Goal: Transaction & Acquisition: Purchase product/service

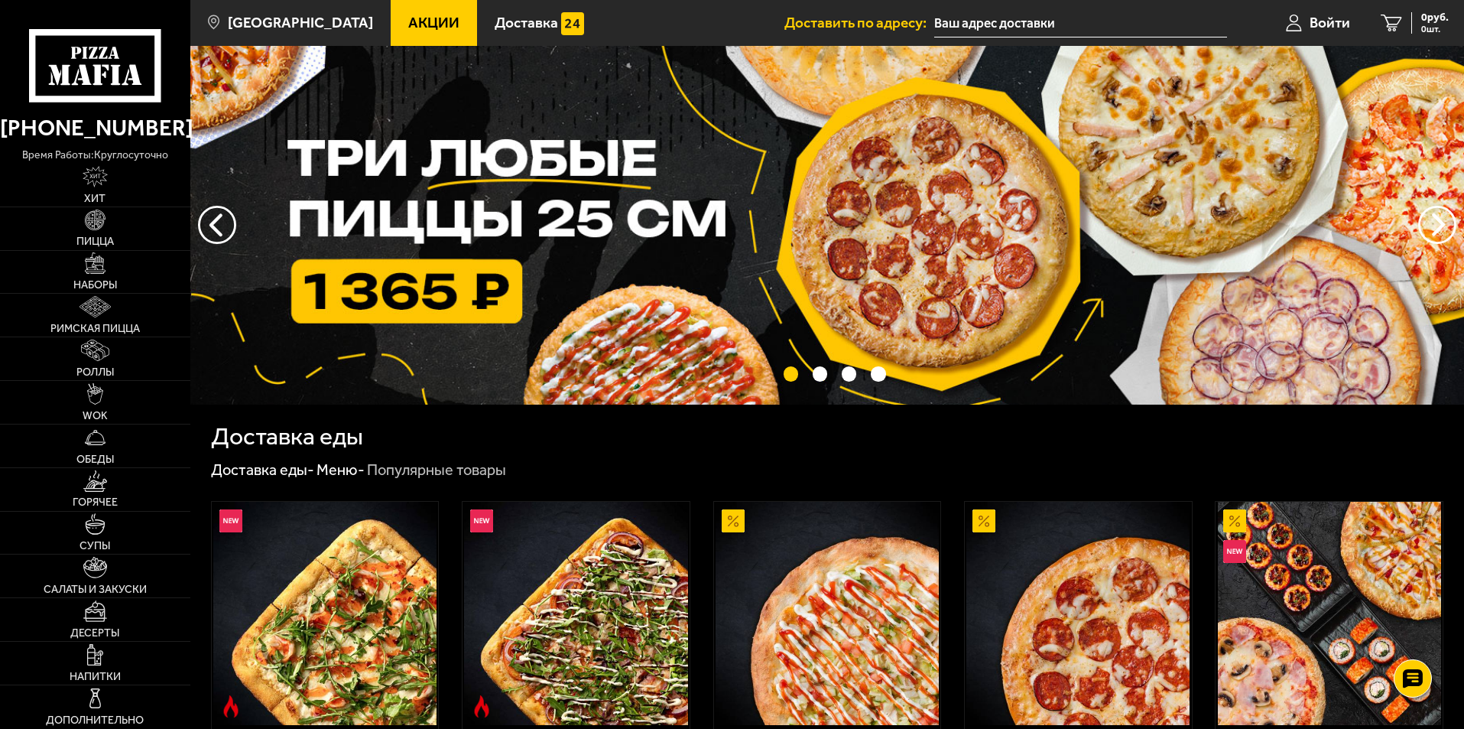
drag, startPoint x: 600, startPoint y: 18, endPoint x: 590, endPoint y: 11, distance: 11.7
drag, startPoint x: 588, startPoint y: 11, endPoint x: 540, endPoint y: 162, distance: 158.9
click at [588, 10] on ul "Акции Доставка" at bounding box center [588, 23] width 394 height 46
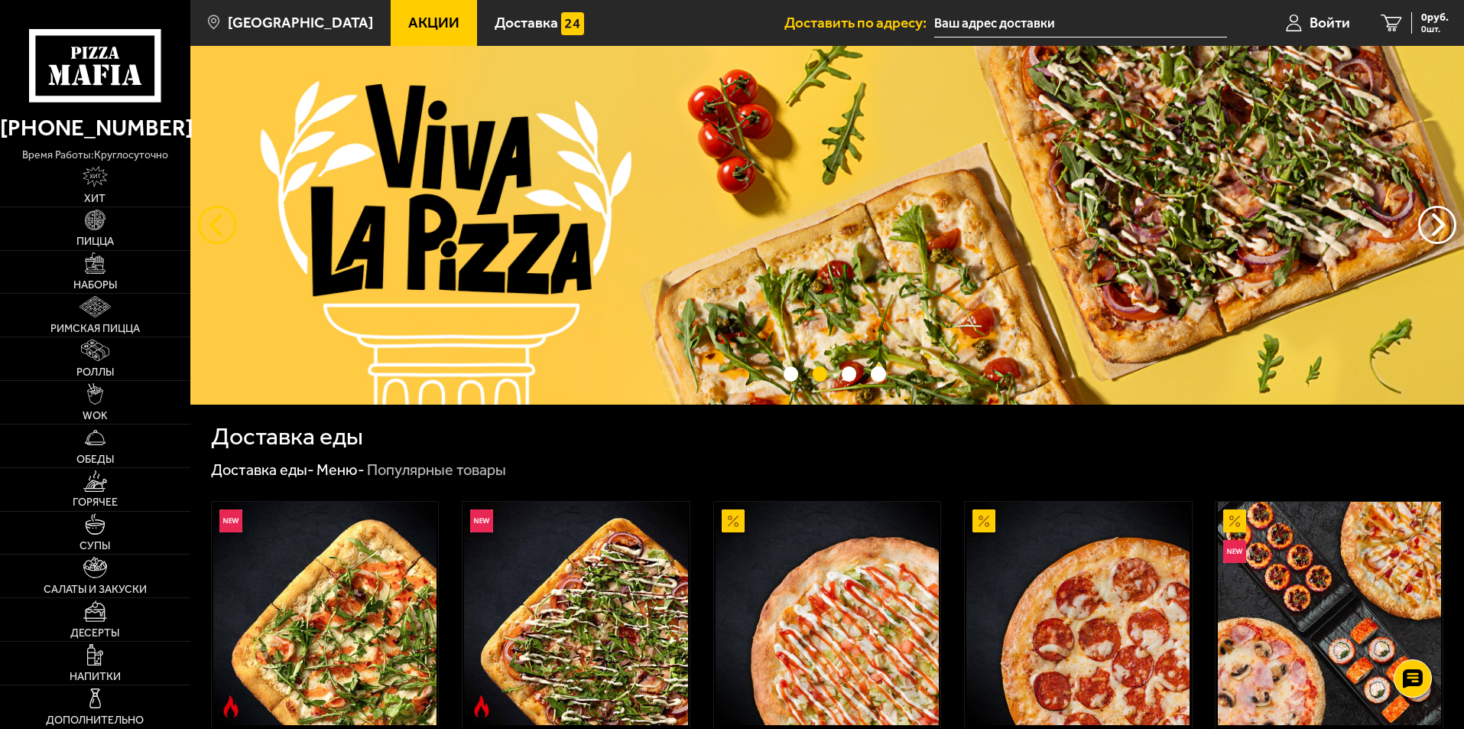
click at [211, 220] on button "следующий" at bounding box center [217, 225] width 38 height 38
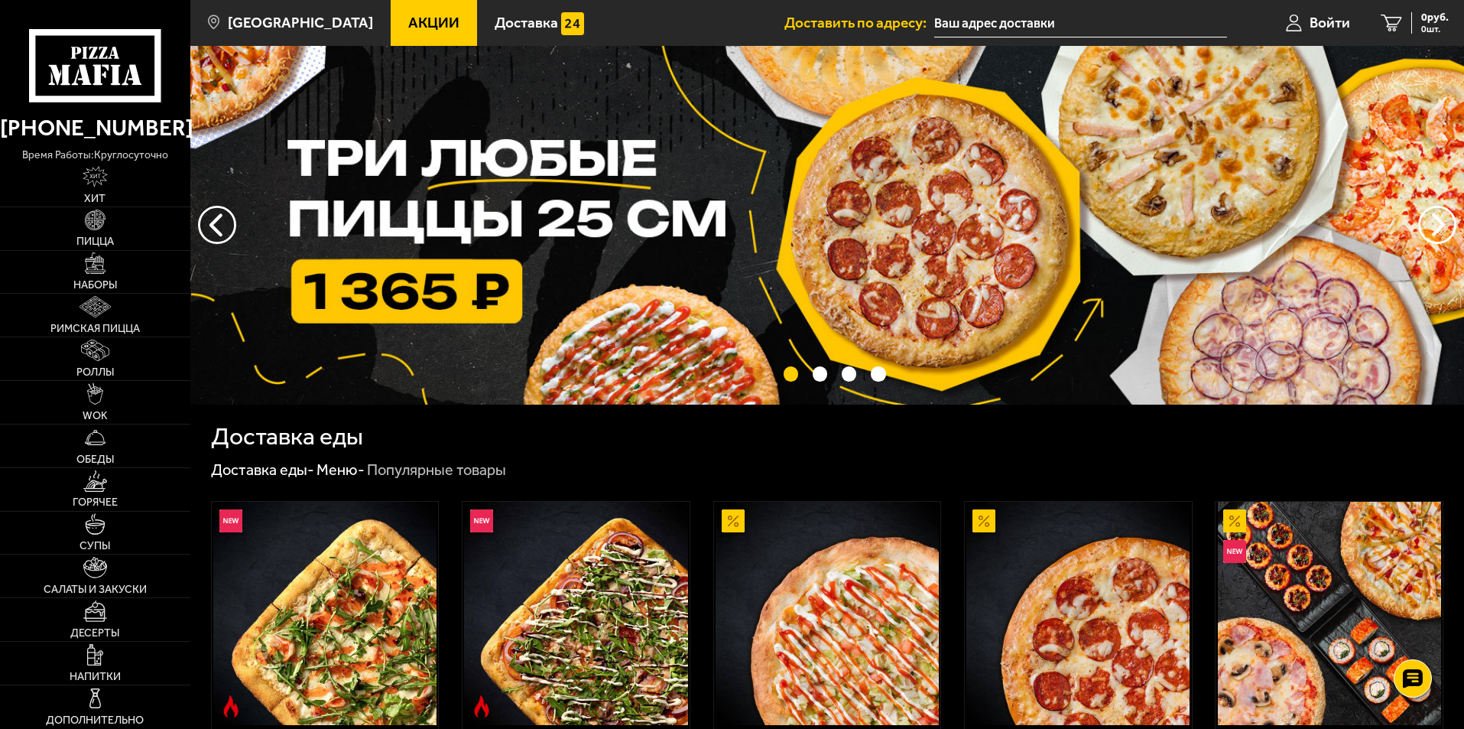
click at [453, 239] on img at bounding box center [827, 225] width 1274 height 359
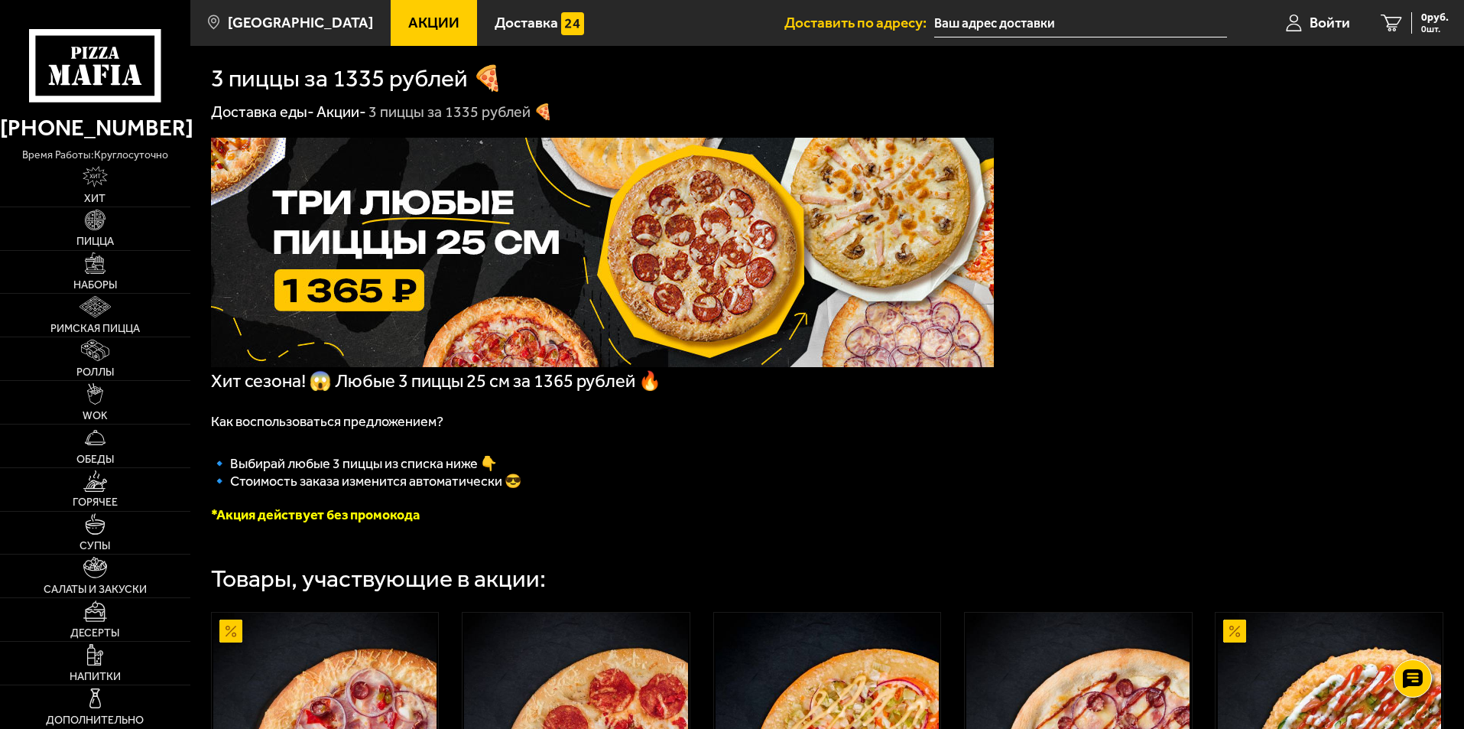
drag, startPoint x: 490, startPoint y: 370, endPoint x: 441, endPoint y: 386, distance: 51.5
click at [439, 384] on span "Хит сезона! 😱 Любые 3 пиццы 25 см за 1365 рублей 🔥" at bounding box center [436, 380] width 450 height 21
click at [437, 382] on span "Хит сезона! 😱 Любые 3 пиццы 25 см за 1365 рублей 🔥" at bounding box center [436, 380] width 450 height 21
click at [436, 382] on span "Хит сезона! 😱 Любые 3 пиццы 25 см за 1365 рублей 🔥" at bounding box center [436, 380] width 450 height 21
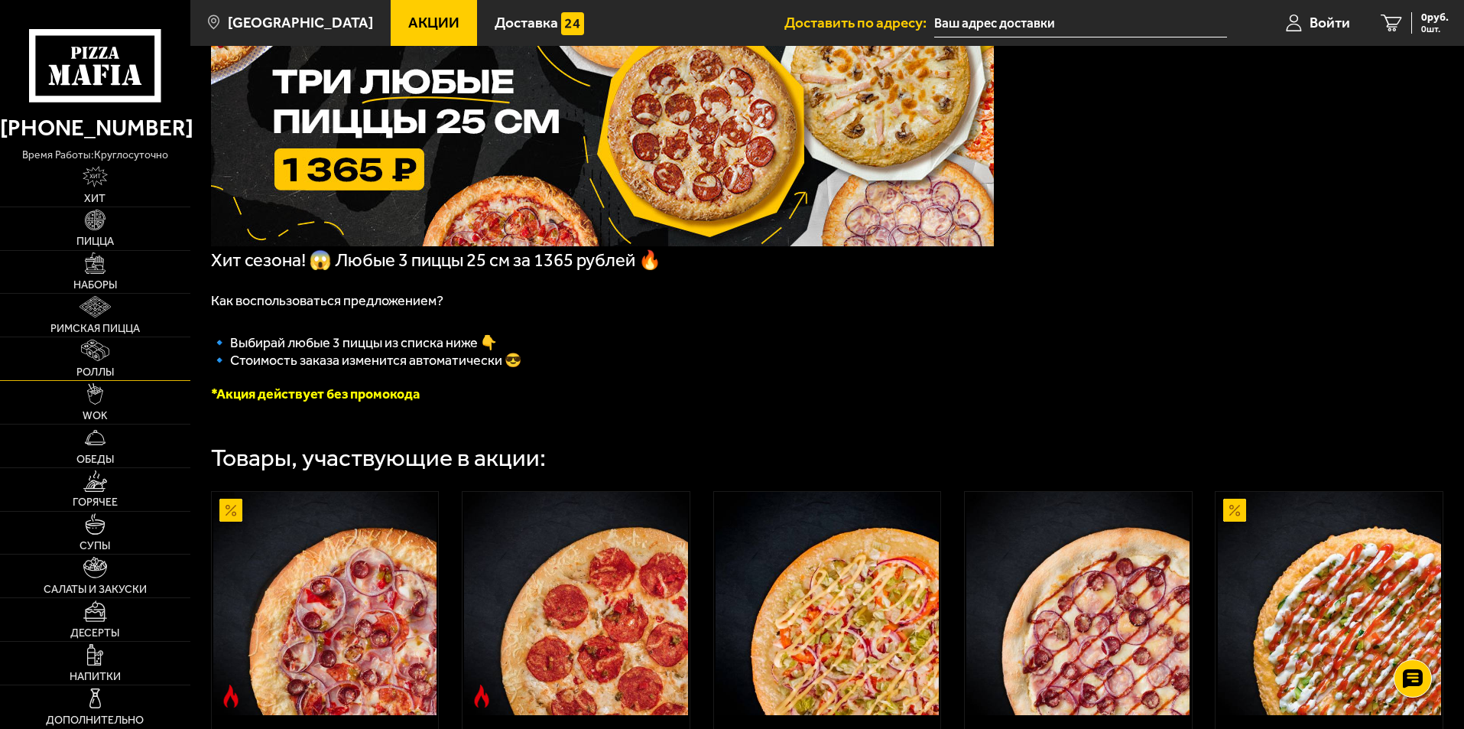
scroll to position [153, 0]
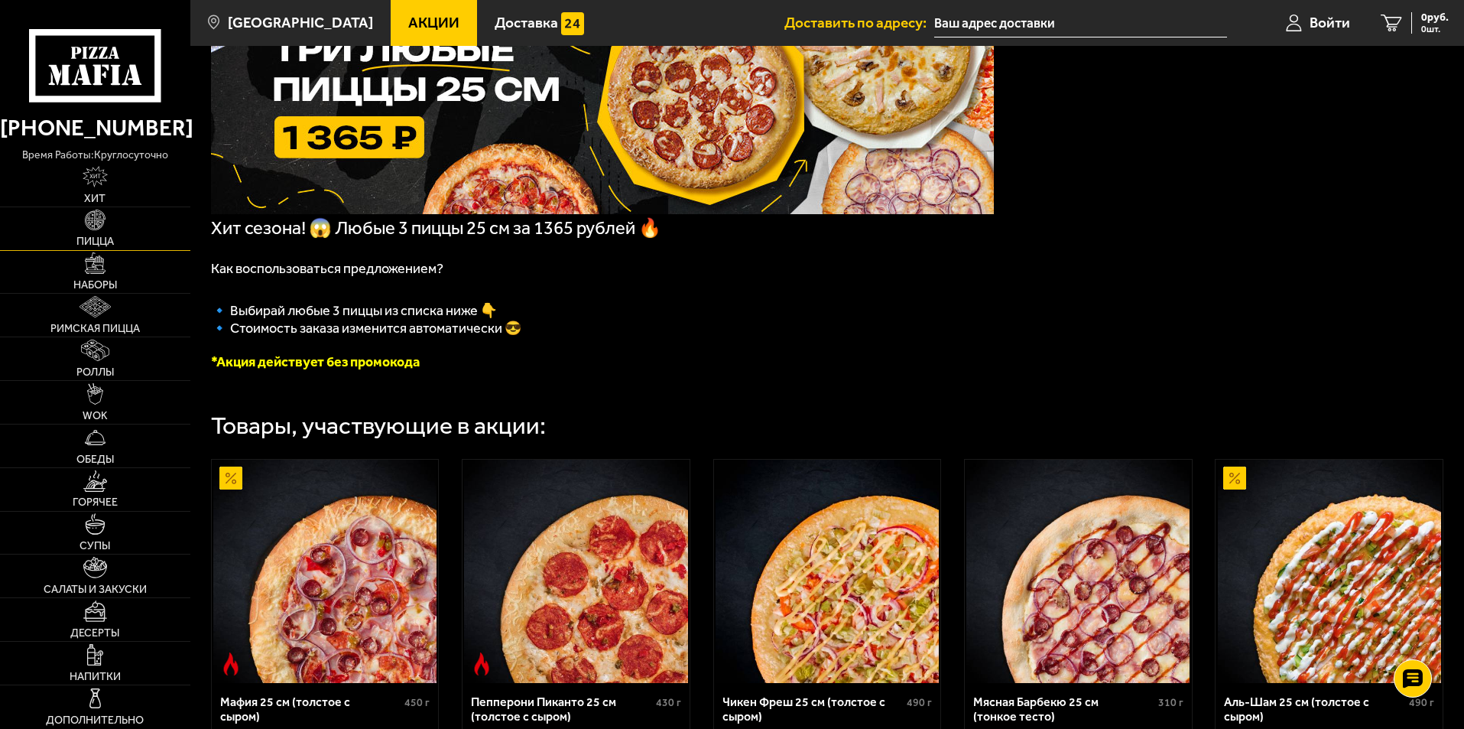
click at [93, 223] on img at bounding box center [95, 220] width 21 height 21
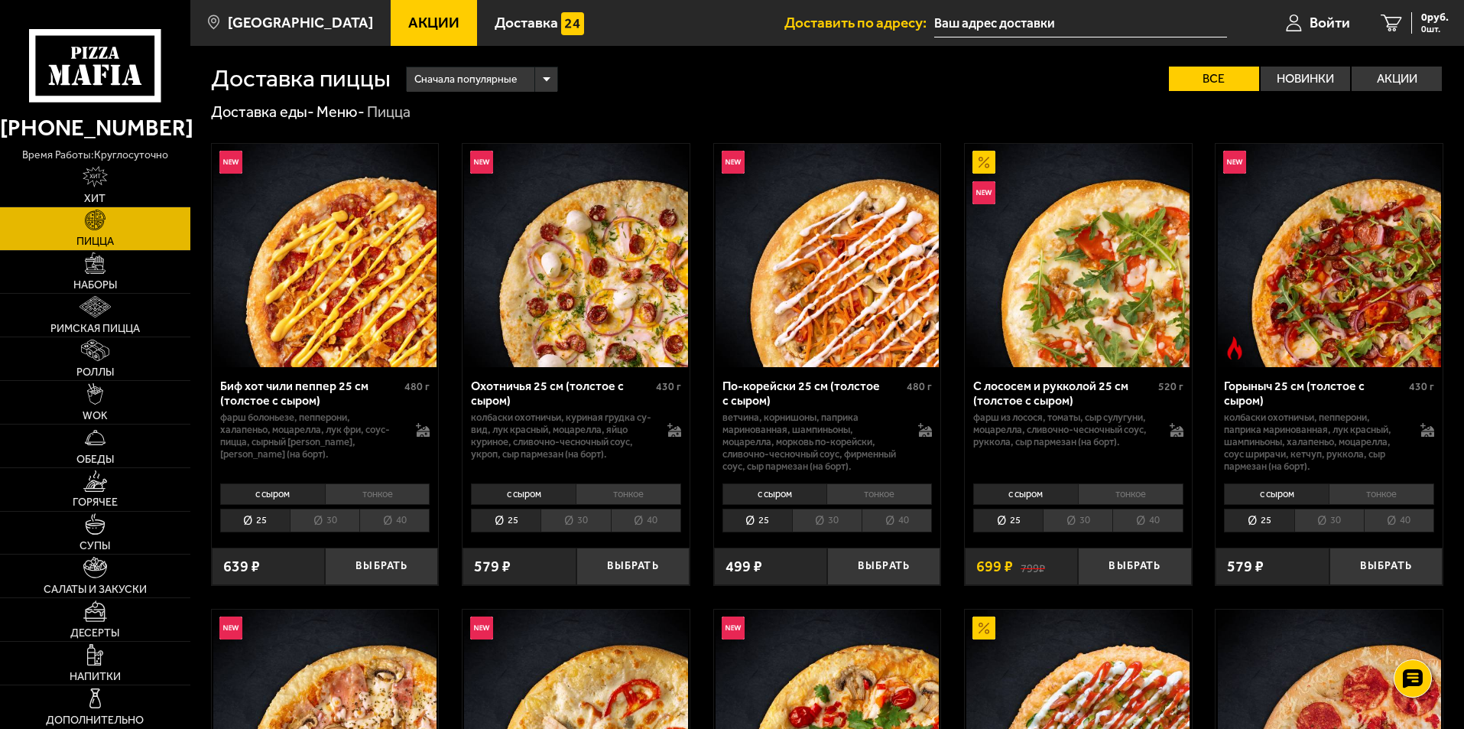
click at [810, 522] on li "30" at bounding box center [827, 521] width 70 height 24
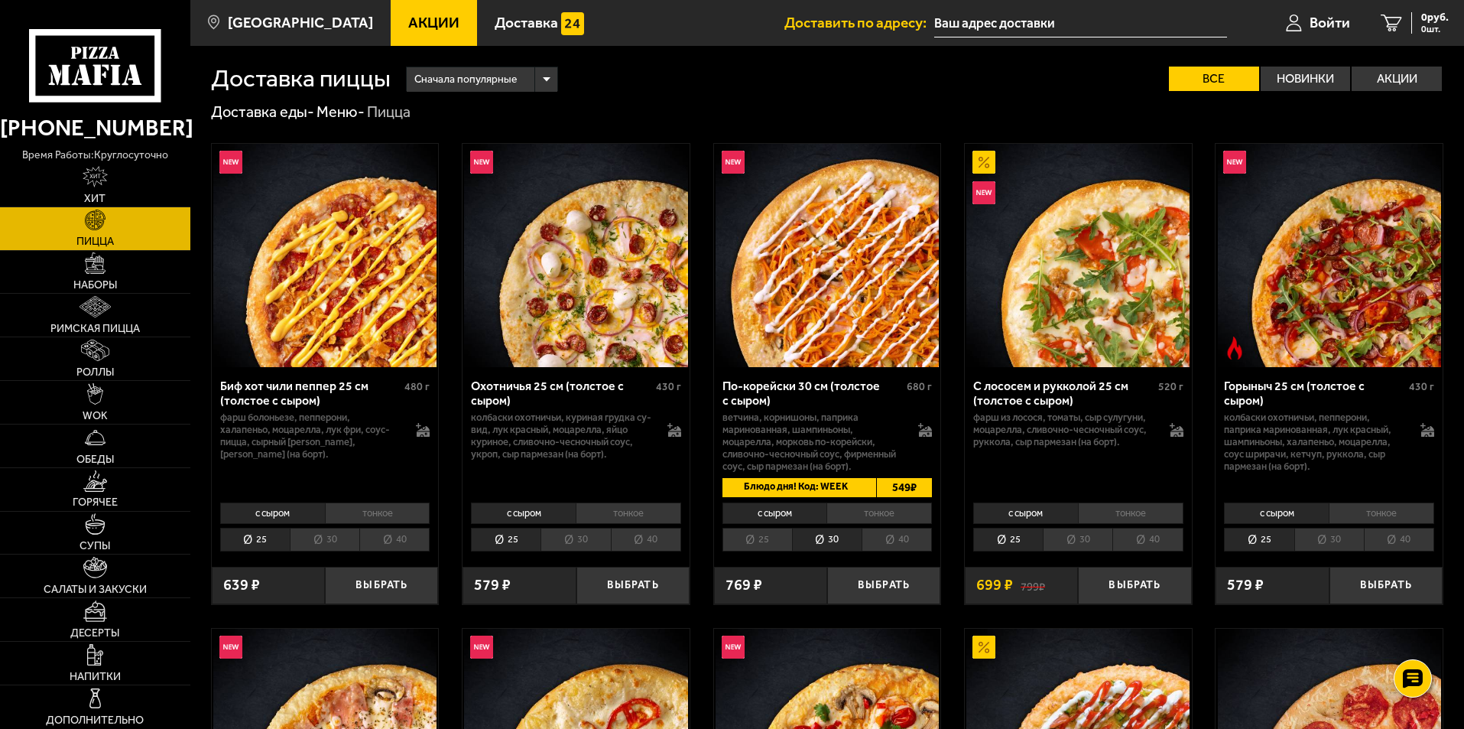
click at [908, 536] on li "40" at bounding box center [897, 540] width 70 height 24
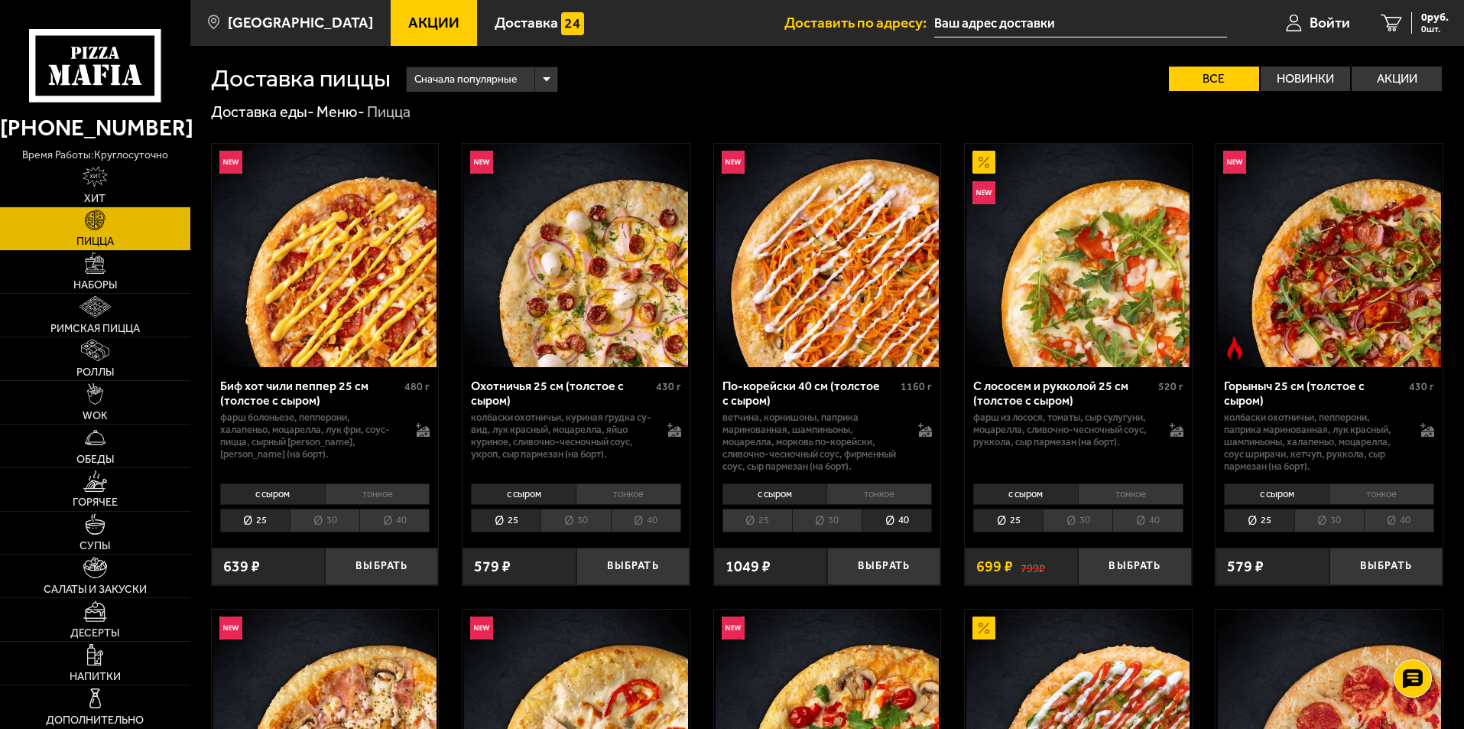
click at [757, 528] on li "25" at bounding box center [758, 521] width 70 height 24
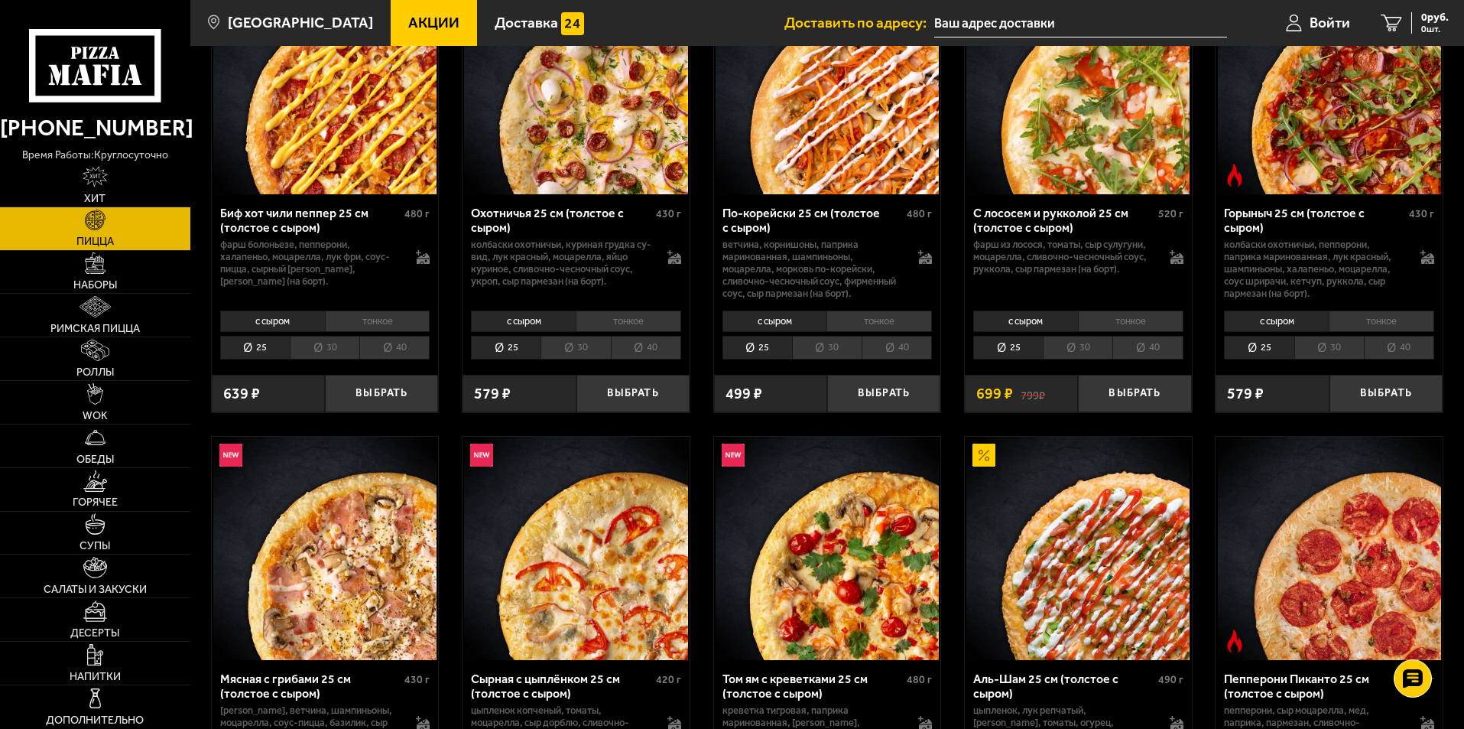
scroll to position [229, 0]
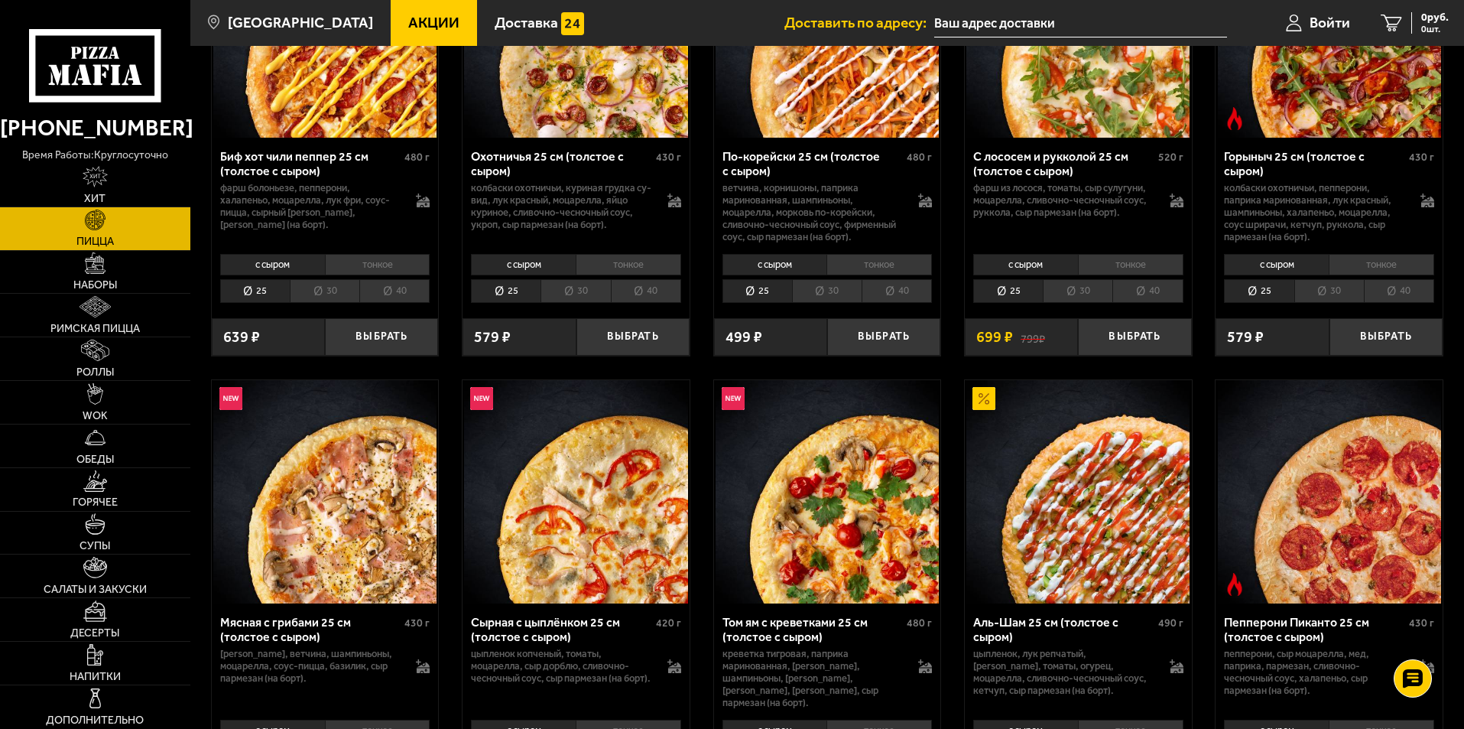
click at [90, 219] on img at bounding box center [95, 220] width 21 height 21
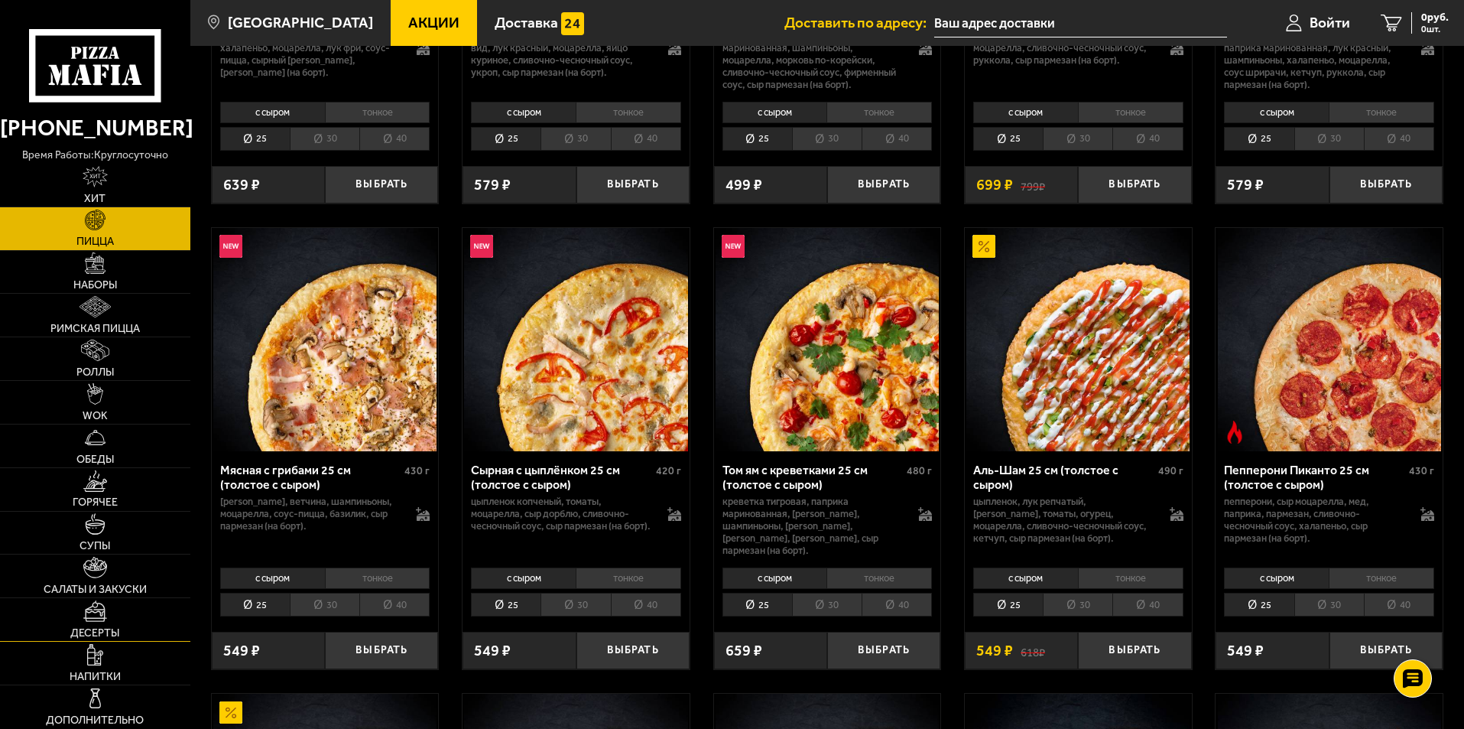
scroll to position [382, 0]
click at [408, 20] on span "Акции" at bounding box center [433, 22] width 51 height 15
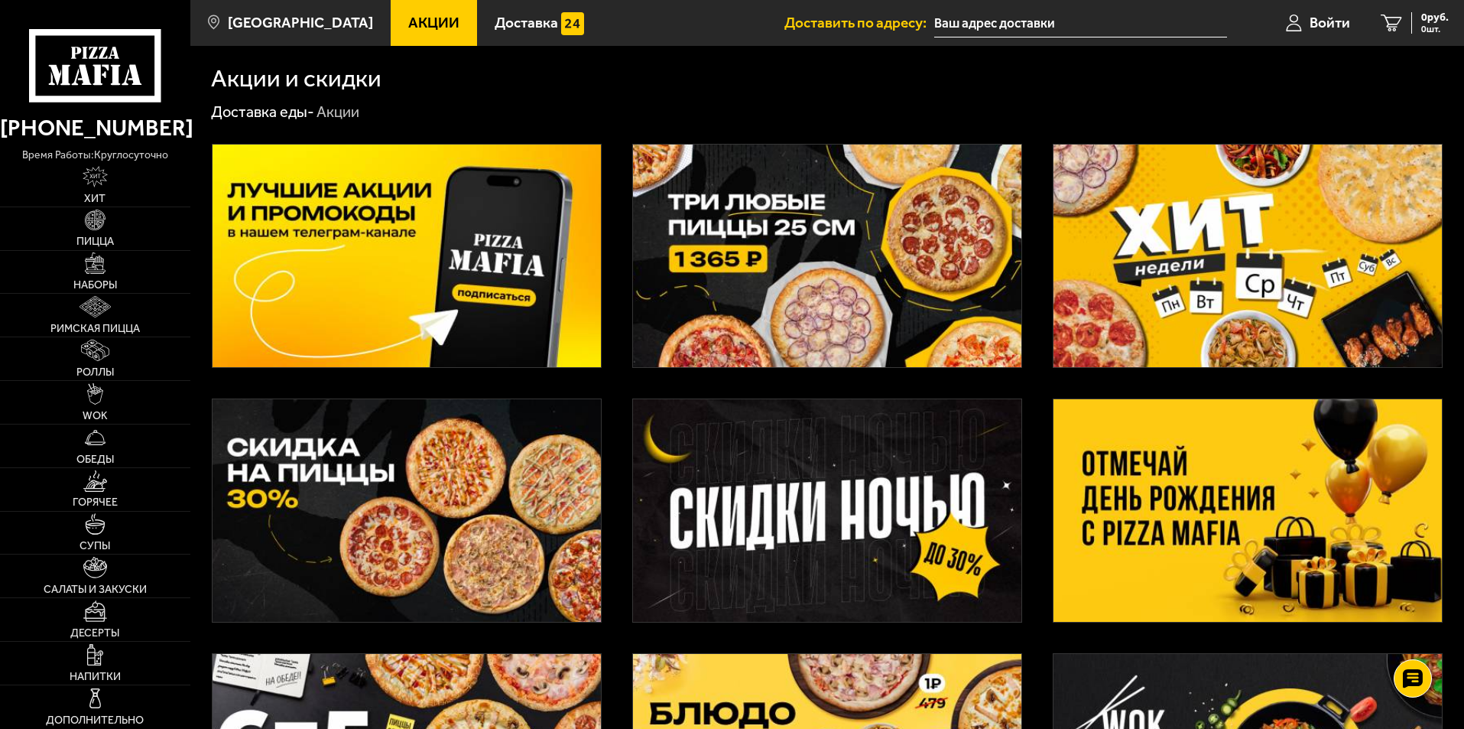
drag, startPoint x: 692, startPoint y: 95, endPoint x: 661, endPoint y: 96, distance: 30.6
drag, startPoint x: 661, startPoint y: 96, endPoint x: 658, endPoint y: 105, distance: 9.0
click at [661, 96] on div "Акции и скидки Доставка еды - Акции" at bounding box center [827, 612] width 1274 height 1132
click at [1182, 230] on img at bounding box center [1248, 256] width 388 height 223
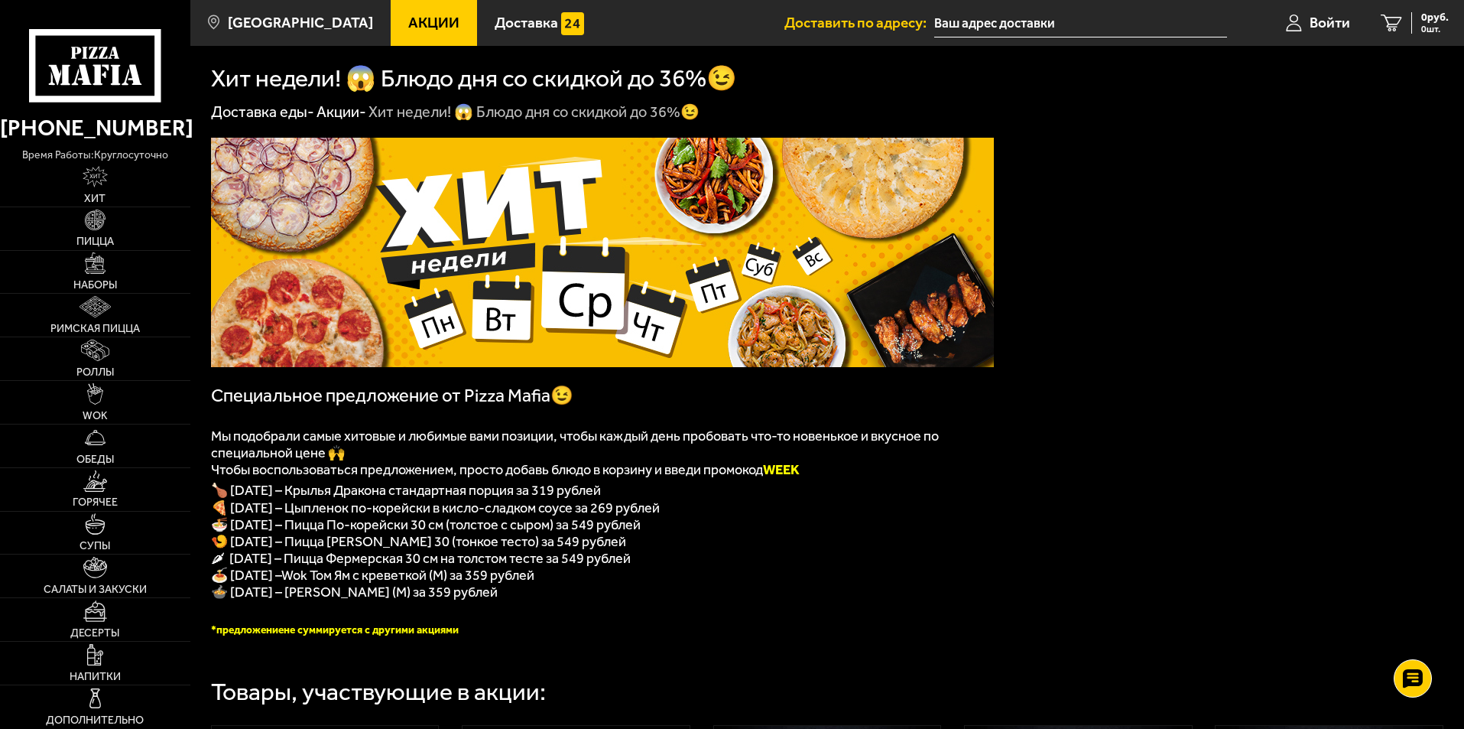
drag, startPoint x: 343, startPoint y: 531, endPoint x: 308, endPoint y: 538, distance: 35.0
click at [308, 533] on span "🍜 Среда – Пицца По-корейски 30 см (толстое с сыром) за 549 рублей" at bounding box center [426, 524] width 430 height 17
click at [475, 533] on span "🍜 Среда – Пицца По-корейски 30 см (толстое с сыром) за 549 рублей" at bounding box center [426, 524] width 430 height 17
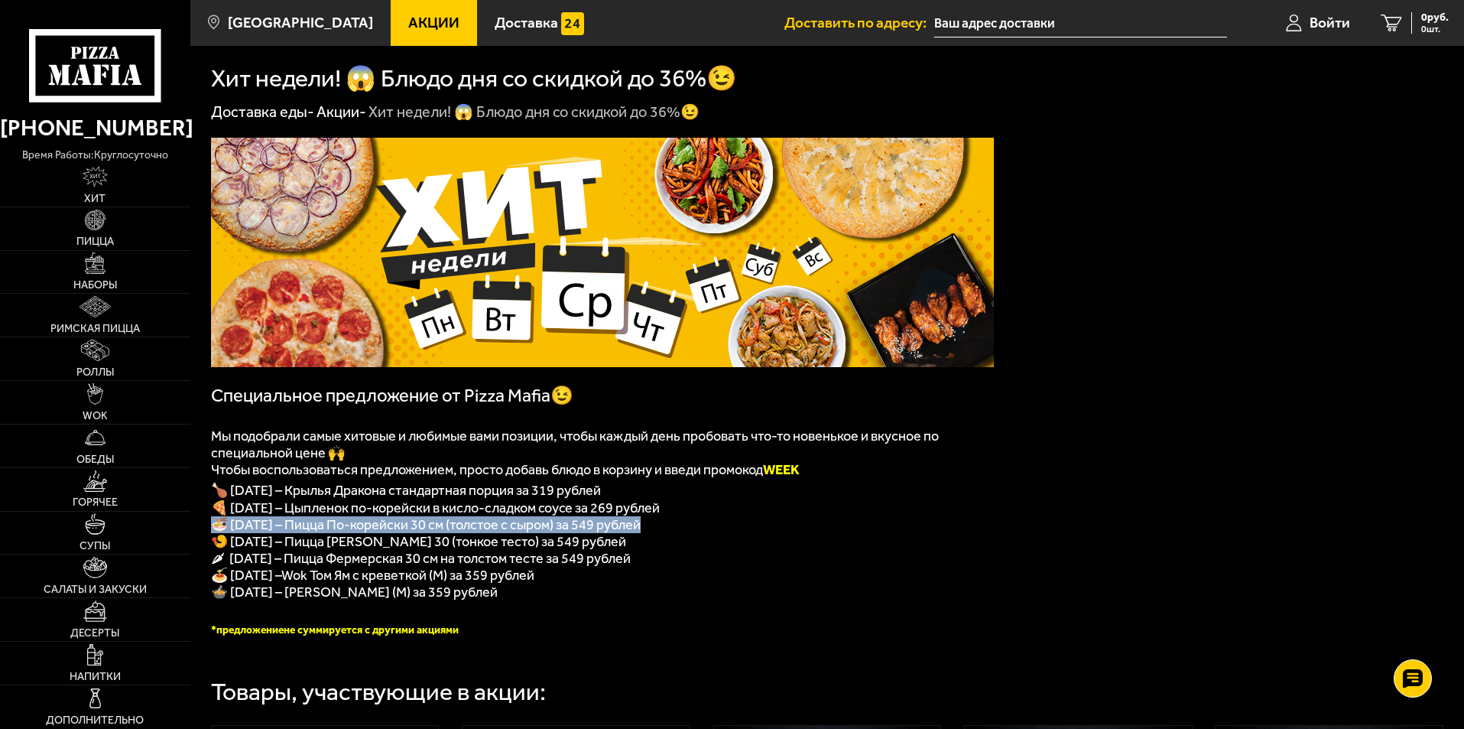
click at [475, 533] on span "🍜 Среда – Пицца По-корейски 30 см (толстое с сыром) за 549 рублей" at bounding box center [426, 524] width 430 height 17
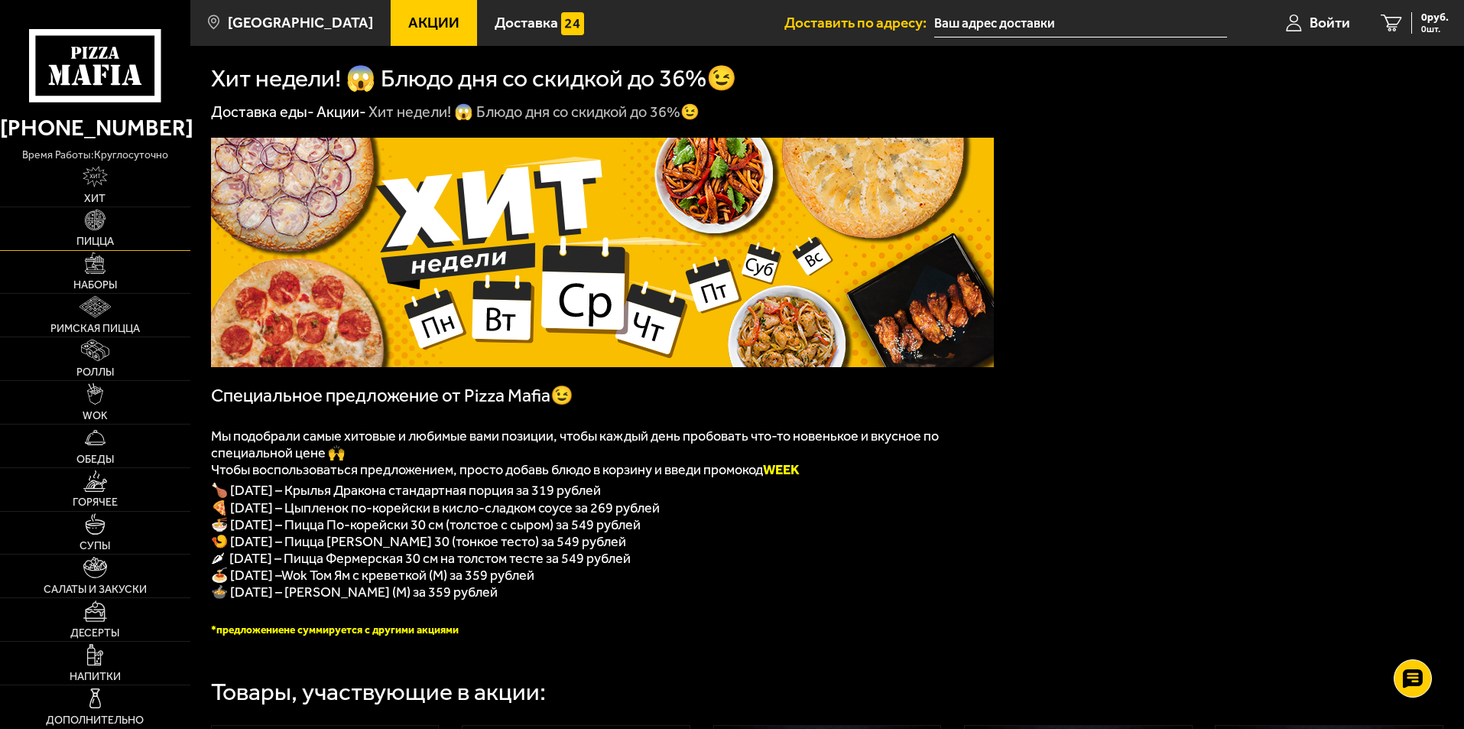
click at [96, 231] on link "Пицца" at bounding box center [95, 228] width 190 height 43
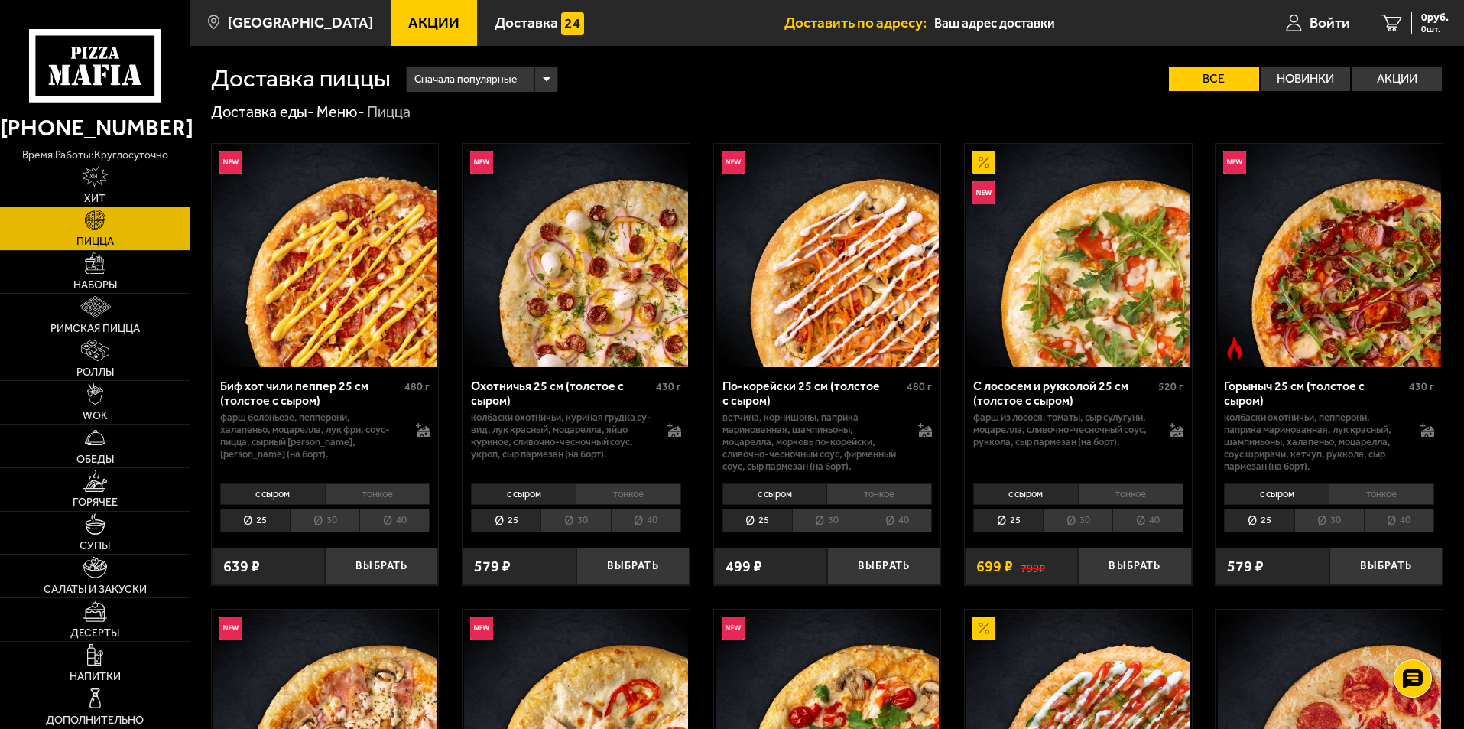
drag, startPoint x: 810, startPoint y: 59, endPoint x: 800, endPoint y: 64, distance: 11.3
drag, startPoint x: 800, startPoint y: 64, endPoint x: 602, endPoint y: 93, distance: 200.1
drag, startPoint x: 602, startPoint y: 93, endPoint x: 323, endPoint y: 115, distance: 280.1
drag, startPoint x: 321, startPoint y: 115, endPoint x: 303, endPoint y: 80, distance: 39.0
click at [303, 80] on h1 "Доставка пиццы" at bounding box center [301, 79] width 180 height 24
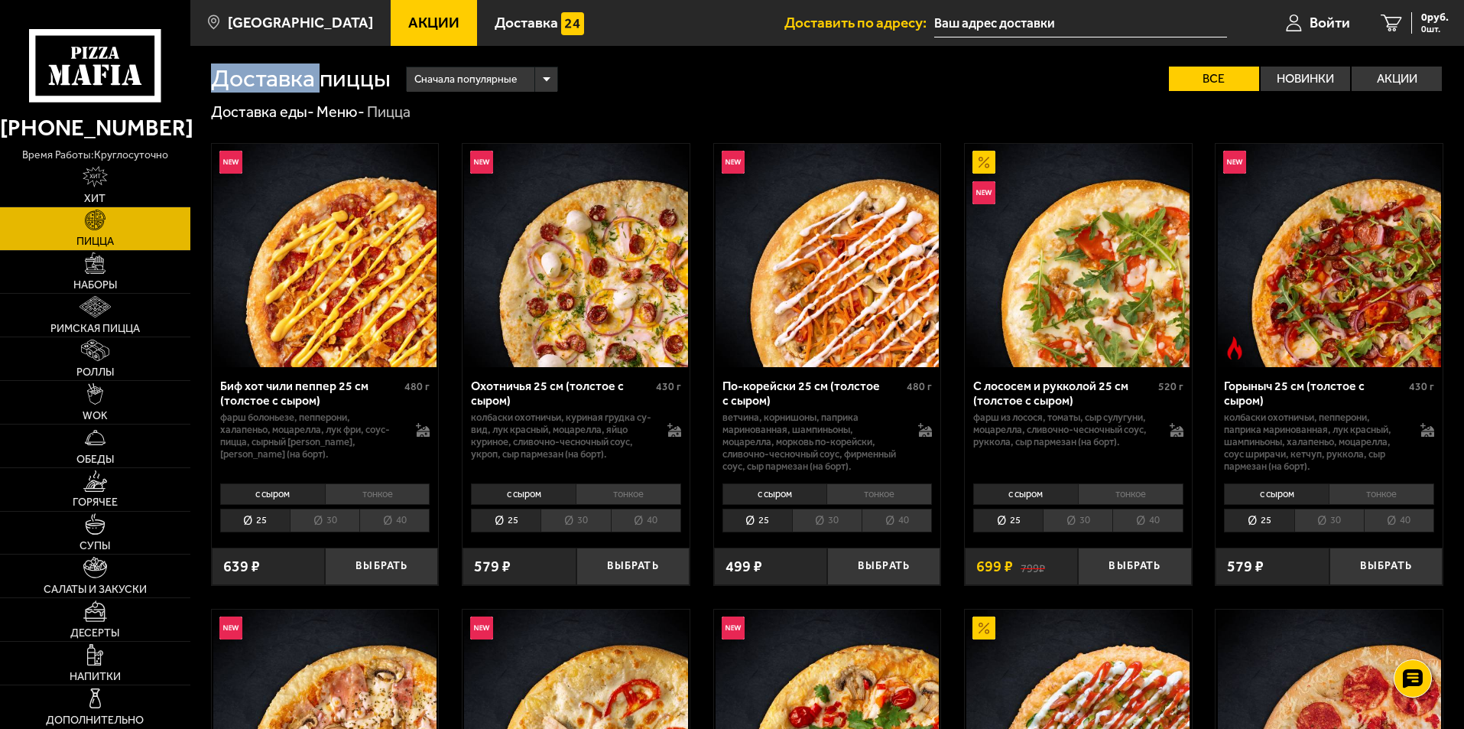
click at [303, 80] on h1 "Доставка пиццы" at bounding box center [301, 79] width 180 height 24
drag, startPoint x: 303, startPoint y: 80, endPoint x: 311, endPoint y: 85, distance: 9.6
click at [303, 80] on h1 "Доставка пиццы" at bounding box center [301, 79] width 180 height 24
click at [838, 309] on img at bounding box center [827, 255] width 223 height 223
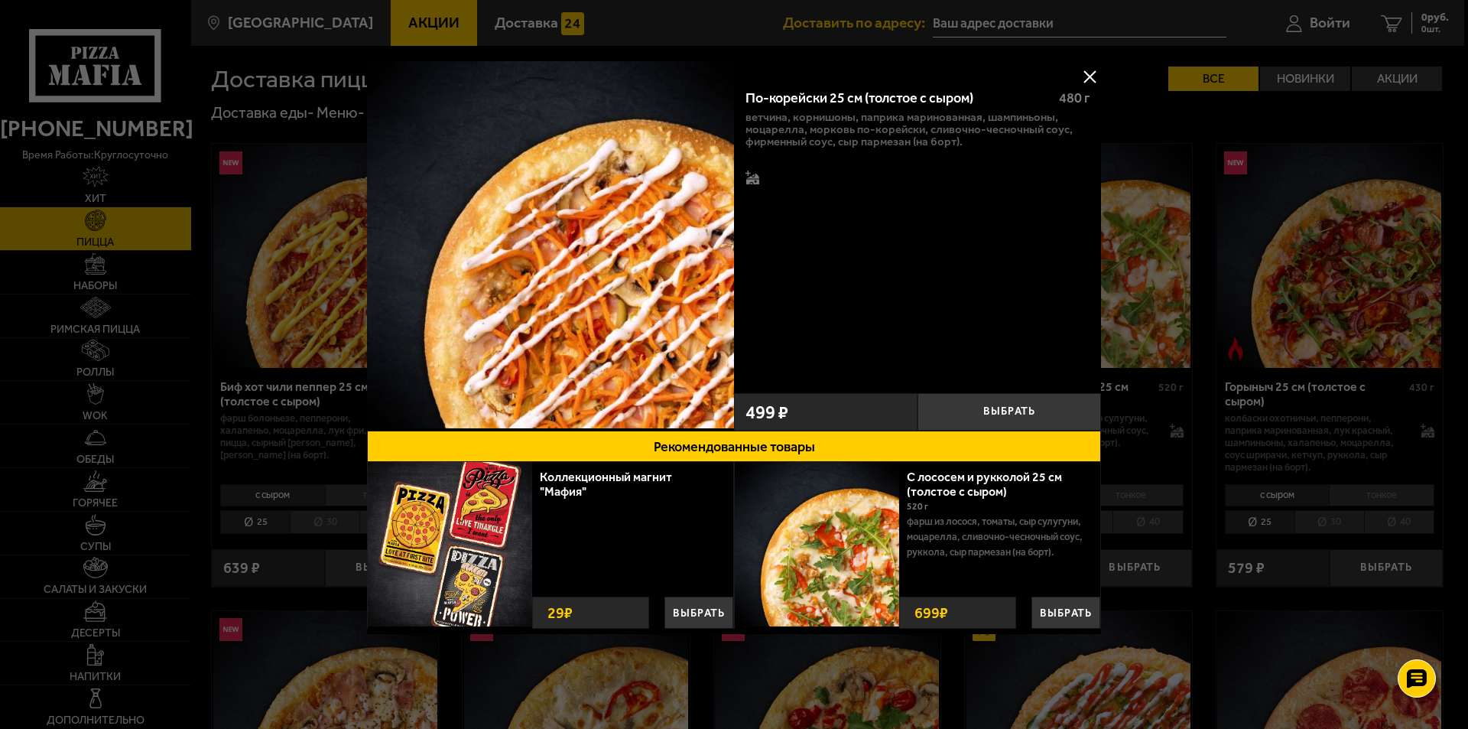
click at [1091, 72] on button at bounding box center [1089, 76] width 23 height 23
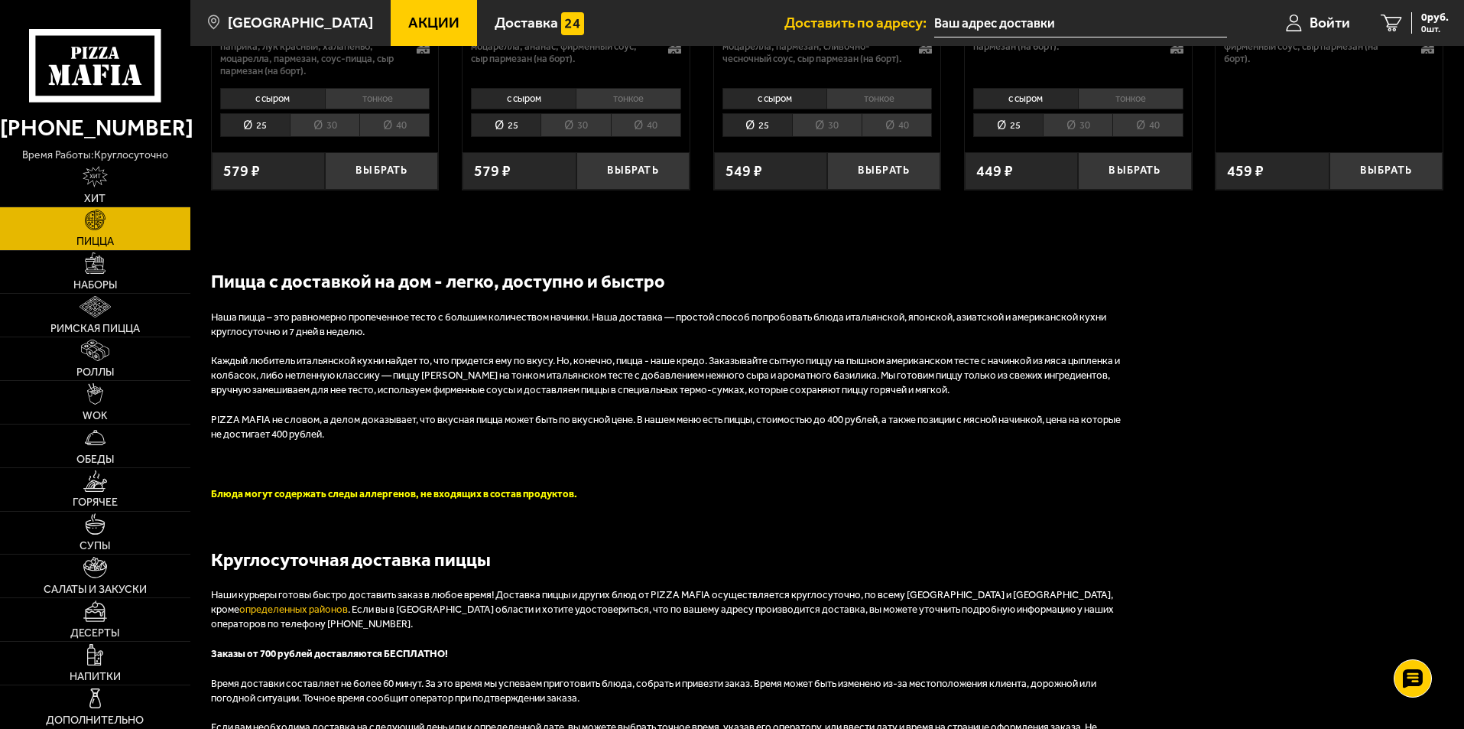
scroll to position [2995, 0]
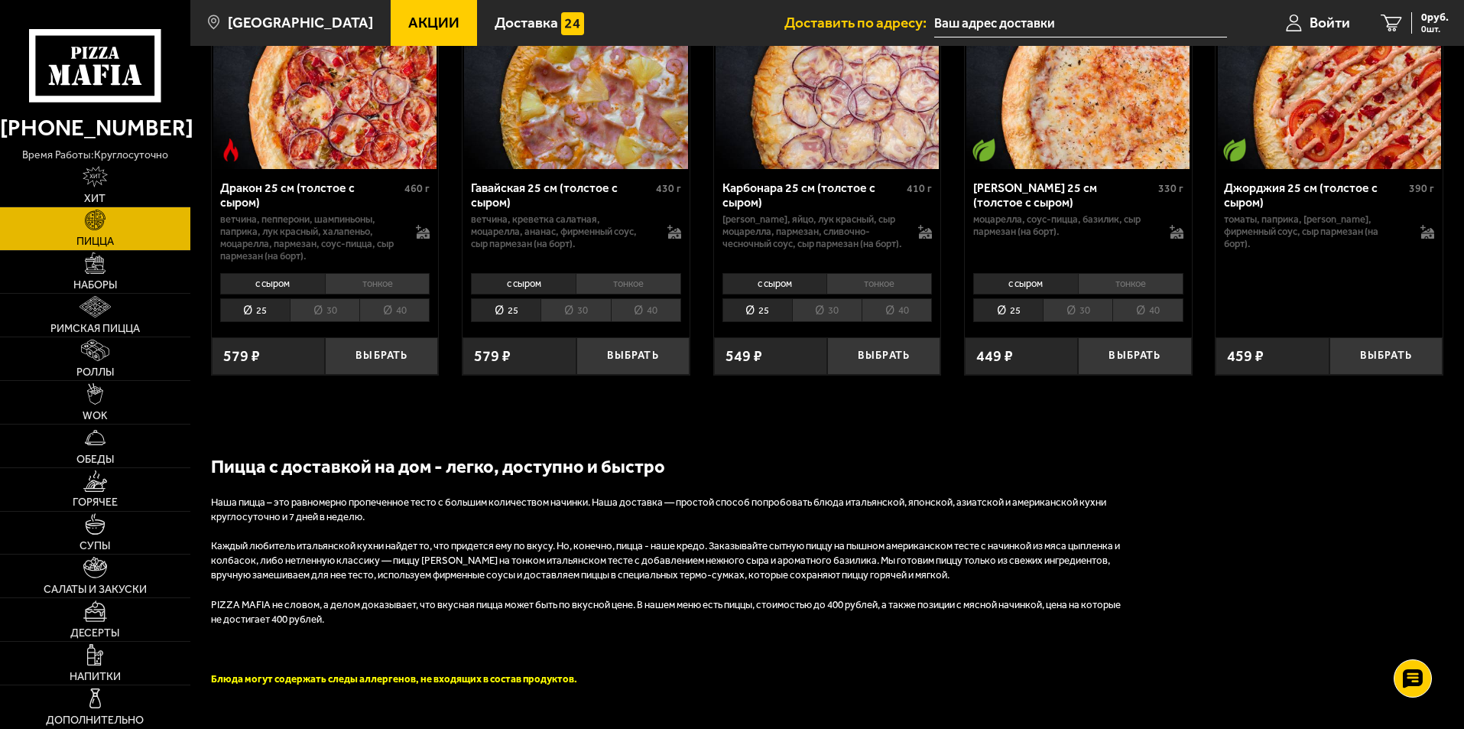
drag, startPoint x: 1048, startPoint y: 504, endPoint x: 931, endPoint y: 528, distance: 119.4
drag, startPoint x: 931, startPoint y: 528, endPoint x: 914, endPoint y: 514, distance: 22.3
click at [914, 513] on p "Наша пицца – это равномерно пропеченное тесто с большим количеством начинки. На…" at bounding box center [670, 510] width 918 height 29
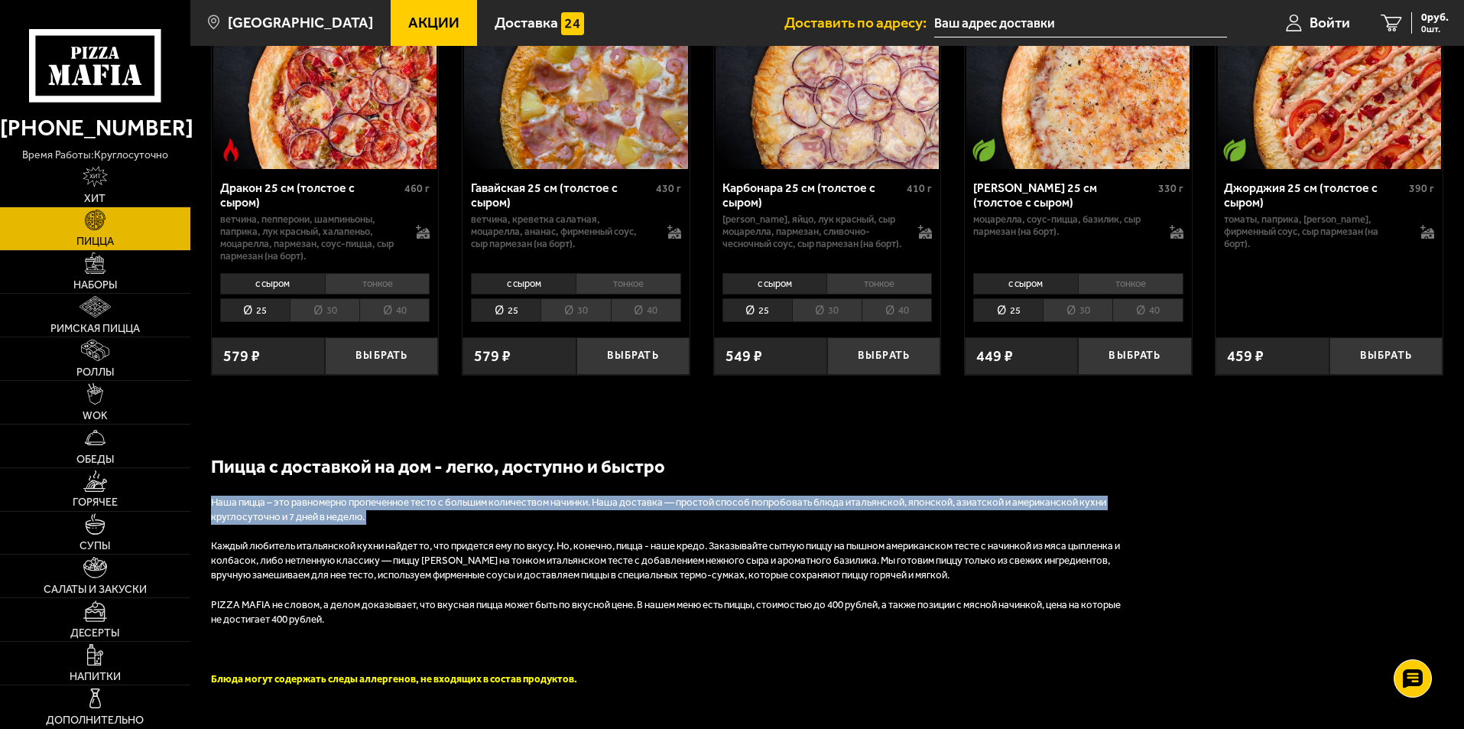
click at [914, 513] on p "Наша пицца – это равномерно пропеченное тесто с большим количеством начинки. На…" at bounding box center [670, 510] width 918 height 29
click at [912, 513] on p "Наша пицца – это равномерно пропеченное тесто с большим количеством начинки. На…" at bounding box center [670, 510] width 918 height 29
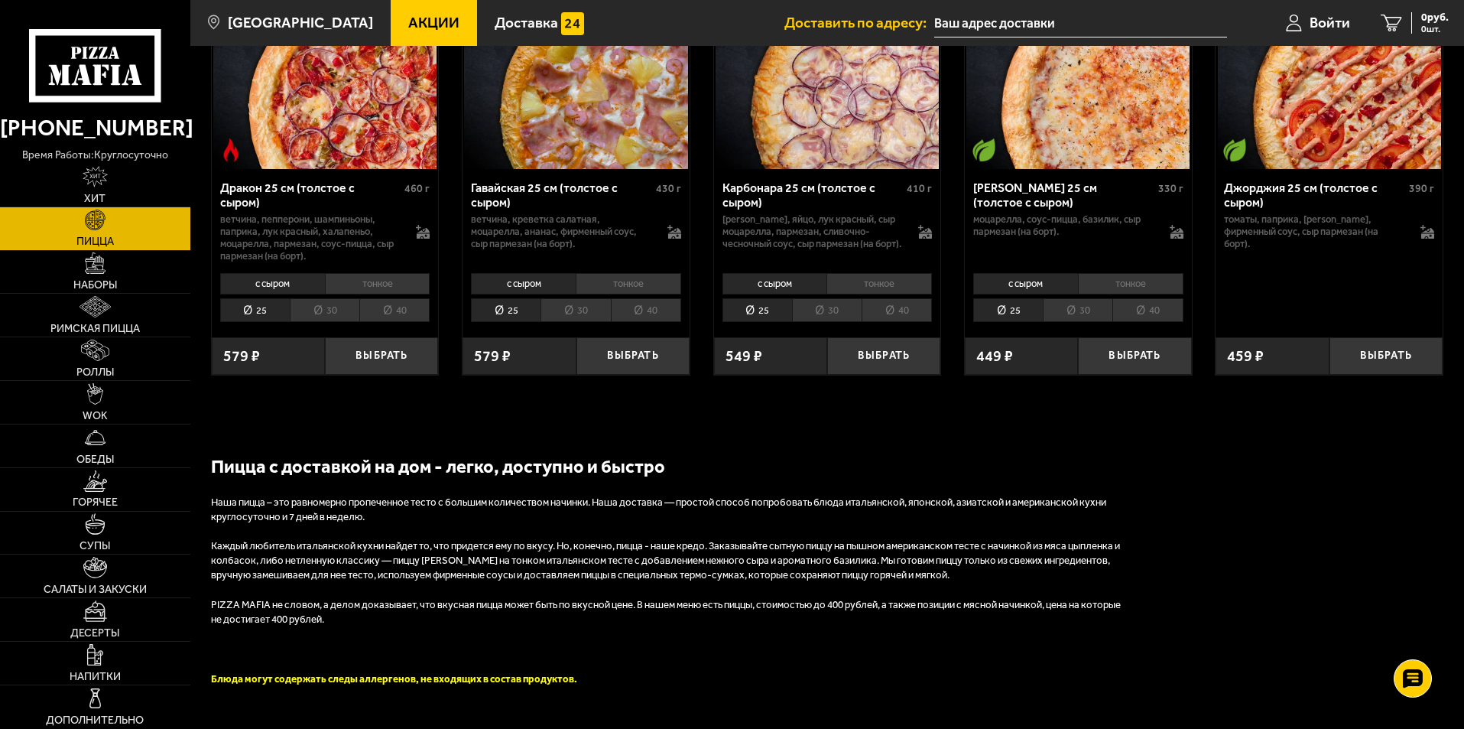
click at [1287, 242] on p "томаты, паприка, [PERSON_NAME], фирменный соус, сыр пармезан (на борт)." at bounding box center [1314, 231] width 181 height 37
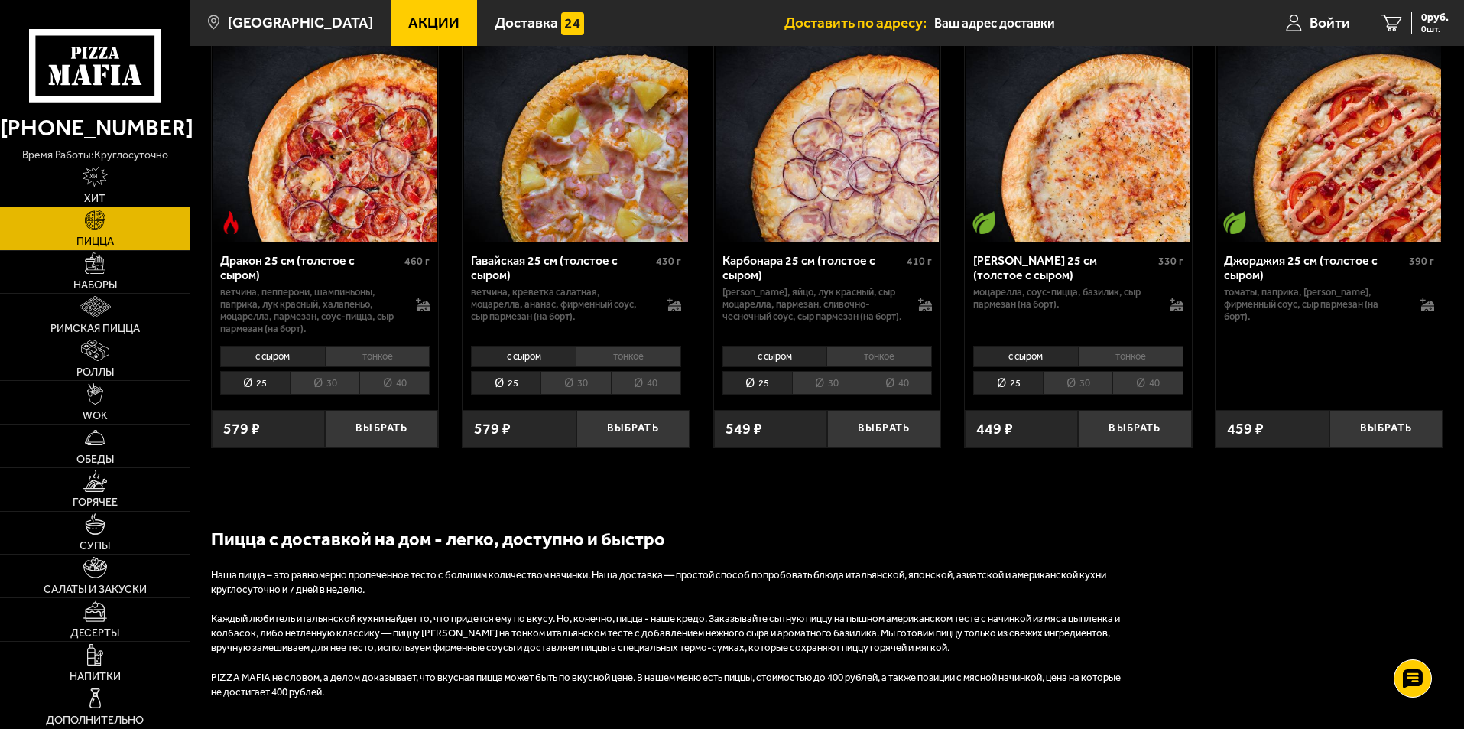
scroll to position [2919, 0]
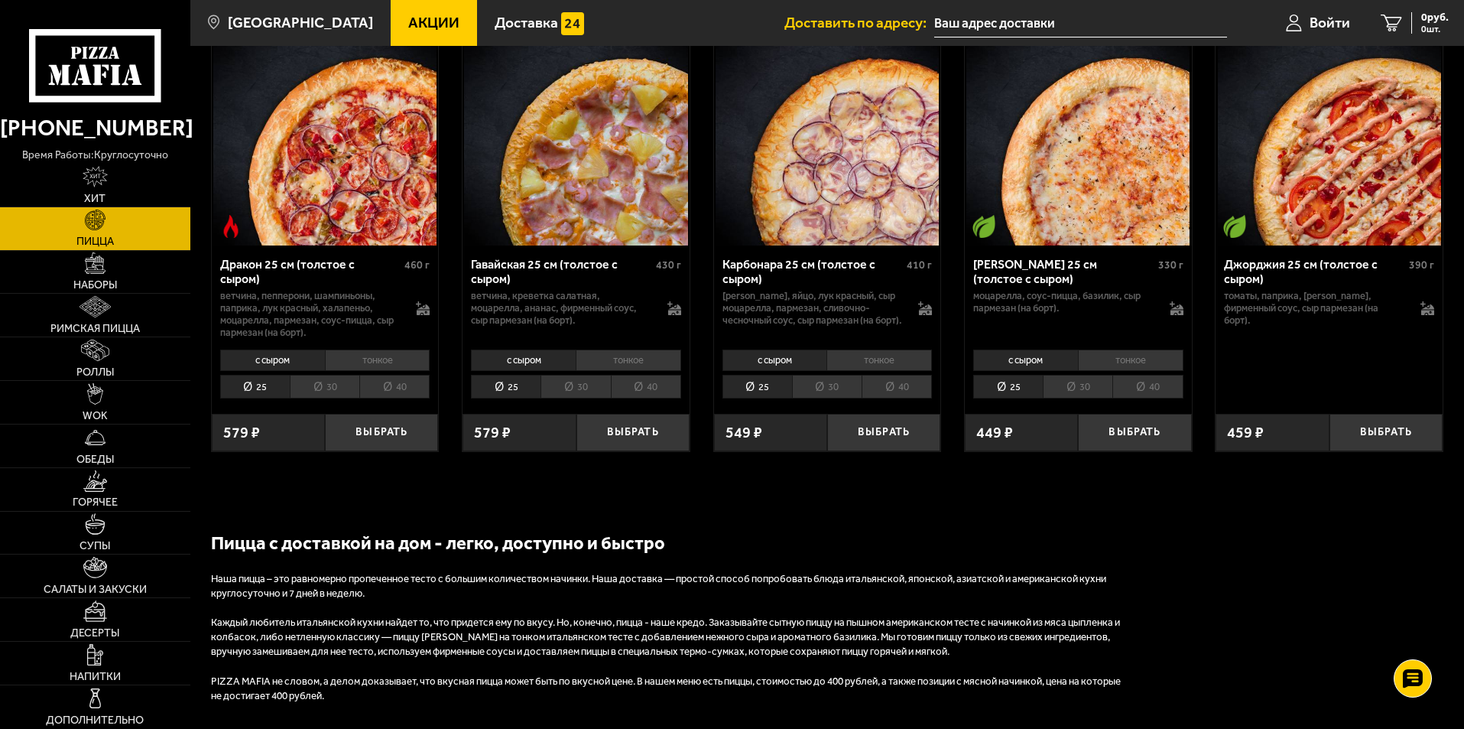
click at [1068, 398] on li "30" at bounding box center [1078, 387] width 70 height 24
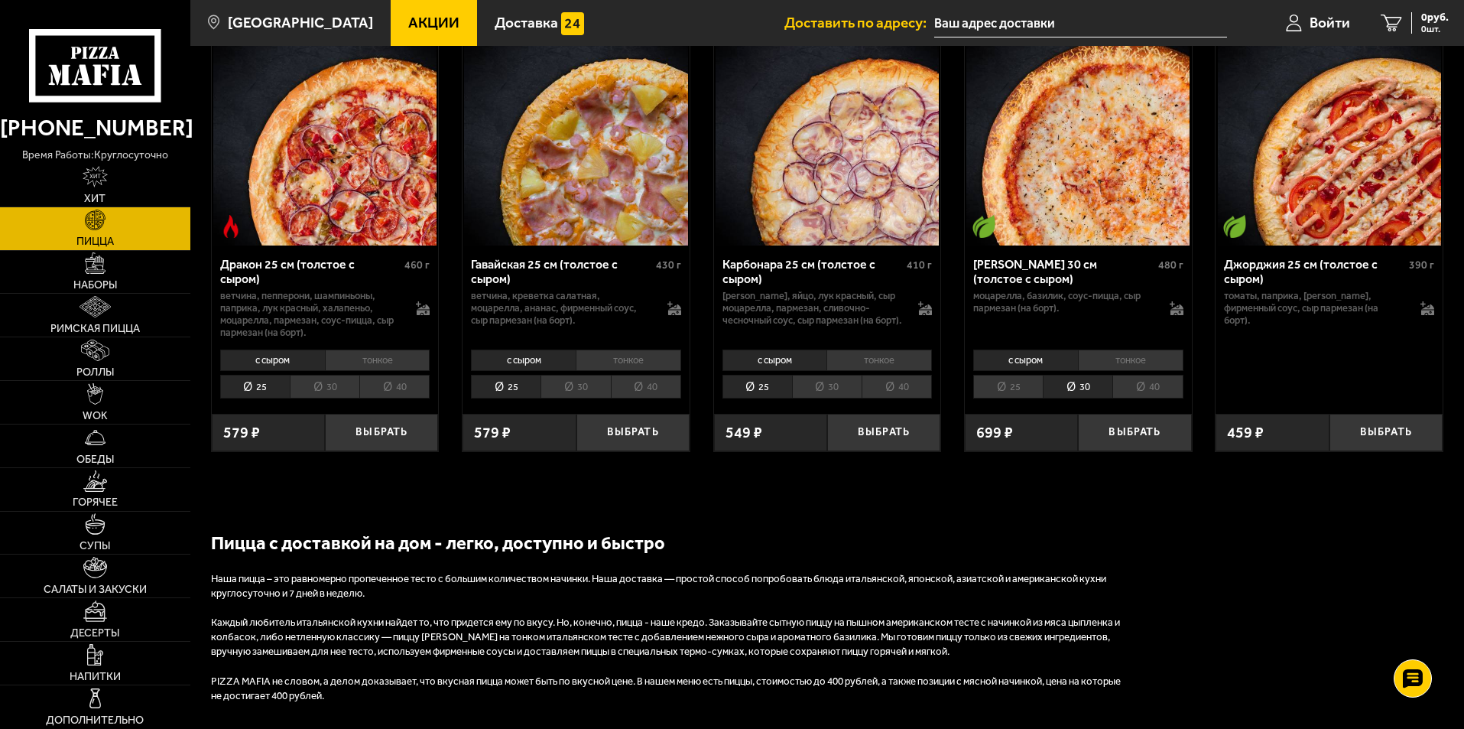
click at [996, 398] on li "25" at bounding box center [1008, 387] width 70 height 24
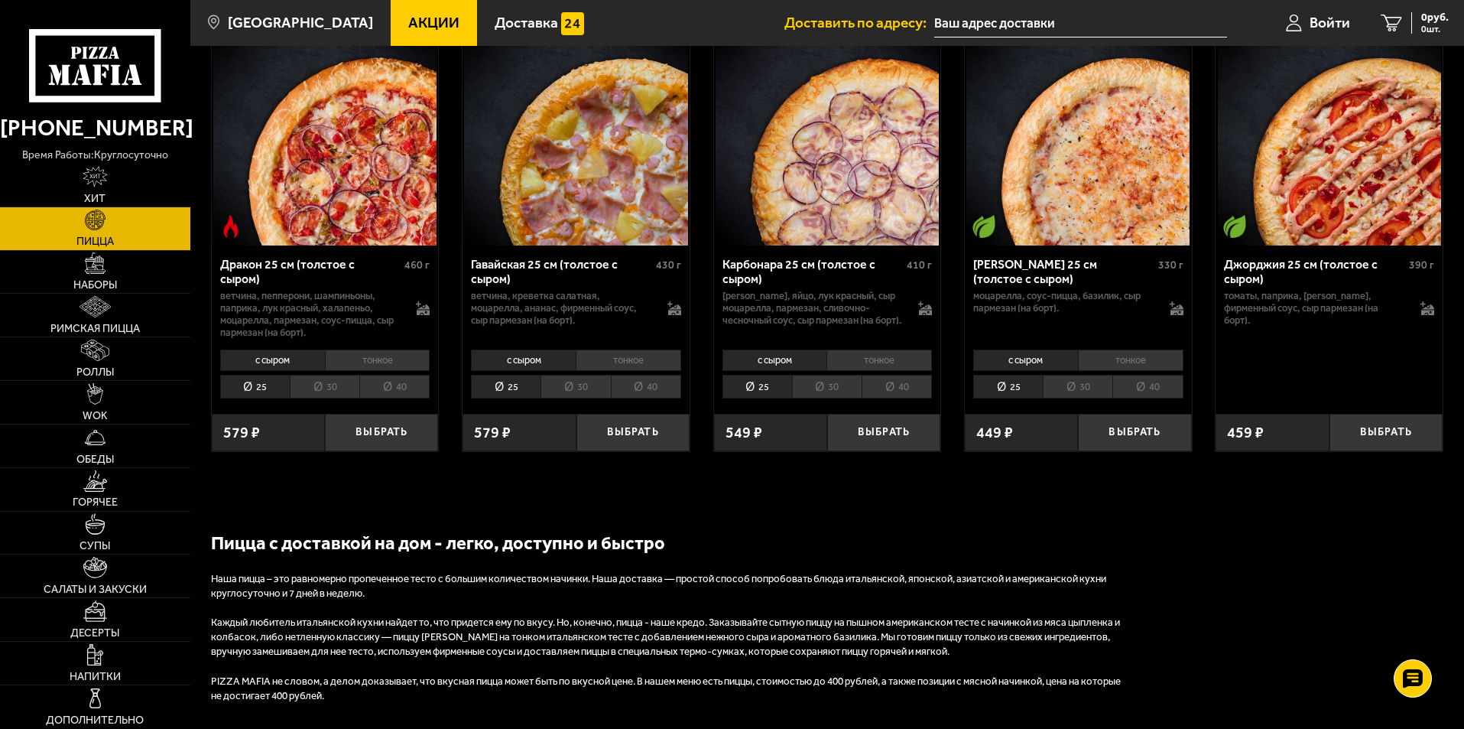
click at [1043, 398] on li "30" at bounding box center [1078, 387] width 70 height 24
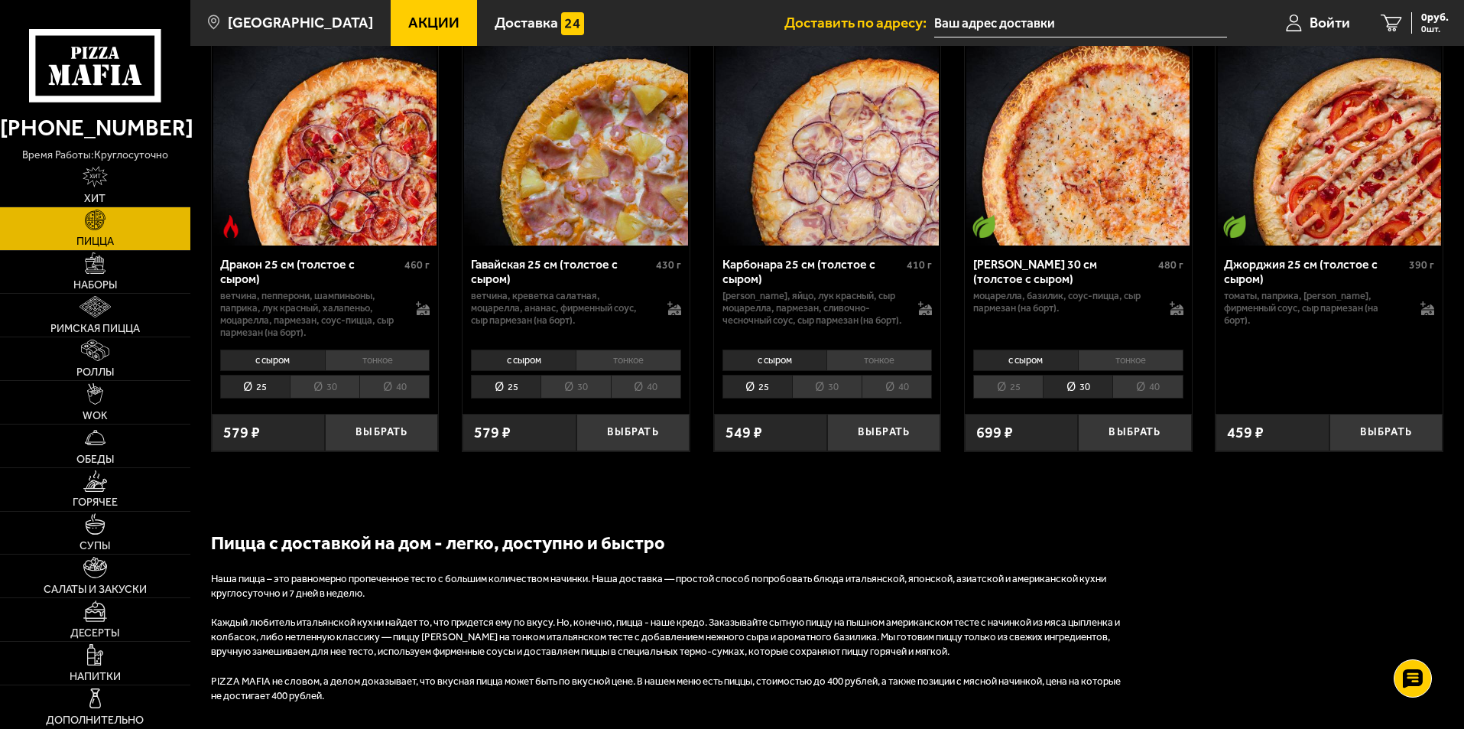
click at [1003, 393] on li "25" at bounding box center [1008, 387] width 70 height 24
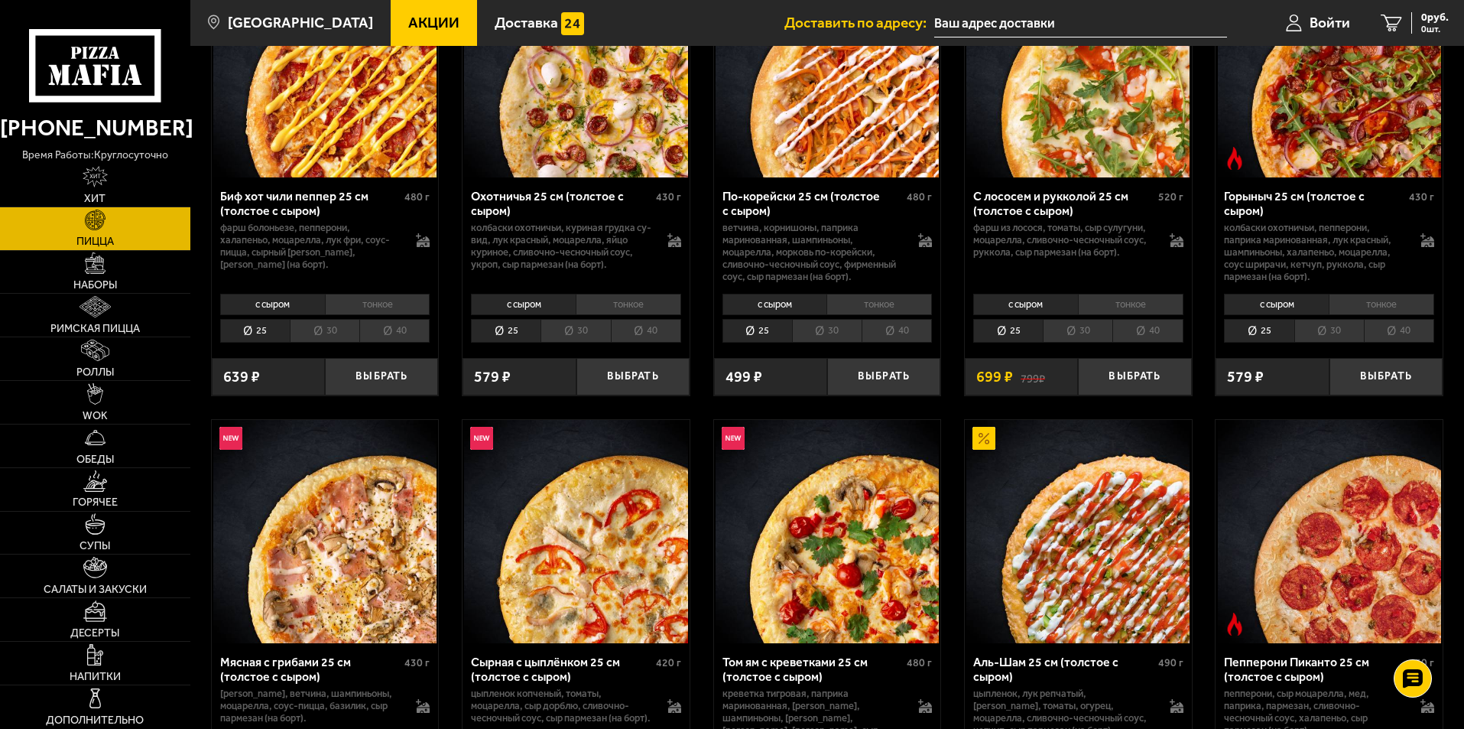
scroll to position [22, 0]
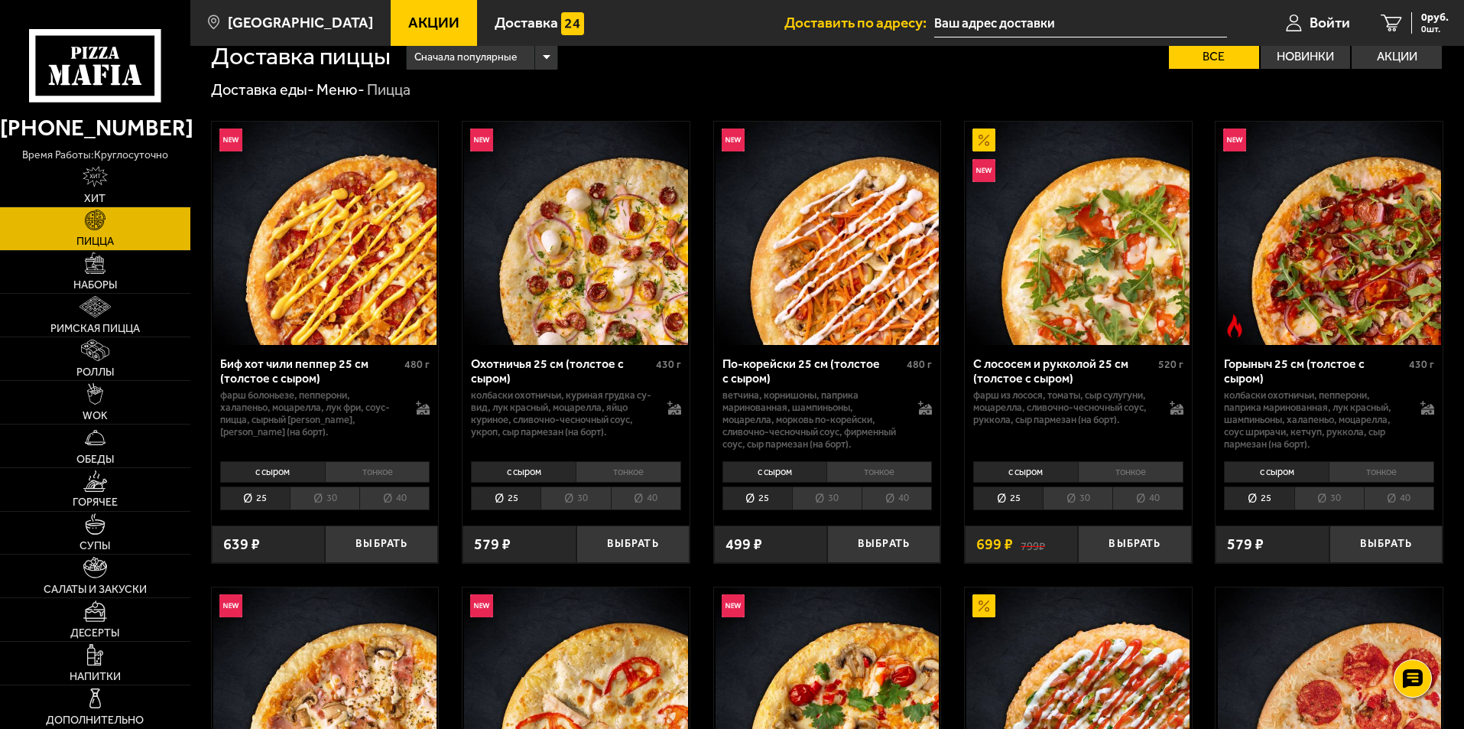
drag, startPoint x: 664, startPoint y: 63, endPoint x: 655, endPoint y: 68, distance: 9.6
drag, startPoint x: 655, startPoint y: 68, endPoint x: 338, endPoint y: 93, distance: 318.3
drag, startPoint x: 338, startPoint y: 92, endPoint x: 333, endPoint y: 61, distance: 31.1
click at [333, 61] on h1 "Доставка пиццы" at bounding box center [301, 56] width 180 height 24
drag, startPoint x: 631, startPoint y: 89, endPoint x: 617, endPoint y: 90, distance: 13.8
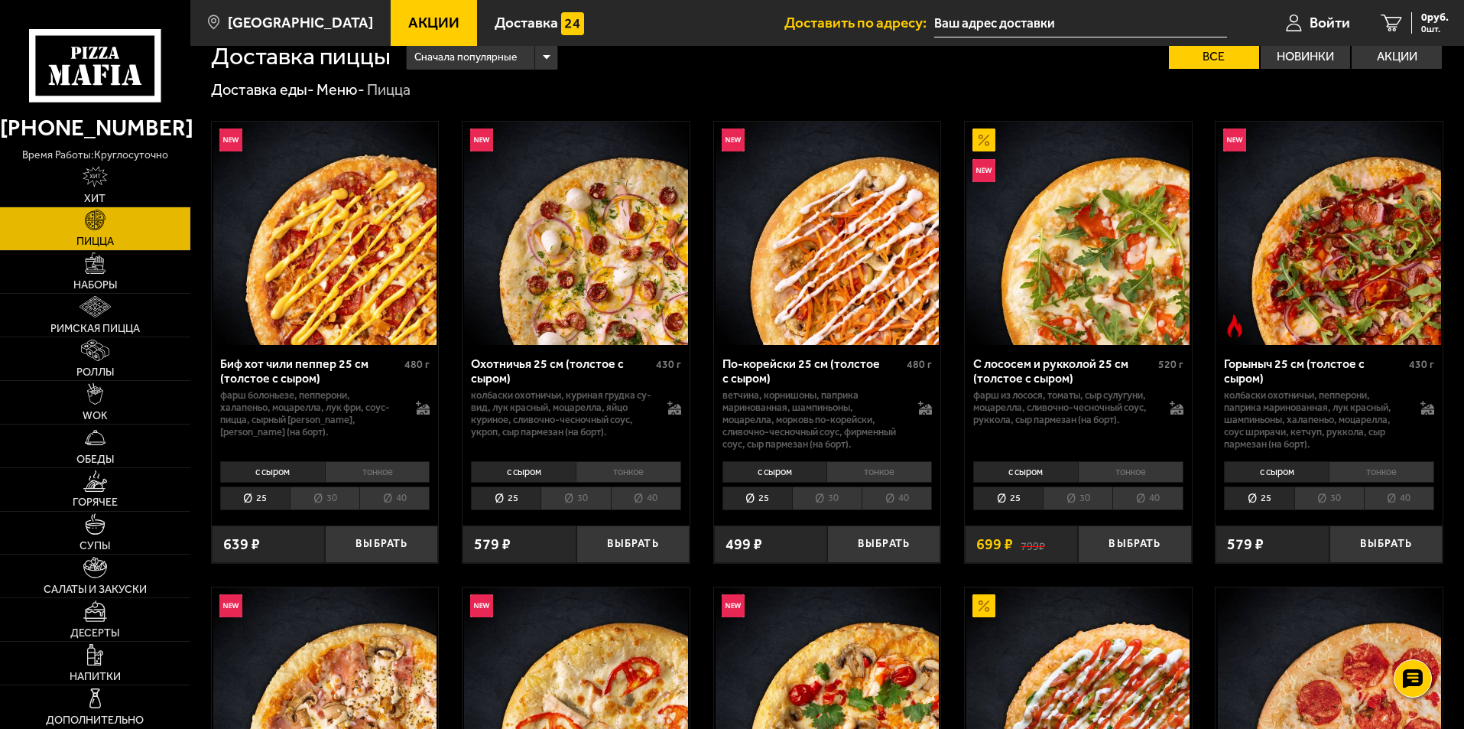
drag, startPoint x: 617, startPoint y: 90, endPoint x: 445, endPoint y: 114, distance: 173.7
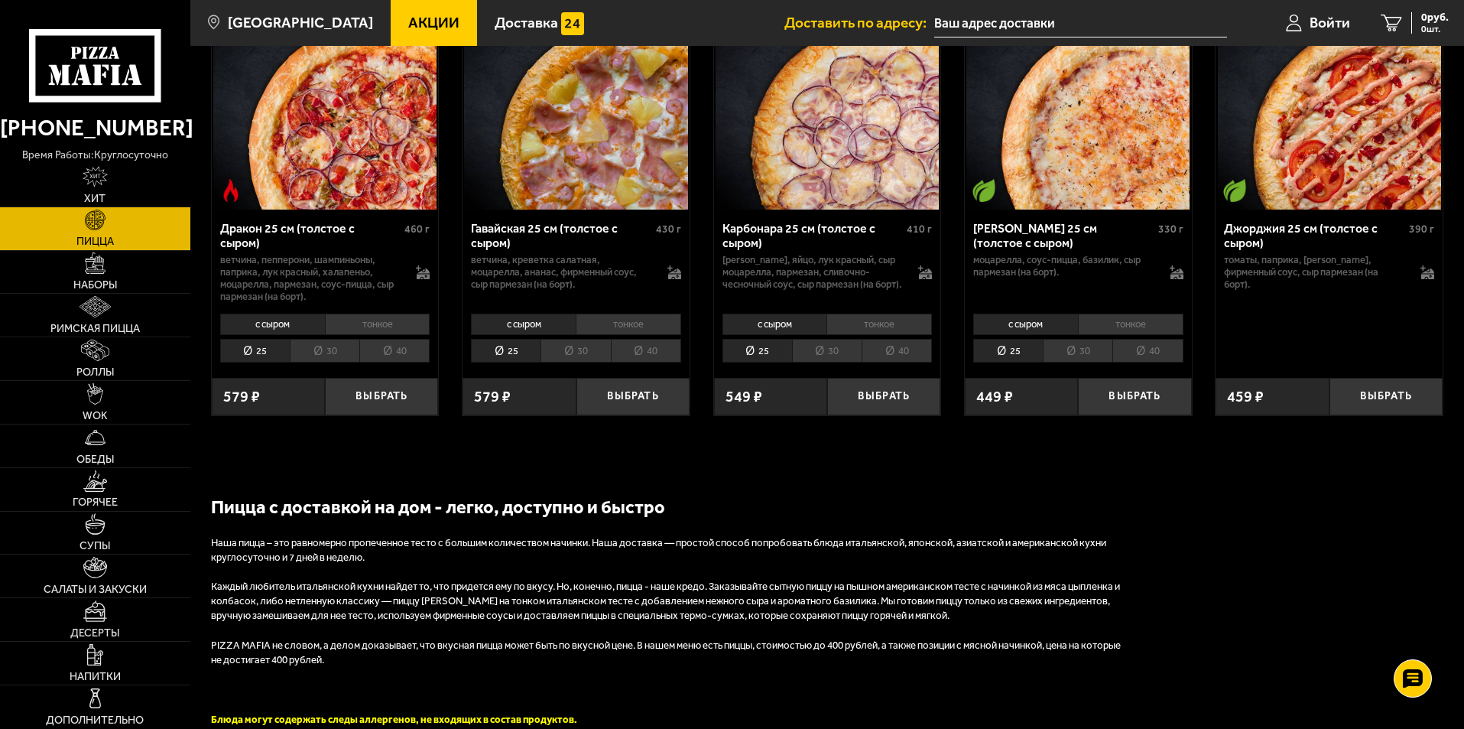
scroll to position [2896, 0]
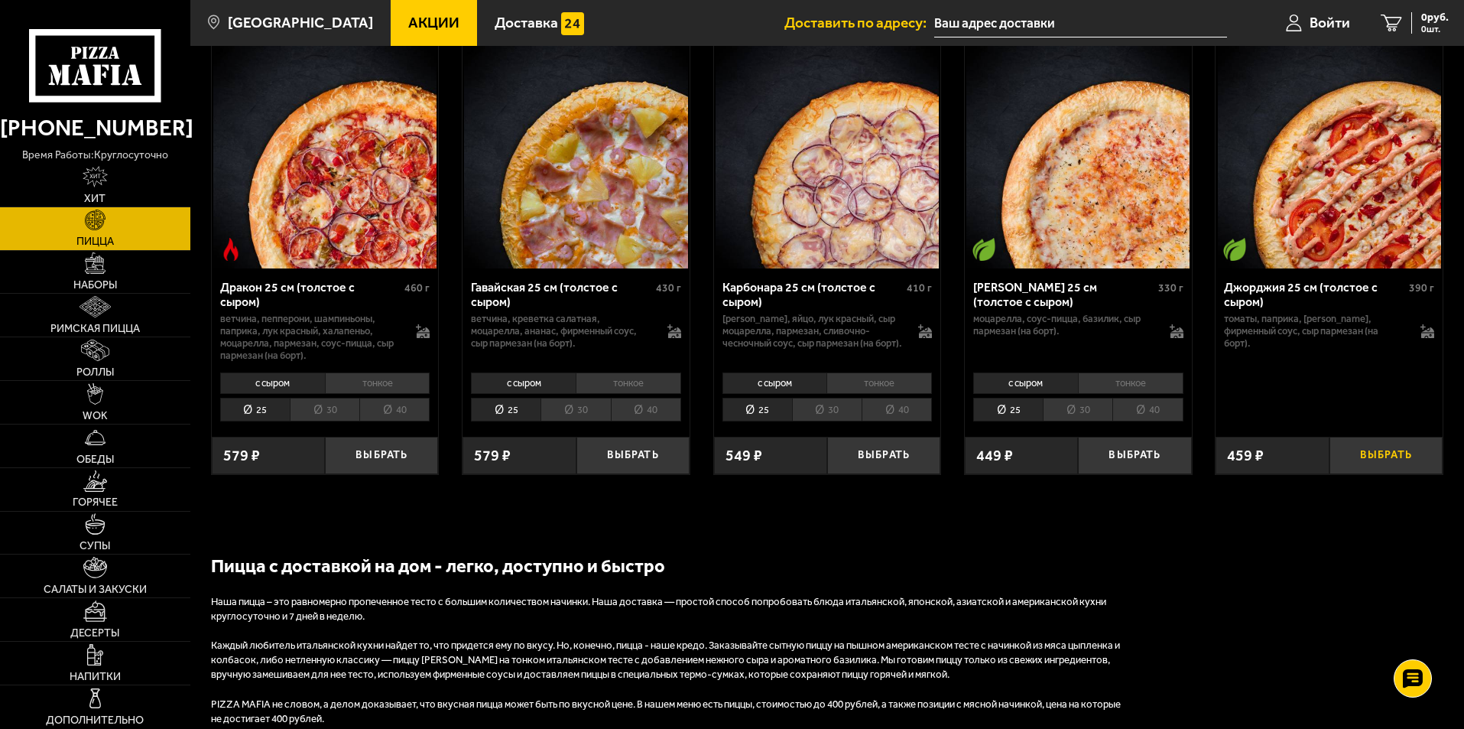
click at [1372, 466] on button "Выбрать" at bounding box center [1386, 455] width 113 height 37
drag, startPoint x: 1204, startPoint y: 509, endPoint x: 1190, endPoint y: 518, distance: 17.2
drag, startPoint x: 1189, startPoint y: 519, endPoint x: 1237, endPoint y: 502, distance: 50.3
click at [1350, 465] on button "−" at bounding box center [1348, 455] width 37 height 37
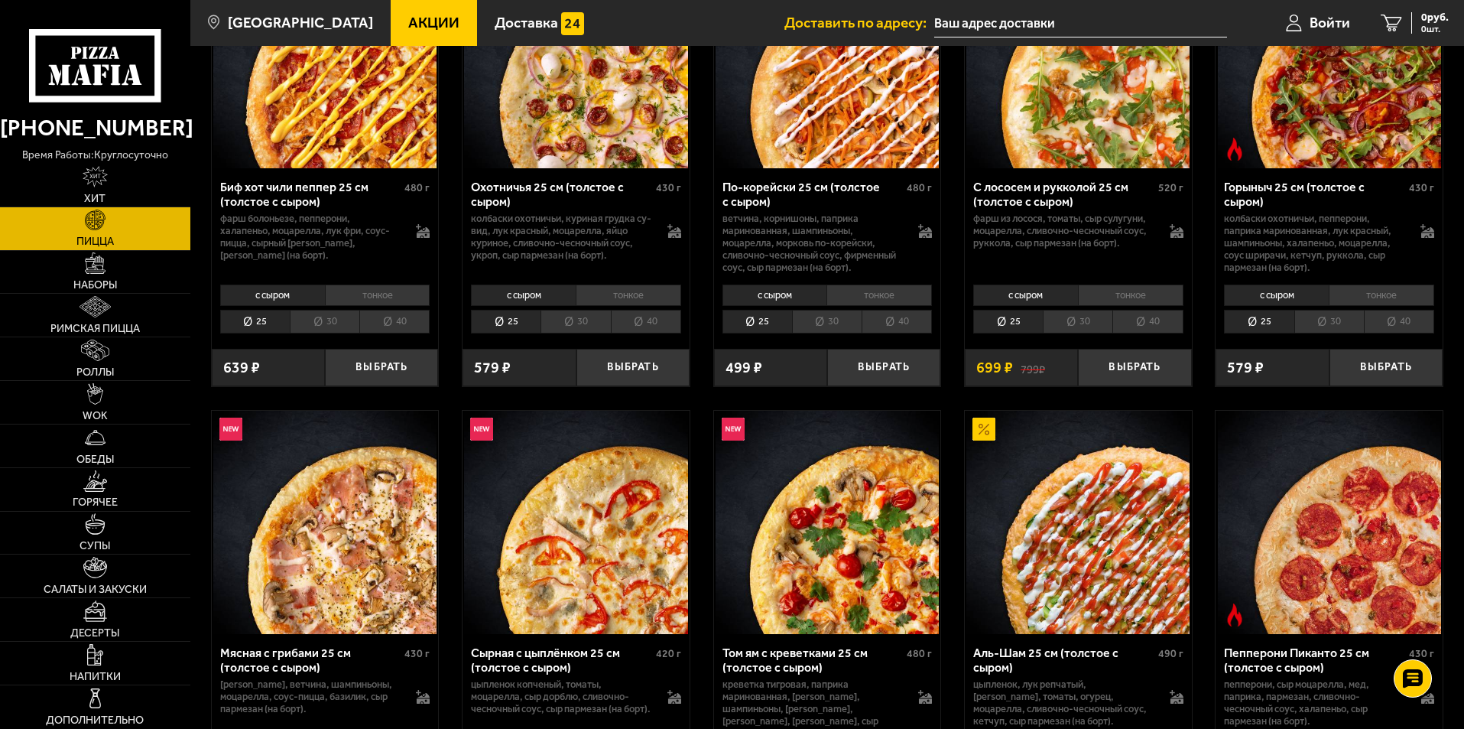
scroll to position [0, 0]
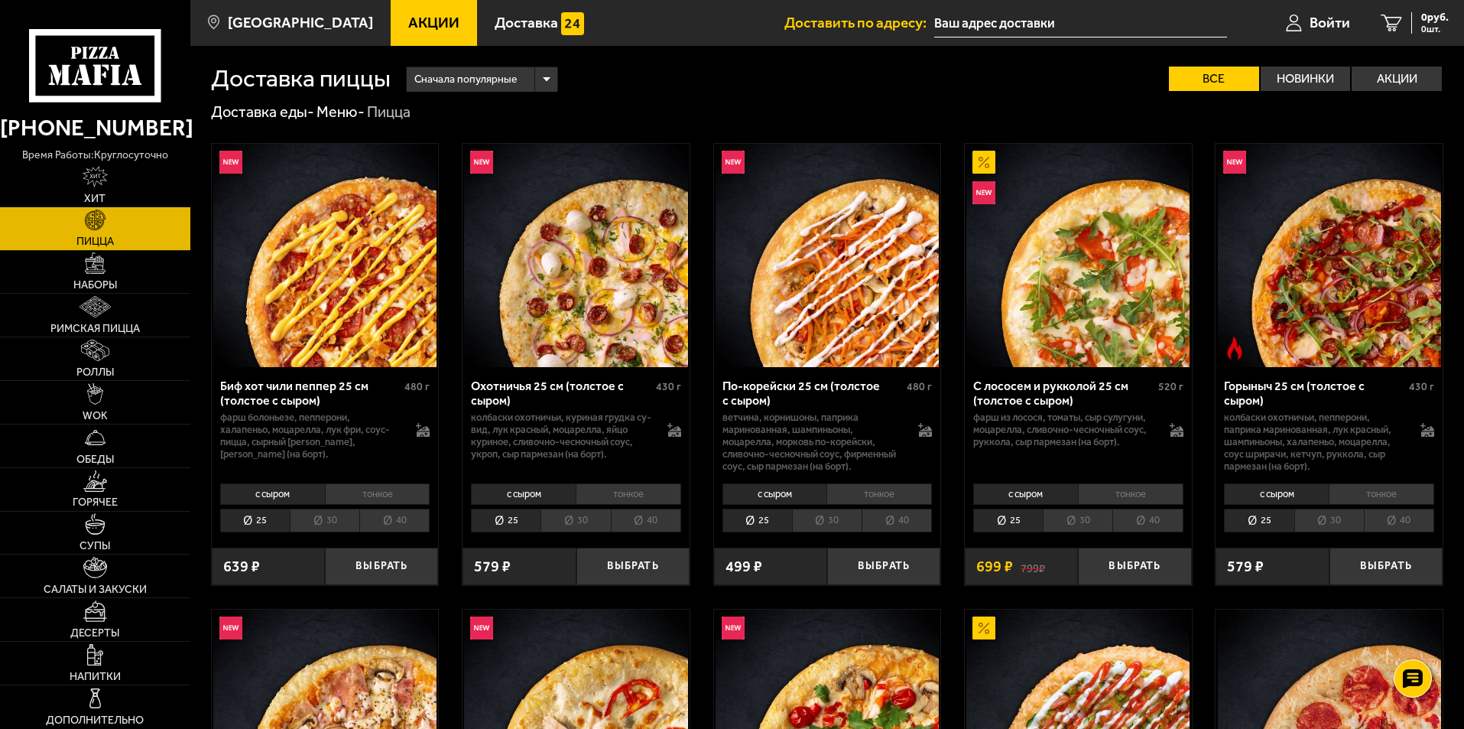
click at [408, 30] on span "Акции" at bounding box center [433, 22] width 51 height 15
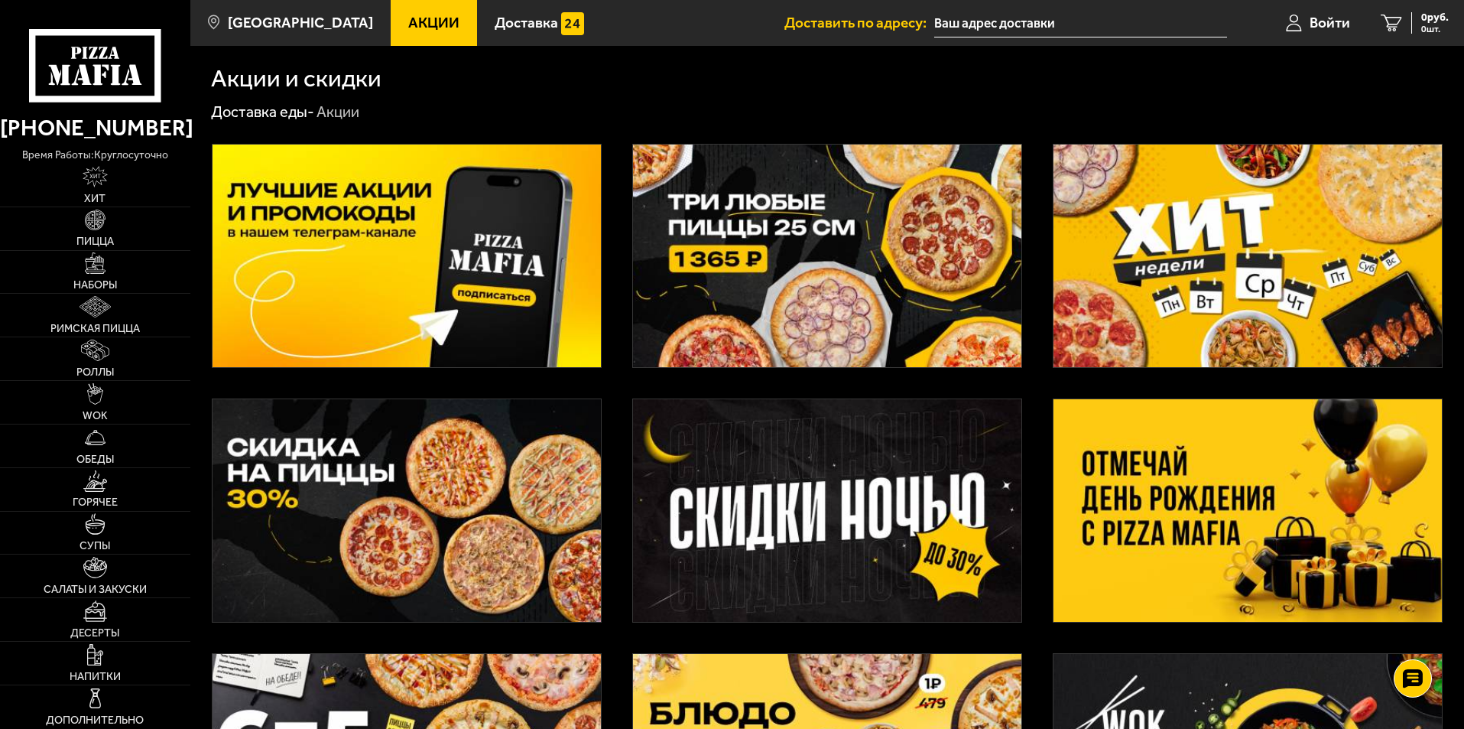
click at [816, 307] on img at bounding box center [827, 256] width 388 height 223
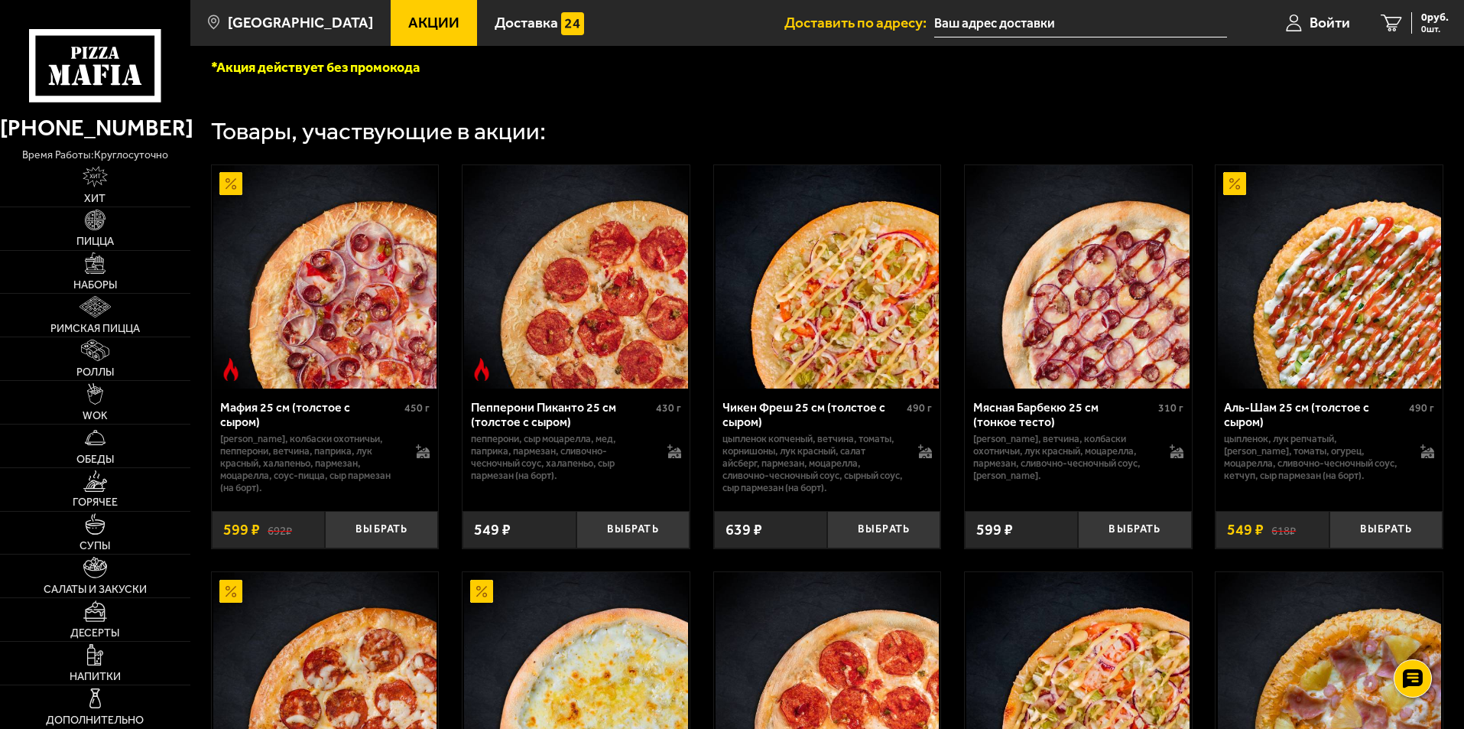
scroll to position [420, 0]
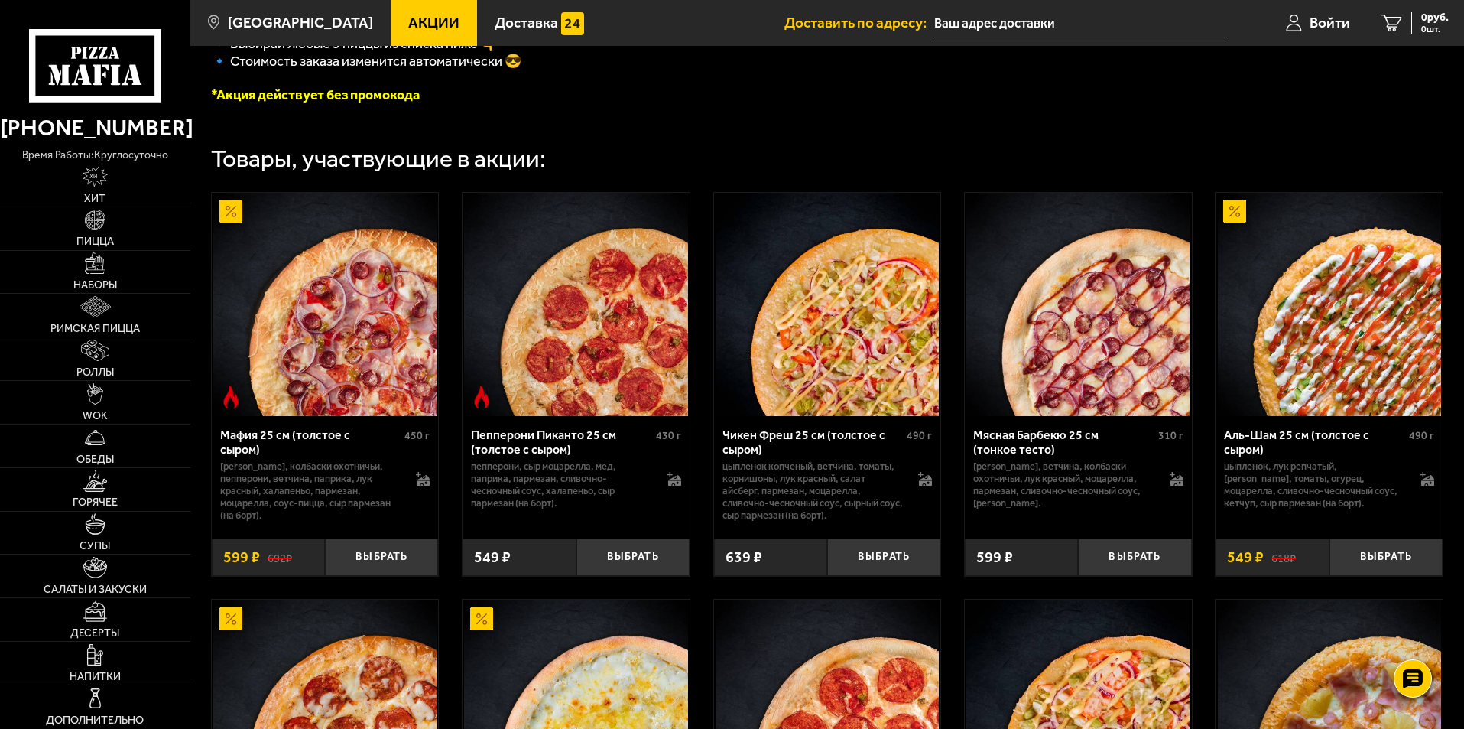
drag, startPoint x: 630, startPoint y: 12, endPoint x: 624, endPoint y: 18, distance: 8.7
drag, startPoint x: 624, startPoint y: 18, endPoint x: 411, endPoint y: 178, distance: 266.0
drag, startPoint x: 411, startPoint y: 178, endPoint x: 379, endPoint y: 159, distance: 38.0
click at [379, 159] on div "Товары, участвующие в акции:" at bounding box center [378, 159] width 335 height 24
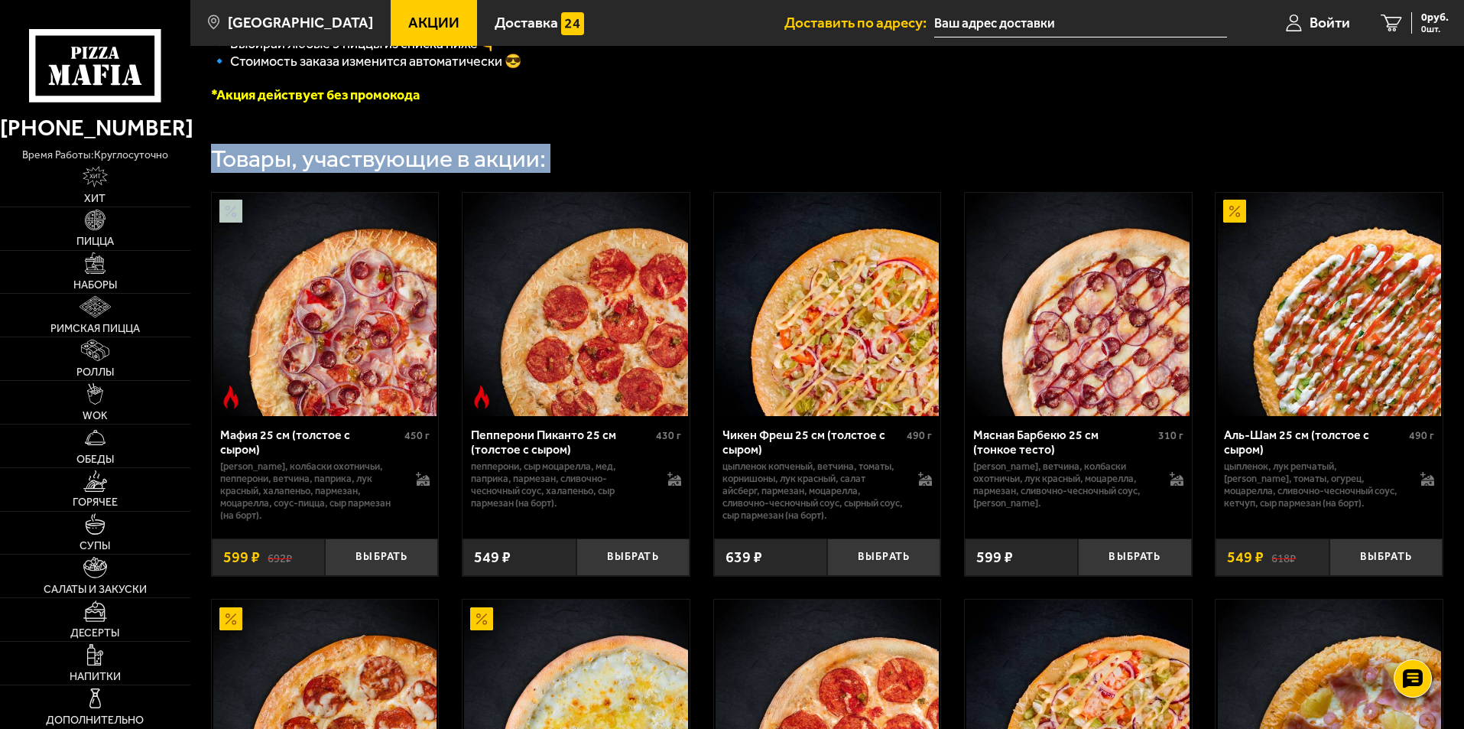
click at [379, 159] on div "Товары, участвующие в акции:" at bounding box center [378, 159] width 335 height 24
click at [378, 160] on div "Товары, участвующие в акции:" at bounding box center [378, 159] width 335 height 24
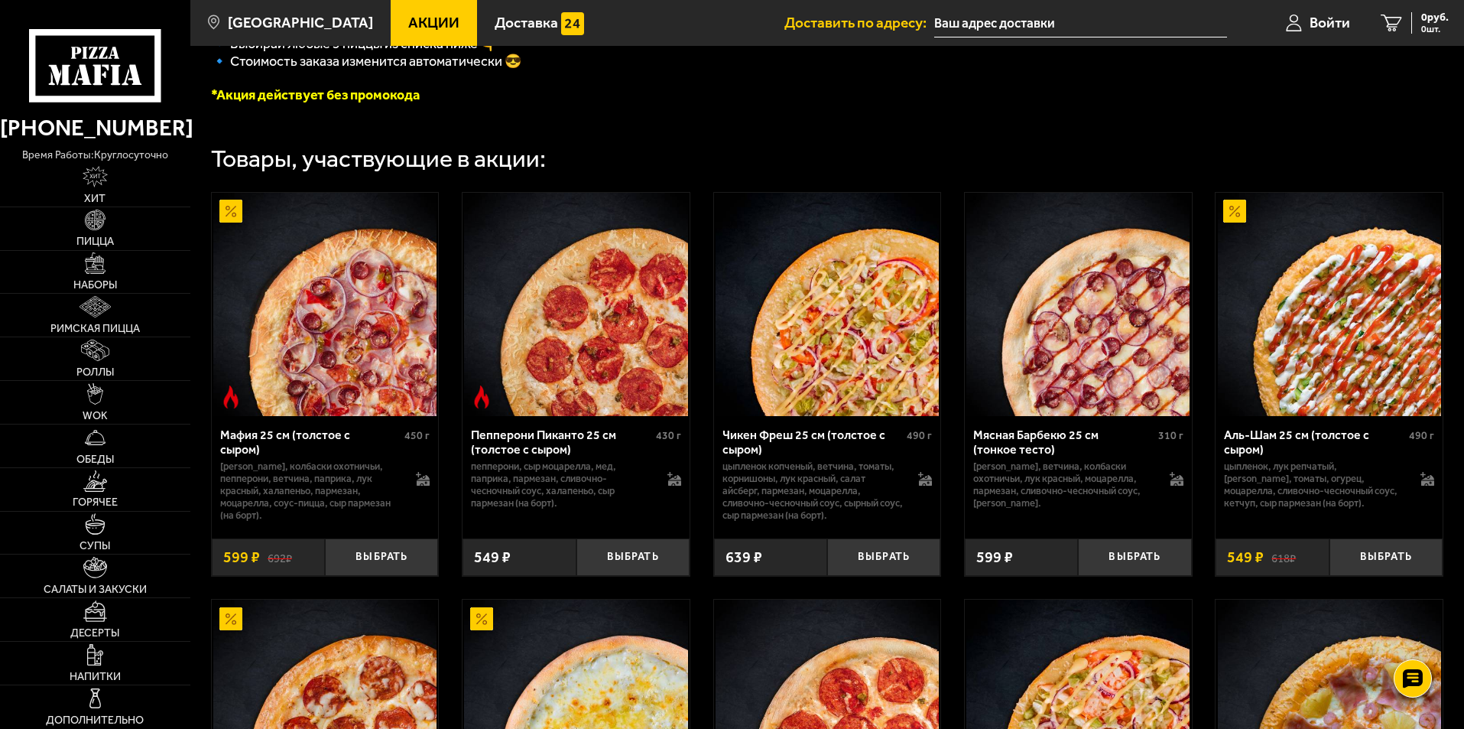
click at [378, 160] on div "Товары, участвующие в акции:" at bounding box center [378, 159] width 335 height 24
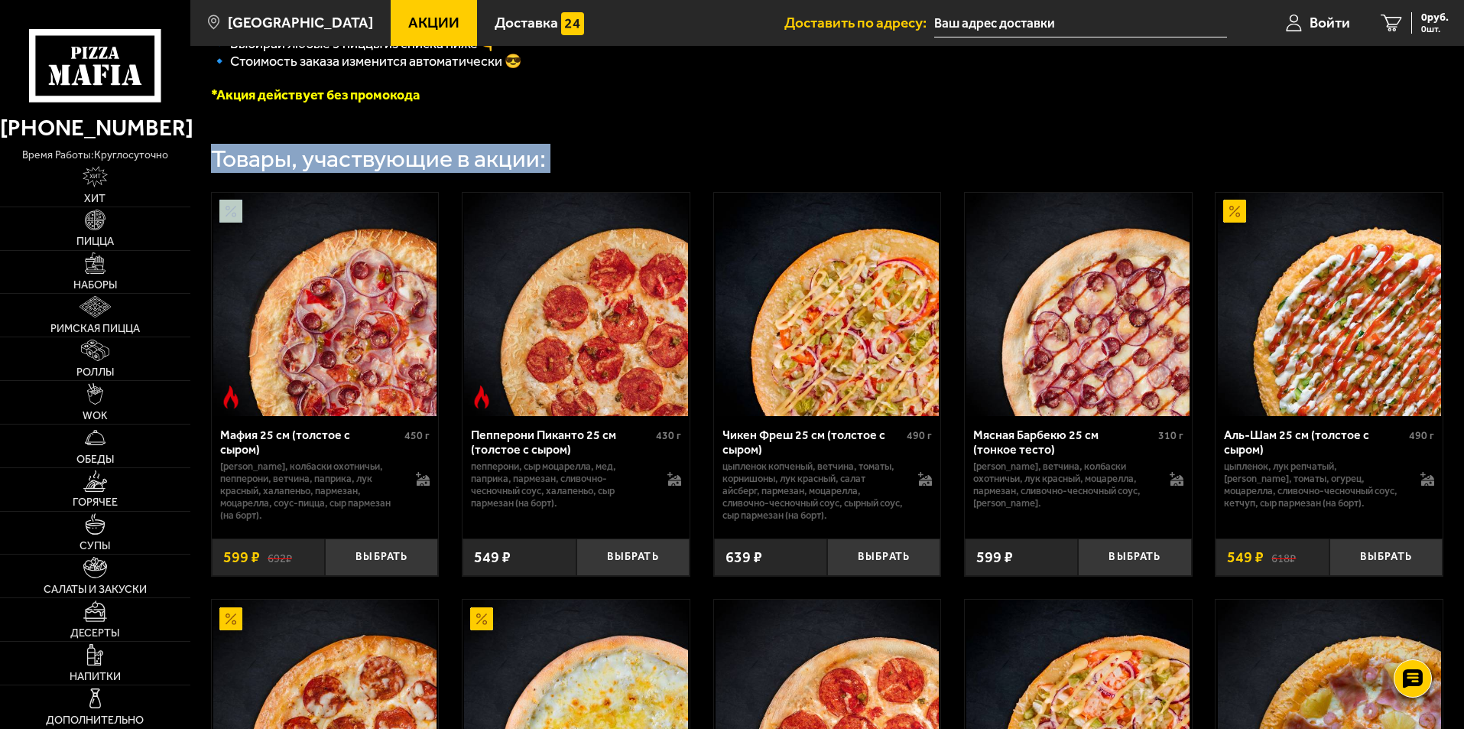
click at [378, 160] on div "Товары, участвующие в акции:" at bounding box center [378, 159] width 335 height 24
drag, startPoint x: 378, startPoint y: 160, endPoint x: 343, endPoint y: 170, distance: 36.6
click at [378, 160] on div "Товары, участвующие в акции:" at bounding box center [378, 159] width 335 height 24
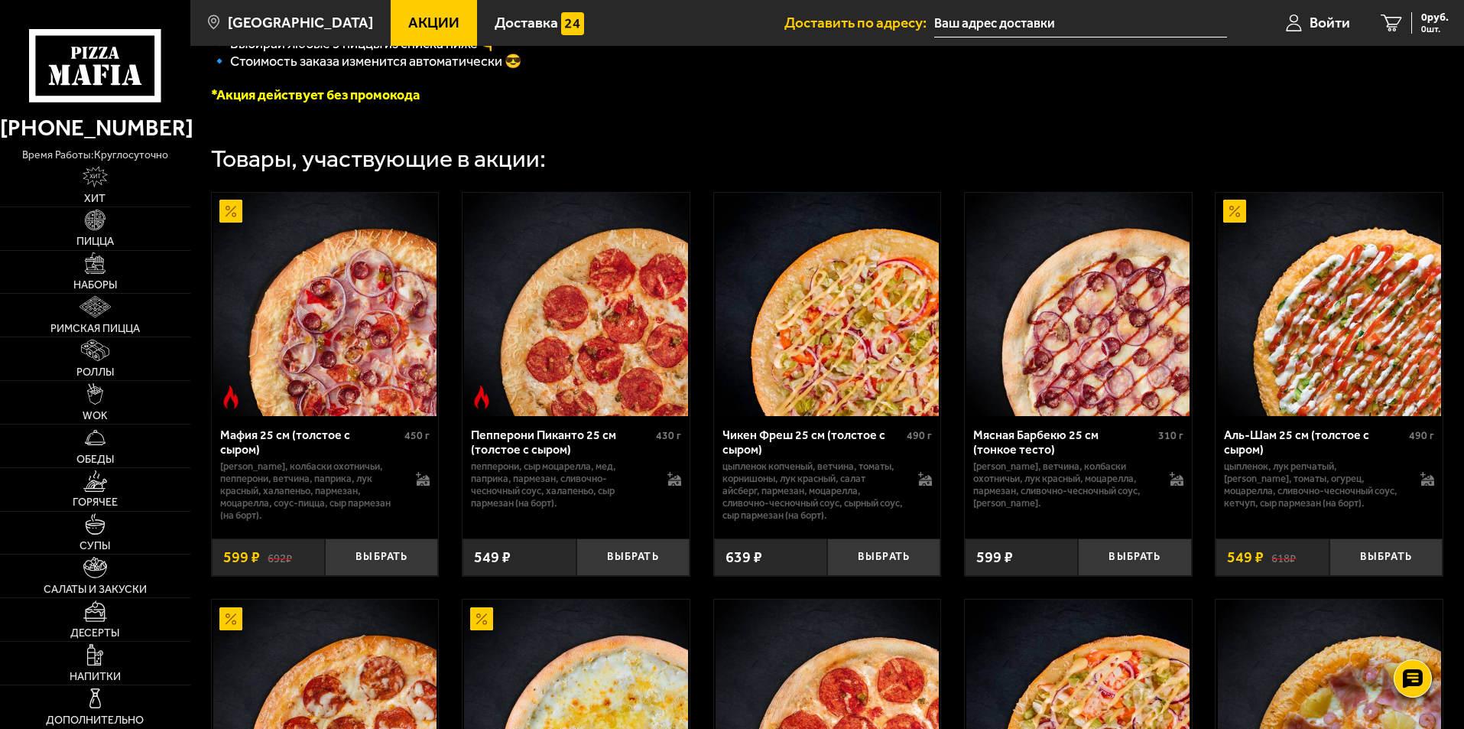
click at [435, 163] on div "Товары, участвующие в акции:" at bounding box center [378, 159] width 335 height 24
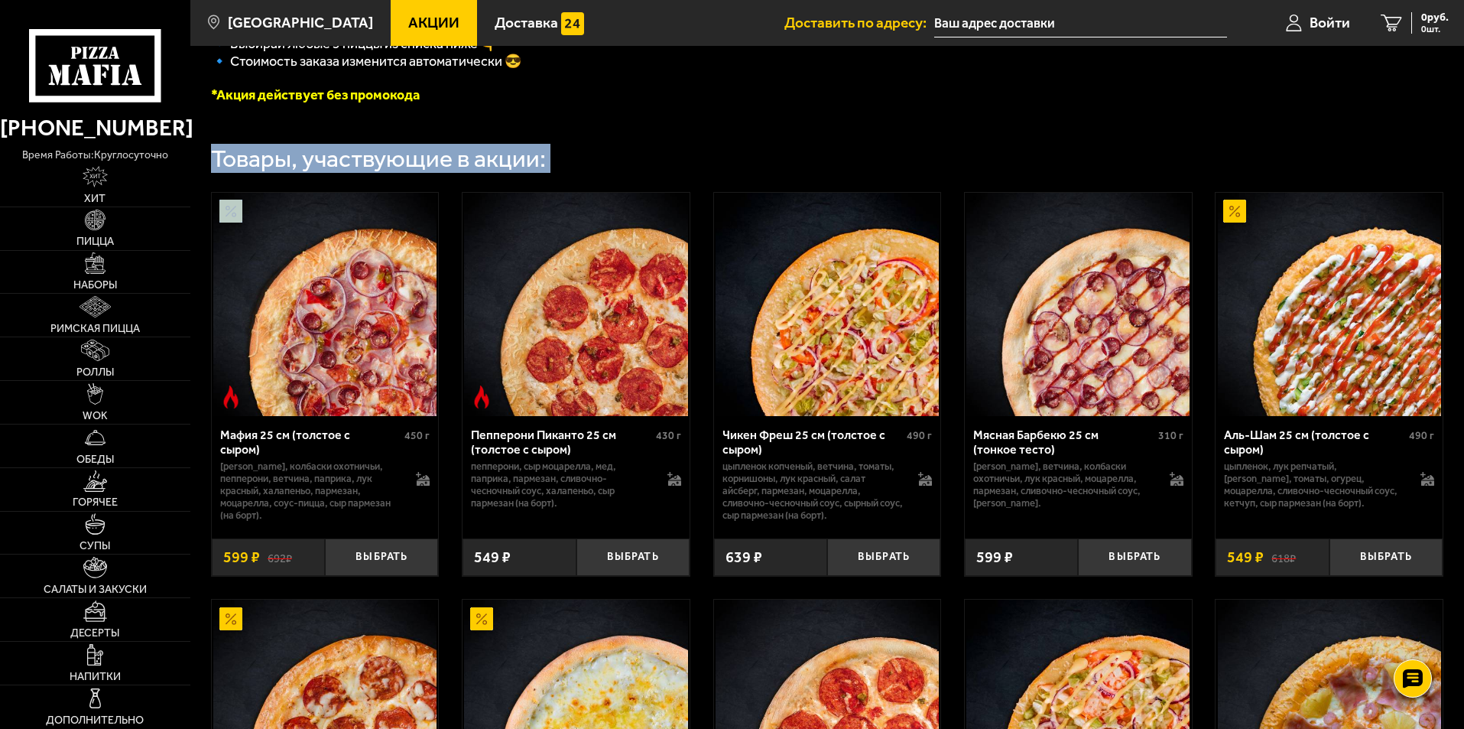
click at [435, 163] on div "Товары, участвующие в акции:" at bounding box center [378, 159] width 335 height 24
drag, startPoint x: 436, startPoint y: 165, endPoint x: 421, endPoint y: 168, distance: 14.8
click at [395, 165] on div "Товары, участвующие в акции:" at bounding box center [378, 159] width 335 height 24
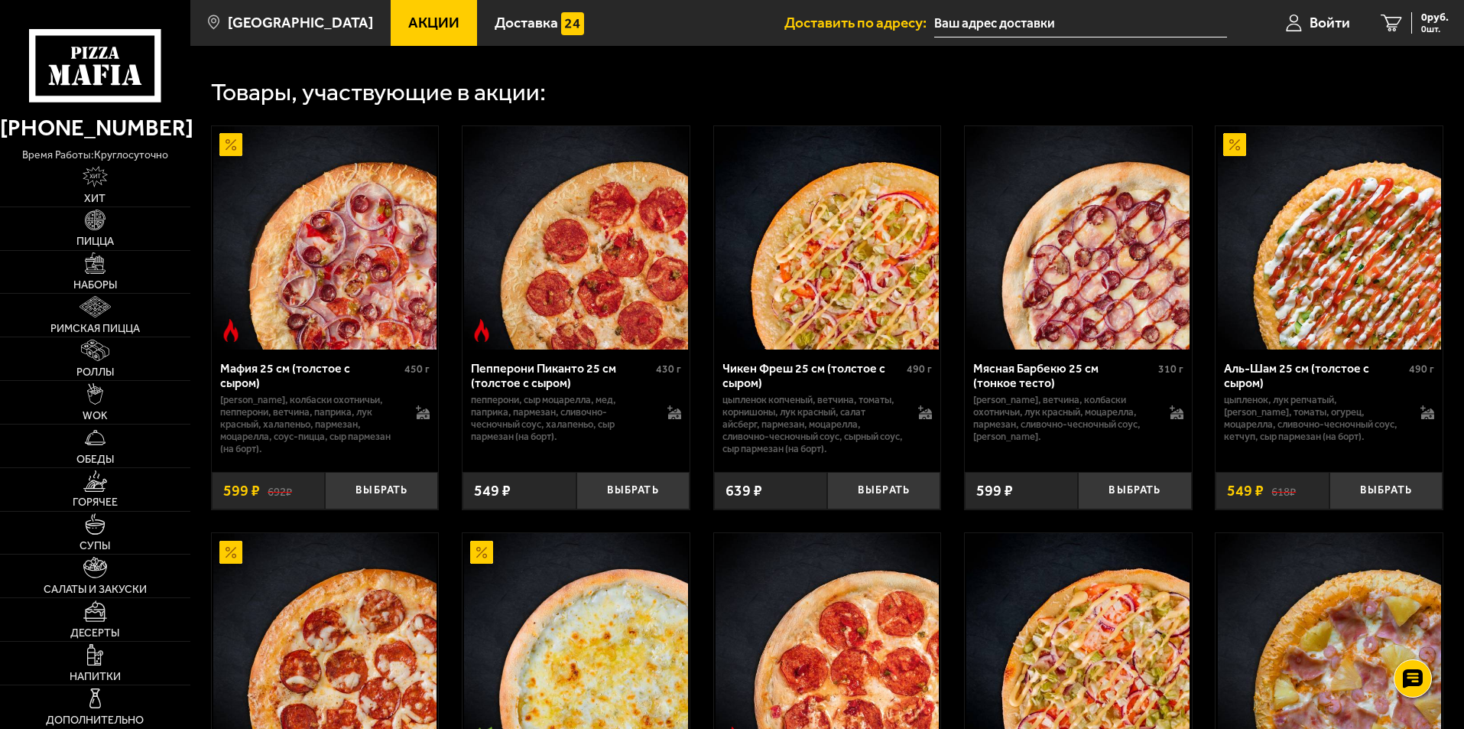
scroll to position [459, 0]
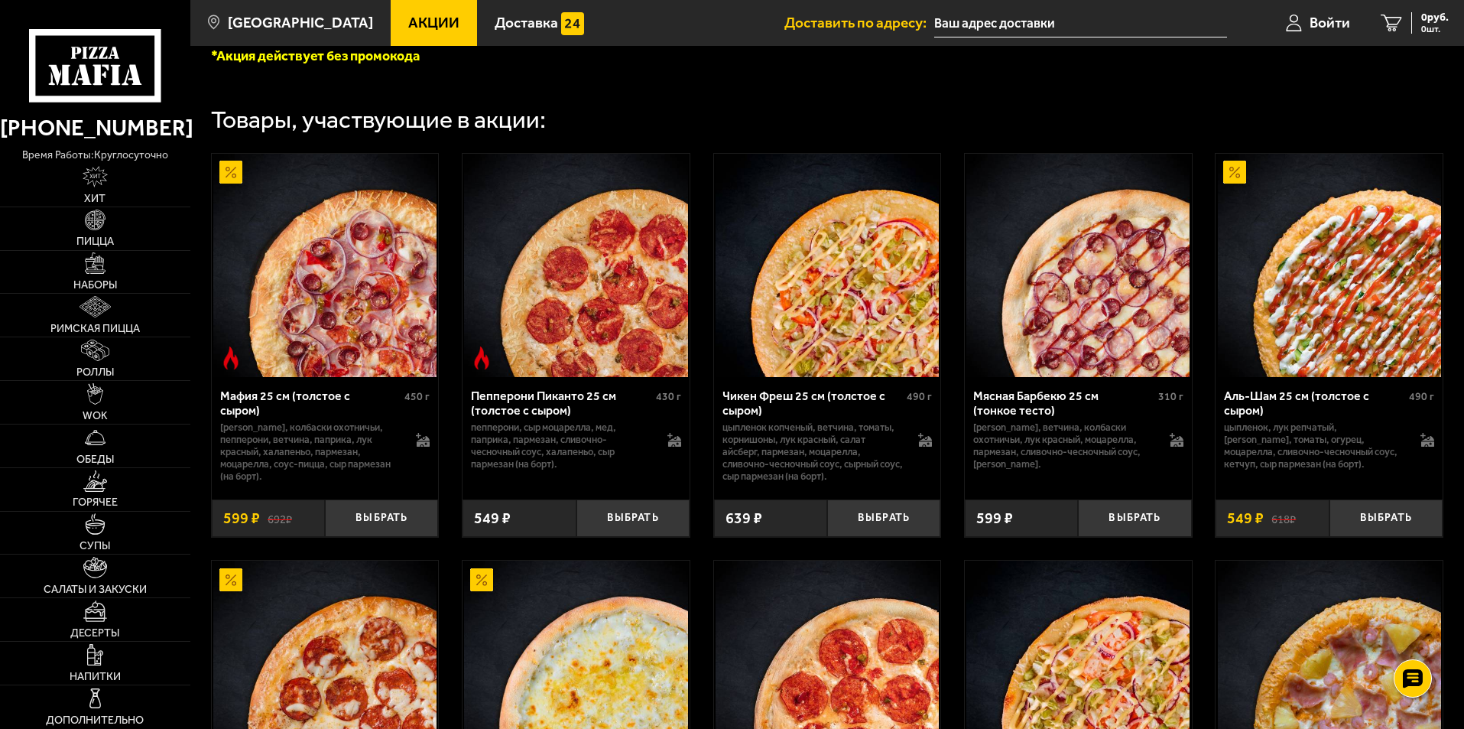
drag, startPoint x: 834, startPoint y: 88, endPoint x: 702, endPoint y: 34, distance: 142.3
click at [702, 34] on ul "Акции Доставка" at bounding box center [588, 23] width 394 height 46
drag, startPoint x: 349, startPoint y: 428, endPoint x: 754, endPoint y: 62, distance: 546.3
drag, startPoint x: 749, startPoint y: 65, endPoint x: 327, endPoint y: 123, distance: 426.8
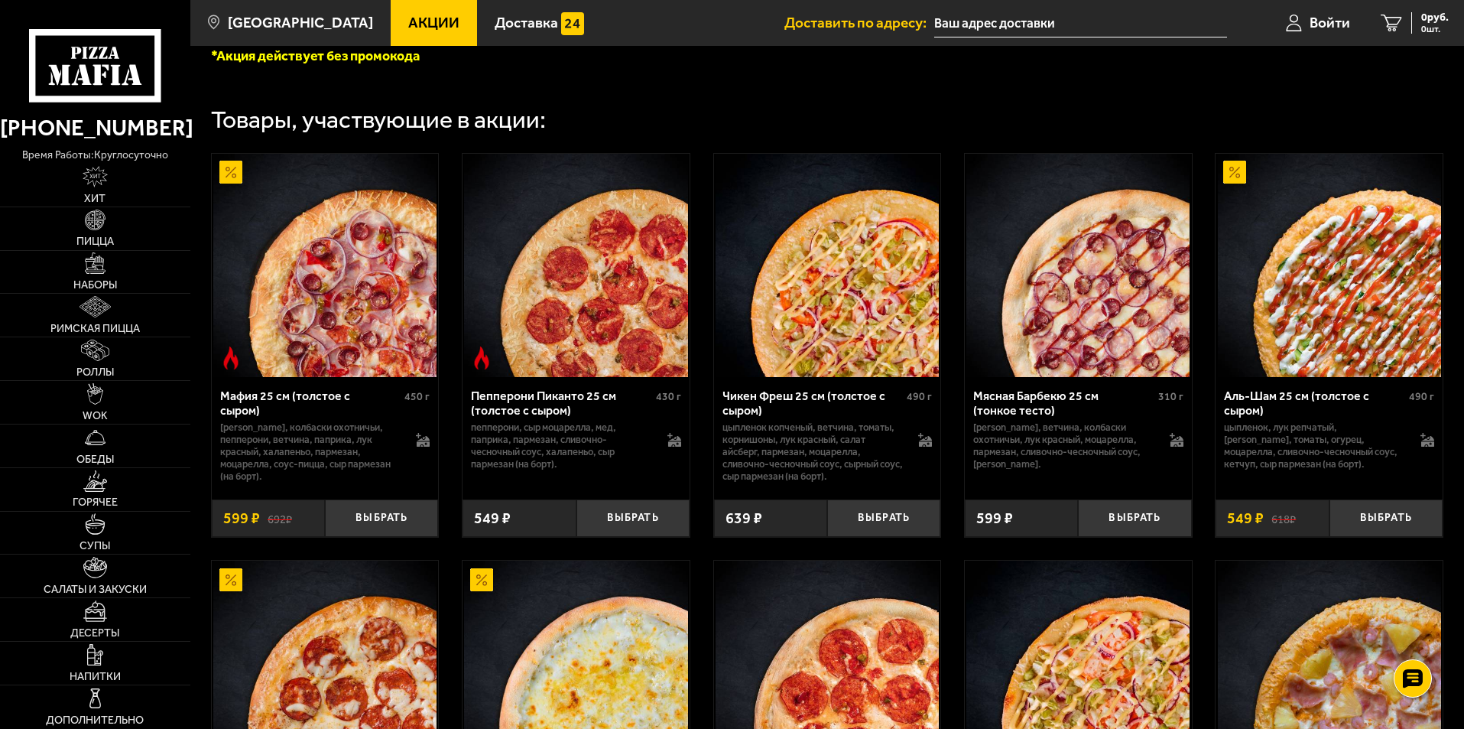
click at [327, 123] on div "Товары, участвующие в акции:" at bounding box center [378, 120] width 335 height 24
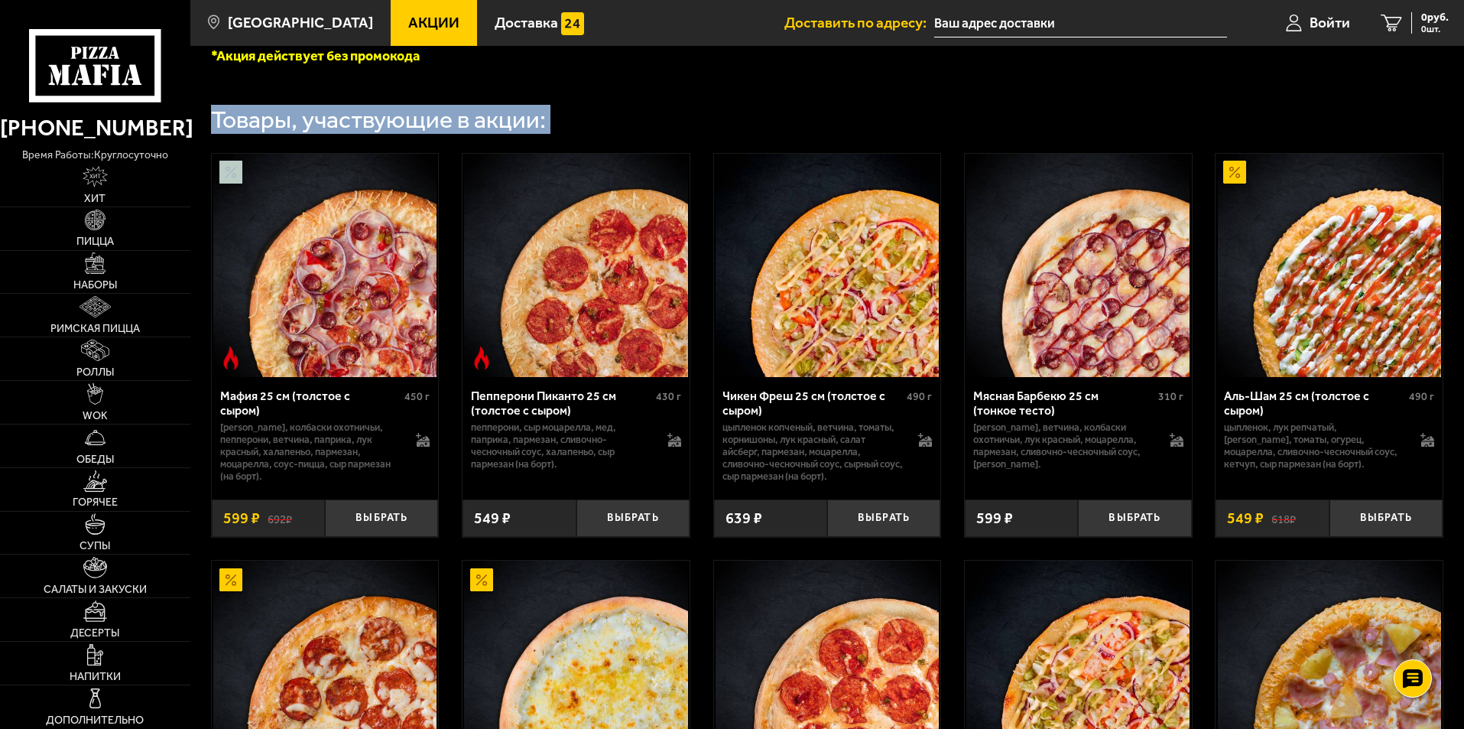
click at [327, 123] on div "Товары, участвующие в акции:" at bounding box center [378, 120] width 335 height 24
drag, startPoint x: 327, startPoint y: 123, endPoint x: 606, endPoint y: 118, distance: 279.9
click at [327, 123] on div "Товары, участвующие в акции:" at bounding box center [378, 120] width 335 height 24
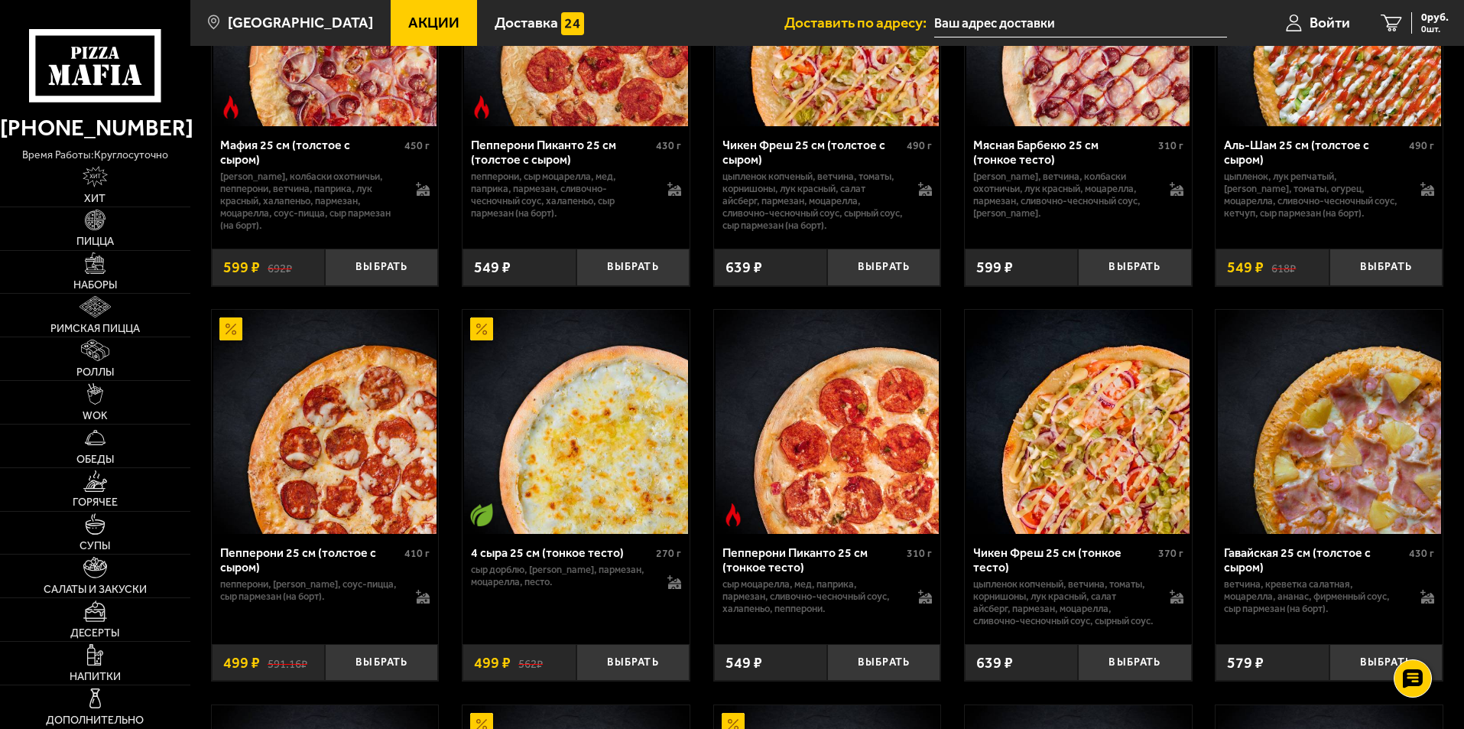
scroll to position [841, 0]
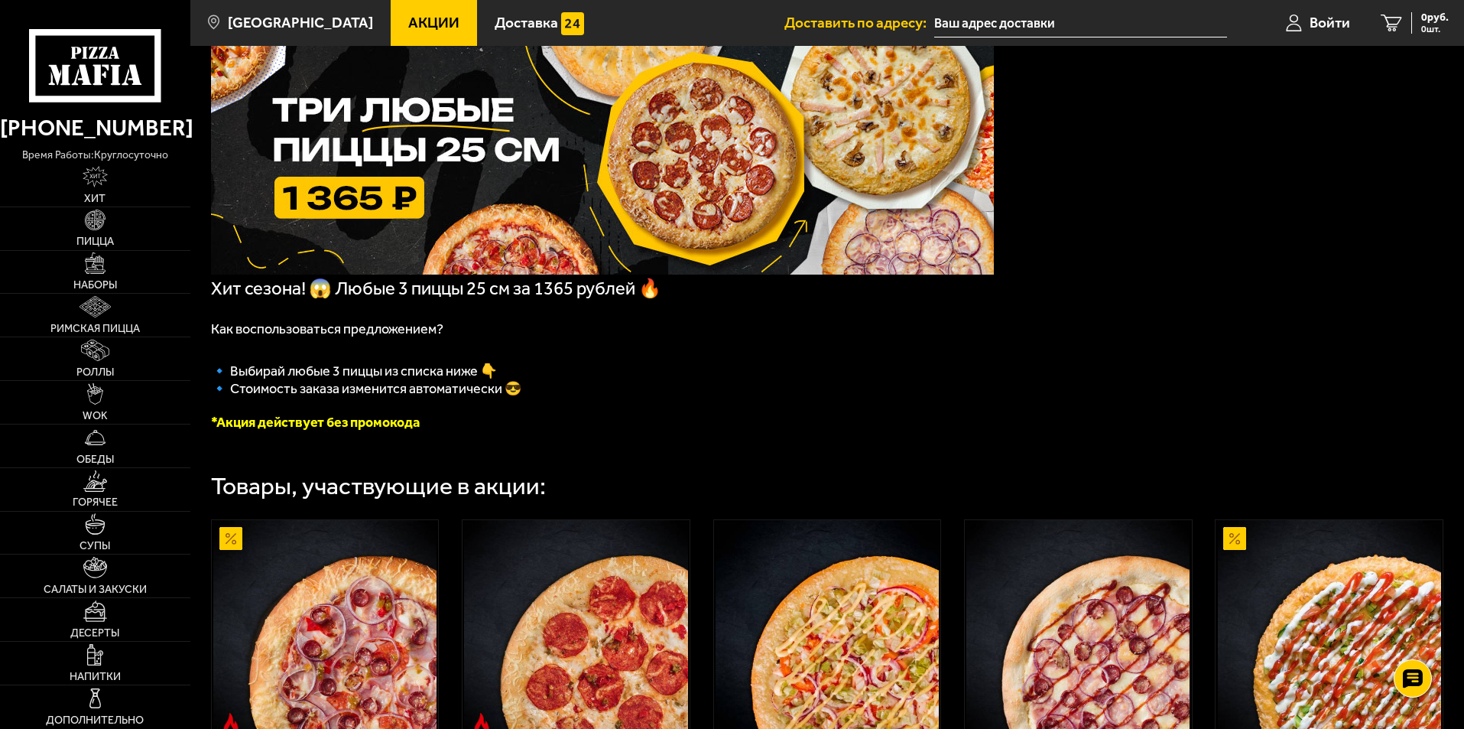
scroll to position [82, 0]
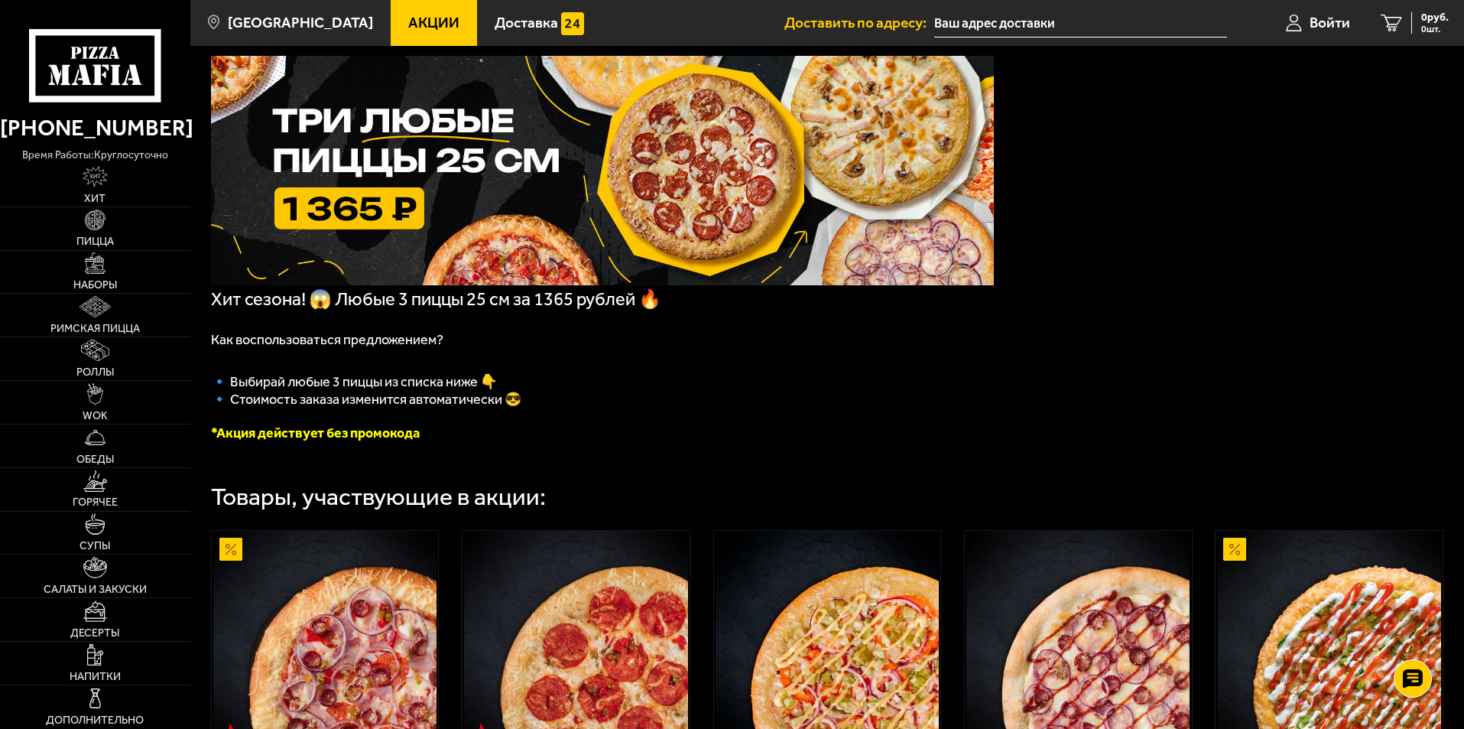
drag, startPoint x: 444, startPoint y: 379, endPoint x: 385, endPoint y: 385, distance: 59.3
click at [385, 385] on span "🔹﻿ Выбирай любые 3 пиццы из списка ниже 👇" at bounding box center [354, 381] width 286 height 17
drag, startPoint x: 385, startPoint y: 385, endPoint x: 366, endPoint y: 395, distance: 21.9
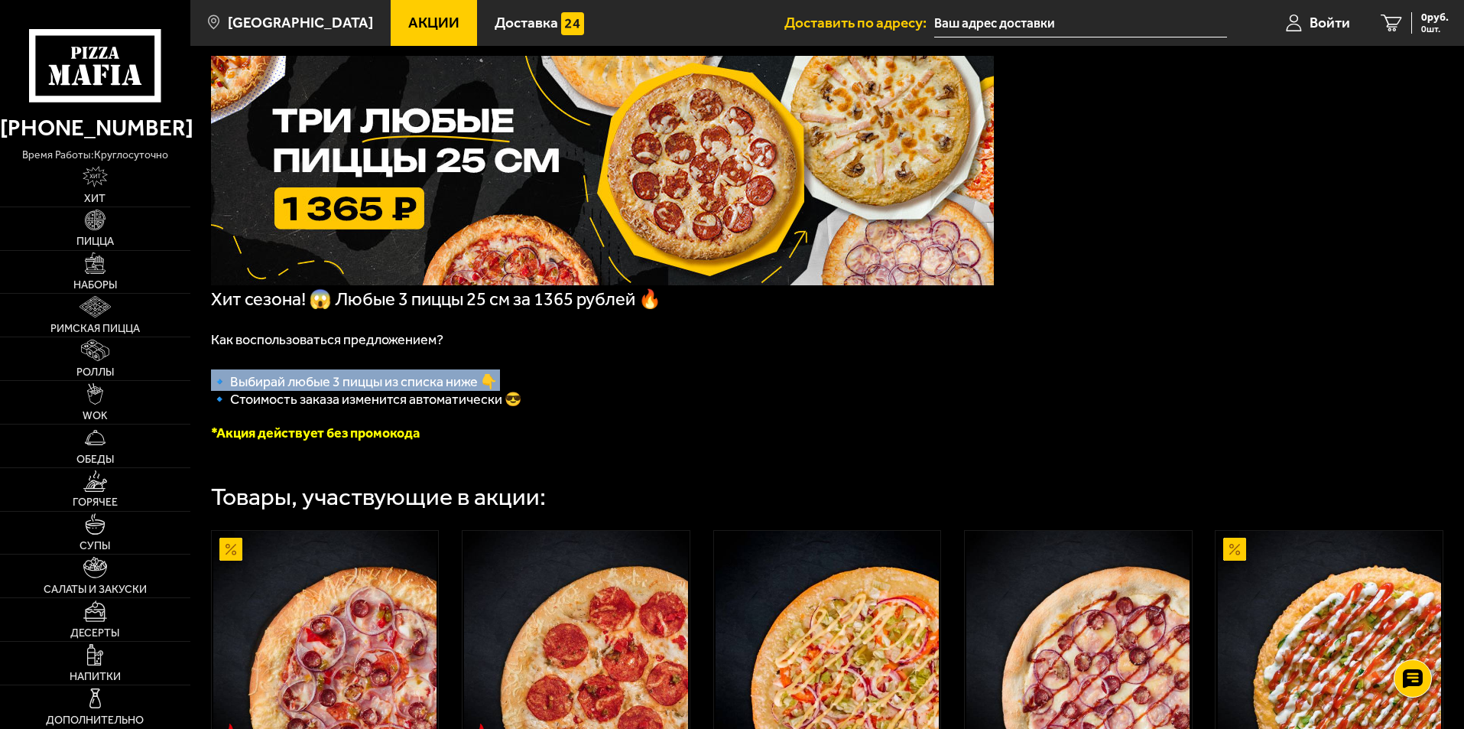
click at [385, 385] on span "🔹﻿ Выбирай любые 3 пиццы из списка ниже 👇" at bounding box center [354, 381] width 286 height 17
click at [348, 403] on span "🔹 Стоимость заказа изменится автоматически 😎" at bounding box center [366, 399] width 310 height 17
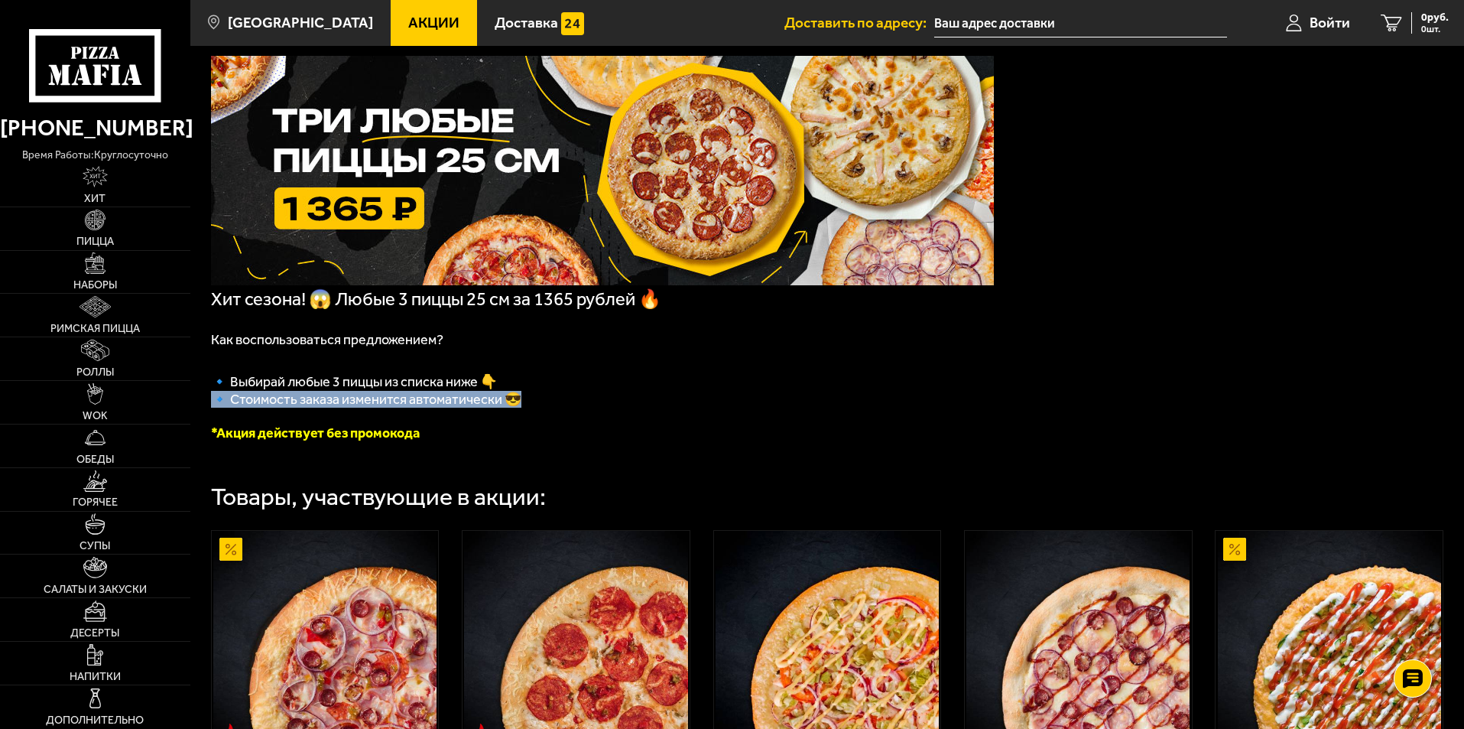
click at [348, 403] on span "🔹 Стоимость заказа изменится автоматически 😎" at bounding box center [366, 399] width 310 height 17
click at [347, 403] on span "🔹 Стоимость заказа изменится автоматически 😎" at bounding box center [366, 399] width 310 height 17
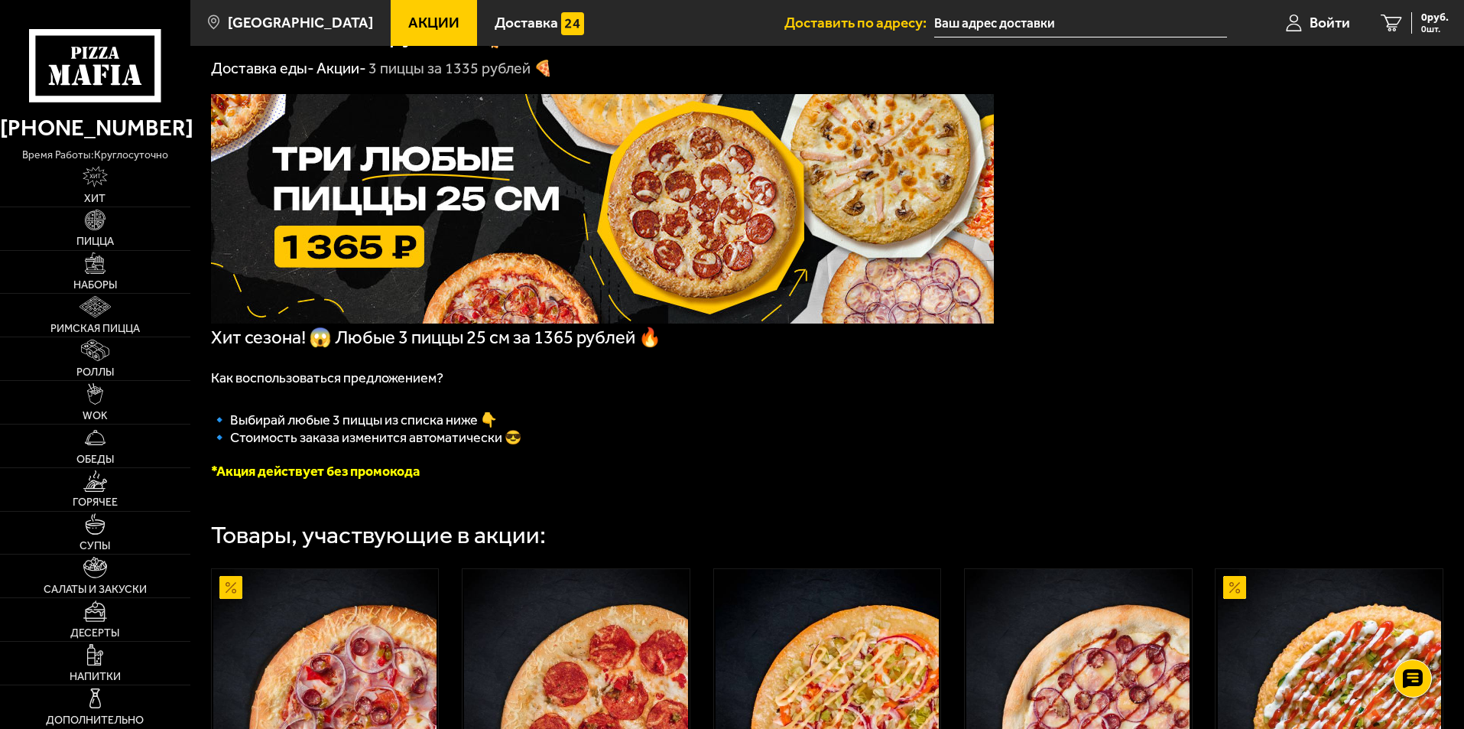
scroll to position [0, 0]
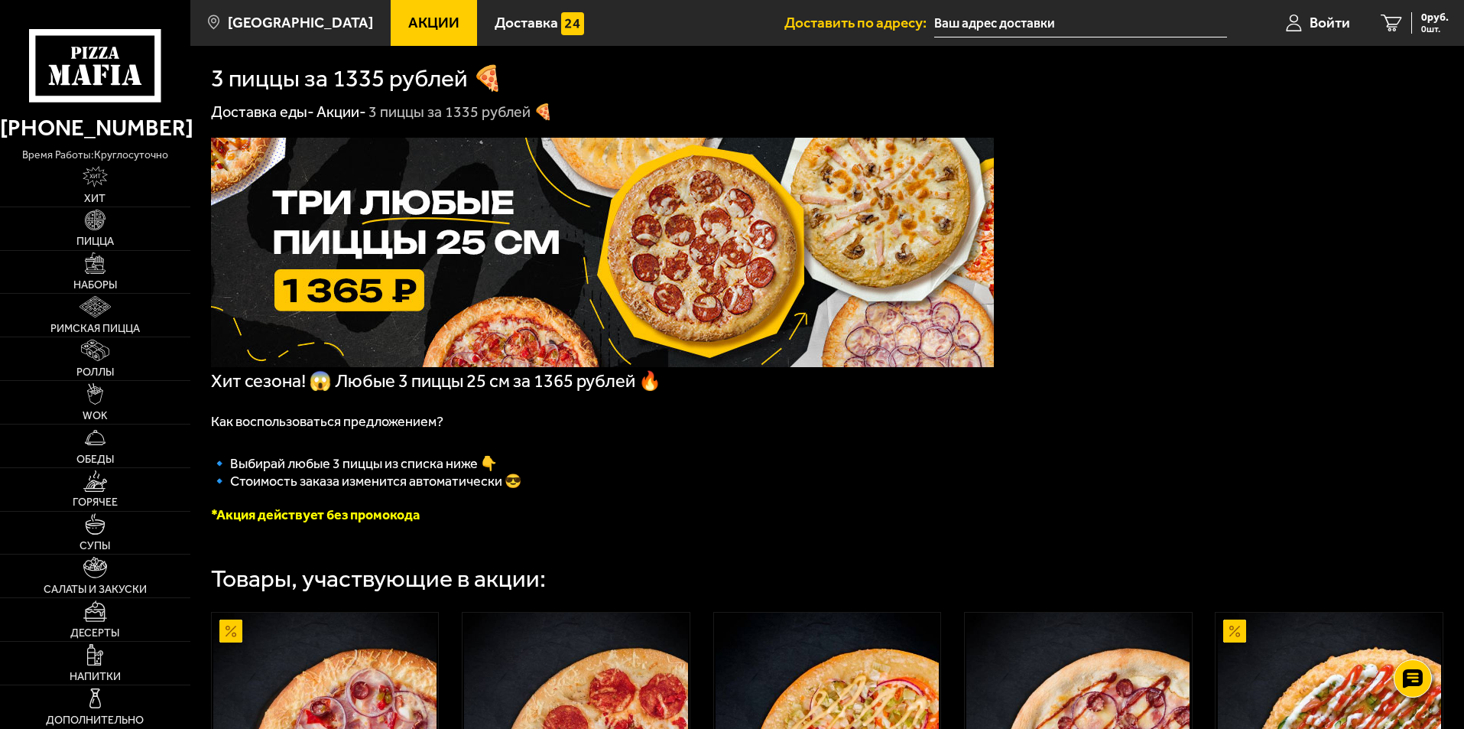
drag, startPoint x: 382, startPoint y: 409, endPoint x: 299, endPoint y: 456, distance: 94.8
click at [297, 457] on p "🔹﻿ Выбирай любые 3 пиццы из списка ниже 👇" at bounding box center [602, 461] width 783 height 21
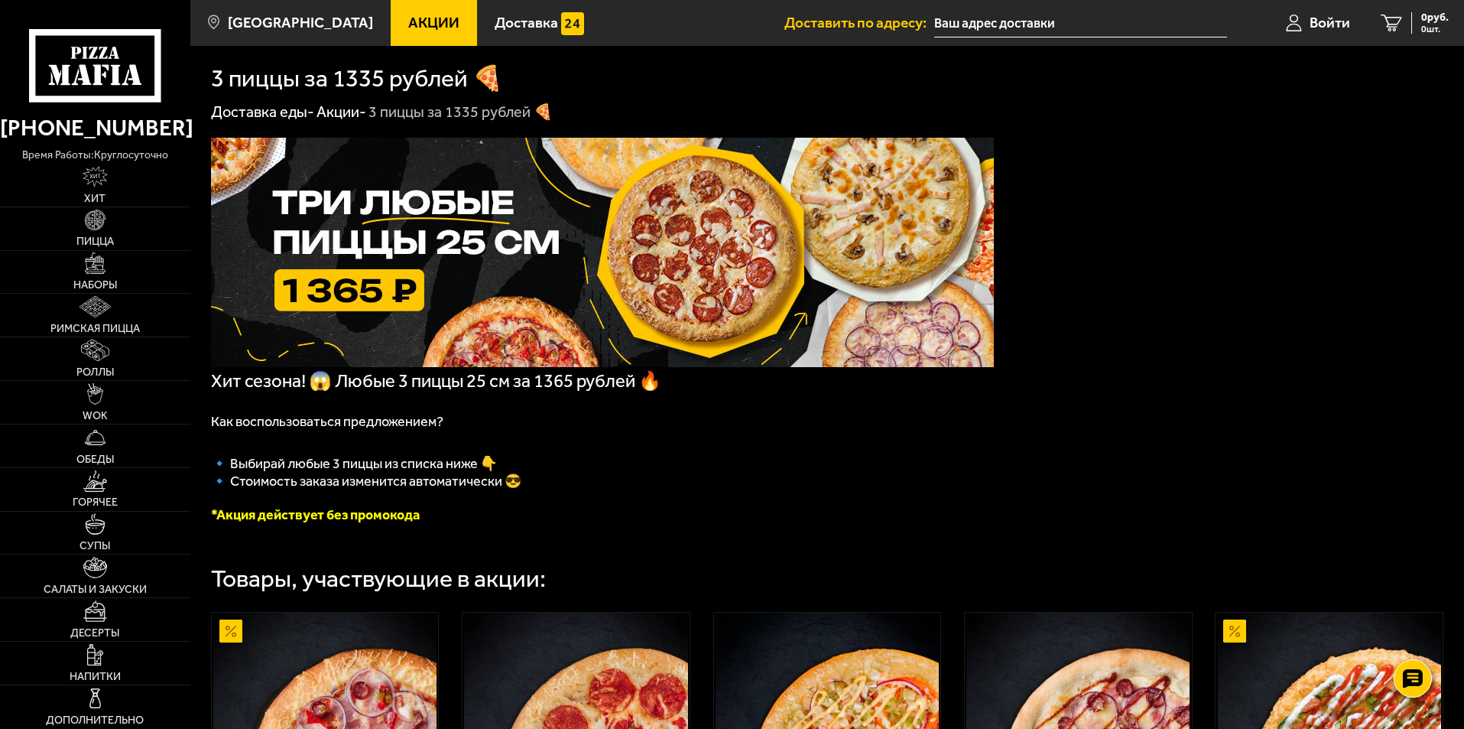
click at [298, 469] on span "🔹﻿ Выбирай любые 3 пиццы из списка ниже 👇" at bounding box center [354, 463] width 286 height 17
click at [282, 523] on font "*Акция действует без промокода" at bounding box center [315, 514] width 209 height 17
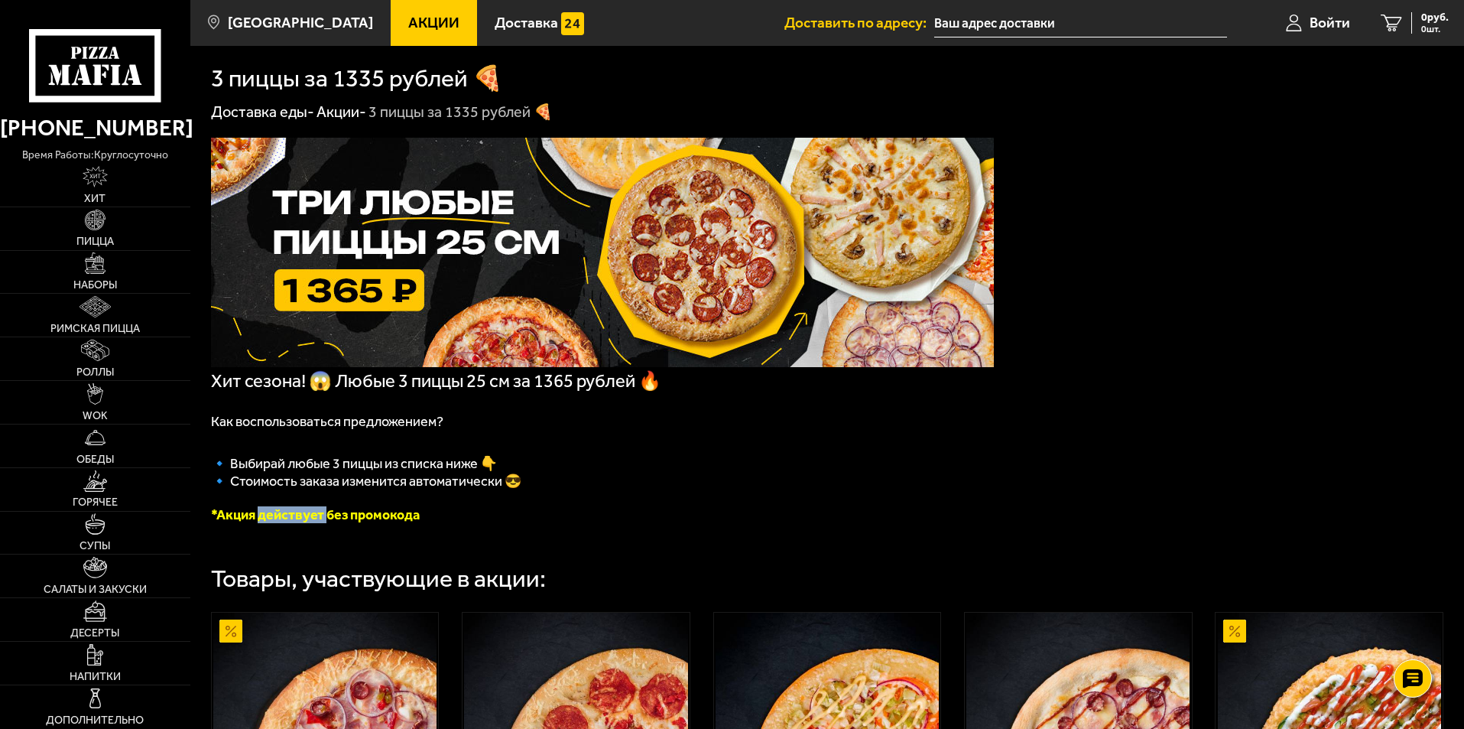
click at [282, 523] on font "*Акция действует без промокода" at bounding box center [315, 514] width 209 height 17
click at [89, 225] on img at bounding box center [95, 220] width 21 height 21
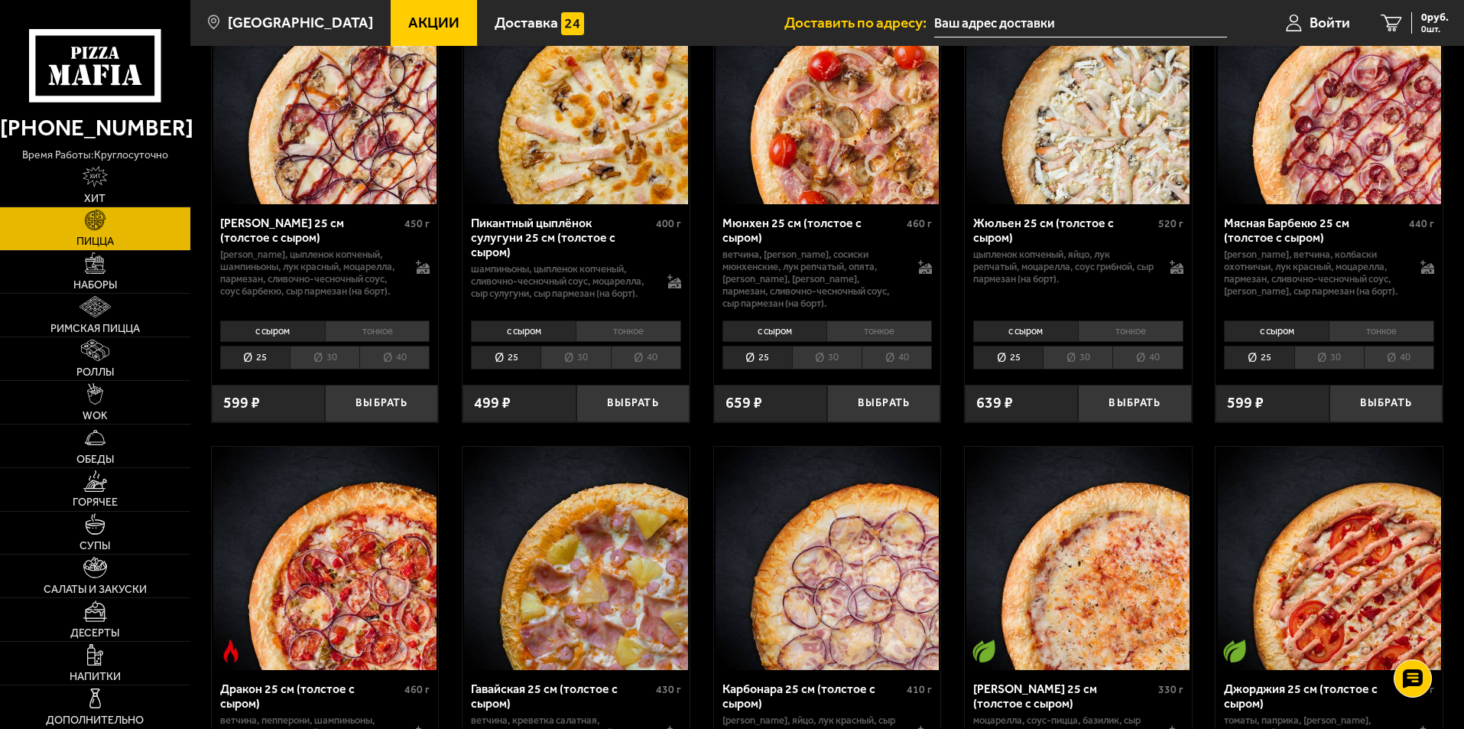
scroll to position [2955, 0]
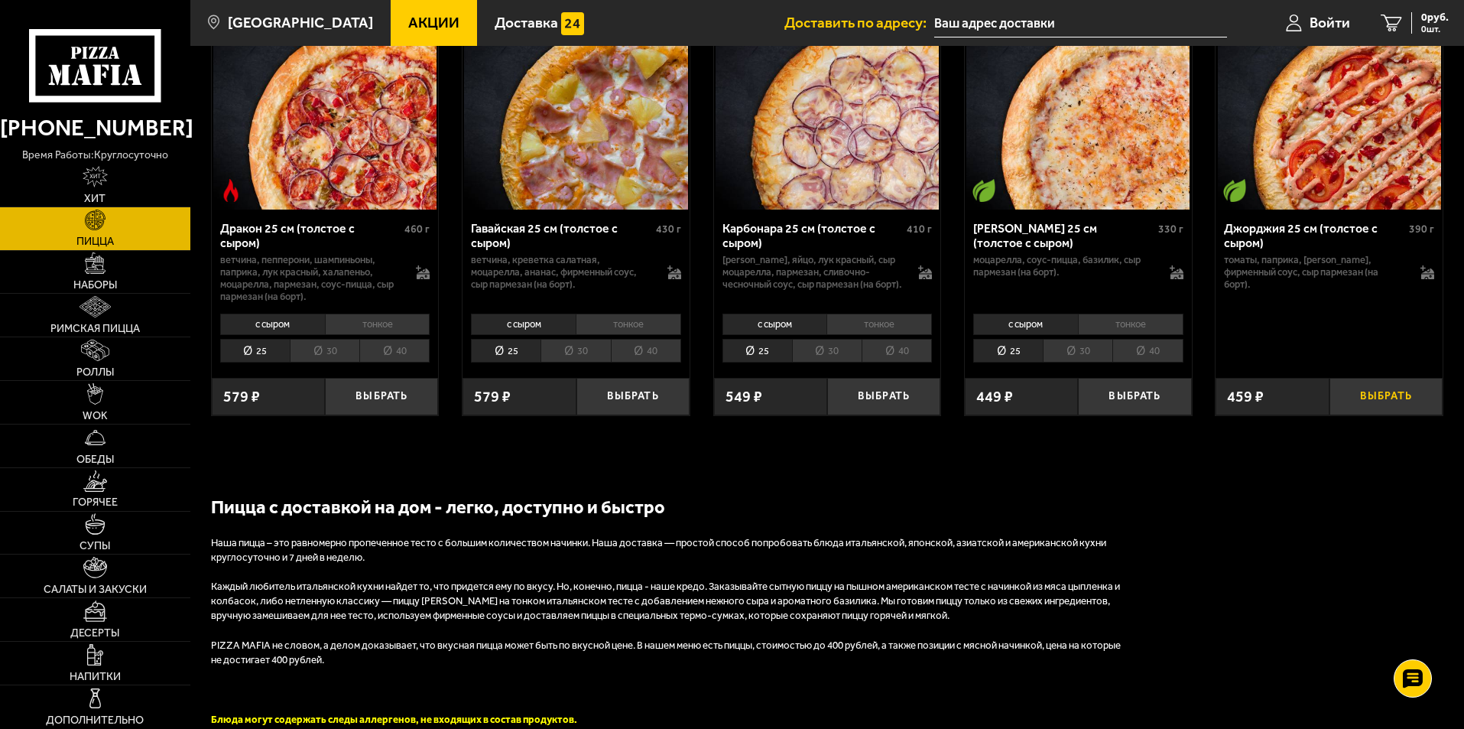
click at [1365, 411] on button "Выбрать" at bounding box center [1386, 396] width 113 height 37
click at [514, 520] on h2 "Пицца с доставкой на дом - легко, доступно и быстро" at bounding box center [670, 507] width 918 height 26
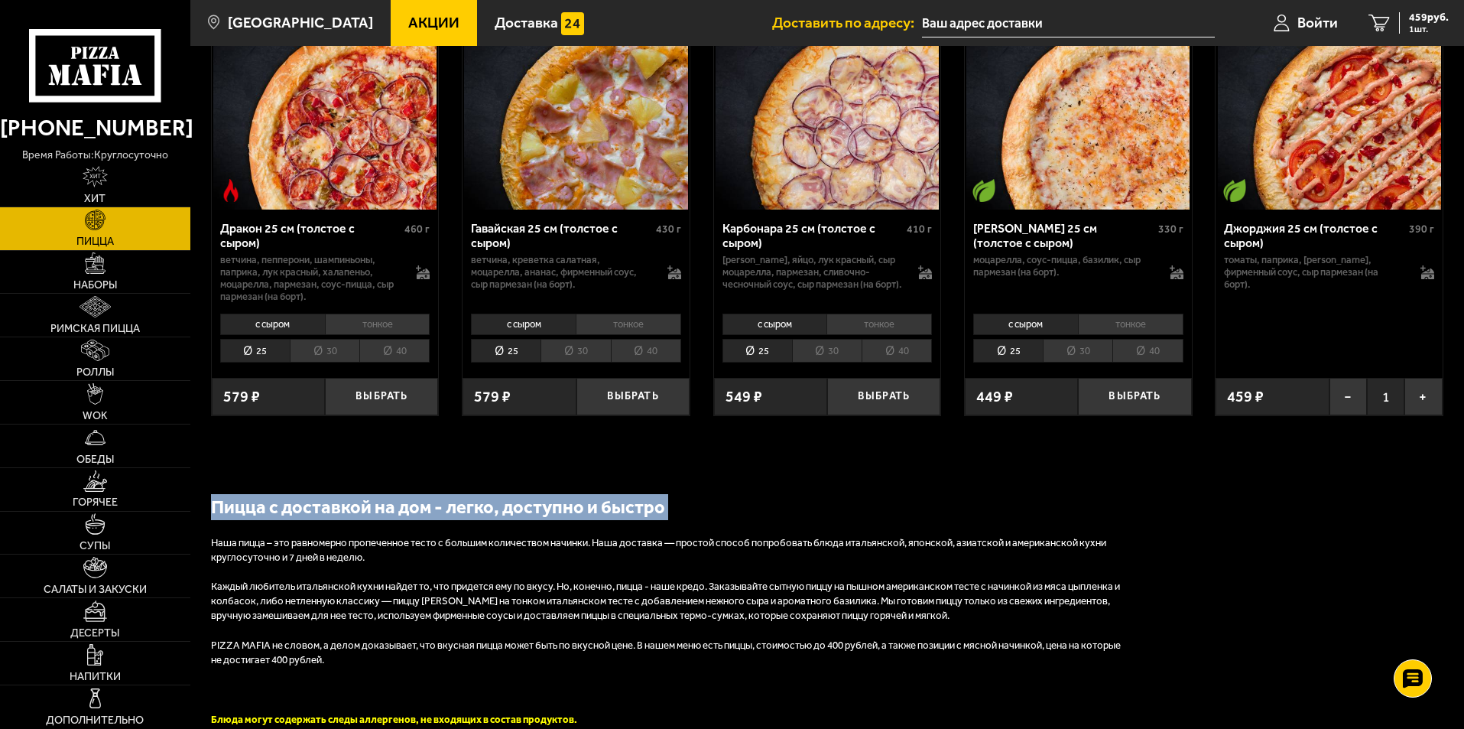
click at [514, 520] on h2 "Пицца с доставкой на дом - легко, доступно и быстро" at bounding box center [670, 507] width 918 height 26
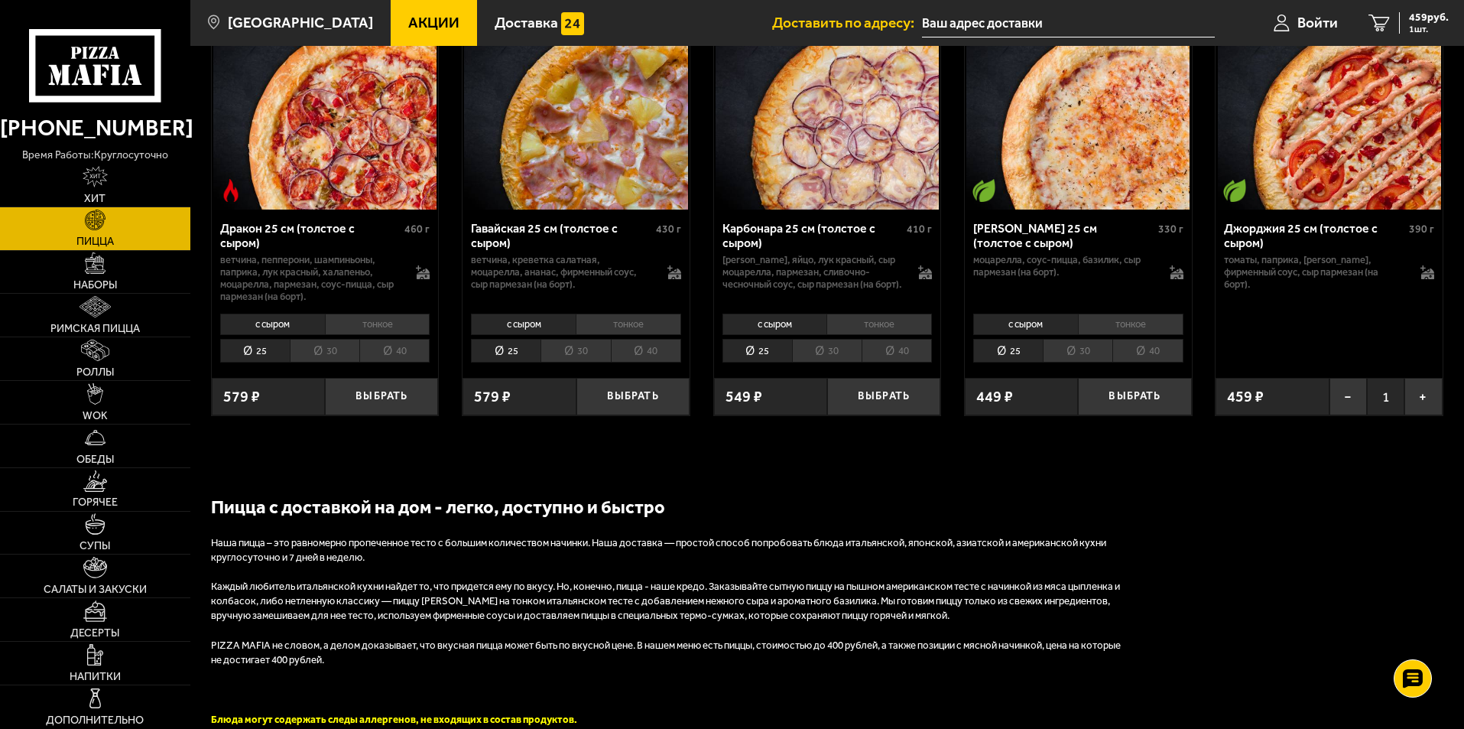
click at [509, 520] on h2 "Пицца с доставкой на дом - легко, доступно и быстро" at bounding box center [670, 507] width 918 height 26
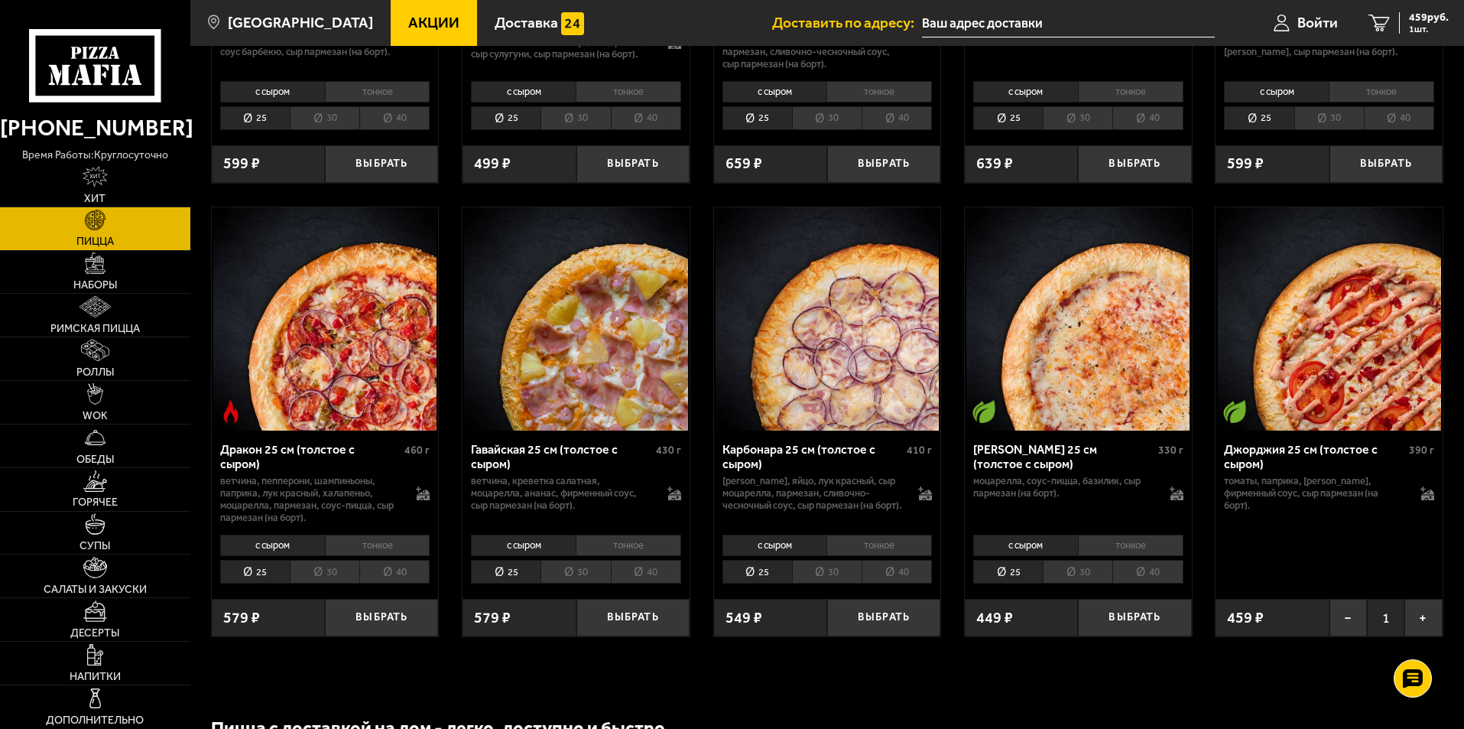
scroll to position [2729, 0]
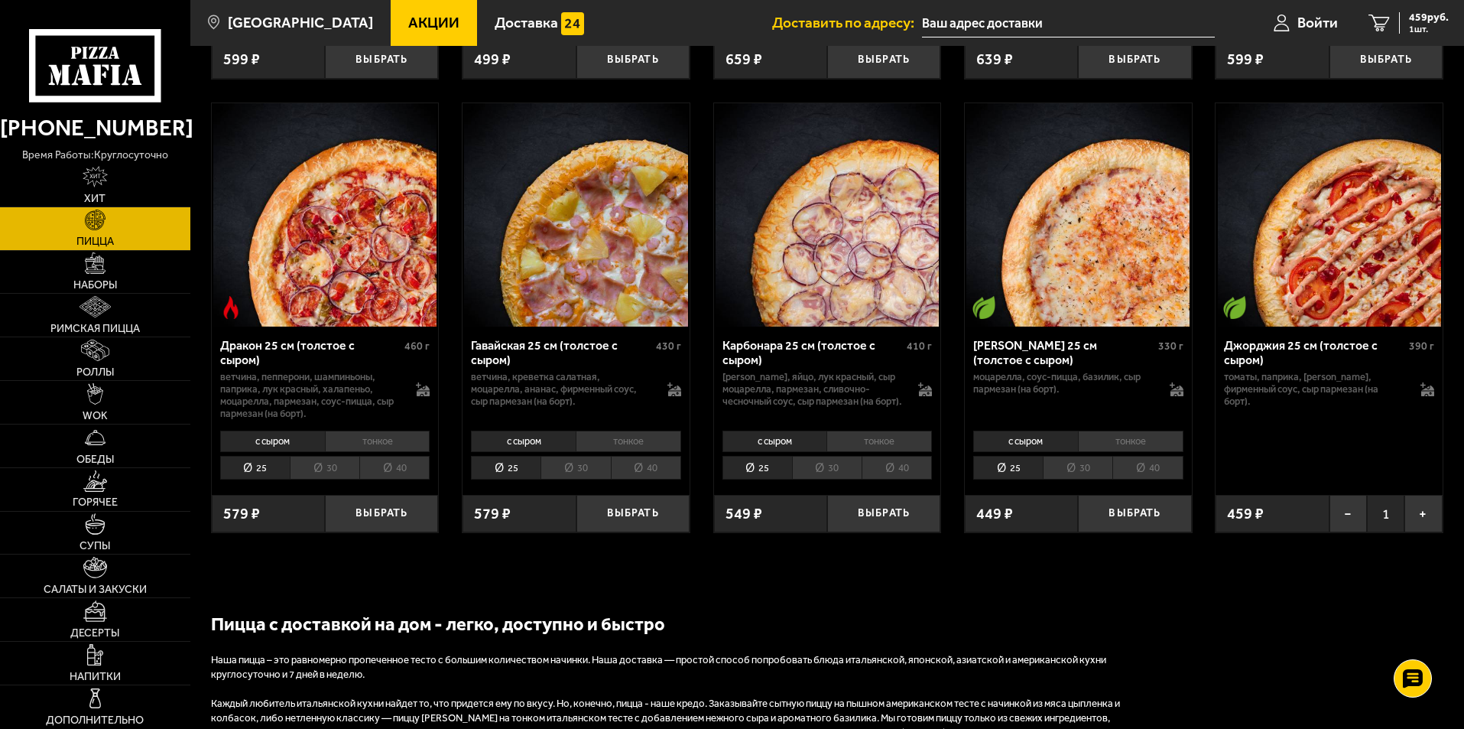
scroll to position [2852, 0]
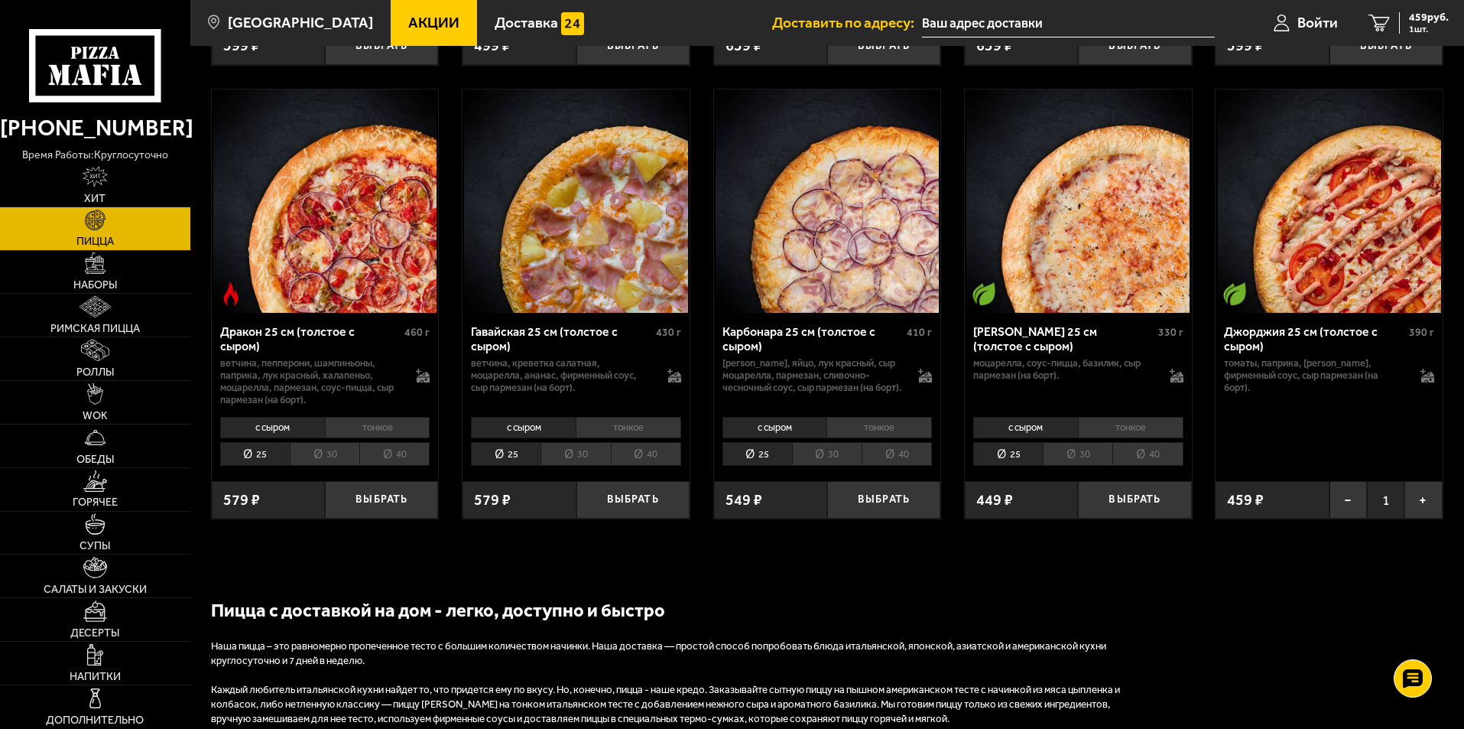
drag, startPoint x: 529, startPoint y: 604, endPoint x: 510, endPoint y: 612, distance: 20.6
click at [510, 612] on h2 "Пицца с доставкой на дом - легко, доступно и быстро" at bounding box center [670, 610] width 918 height 26
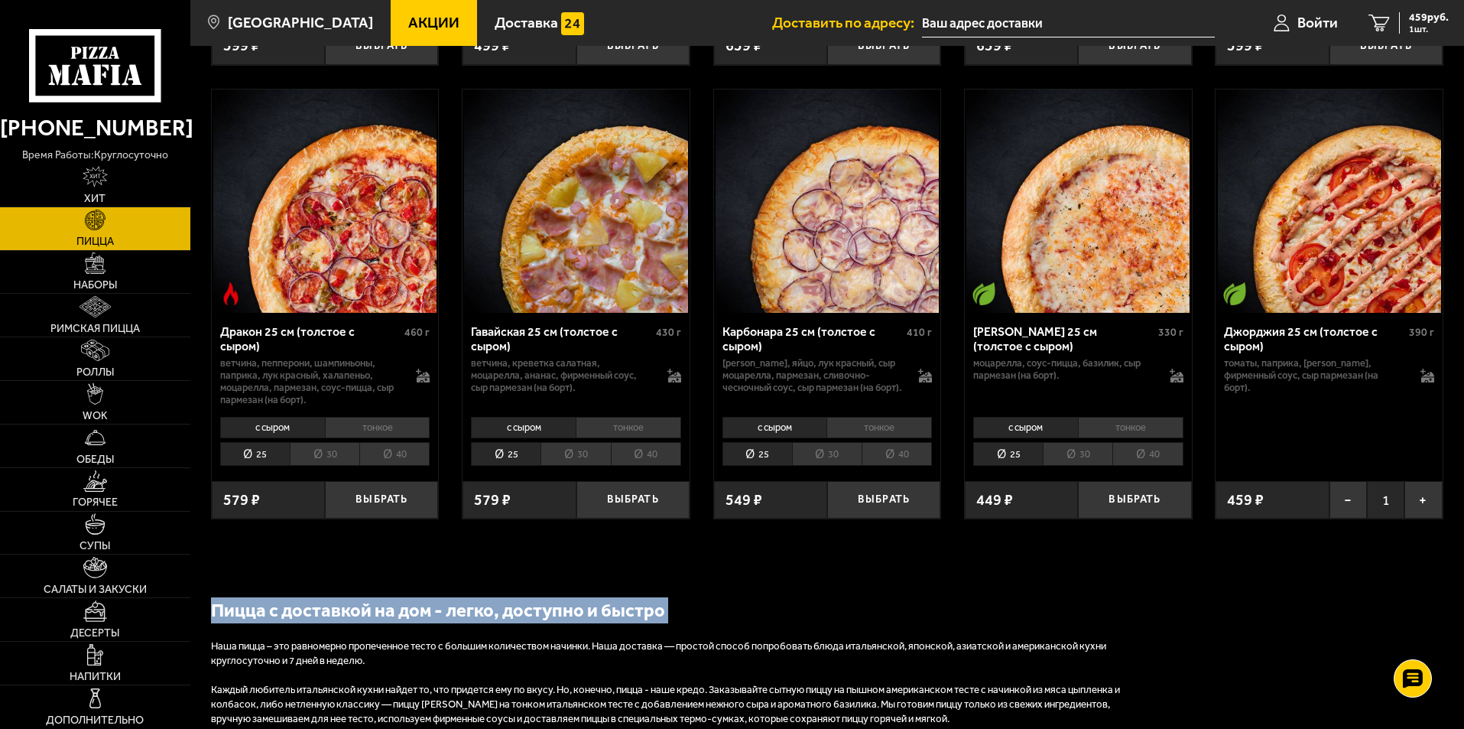
click at [510, 612] on h2 "Пицца с доставкой на дом - легко, доступно и быстро" at bounding box center [670, 610] width 918 height 26
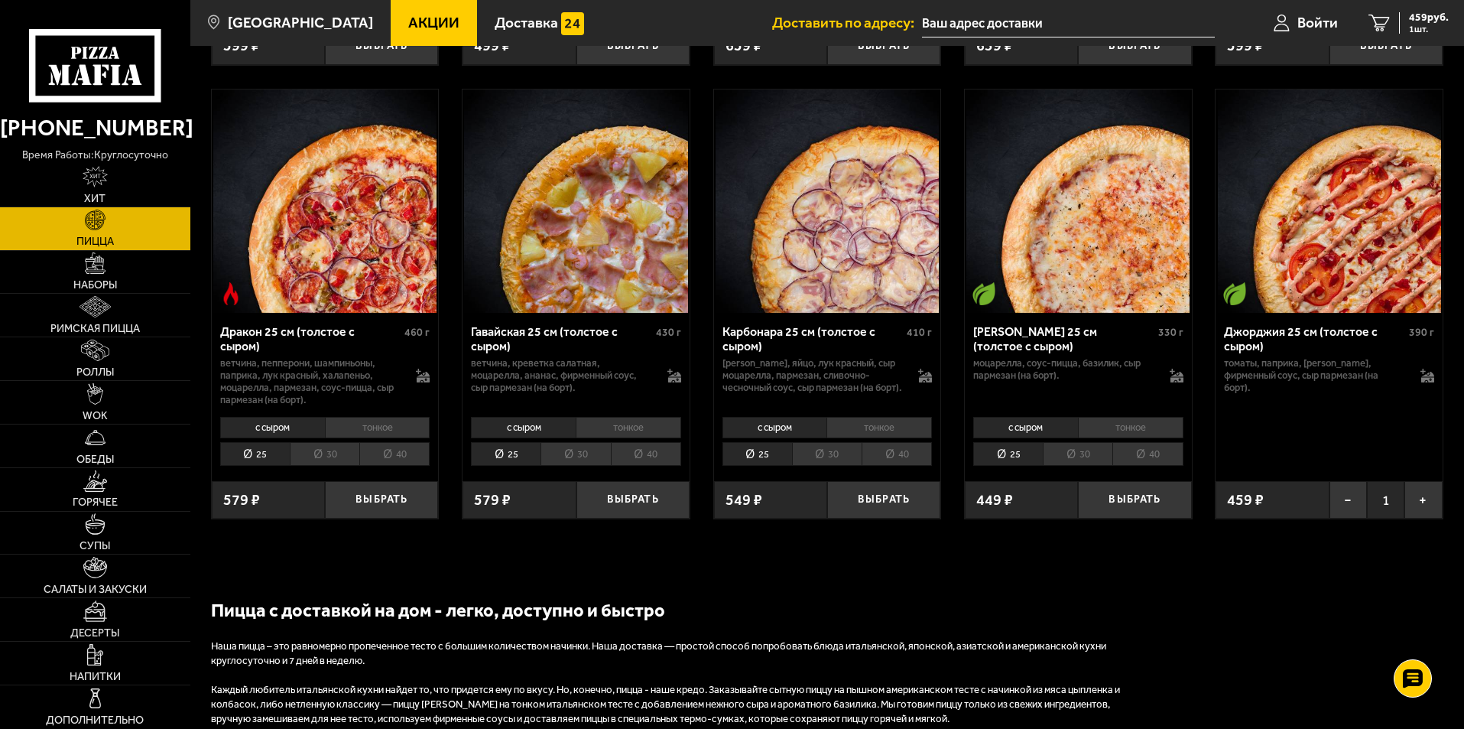
drag, startPoint x: 492, startPoint y: 630, endPoint x: 460, endPoint y: 613, distance: 36.9
click at [460, 613] on h2 "Пицца с доставкой на дом - легко, доступно и быстро" at bounding box center [670, 610] width 918 height 26
click at [433, 623] on h2 "Пицца с доставкой на дом - легко, доступно и быстро" at bounding box center [670, 610] width 918 height 26
drag, startPoint x: 1025, startPoint y: 584, endPoint x: 879, endPoint y: 595, distance: 145.7
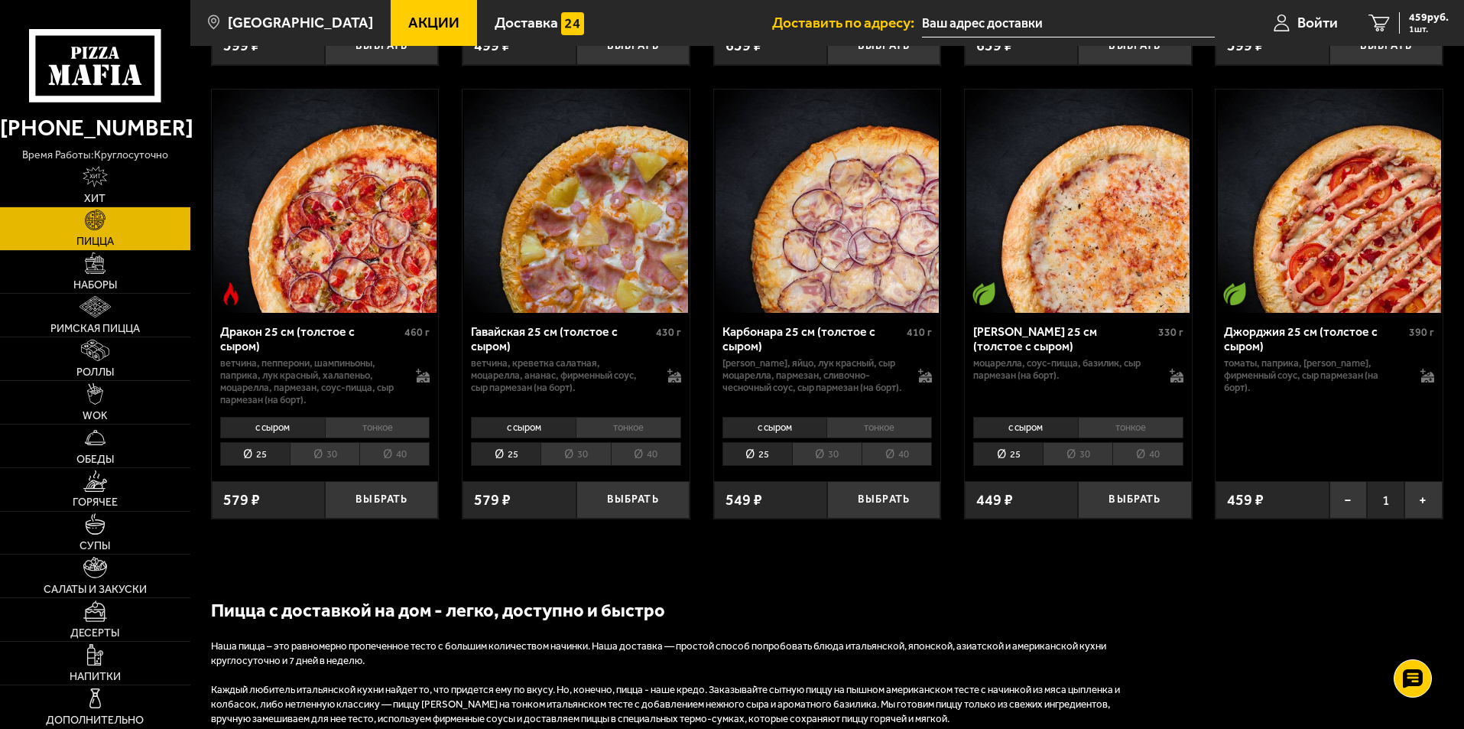
click at [1264, 372] on p "томаты, паприка, [PERSON_NAME], фирменный соус, сыр пармезан (на борт)." at bounding box center [1314, 375] width 181 height 37
click at [1263, 372] on p "томаты, паприка, [PERSON_NAME], фирменный соус, сыр пармезан (на борт)." at bounding box center [1314, 375] width 181 height 37
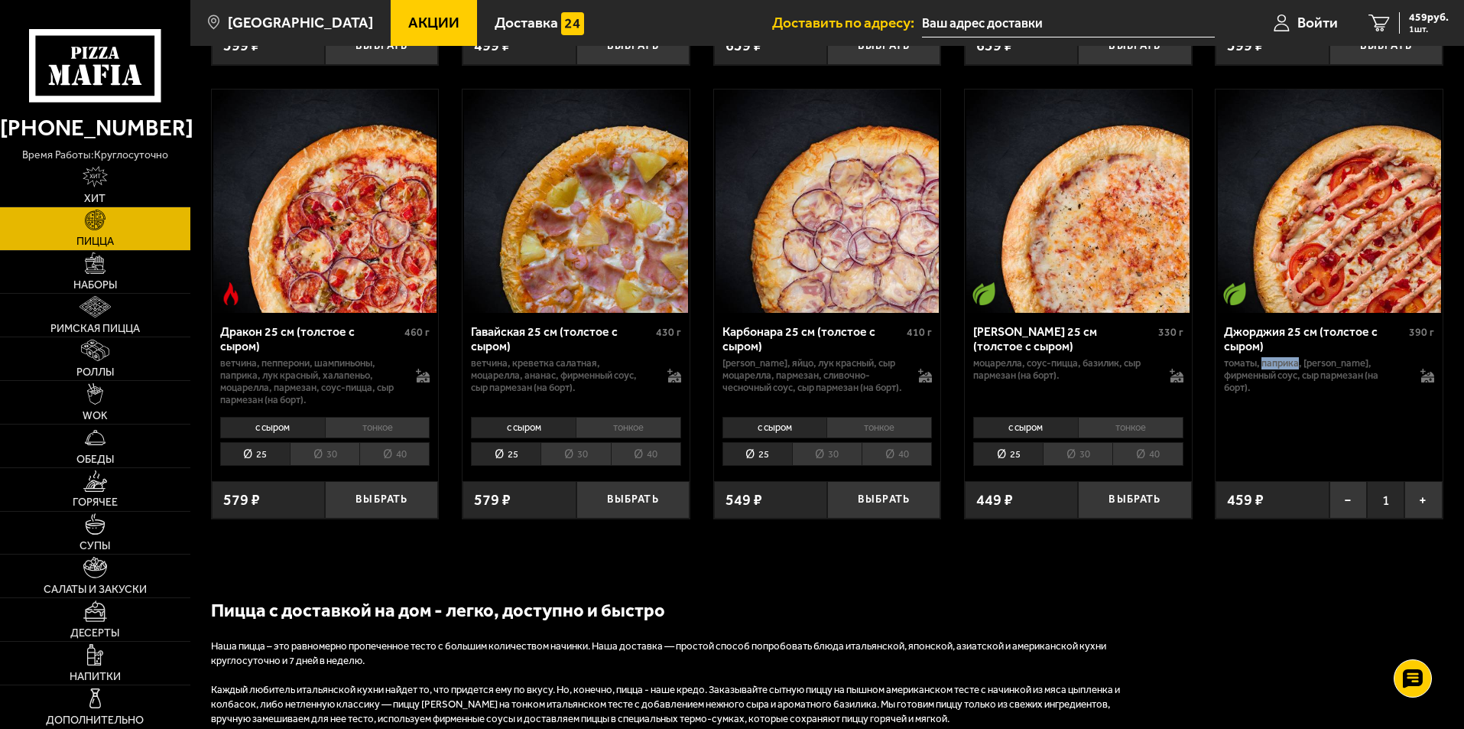
click at [1263, 372] on p "томаты, паприка, [PERSON_NAME], фирменный соус, сыр пармезан (на борт)." at bounding box center [1314, 375] width 181 height 37
click at [1263, 371] on p "томаты, паприка, [PERSON_NAME], фирменный соус, сыр пармезан (на борт)." at bounding box center [1314, 375] width 181 height 37
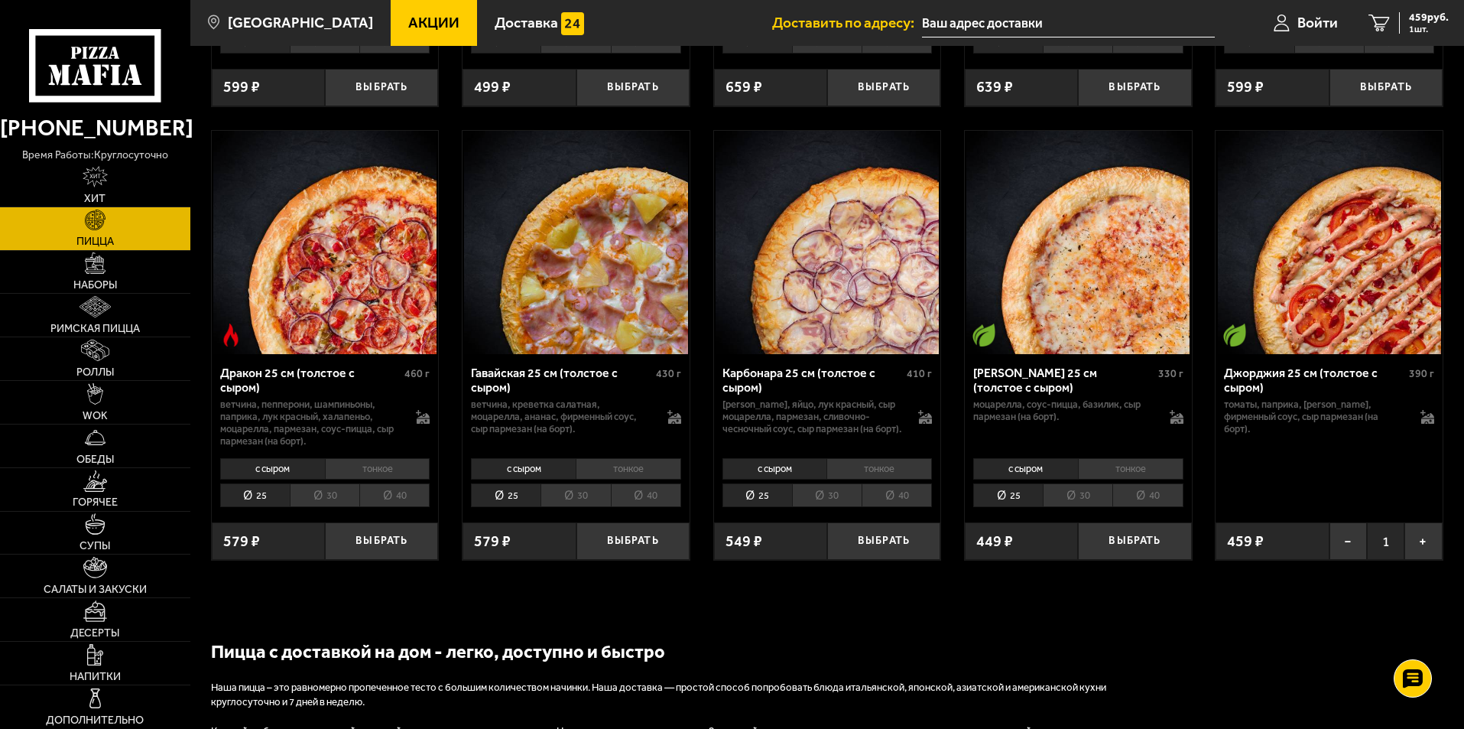
scroll to position [2801, 0]
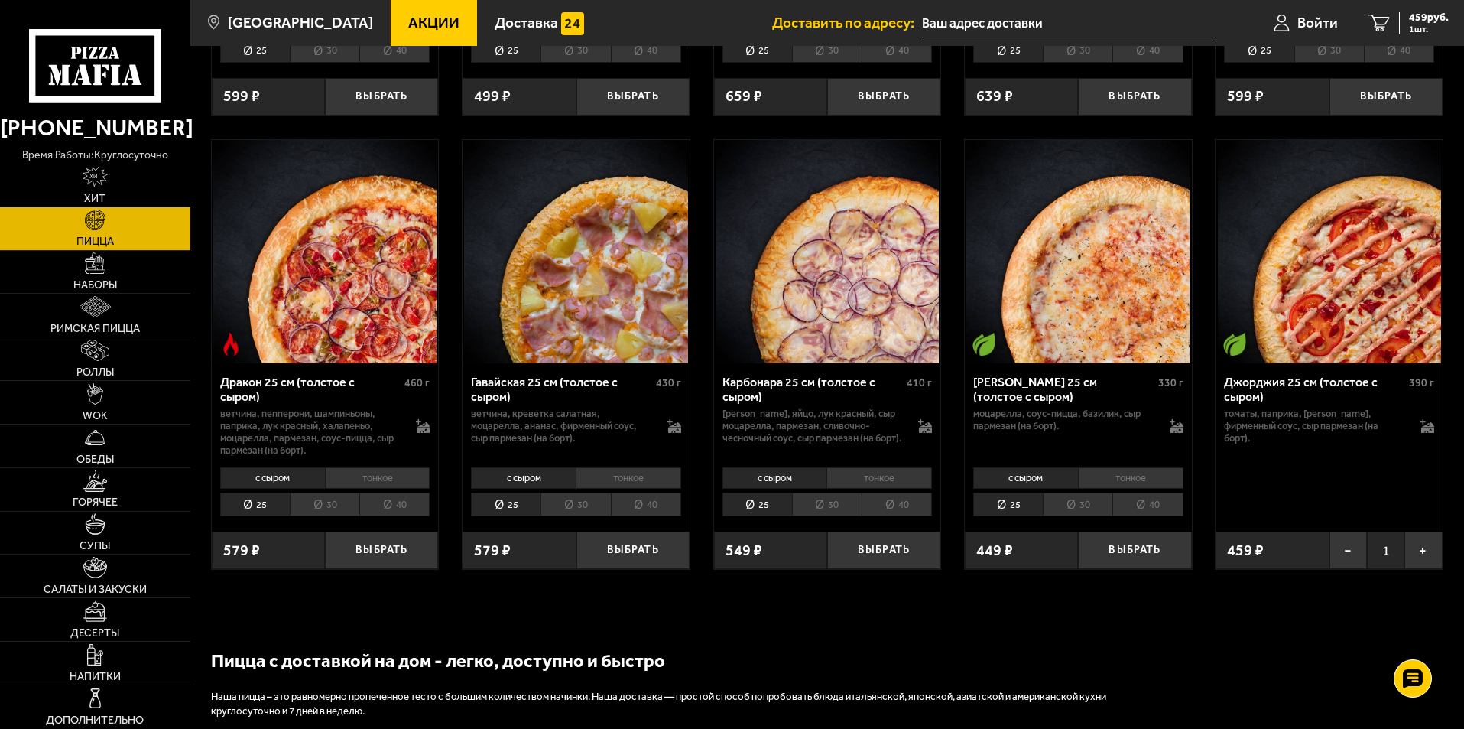
drag, startPoint x: 1464, startPoint y: 545, endPoint x: 1464, endPoint y: 553, distance: 7.7
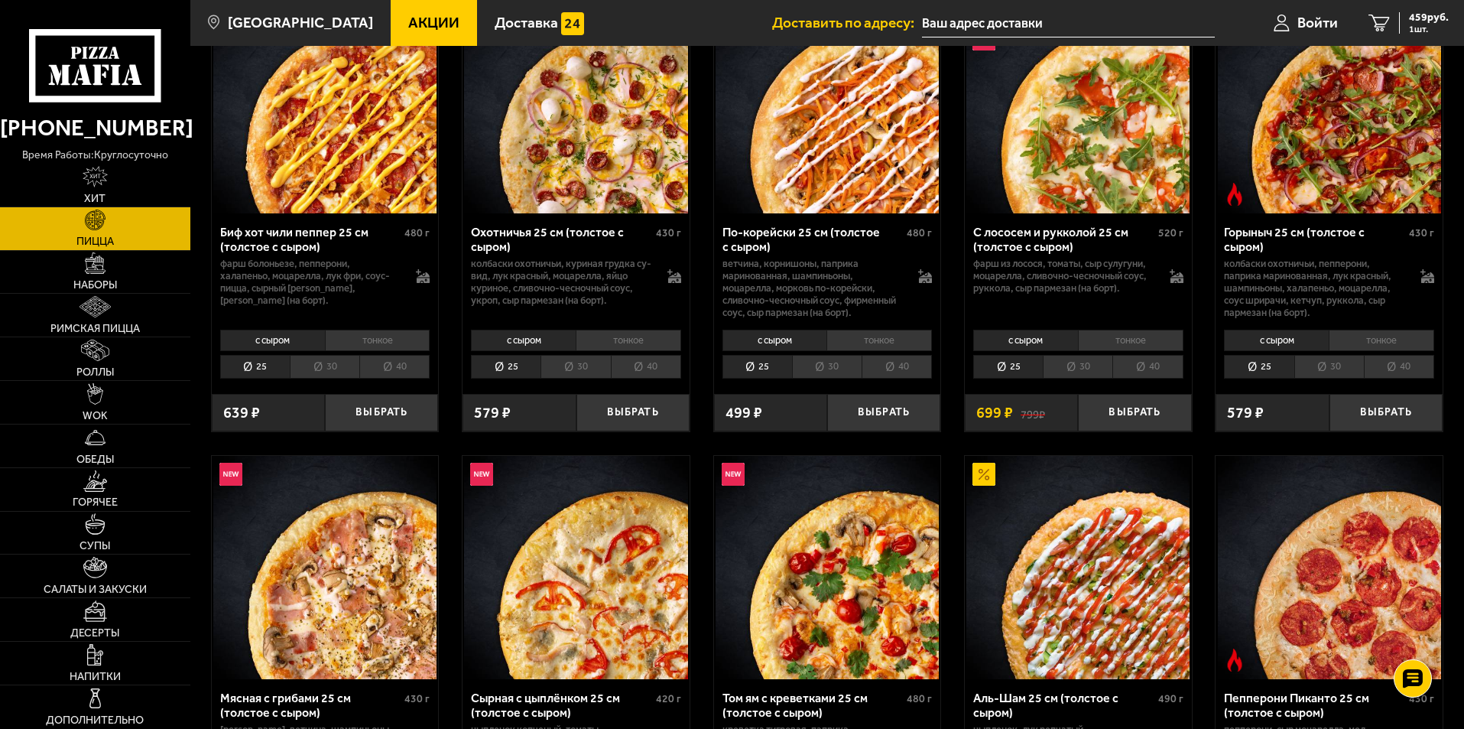
scroll to position [0, 0]
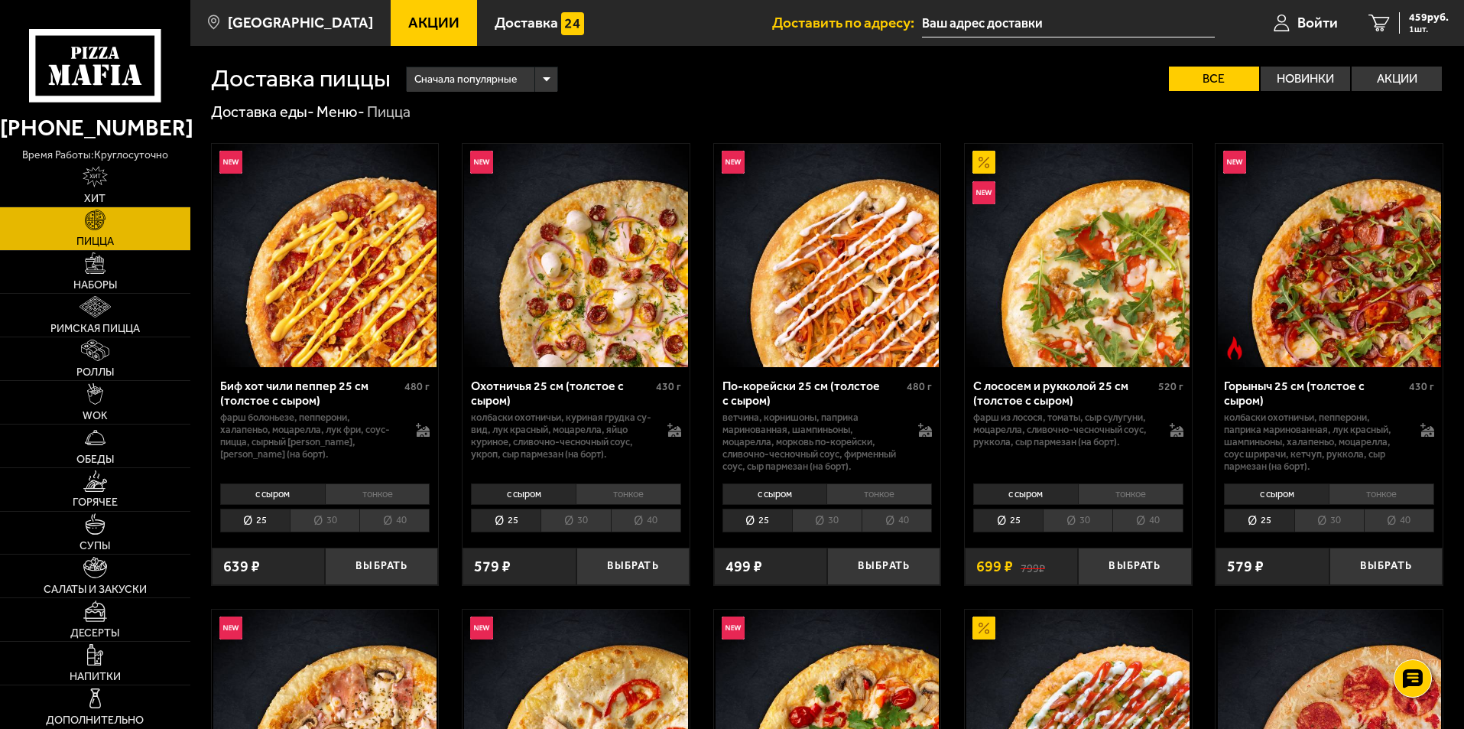
drag, startPoint x: 335, startPoint y: 73, endPoint x: 307, endPoint y: 80, distance: 28.4
click at [307, 80] on h1 "Доставка пиццы" at bounding box center [301, 79] width 180 height 24
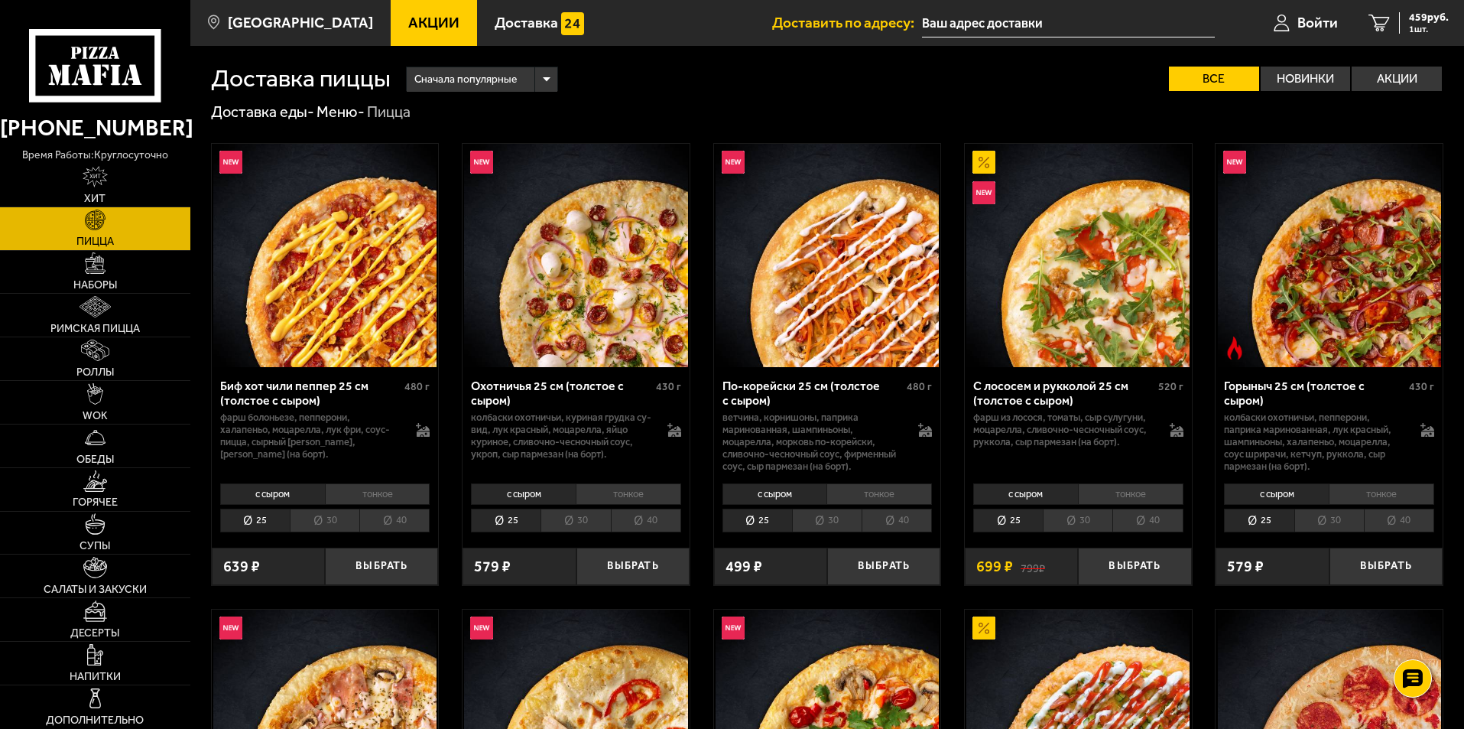
click at [391, 31] on link "Акции" at bounding box center [434, 23] width 86 height 46
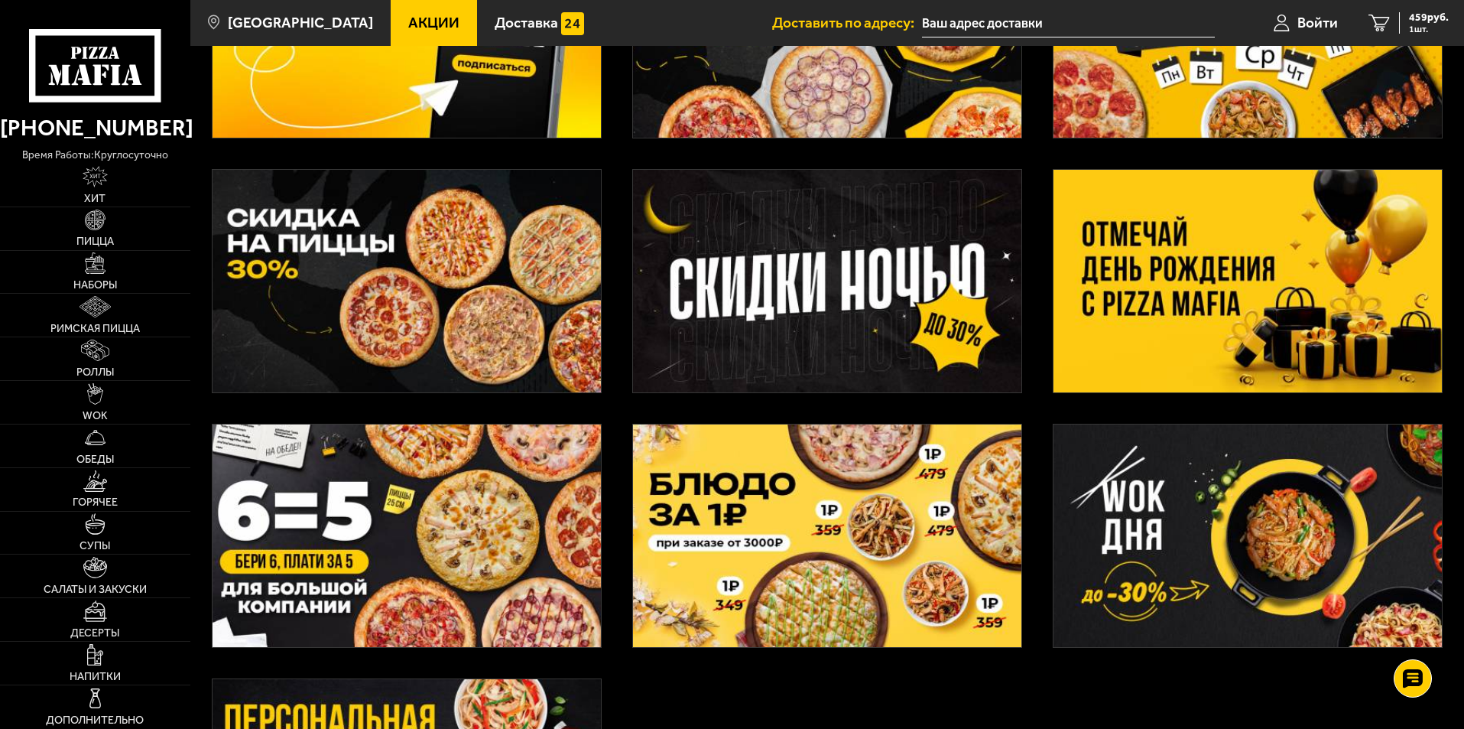
click at [398, 292] on img at bounding box center [407, 281] width 388 height 223
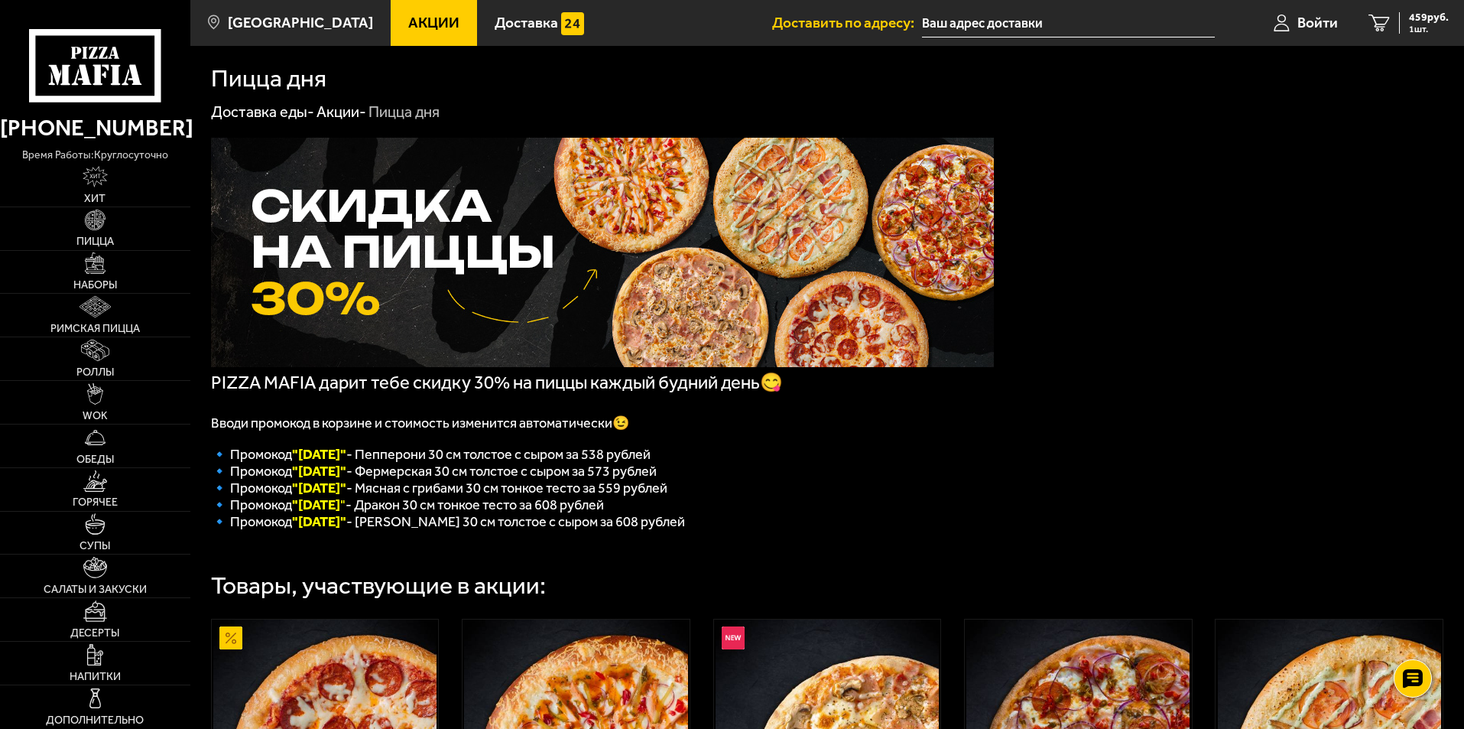
click at [478, 479] on span "🔹 Промокод "Вторник" - Фермерская 30 см толстое с сыром за 573 рублей" at bounding box center [434, 471] width 446 height 17
click at [407, 476] on span "🔹 Промокод "Вторник" - Фермерская 30 см толстое с сыром за 573 рублей" at bounding box center [434, 471] width 446 height 17
click at [384, 476] on span "🔹 Промокод "Вторник" - Фермерская 30 см толстое с сыром за 573 рублей" at bounding box center [434, 471] width 446 height 17
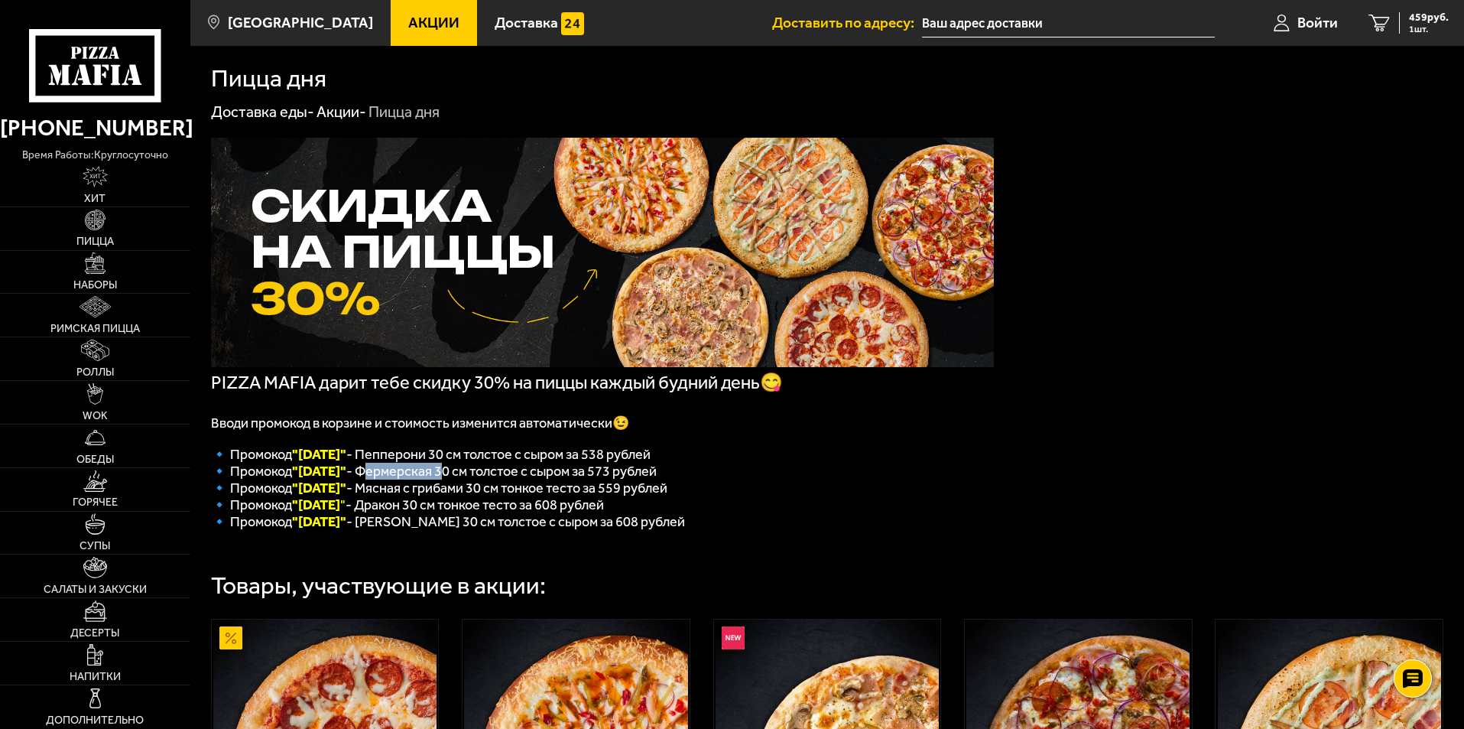
click at [384, 476] on span "🔹 Промокод "Вторник" - Фермерская 30 см толстое с сыром за 573 рублей" at bounding box center [434, 471] width 446 height 17
click at [329, 475] on font ""Вторник"" at bounding box center [319, 471] width 54 height 17
copy font "Вторник"
click at [323, 496] on font ""Среда"" at bounding box center [319, 487] width 54 height 17
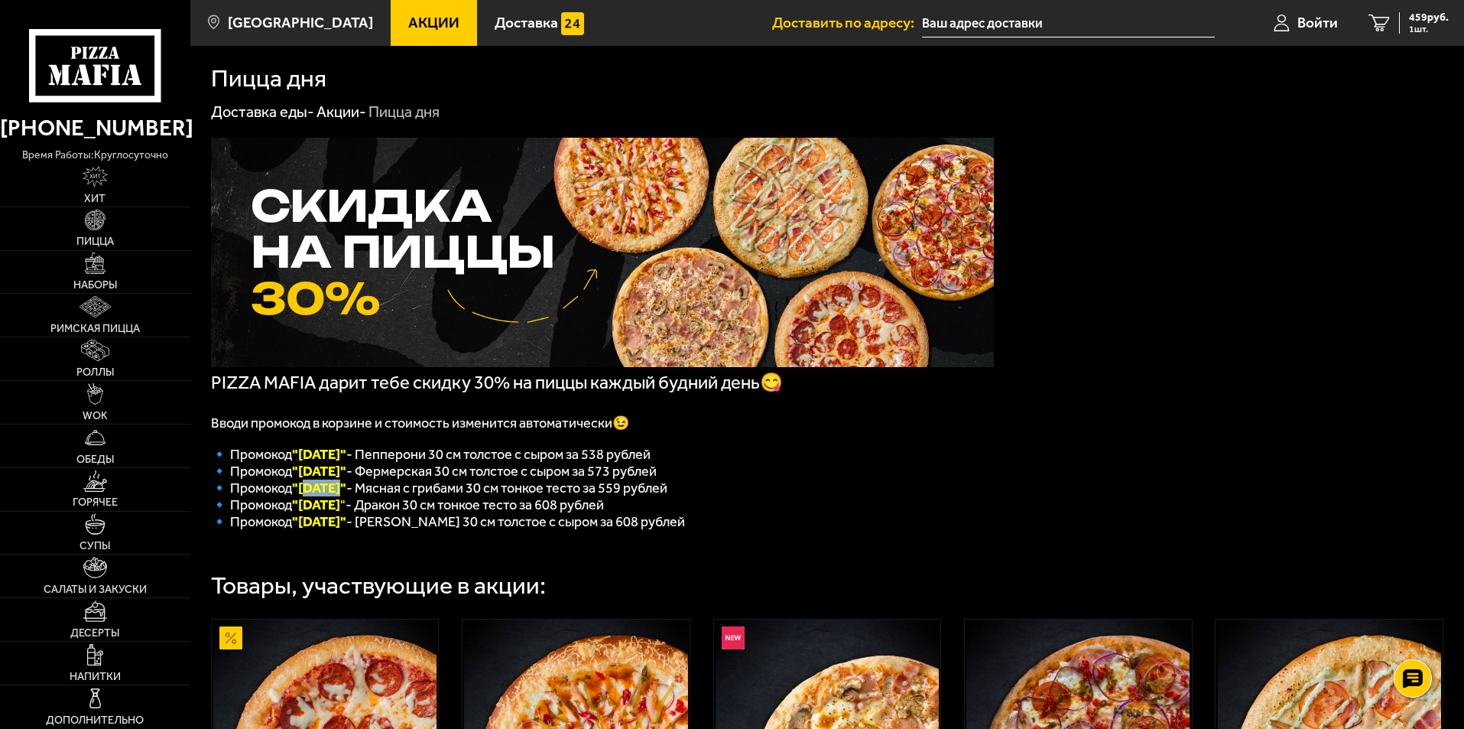
click at [323, 496] on font ""Среда"" at bounding box center [319, 487] width 54 height 17
copy font "Среда"
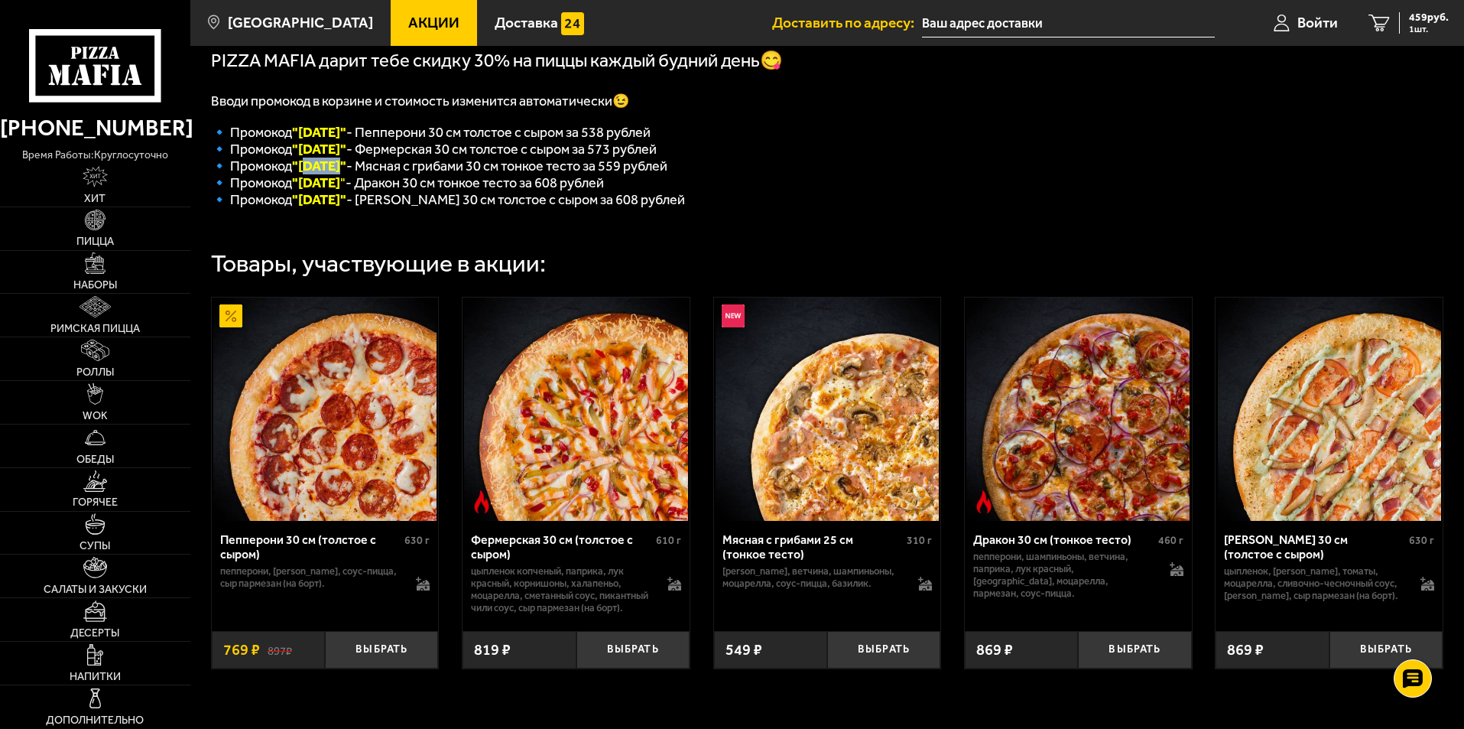
scroll to position [299, 0]
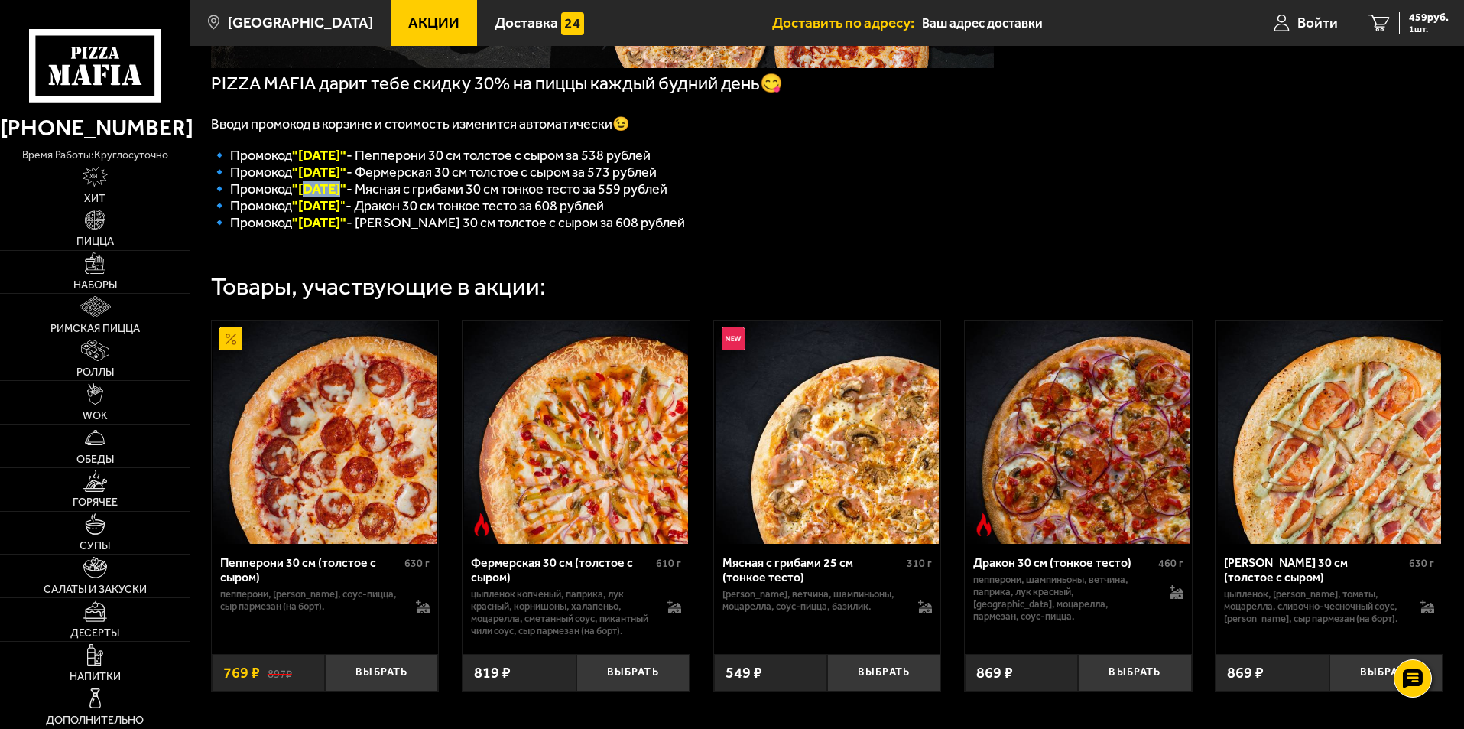
click at [822, 508] on img at bounding box center [827, 431] width 223 height 223
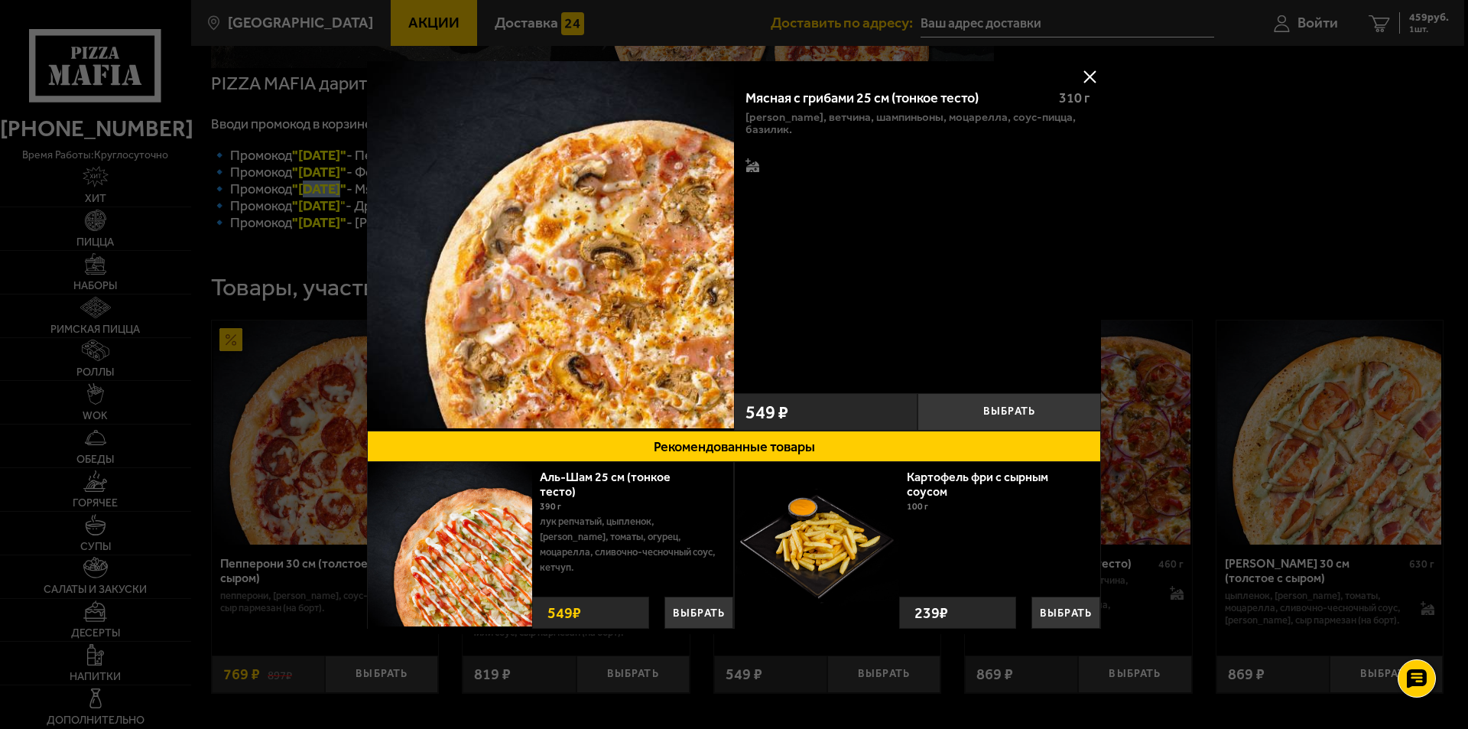
click at [1092, 72] on button at bounding box center [1089, 76] width 23 height 23
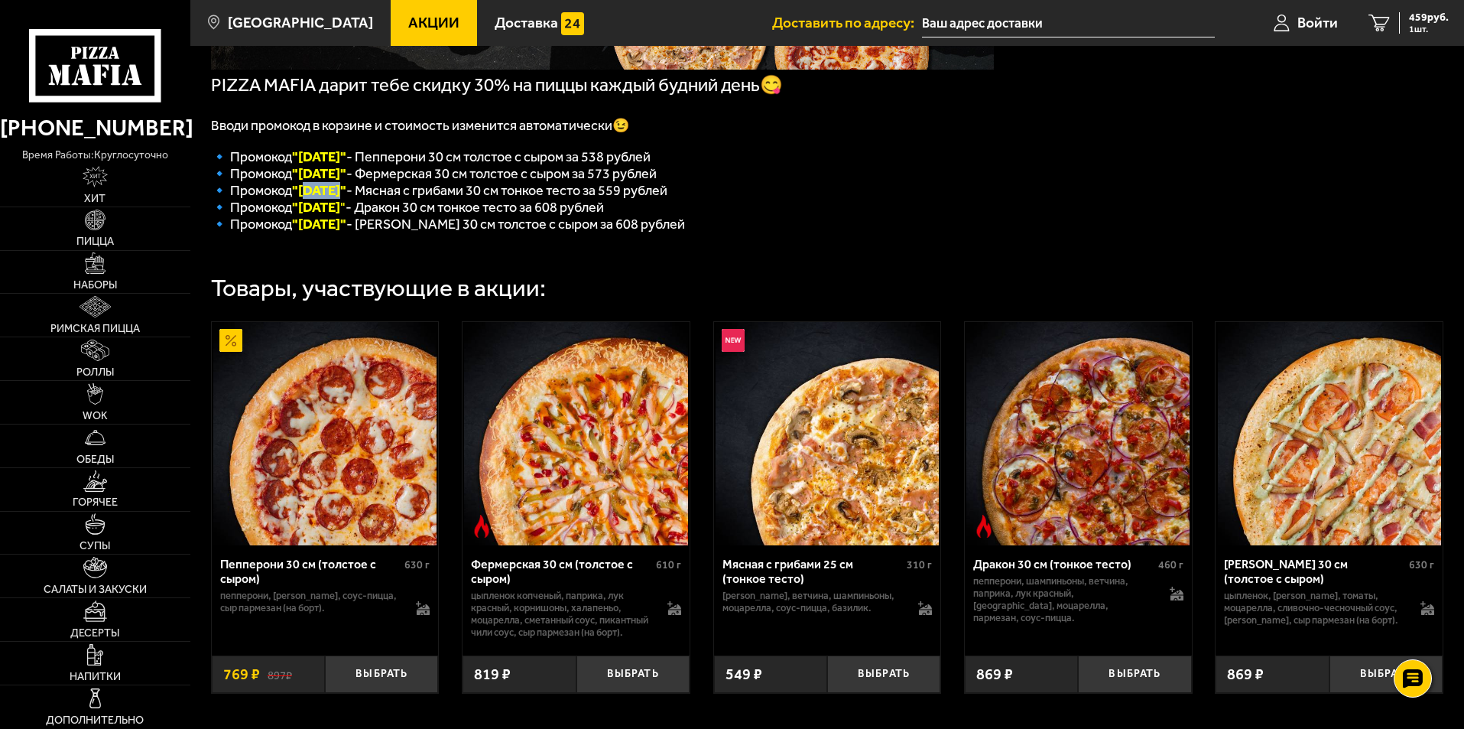
scroll to position [306, 0]
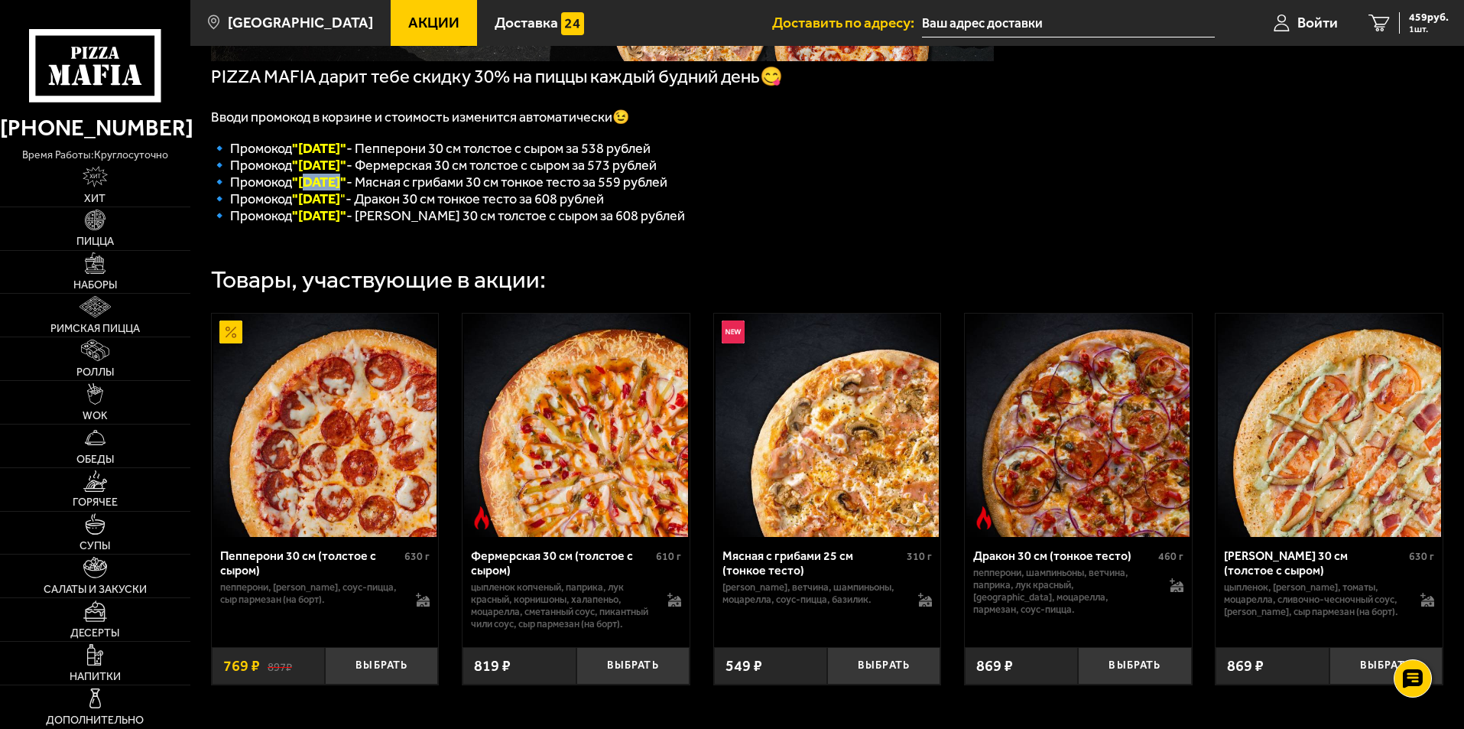
click at [1061, 468] on img at bounding box center [1078, 425] width 223 height 223
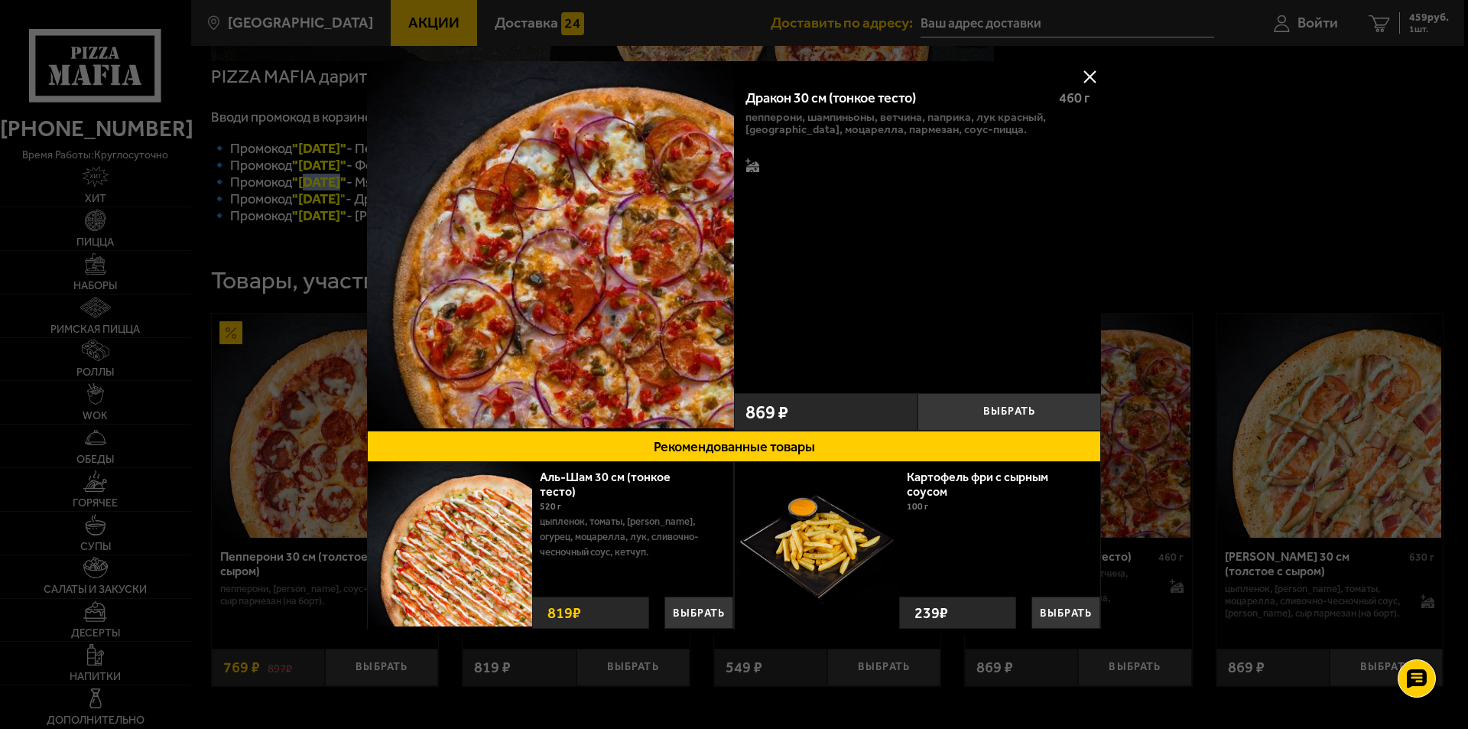
click at [1095, 73] on button at bounding box center [1089, 76] width 23 height 23
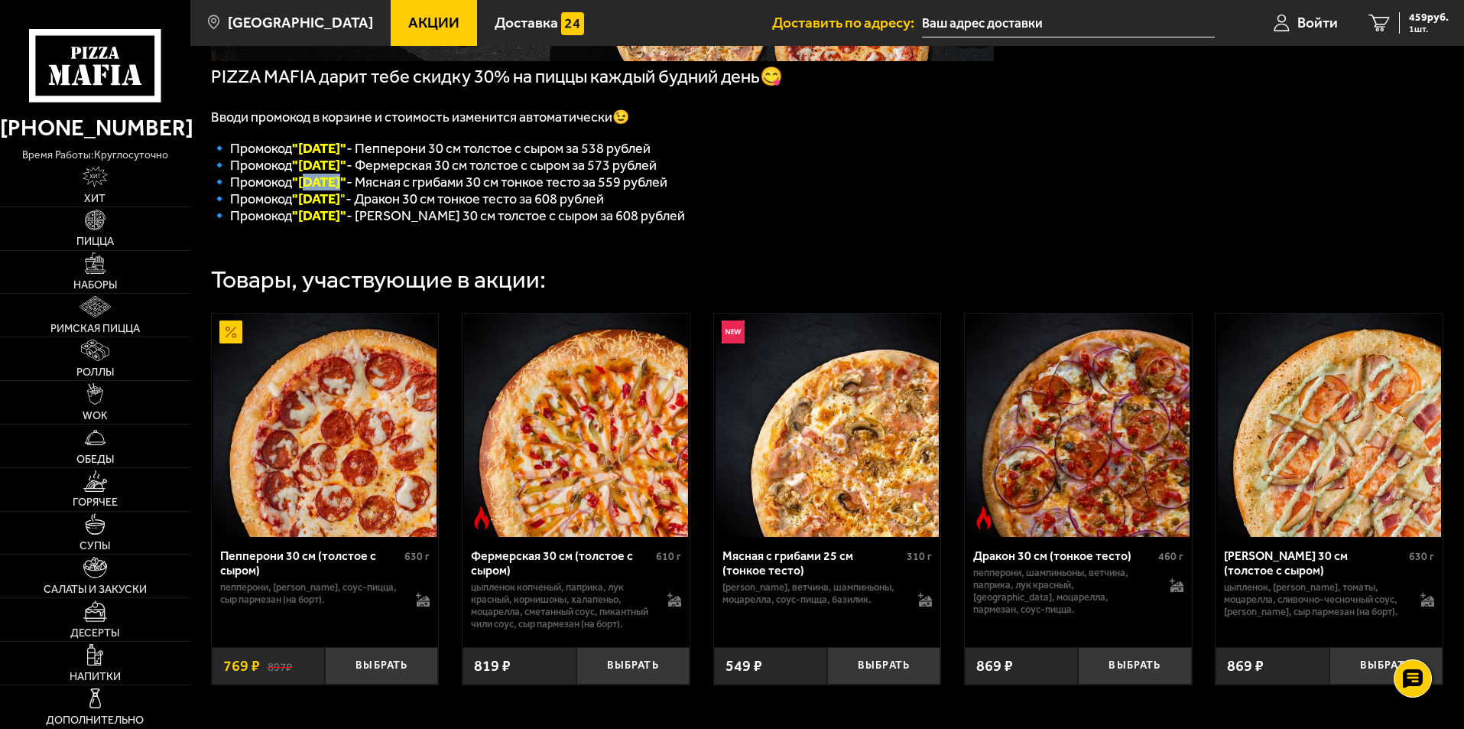
click at [1283, 451] on img at bounding box center [1329, 425] width 223 height 223
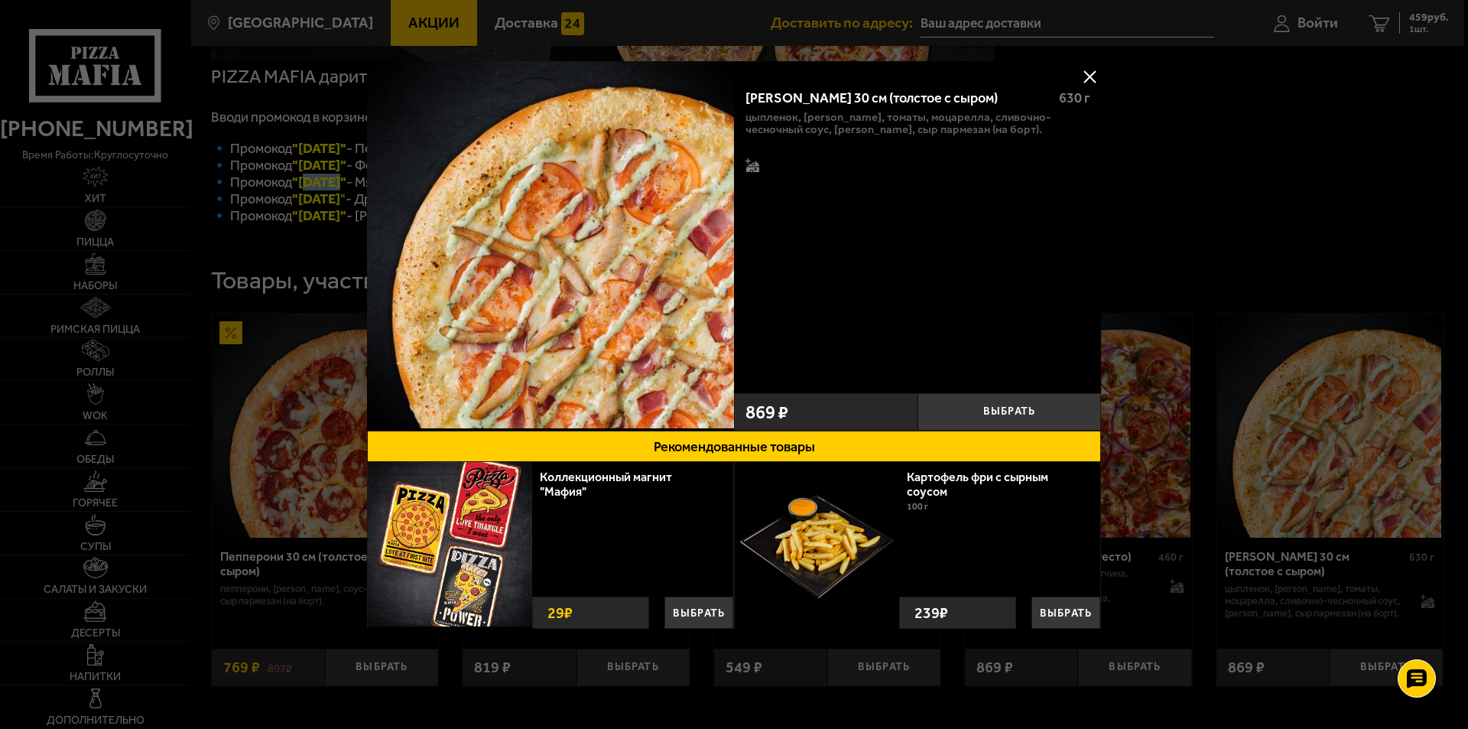
click at [1087, 73] on button at bounding box center [1089, 76] width 23 height 23
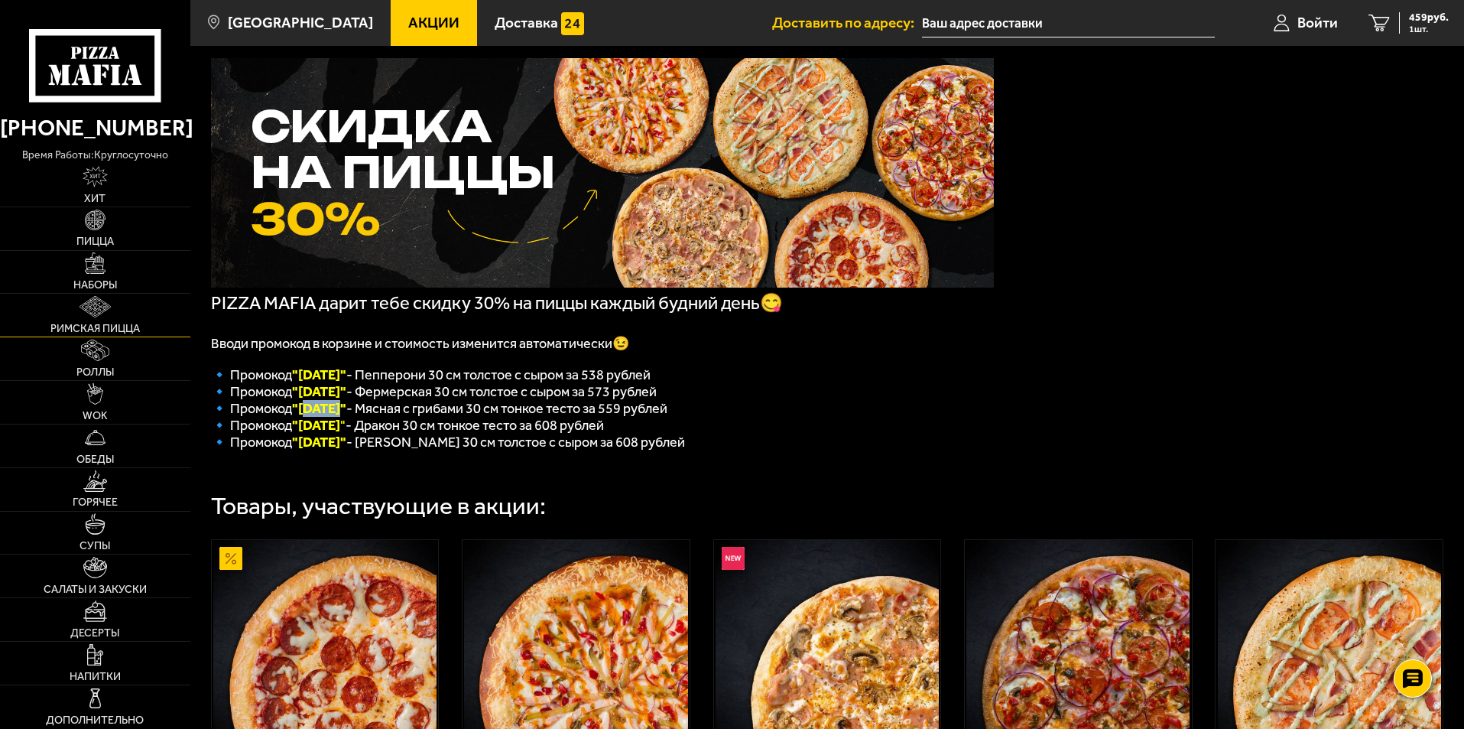
scroll to position [76, 0]
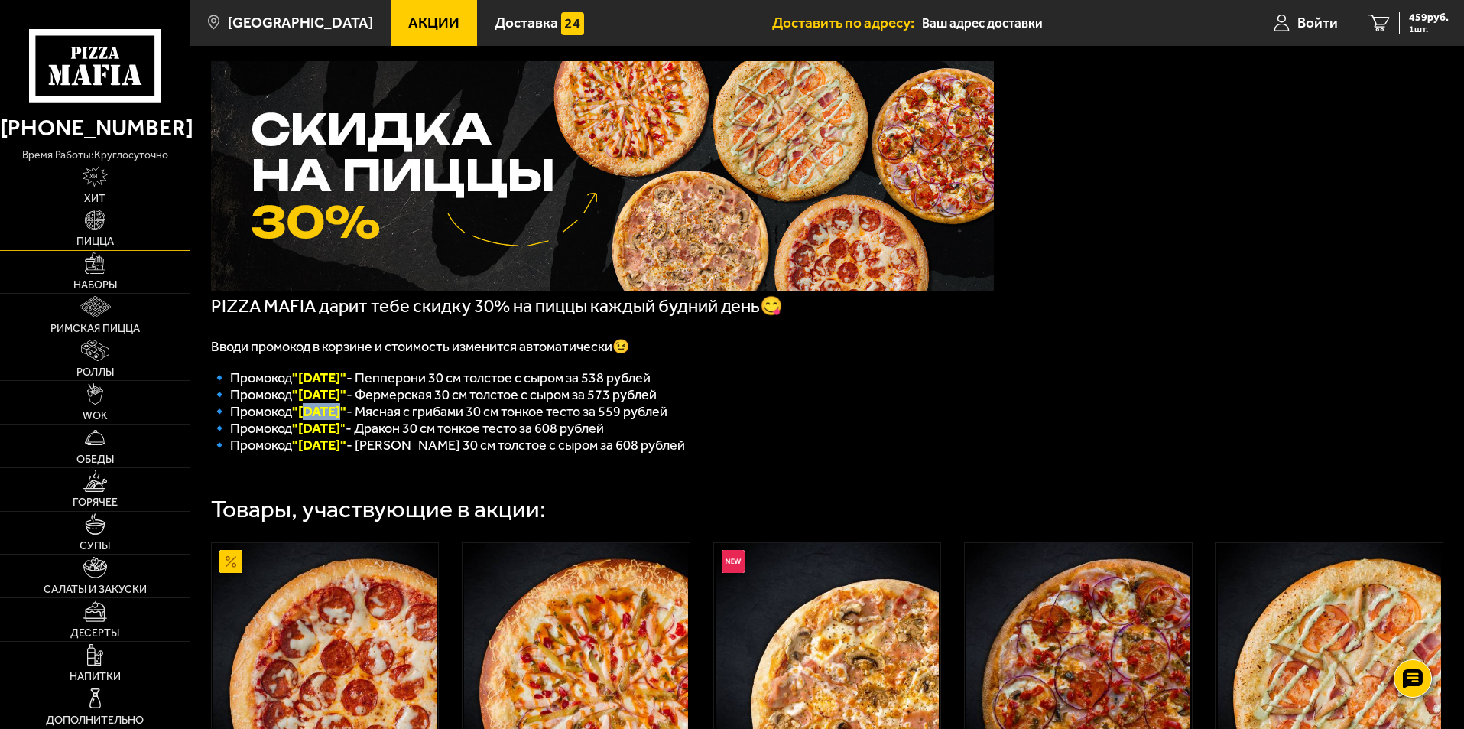
click at [89, 231] on link "Пицца" at bounding box center [95, 228] width 190 height 43
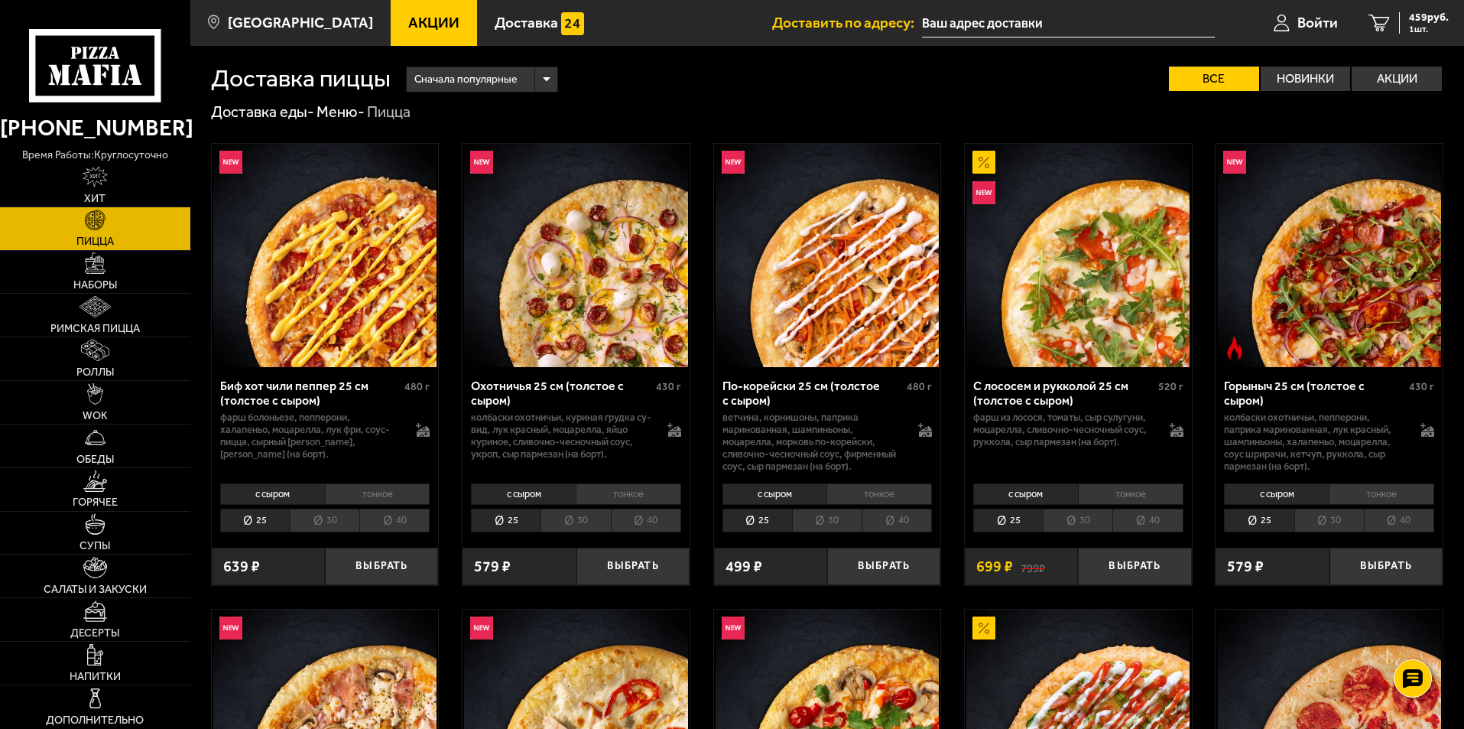
click at [521, 80] on div "Сначала популярные" at bounding box center [482, 79] width 151 height 24
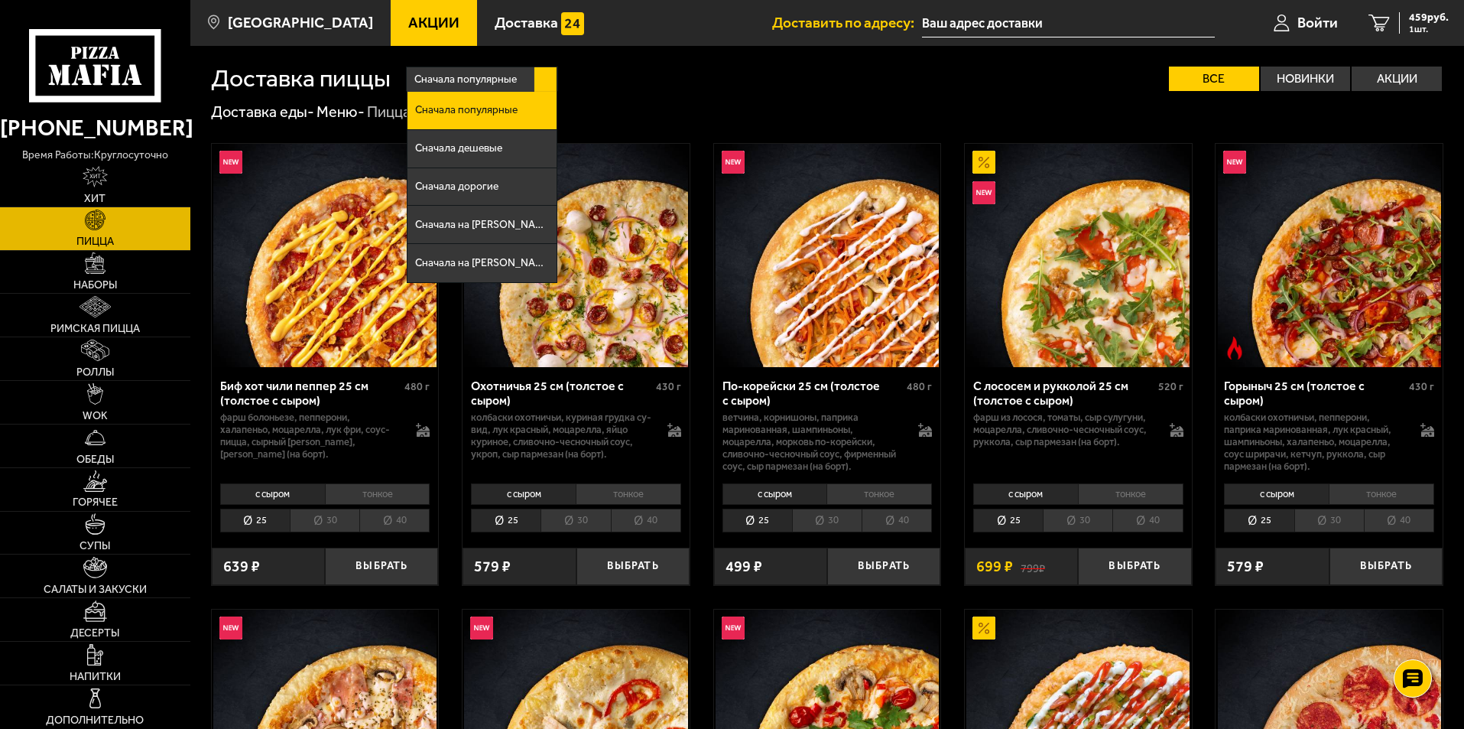
click at [723, 103] on div "Доставка еды - Меню - Пицца" at bounding box center [827, 112] width 1233 height 20
click at [529, 67] on div "Сначала популярные" at bounding box center [482, 79] width 151 height 24
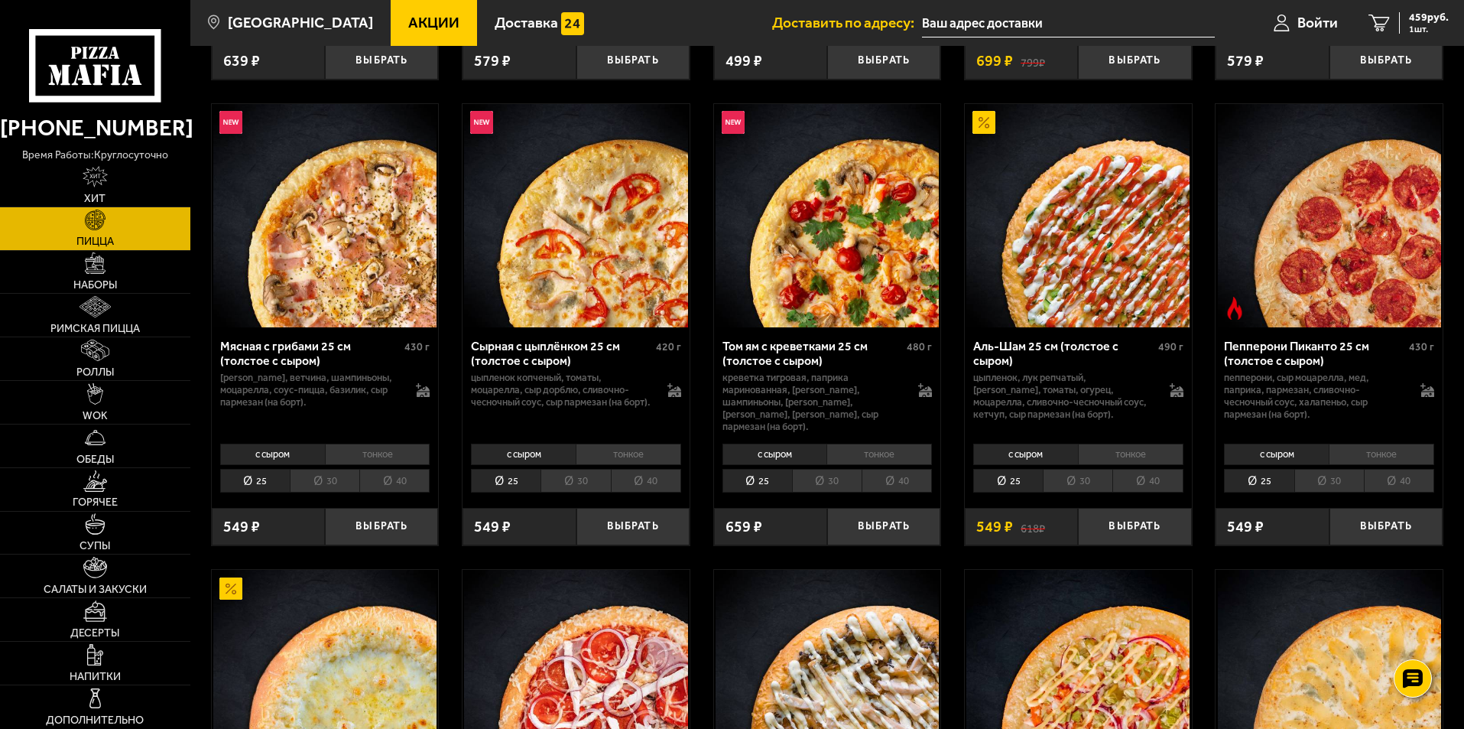
scroll to position [483, 0]
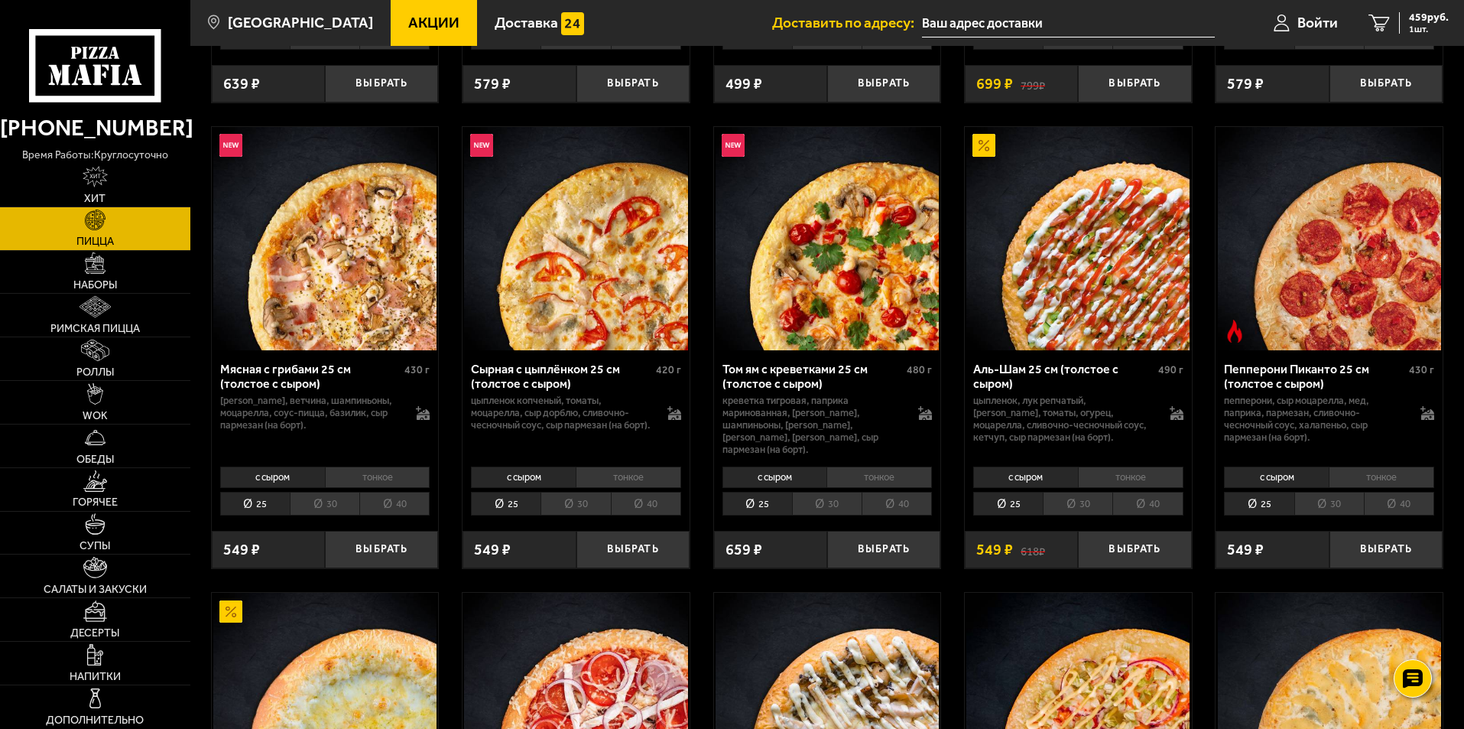
click at [587, 492] on li "30" at bounding box center [576, 504] width 70 height 24
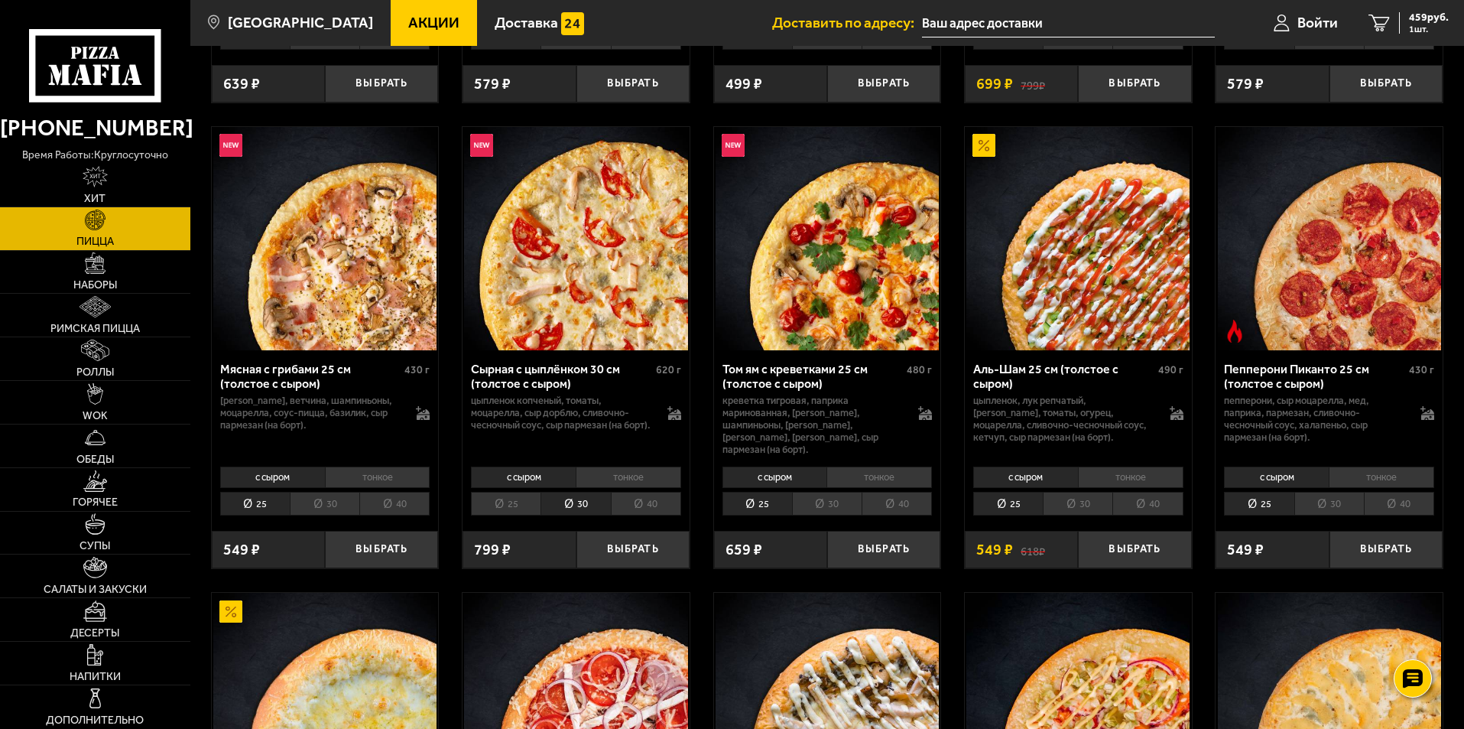
click at [509, 492] on li "25" at bounding box center [506, 504] width 70 height 24
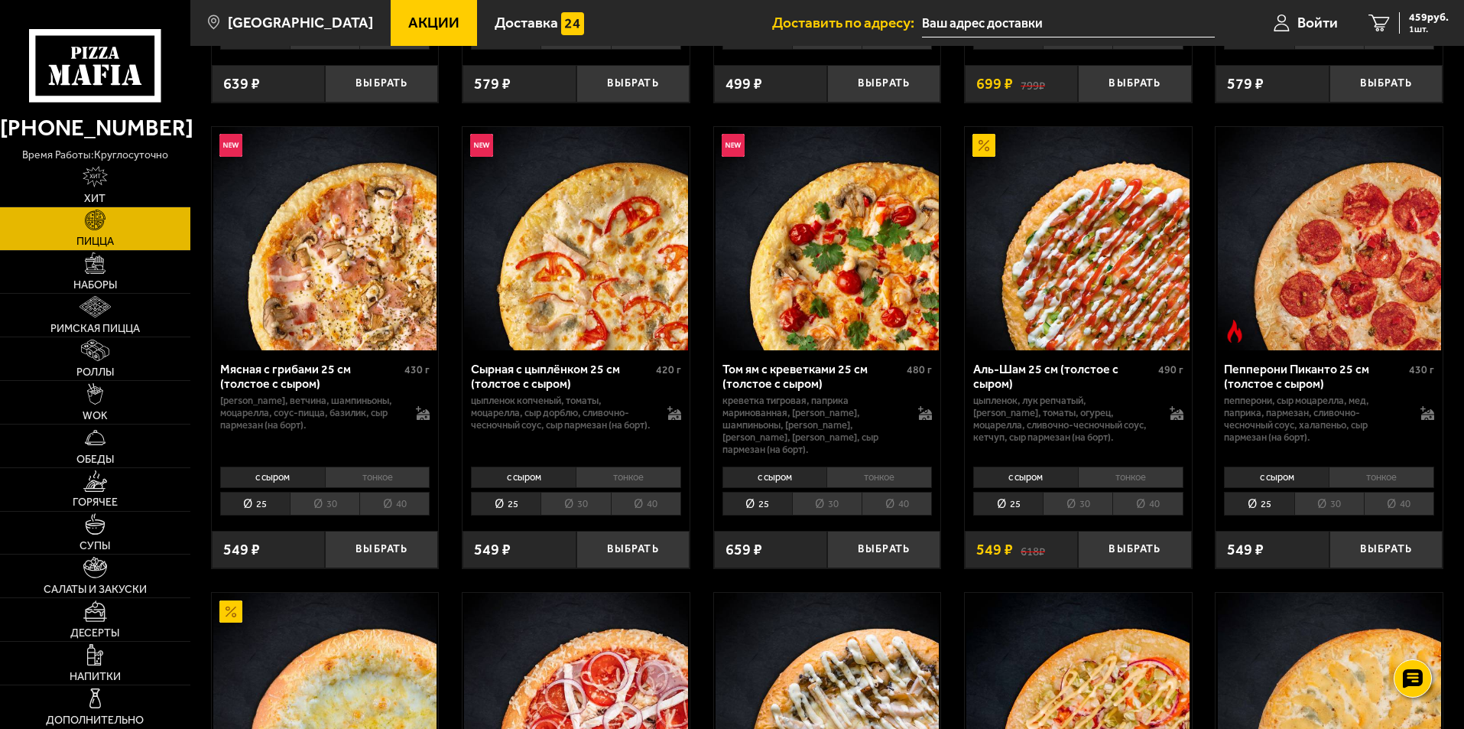
click at [557, 492] on li "30" at bounding box center [576, 504] width 70 height 24
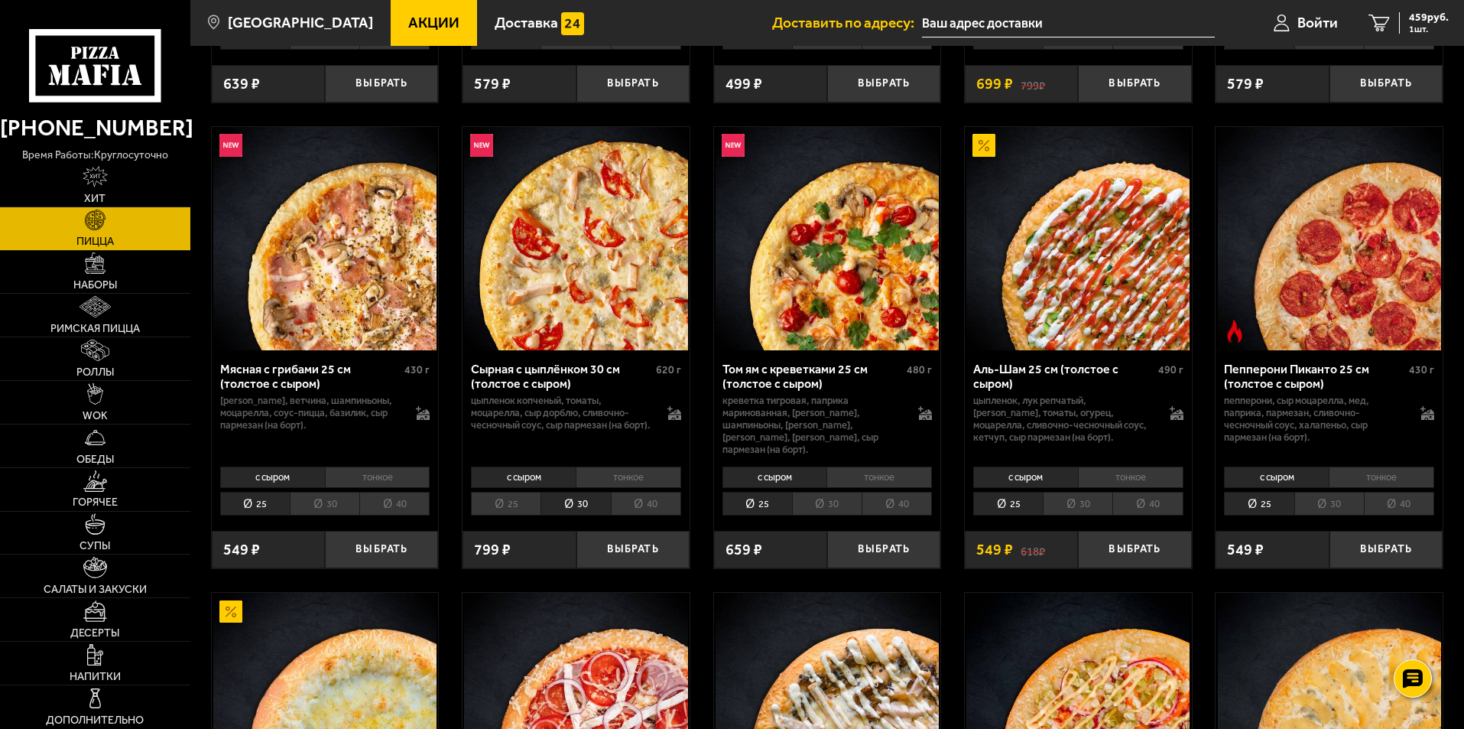
click at [650, 499] on li "40" at bounding box center [646, 504] width 70 height 24
click at [581, 497] on li "30" at bounding box center [576, 504] width 70 height 24
drag, startPoint x: 581, startPoint y: 497, endPoint x: 518, endPoint y: 496, distance: 62.7
click at [518, 496] on li "25" at bounding box center [506, 504] width 70 height 24
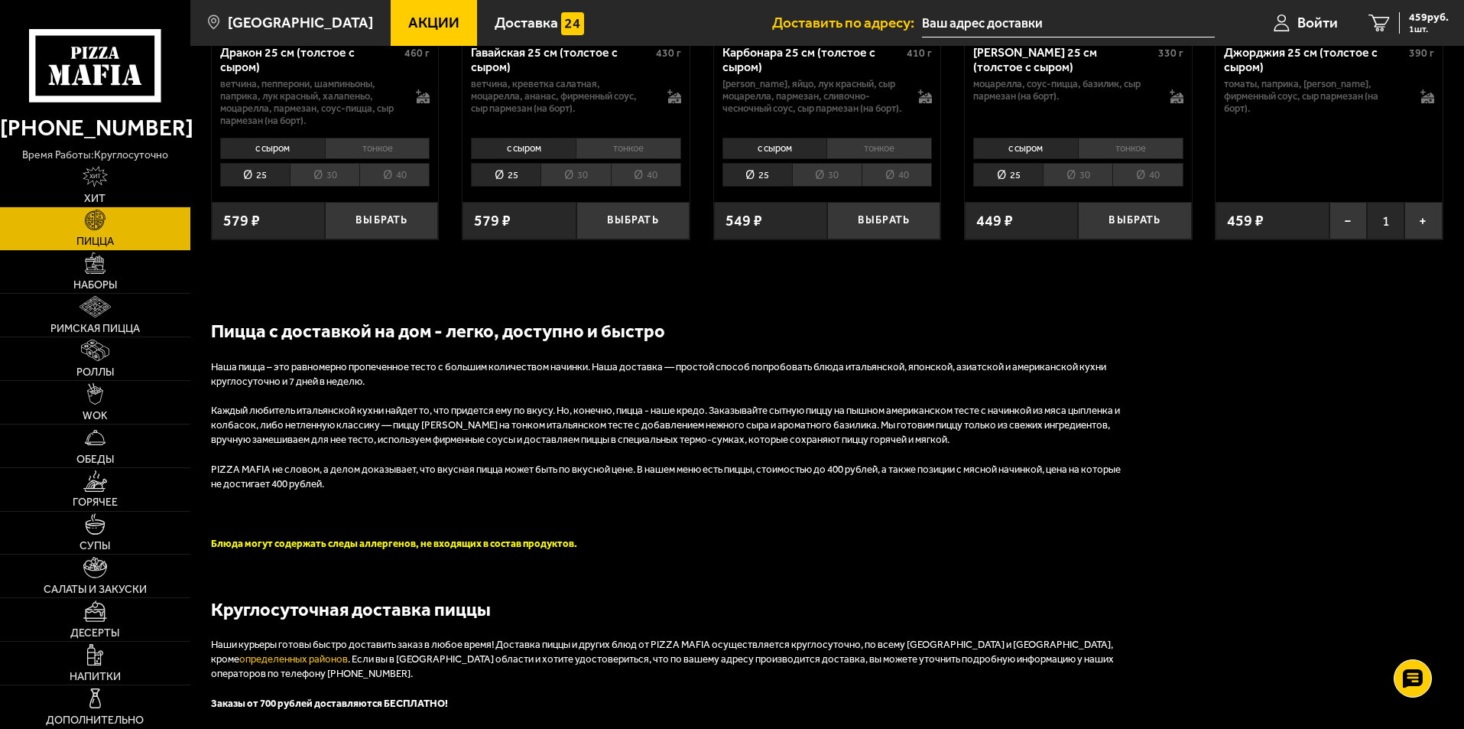
scroll to position [3004, 0]
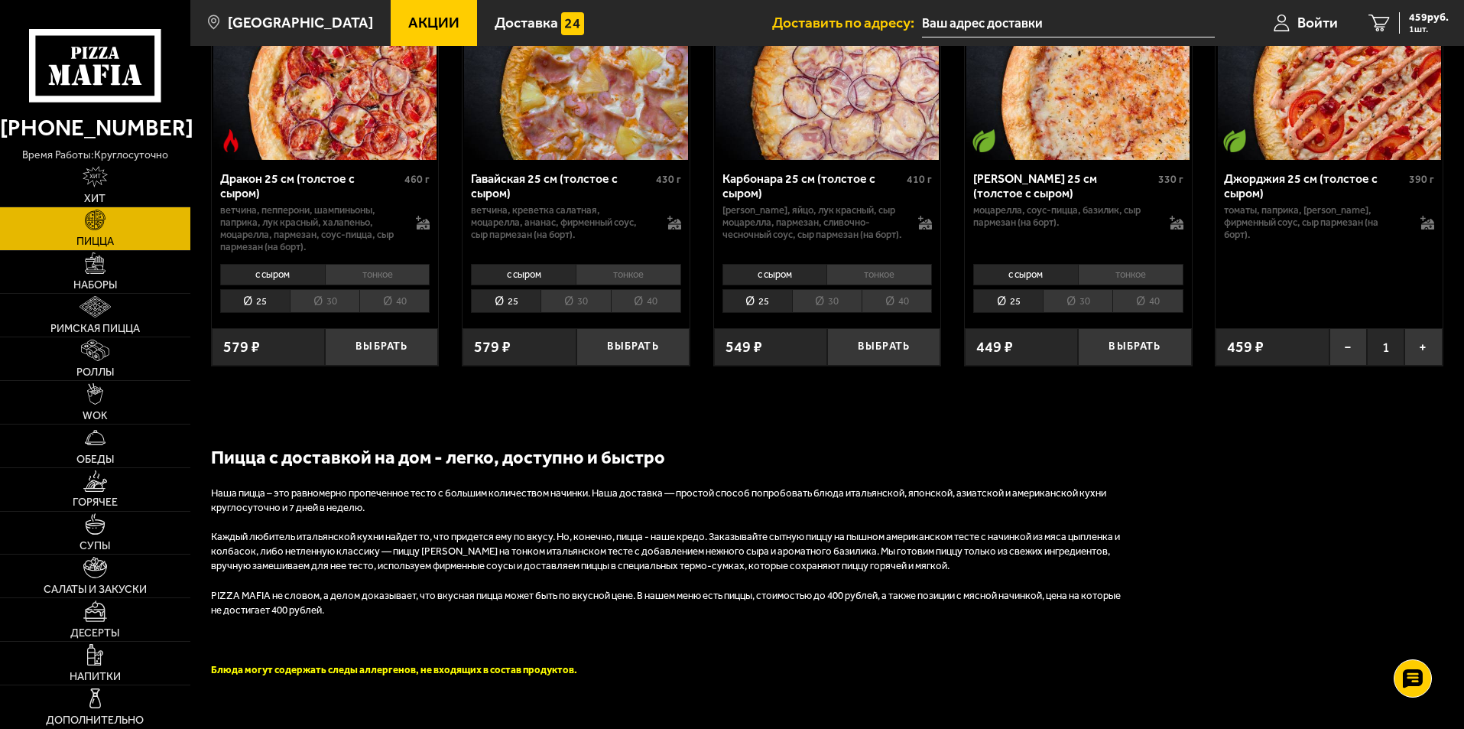
drag, startPoint x: 1064, startPoint y: 529, endPoint x: 968, endPoint y: 524, distance: 96.5
drag, startPoint x: 968, startPoint y: 524, endPoint x: 930, endPoint y: 522, distance: 38.3
drag, startPoint x: 930, startPoint y: 522, endPoint x: 881, endPoint y: 489, distance: 58.5
click at [870, 500] on p "Наша пицца – это равномерно пропеченное тесто с большим количеством начинки. На…" at bounding box center [670, 500] width 918 height 29
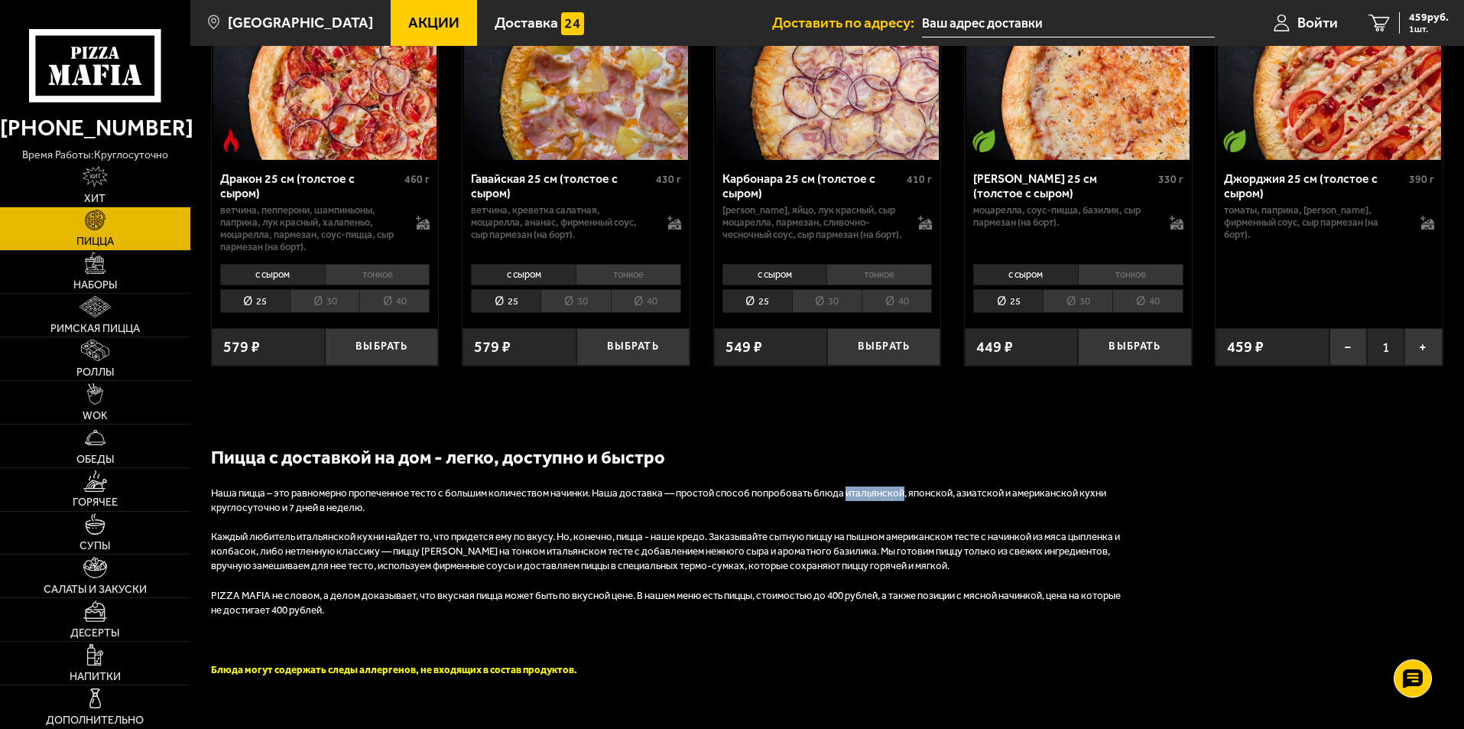
click at [870, 500] on p "Наша пицца – это равномерно пропеченное тесто с большим количеством начинки. На…" at bounding box center [670, 500] width 918 height 29
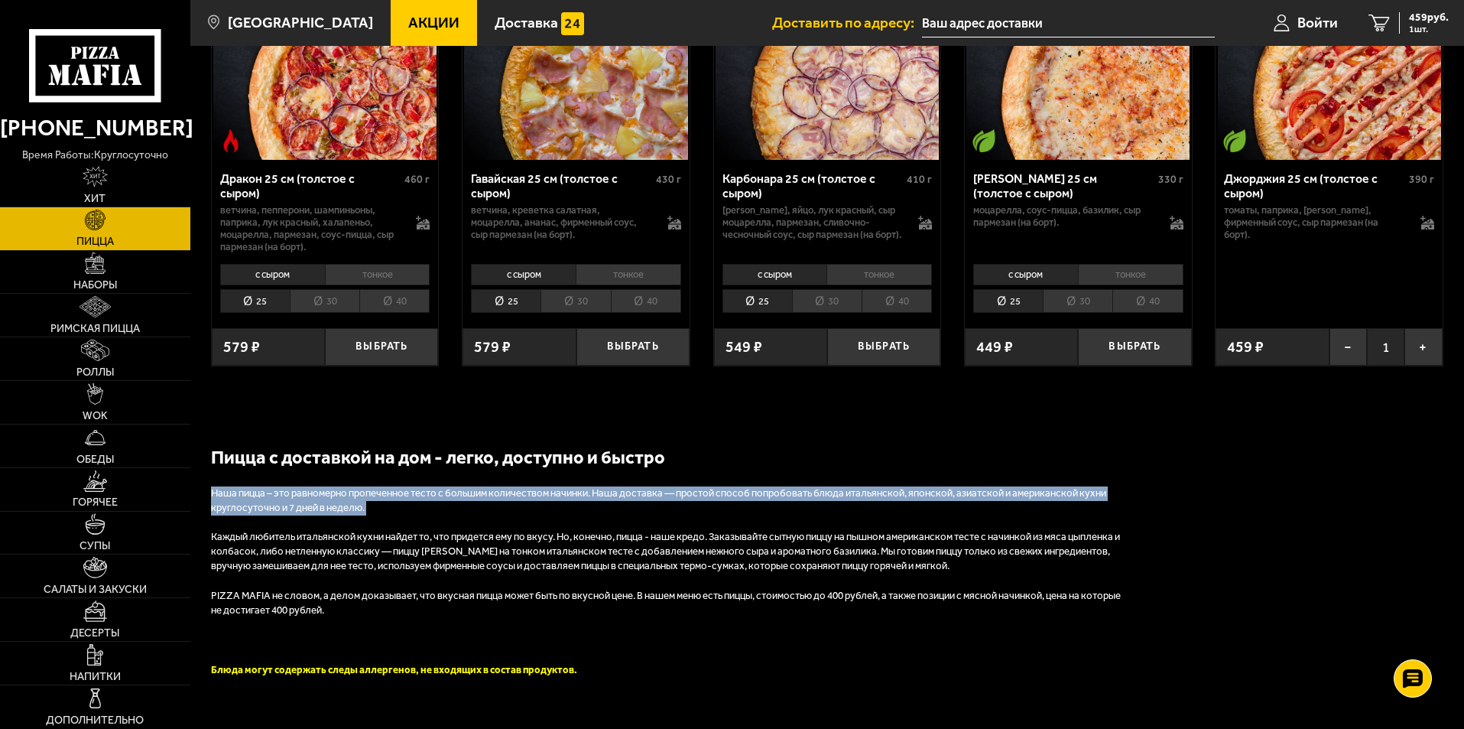
click at [870, 500] on p "Наша пицца – это равномерно пропеченное тесто с большим количеством начинки. На…" at bounding box center [670, 500] width 918 height 29
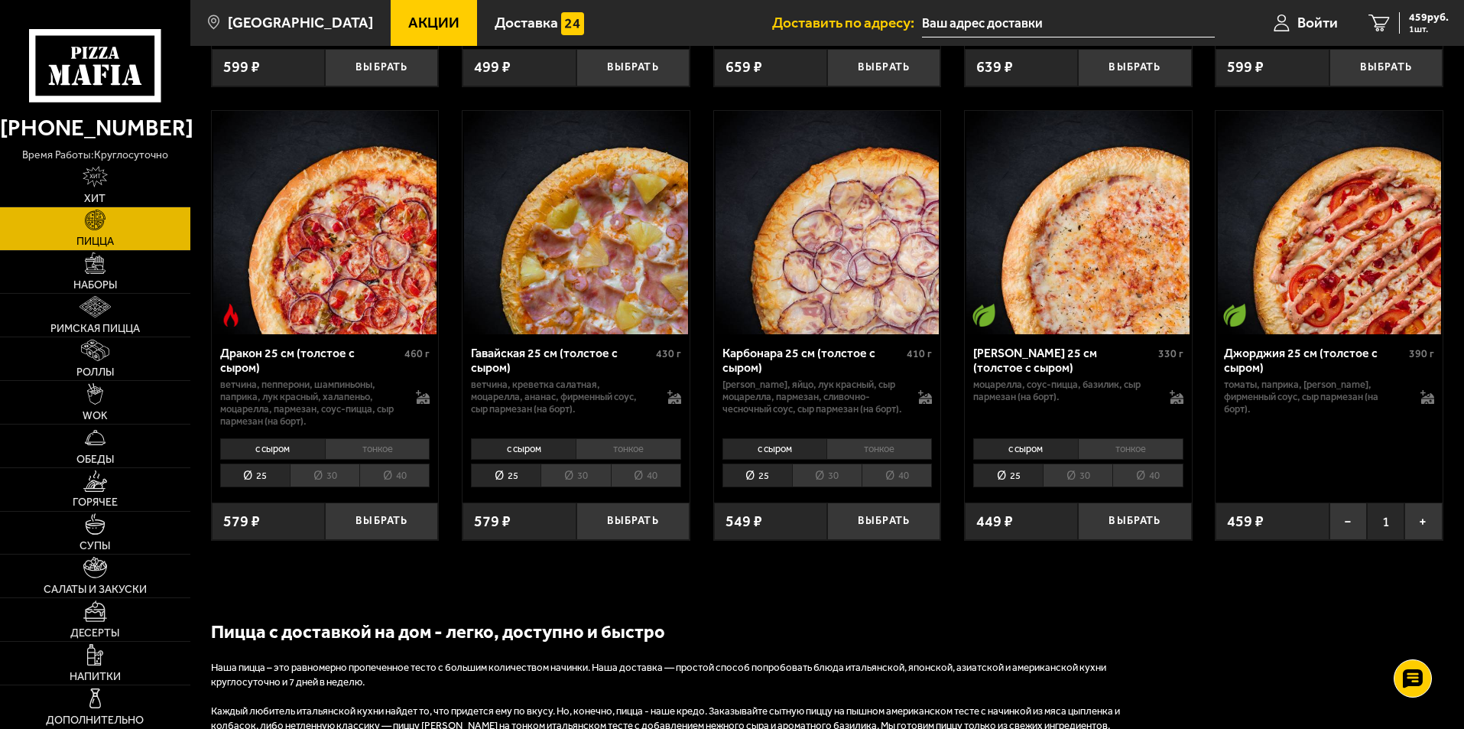
scroll to position [2775, 0]
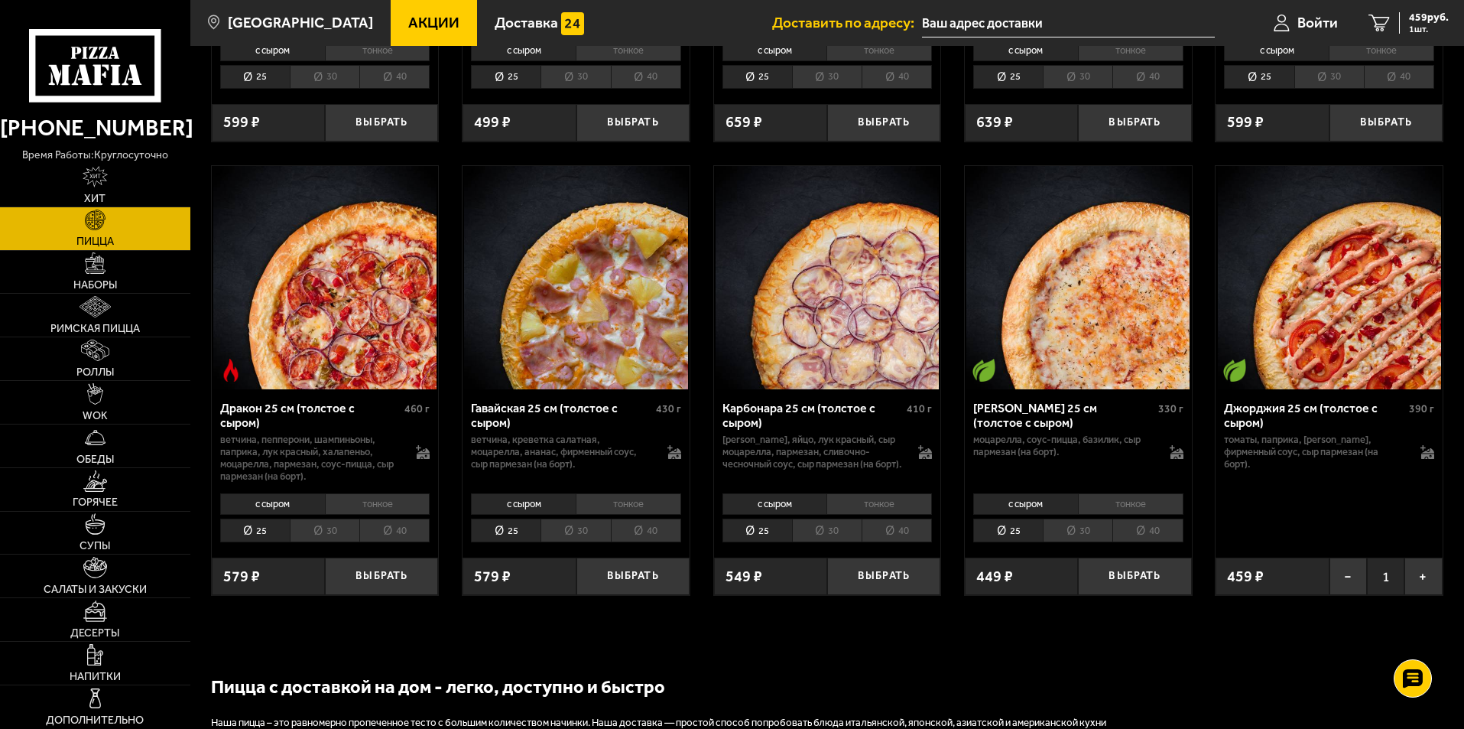
click at [1077, 539] on li "30" at bounding box center [1078, 530] width 70 height 24
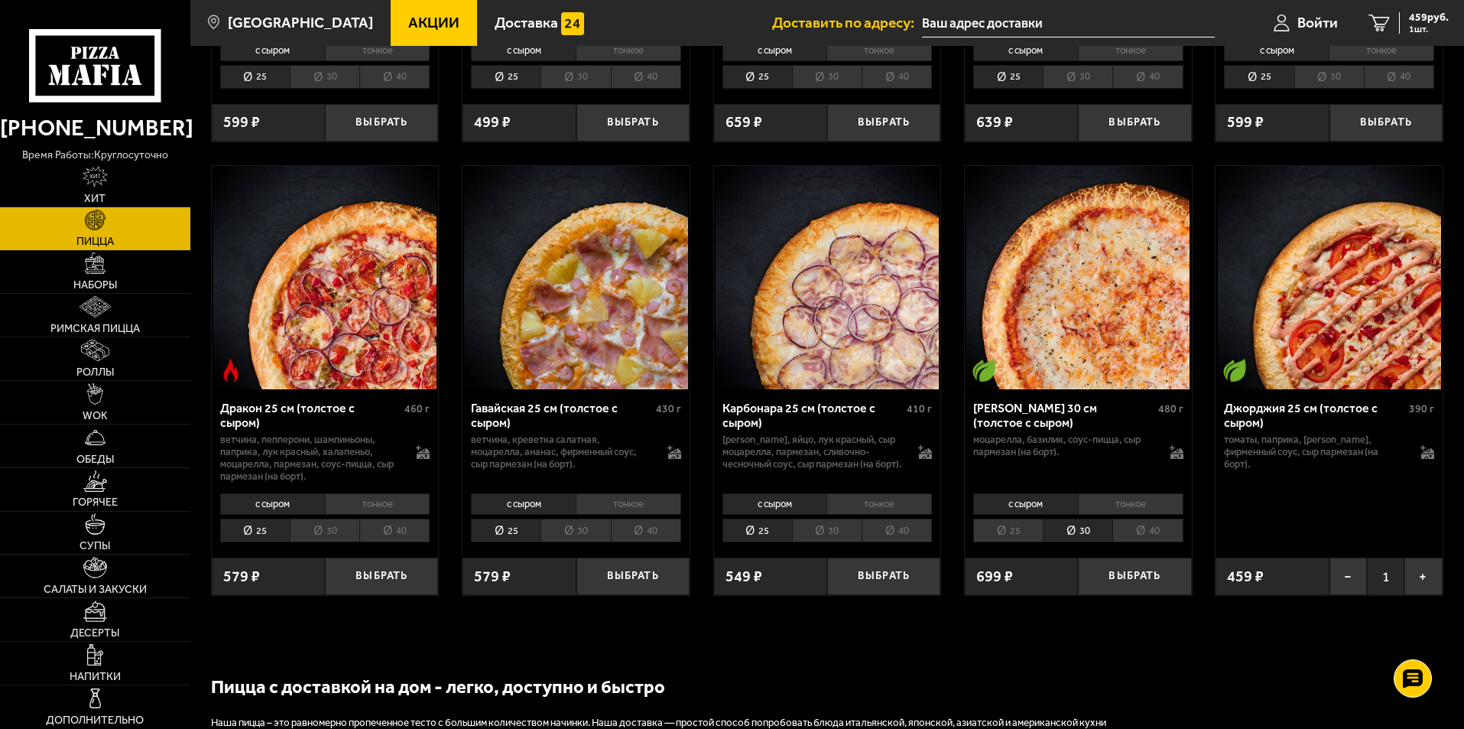
click at [1142, 542] on li "40" at bounding box center [1148, 530] width 70 height 24
click at [991, 538] on li "25" at bounding box center [1008, 530] width 70 height 24
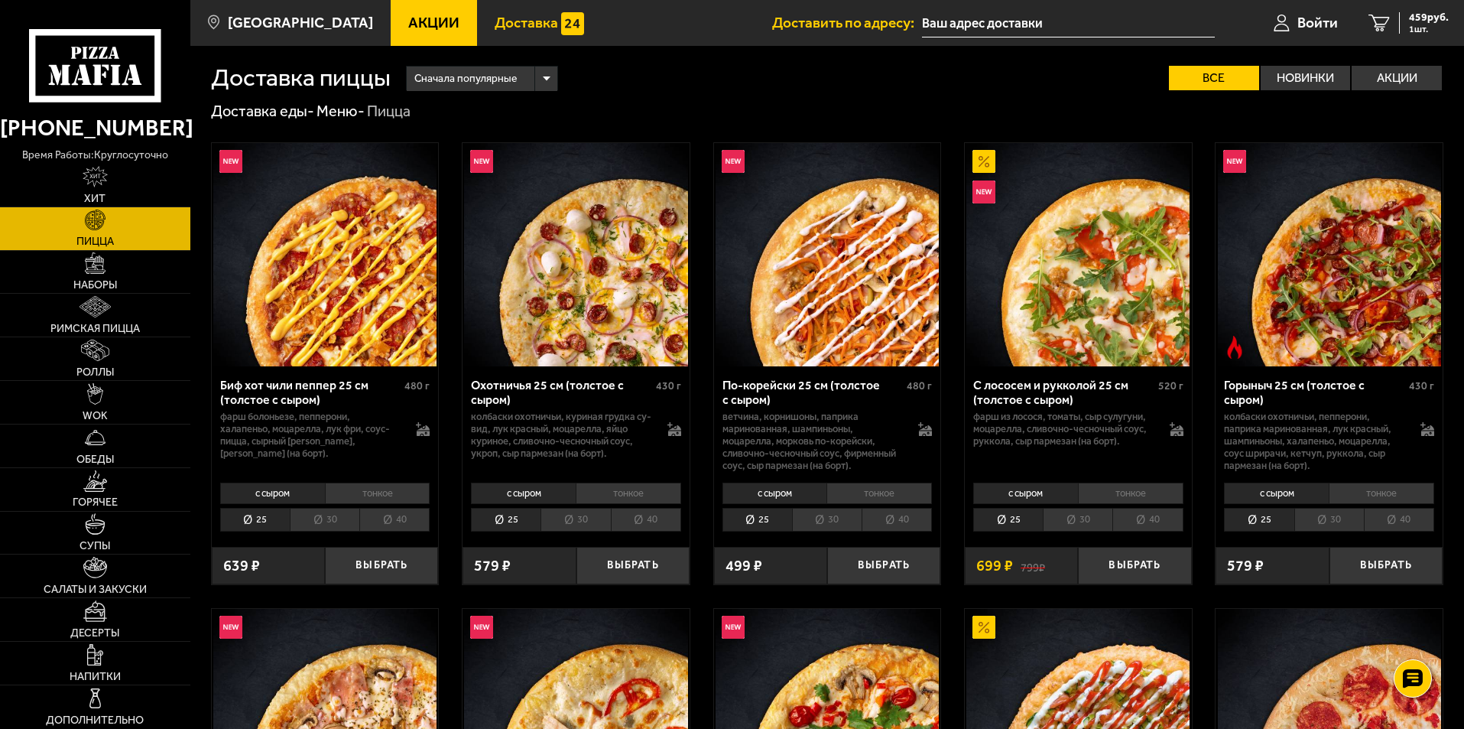
scroll to position [0, 0]
click at [408, 28] on span "Акции" at bounding box center [433, 22] width 51 height 15
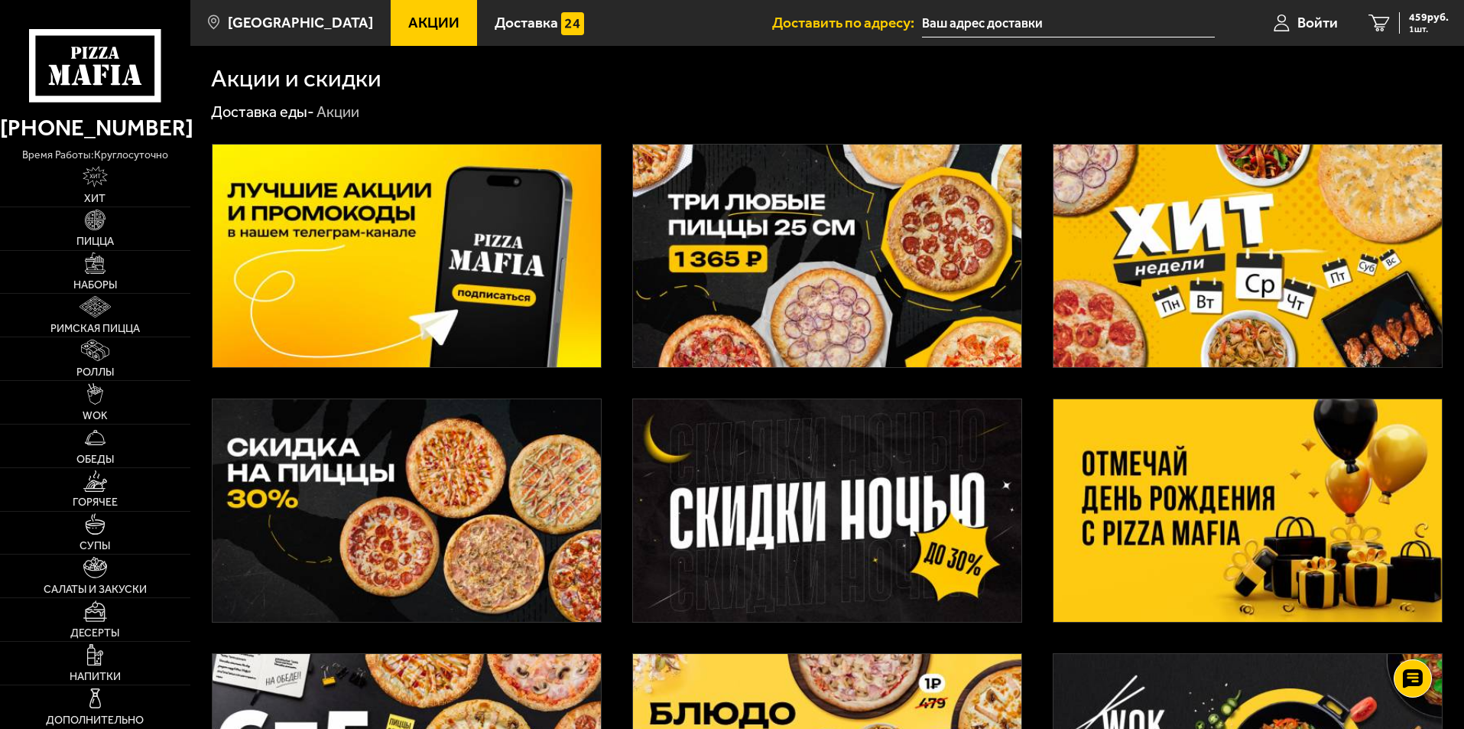
click at [761, 242] on img at bounding box center [827, 256] width 388 height 223
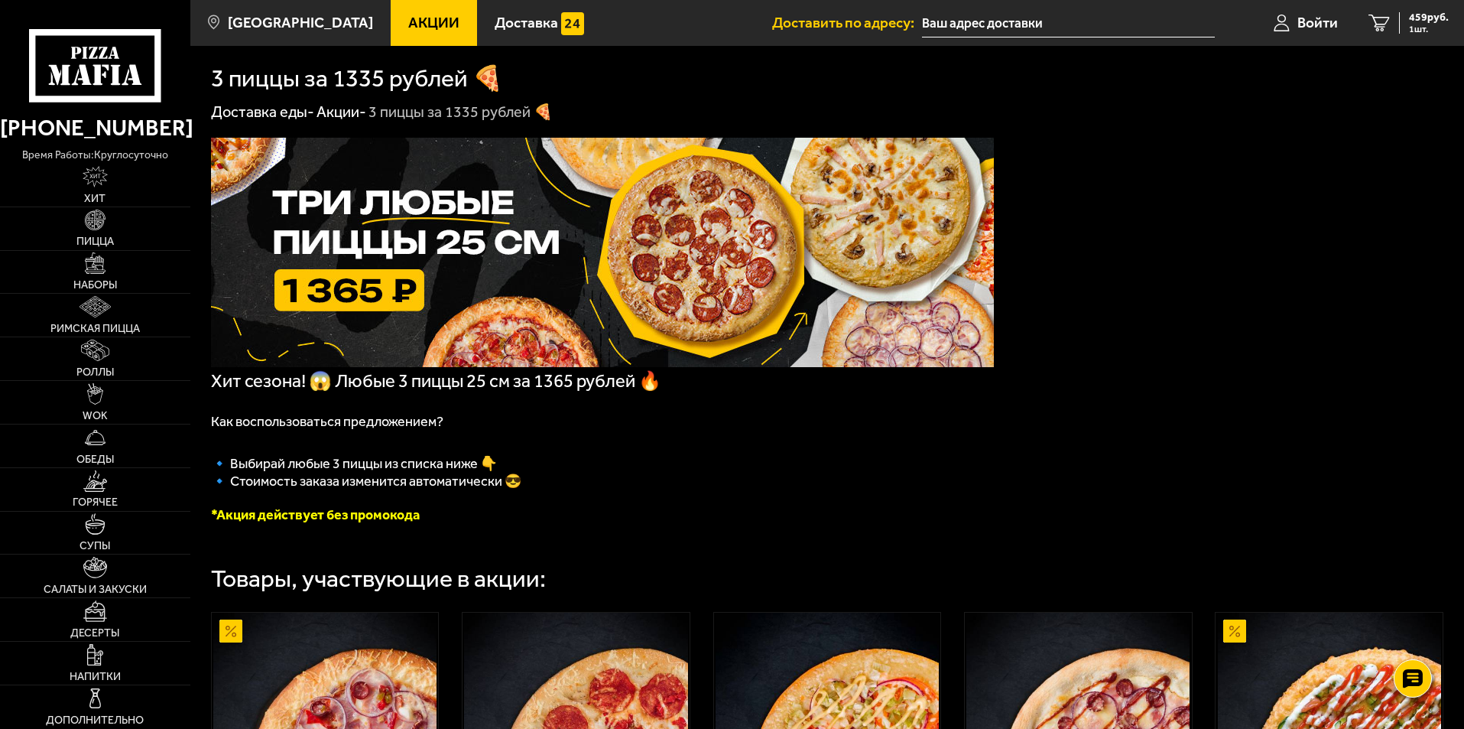
click at [388, 82] on h1 "3 пиццы за 1335 рублей 🍕" at bounding box center [357, 79] width 292 height 24
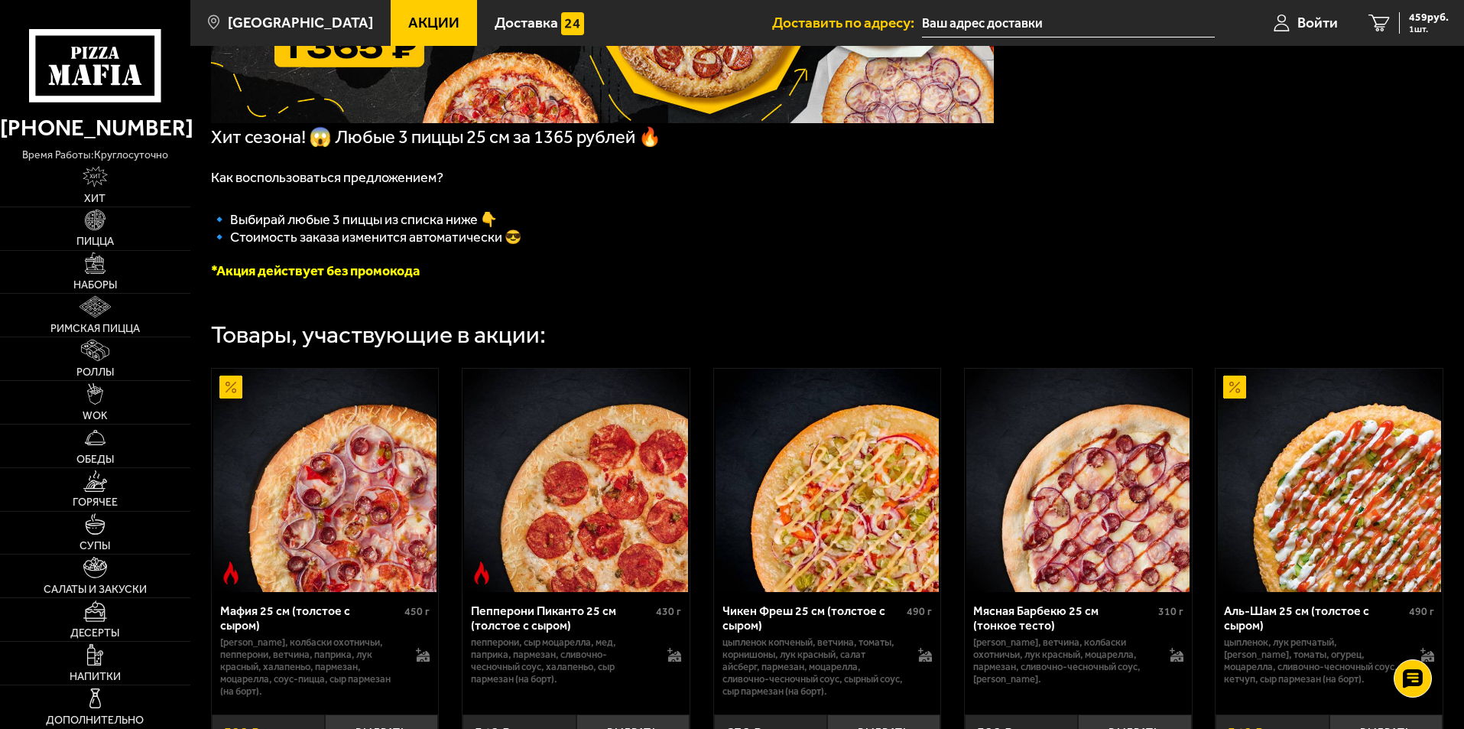
scroll to position [306, 0]
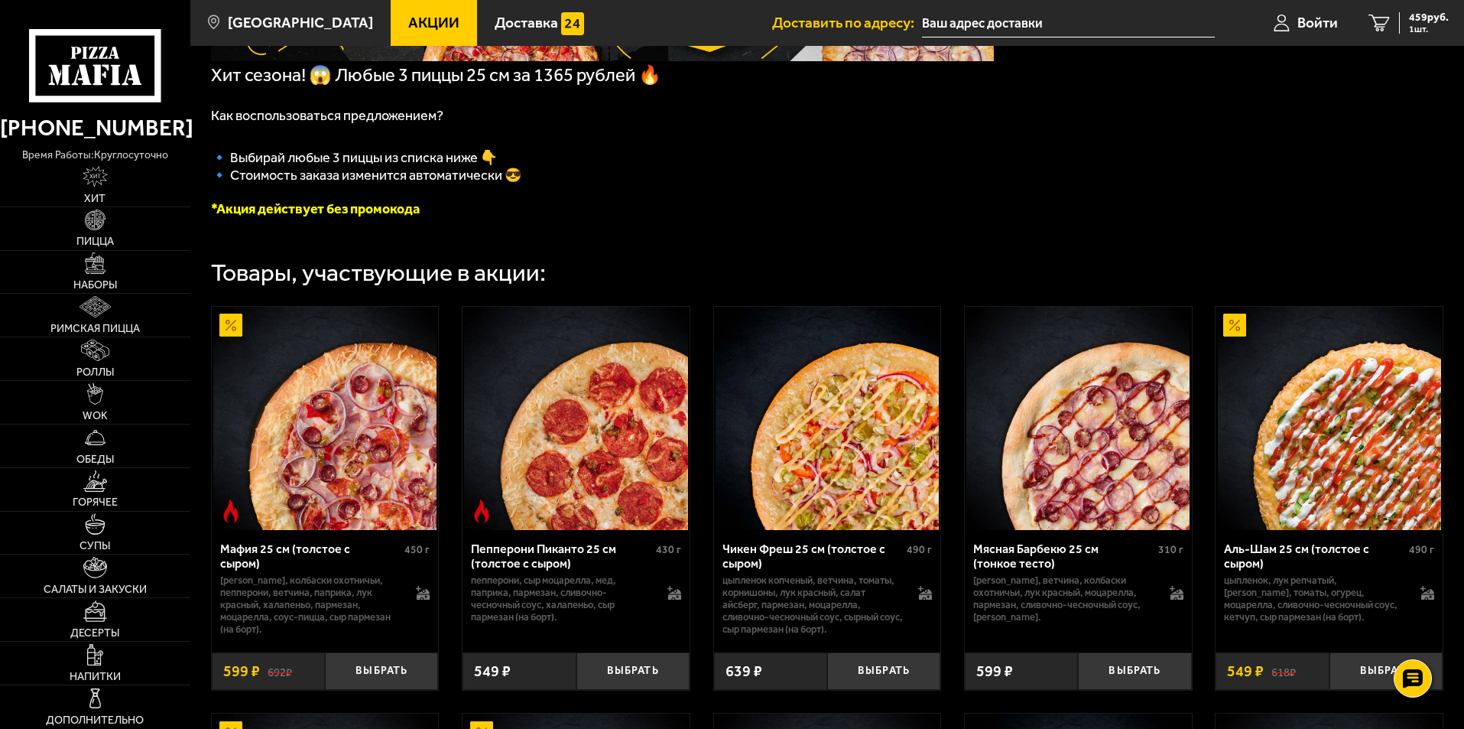
drag, startPoint x: 571, startPoint y: 276, endPoint x: 458, endPoint y: 253, distance: 115.5
drag, startPoint x: 458, startPoint y: 253, endPoint x: 435, endPoint y: 273, distance: 30.4
click at [435, 272] on div "Товары, участвующие в акции:" at bounding box center [378, 273] width 335 height 24
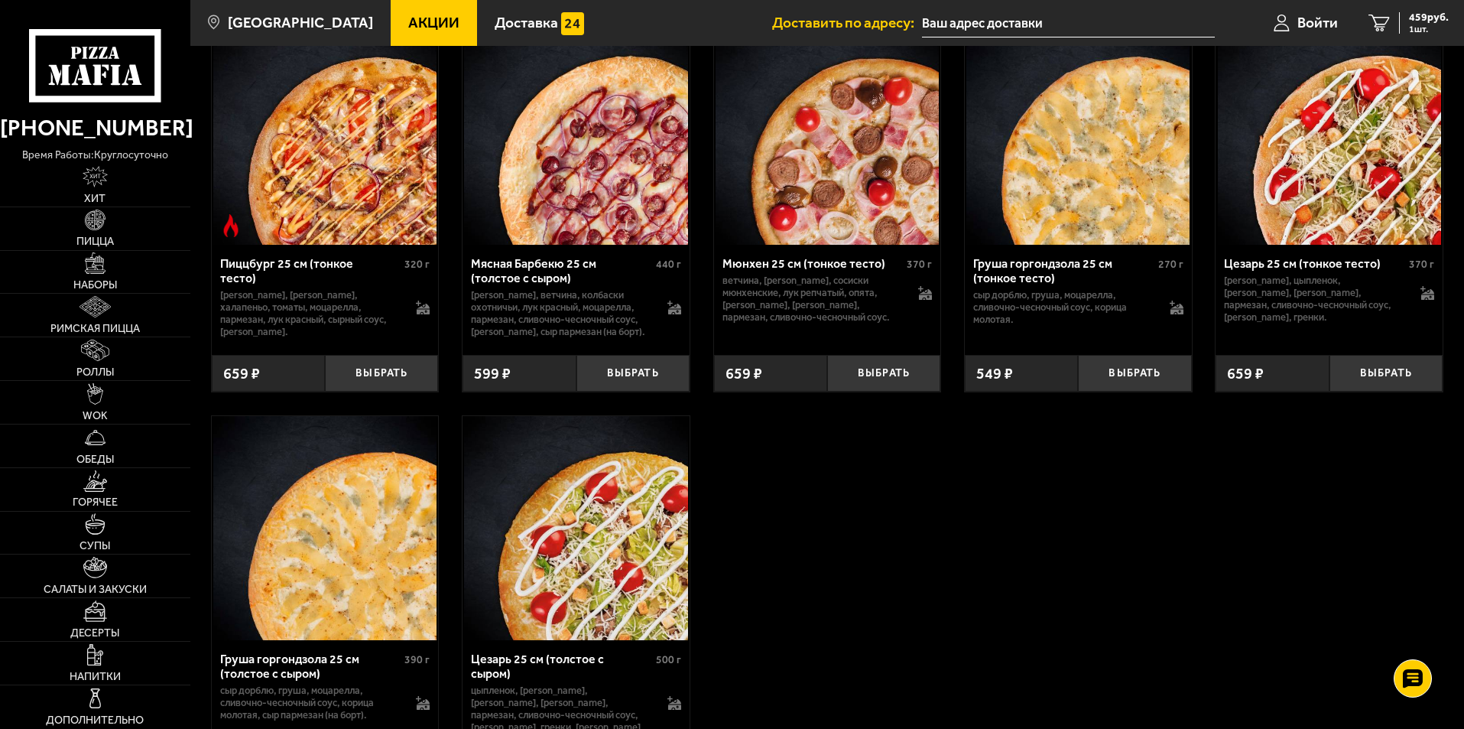
scroll to position [4144, 0]
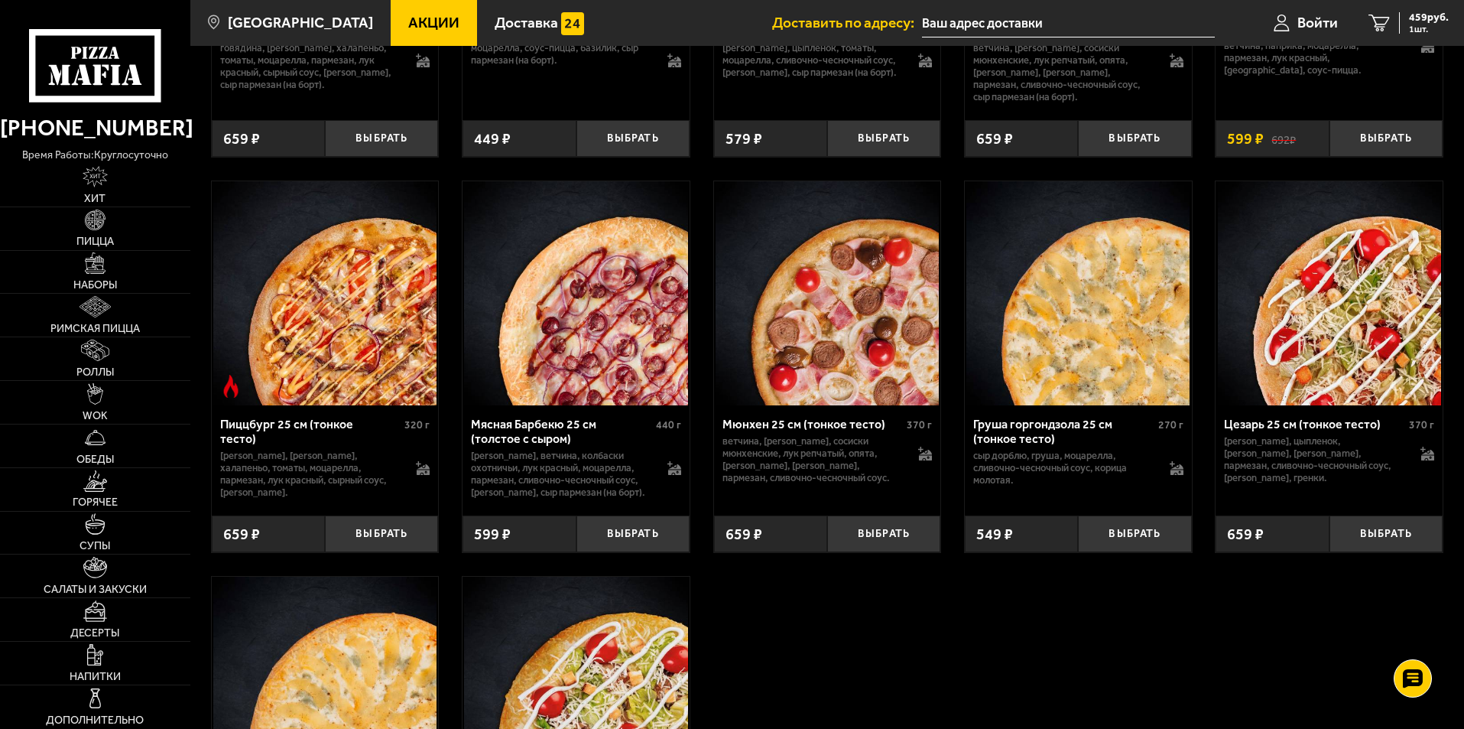
scroll to position [4067, 0]
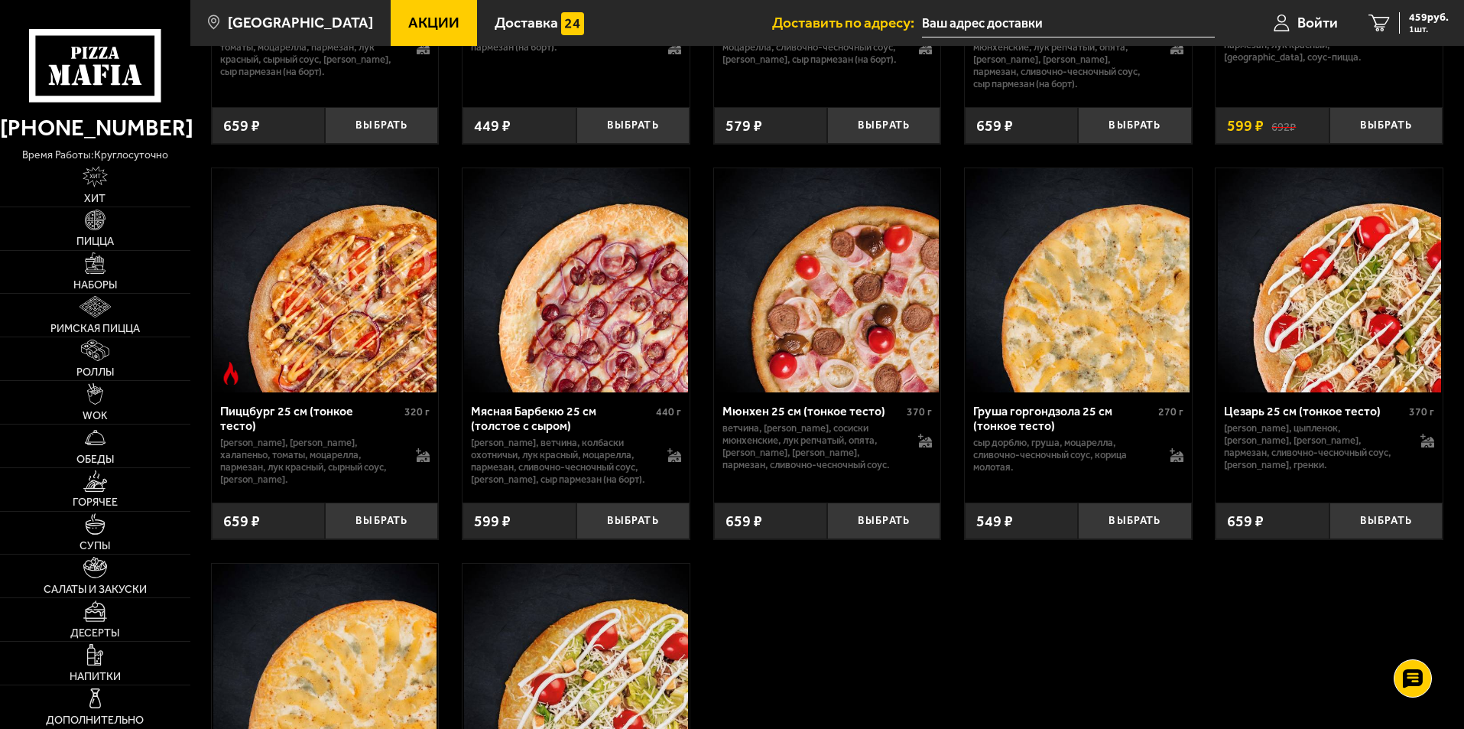
drag, startPoint x: 894, startPoint y: 601, endPoint x: 847, endPoint y: 619, distance: 50.1
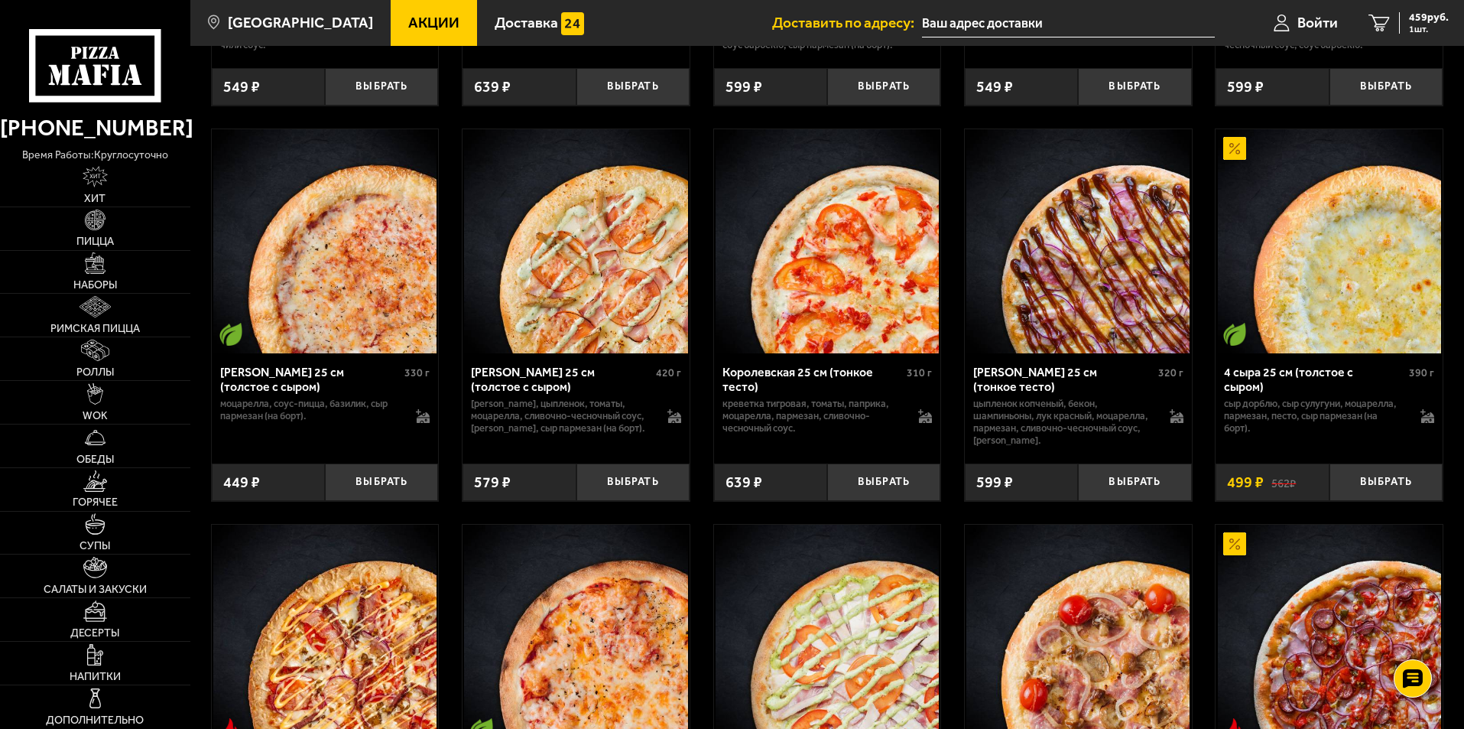
scroll to position [3303, 0]
click at [570, 343] on img at bounding box center [575, 241] width 223 height 223
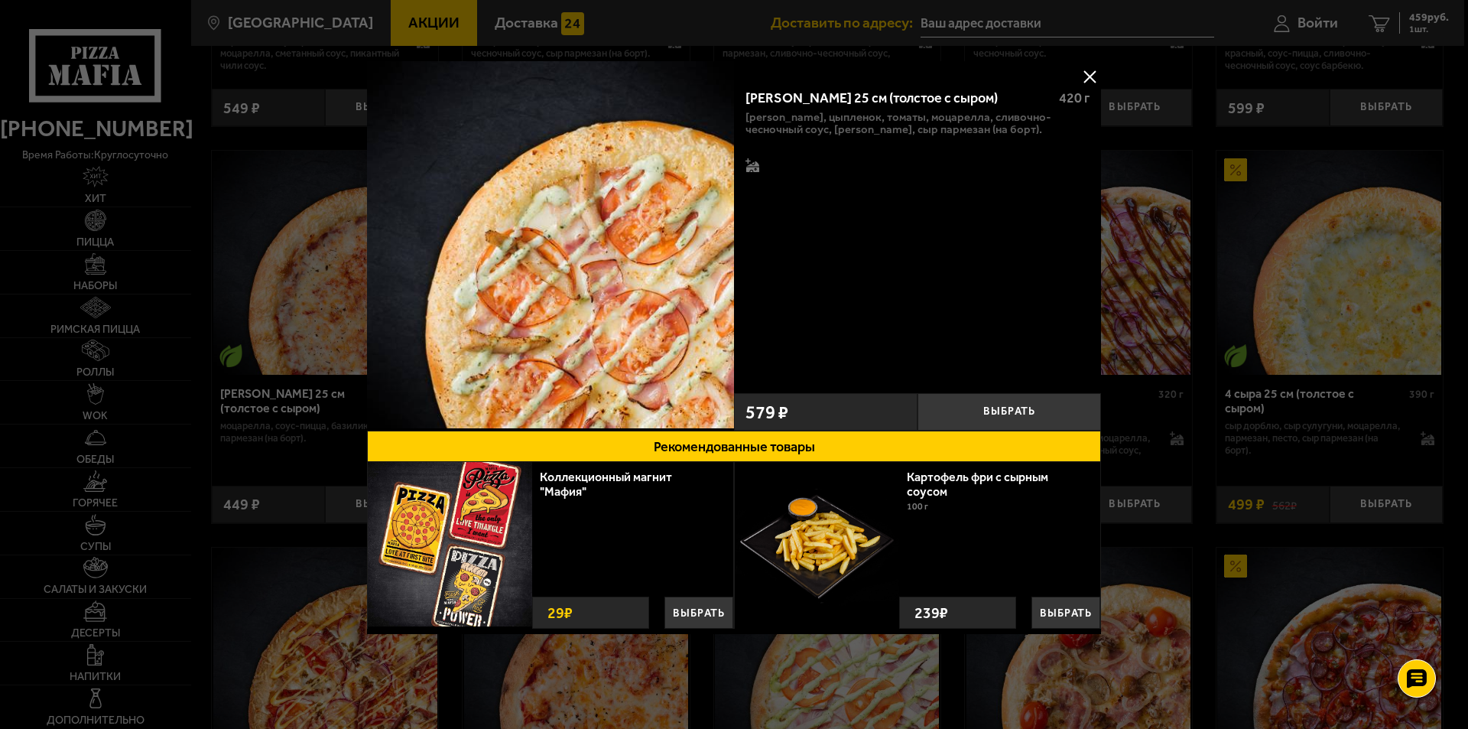
click at [1094, 73] on button at bounding box center [1089, 76] width 23 height 23
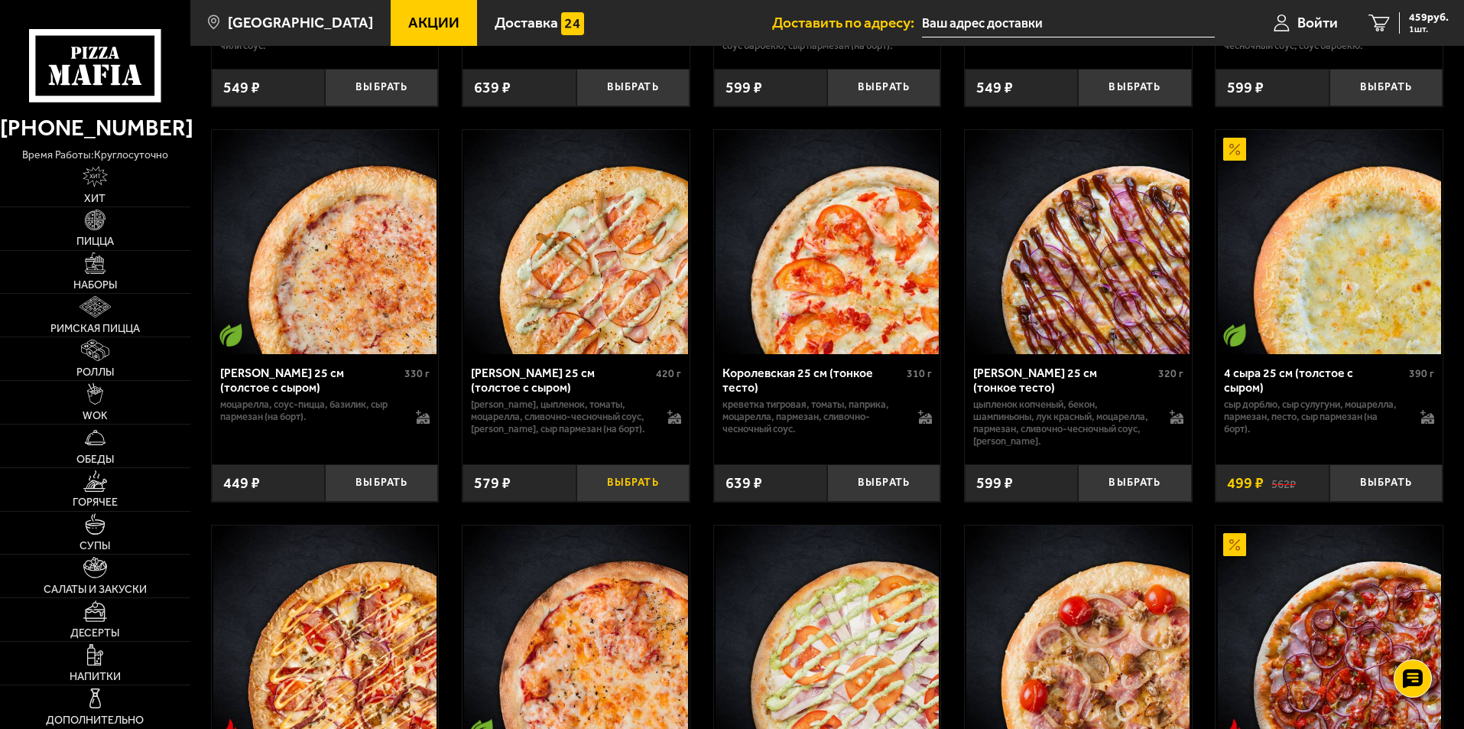
click at [627, 502] on button "Выбрать" at bounding box center [633, 482] width 113 height 37
click at [394, 502] on button "Выбрать" at bounding box center [381, 482] width 113 height 37
click at [332, 502] on button "−" at bounding box center [343, 482] width 37 height 37
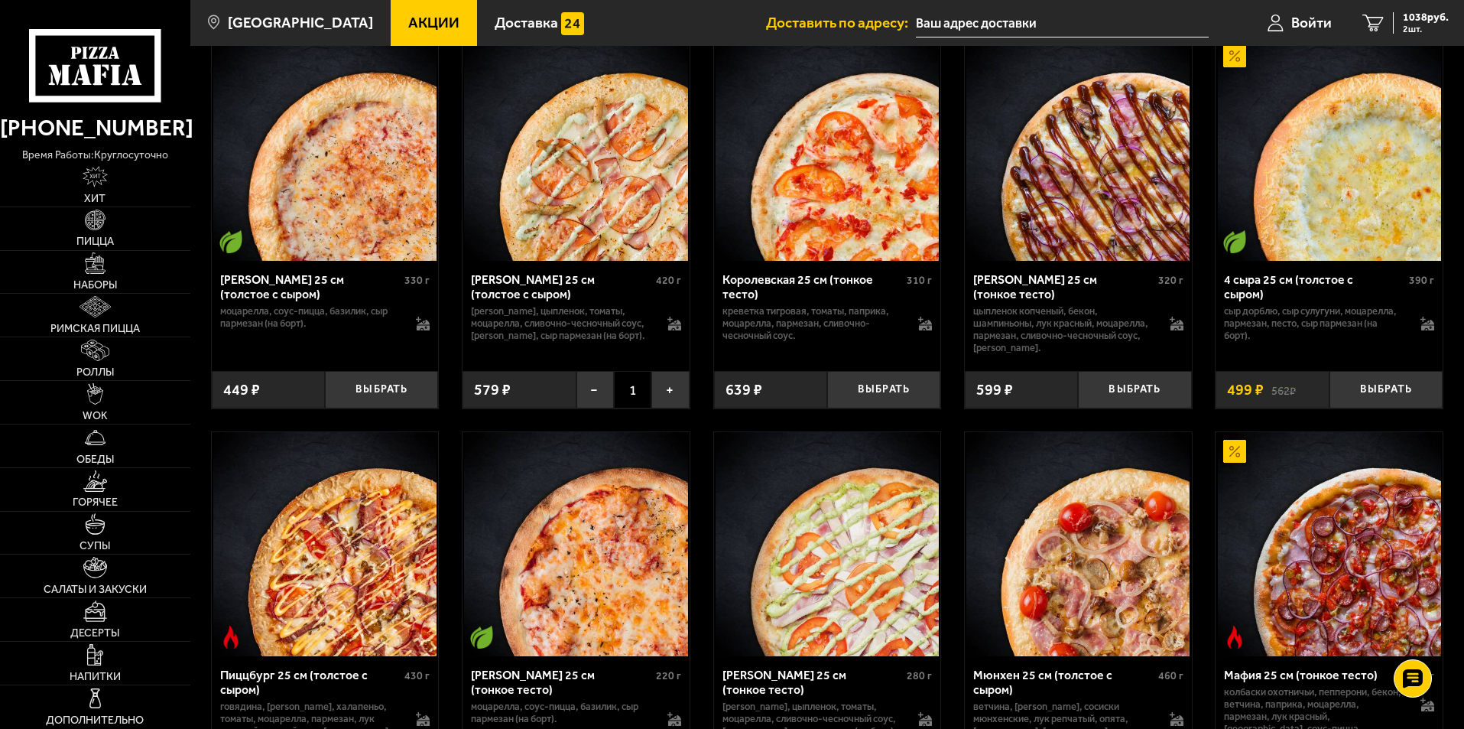
scroll to position [3402, 0]
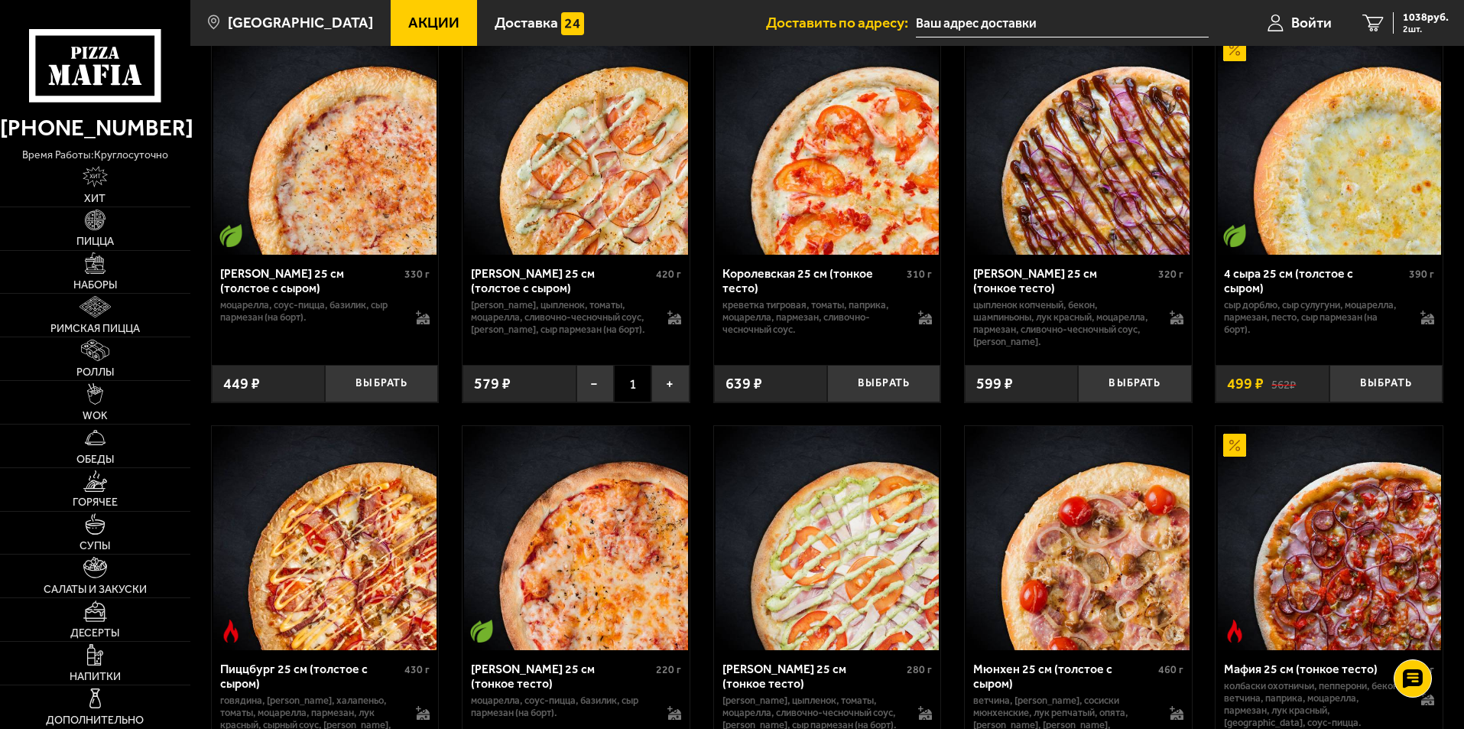
click at [1313, 233] on img at bounding box center [1329, 142] width 223 height 223
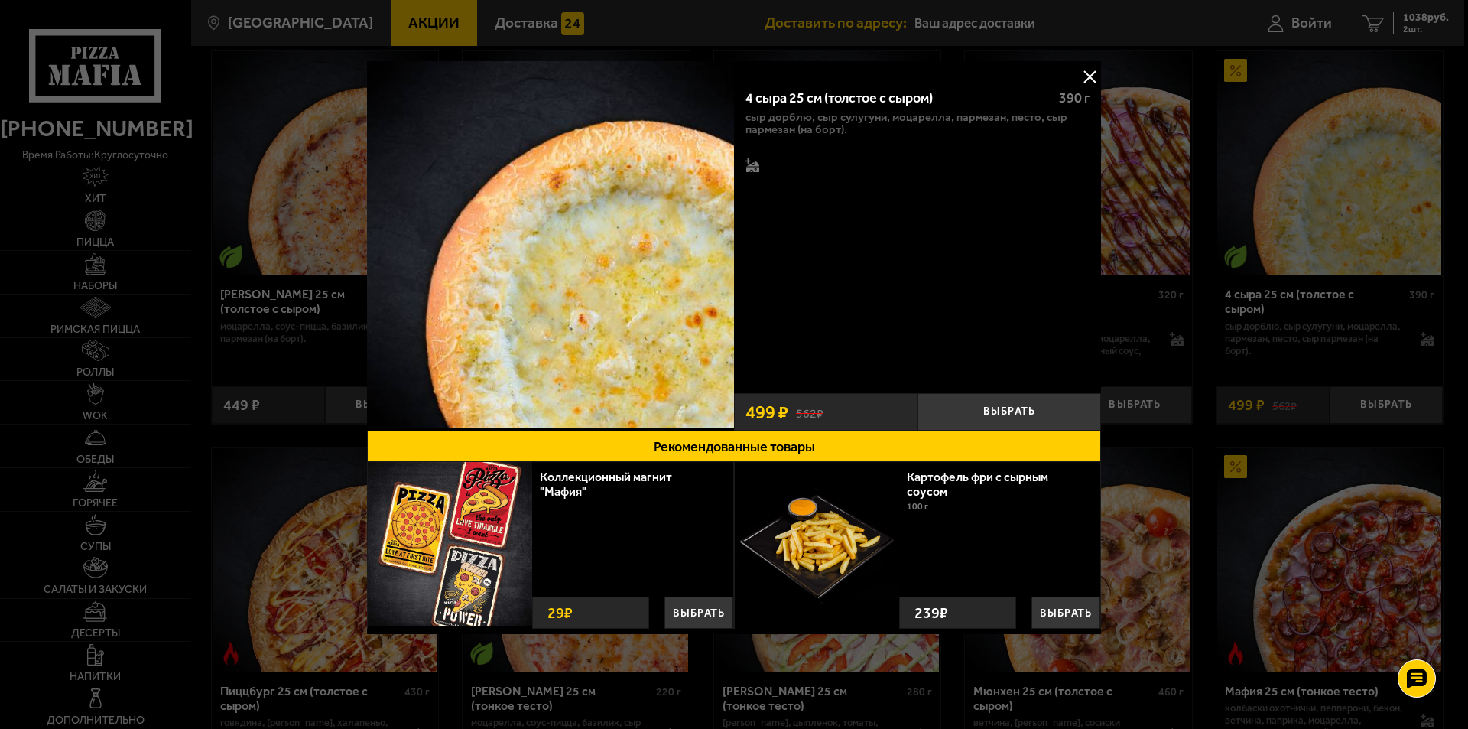
click at [1087, 72] on button at bounding box center [1089, 76] width 23 height 23
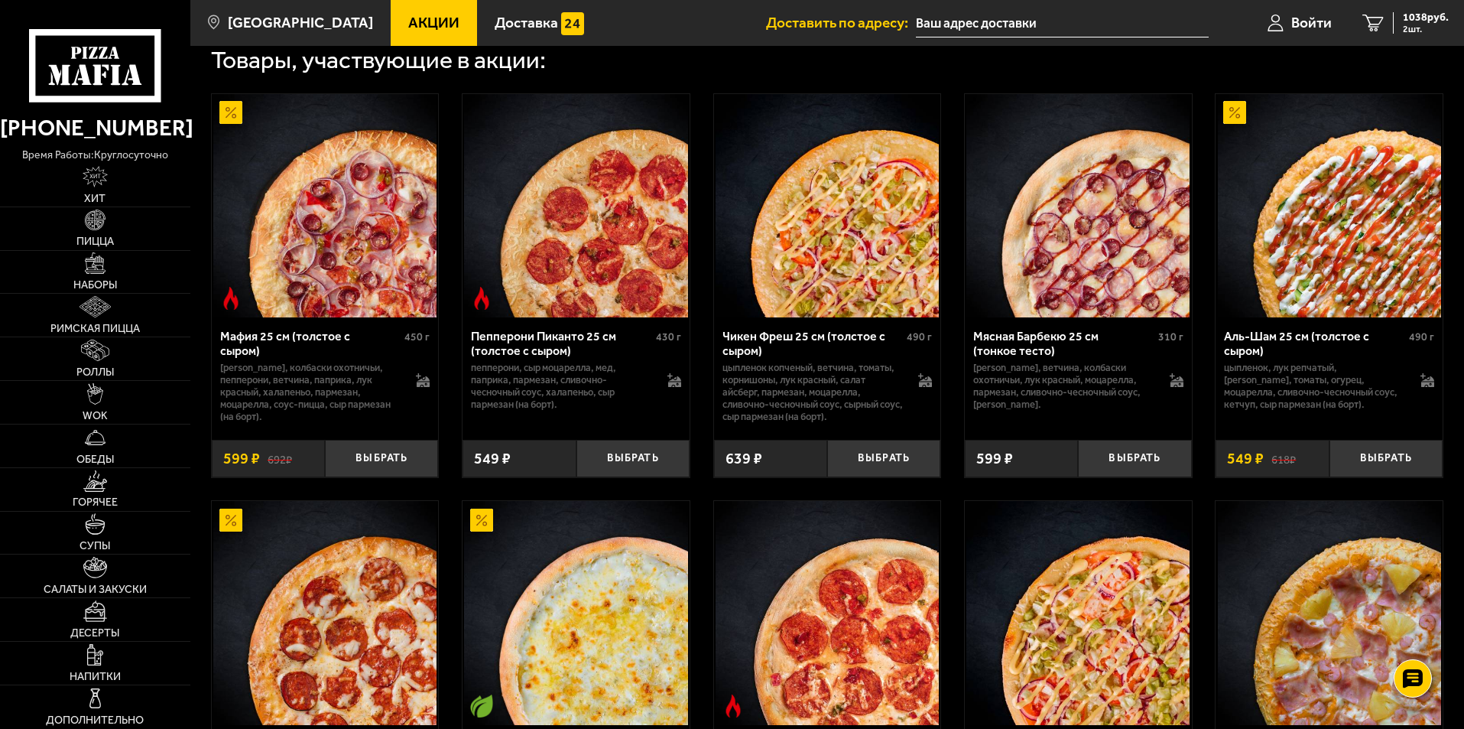
scroll to position [508, 0]
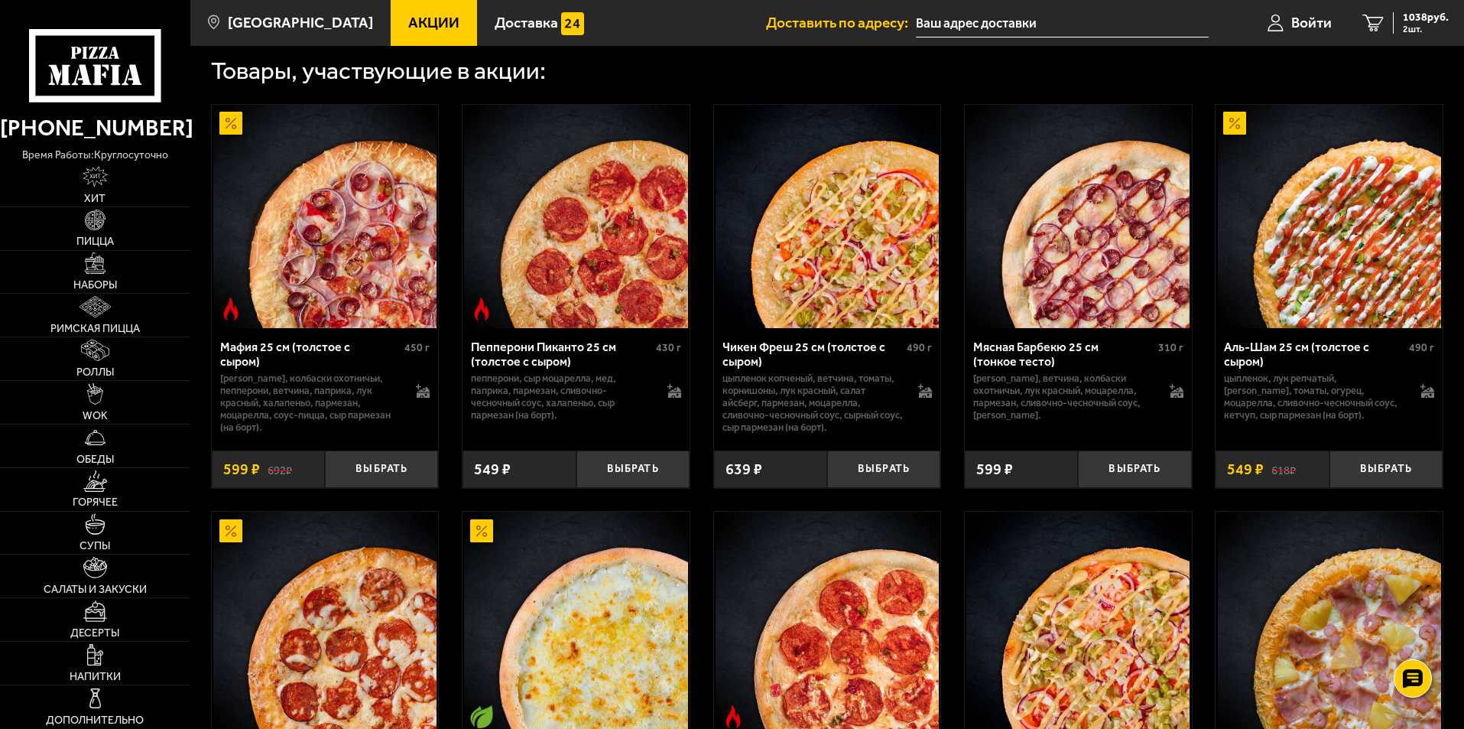
click at [1331, 249] on img at bounding box center [1329, 216] width 223 height 223
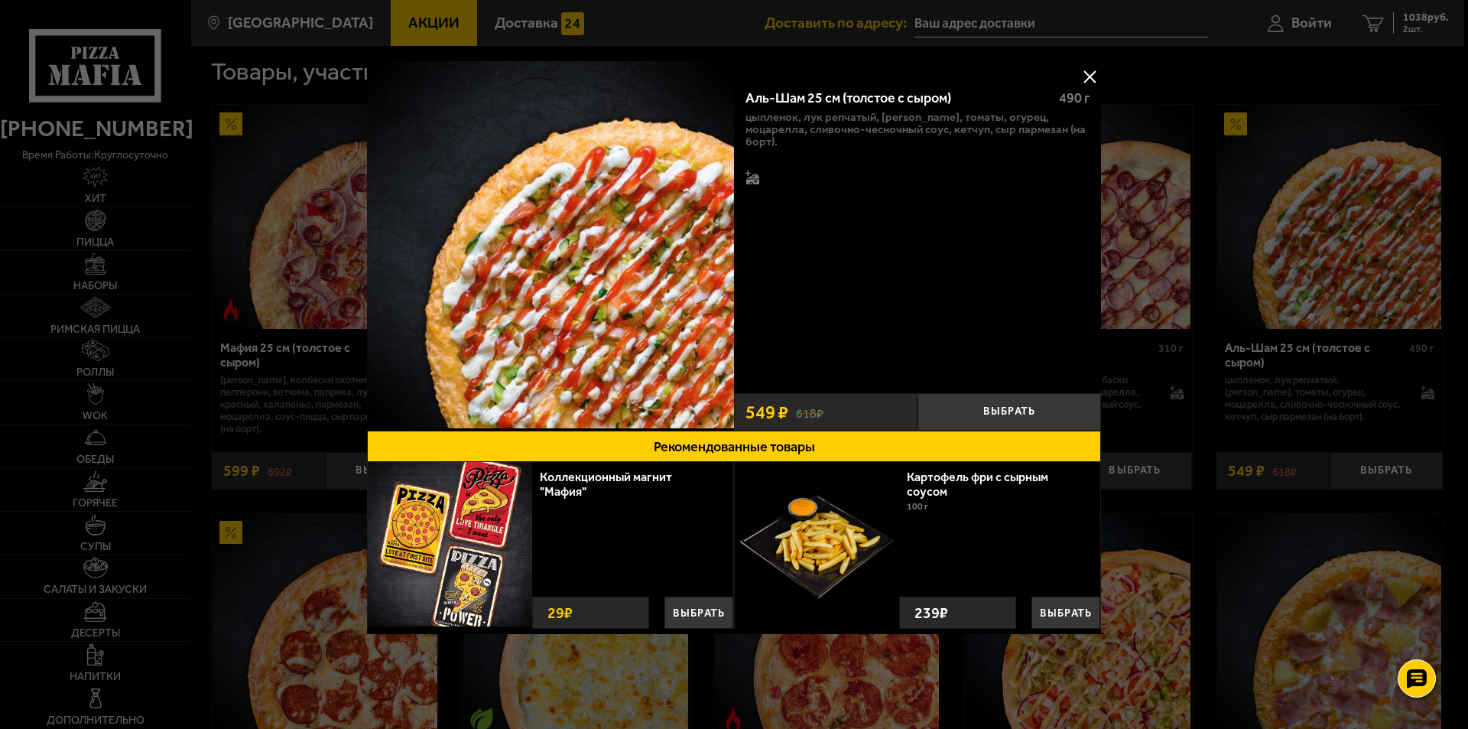
click at [1096, 76] on button at bounding box center [1089, 76] width 23 height 23
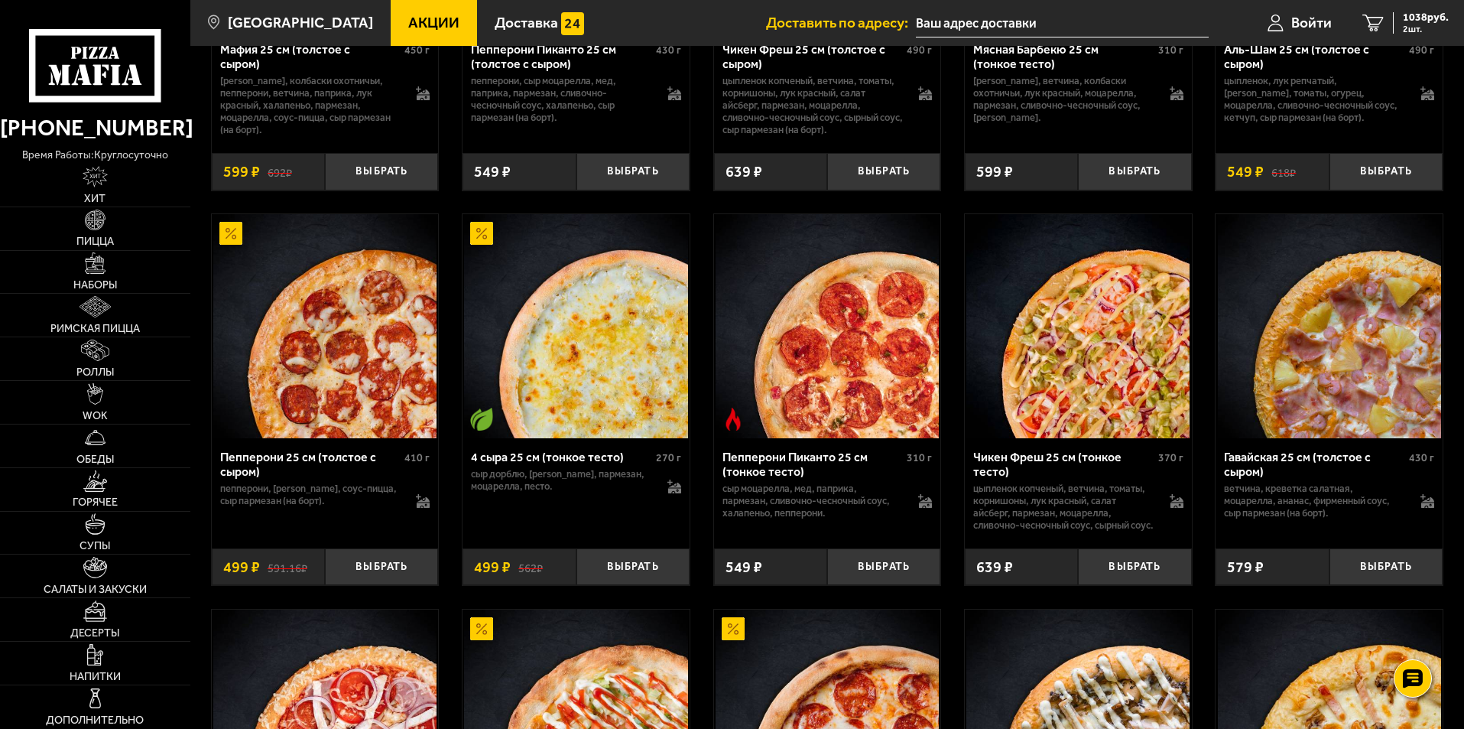
scroll to position [814, 0]
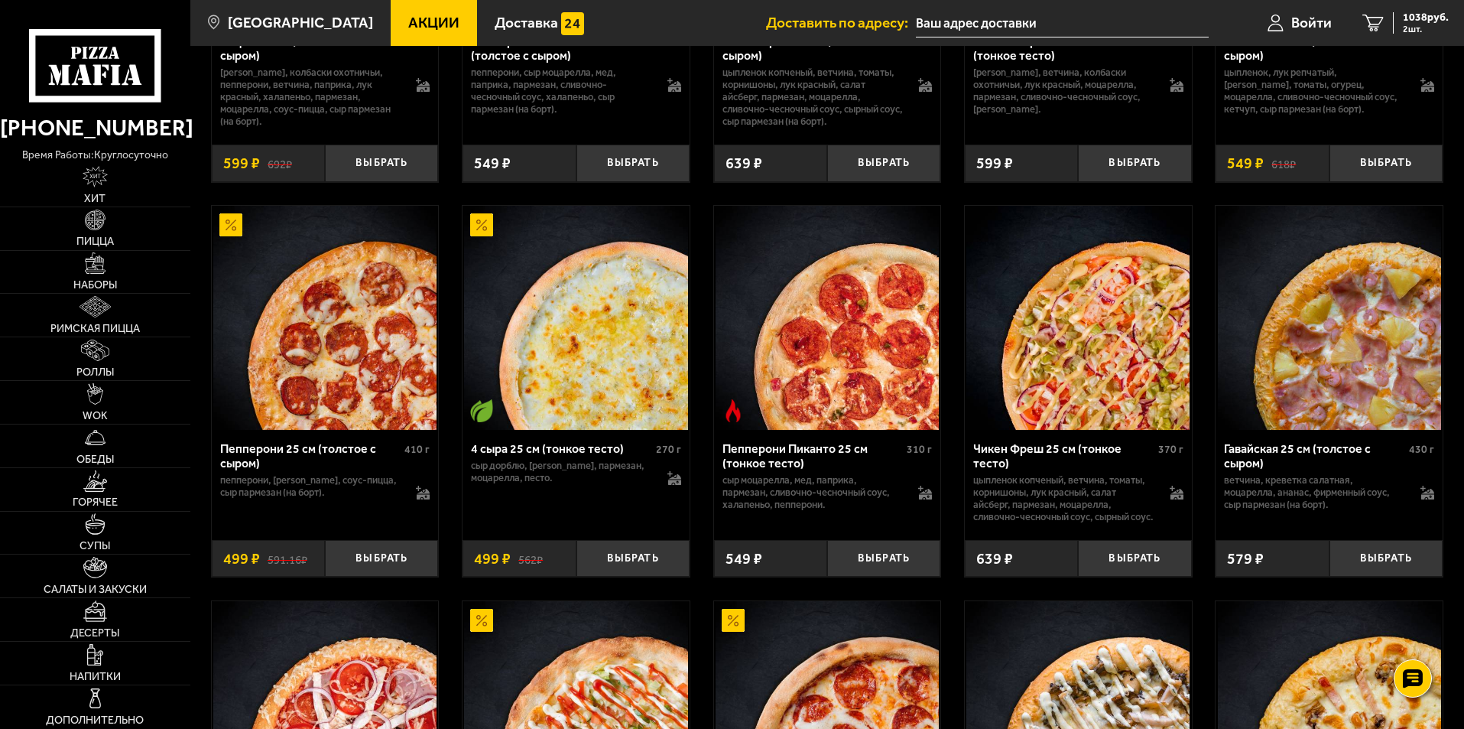
drag, startPoint x: 197, startPoint y: 187, endPoint x: 223, endPoint y: 190, distance: 26.3
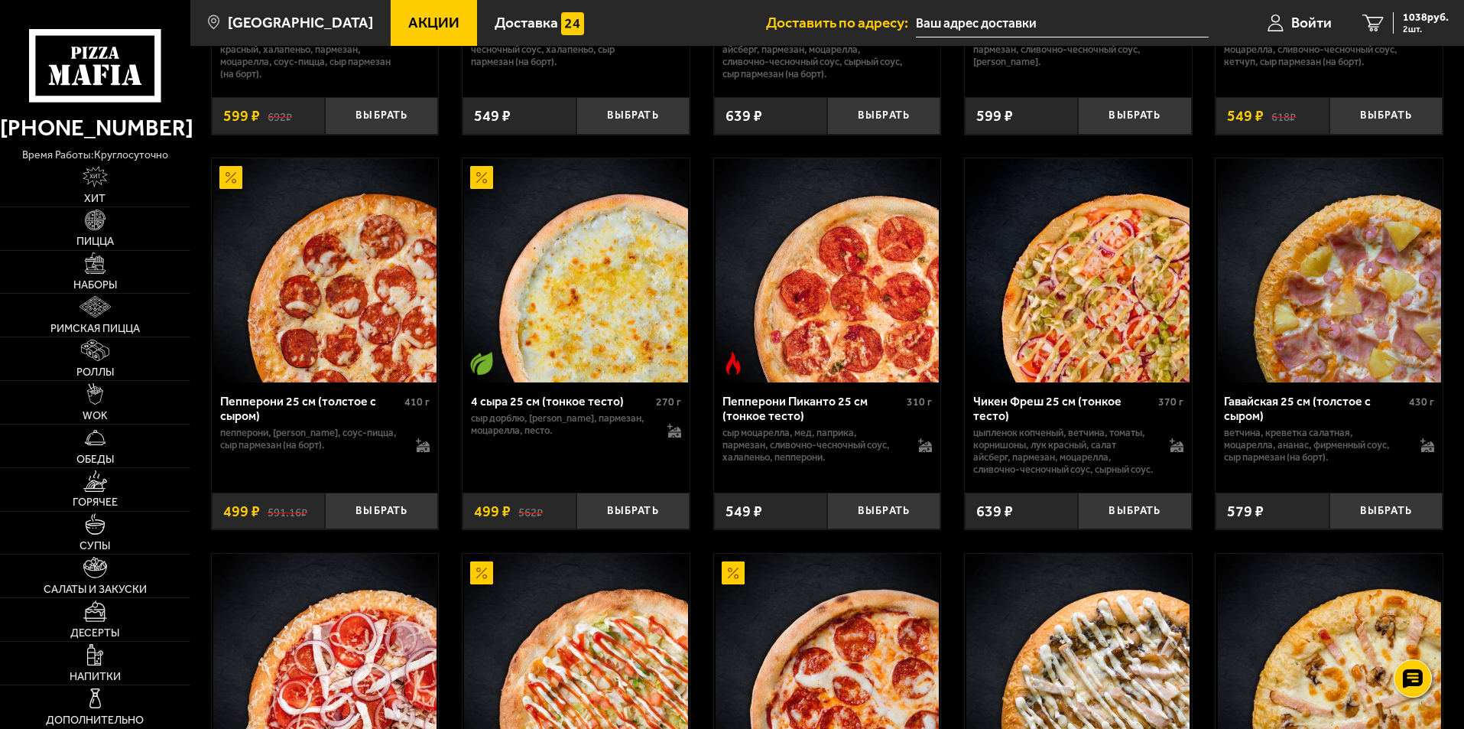
scroll to position [1120, 0]
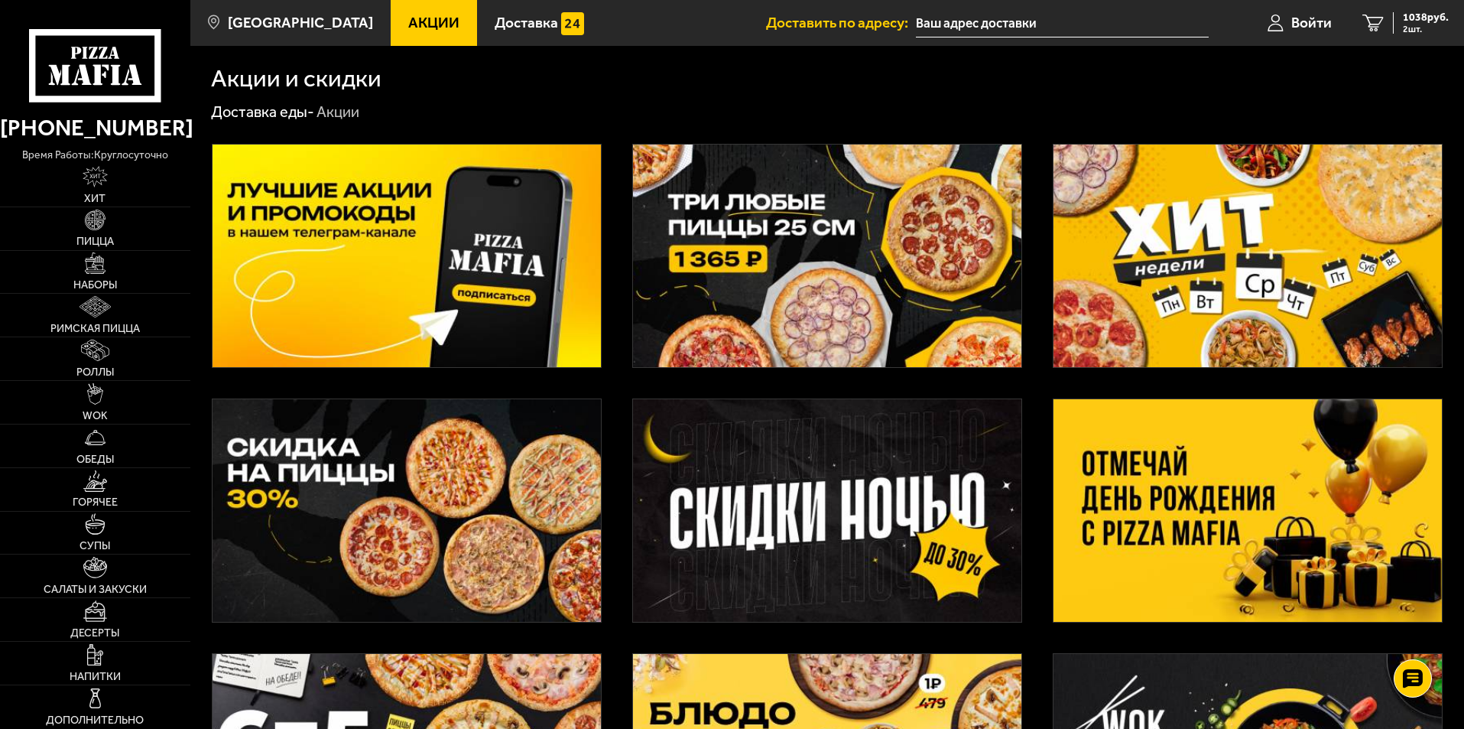
scroll to position [1, 0]
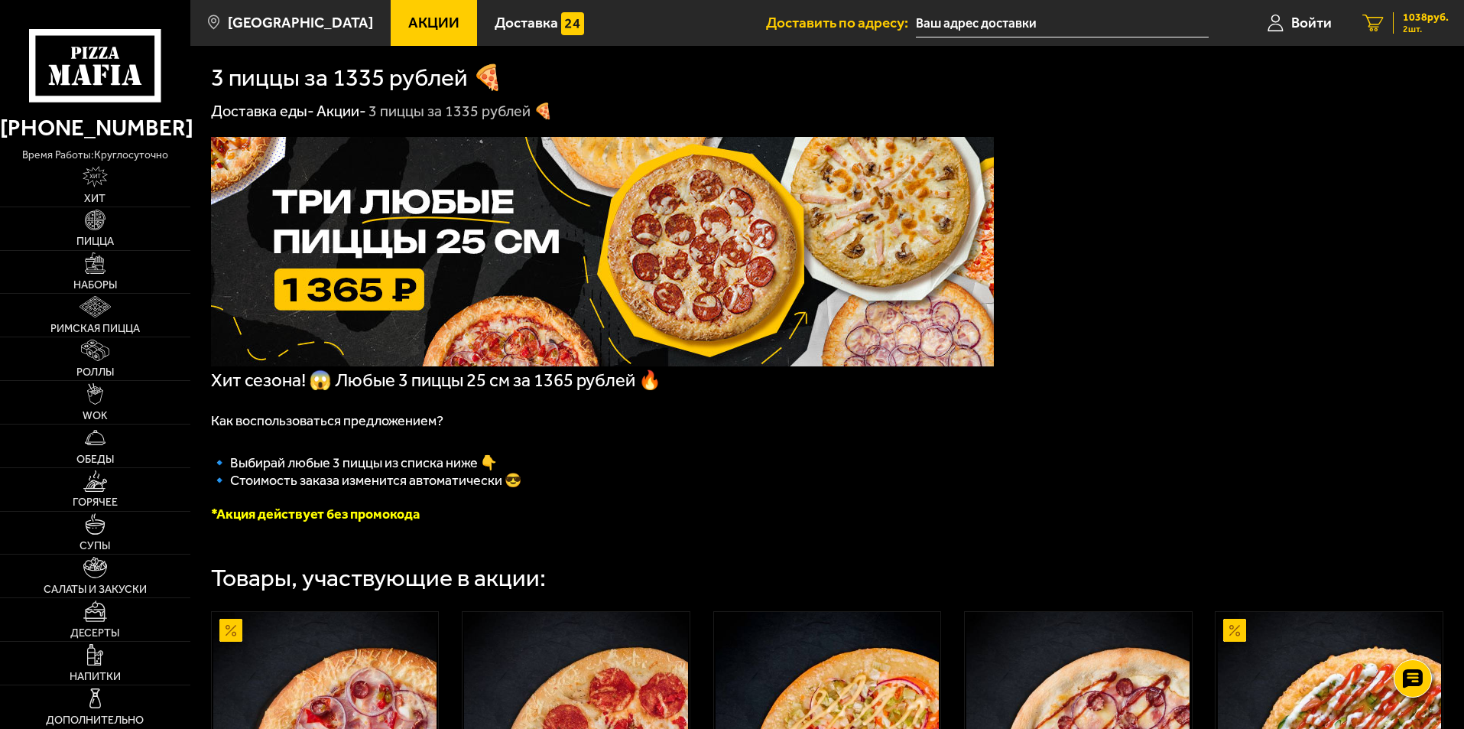
click at [1404, 24] on span "2 шт." at bounding box center [1426, 28] width 46 height 9
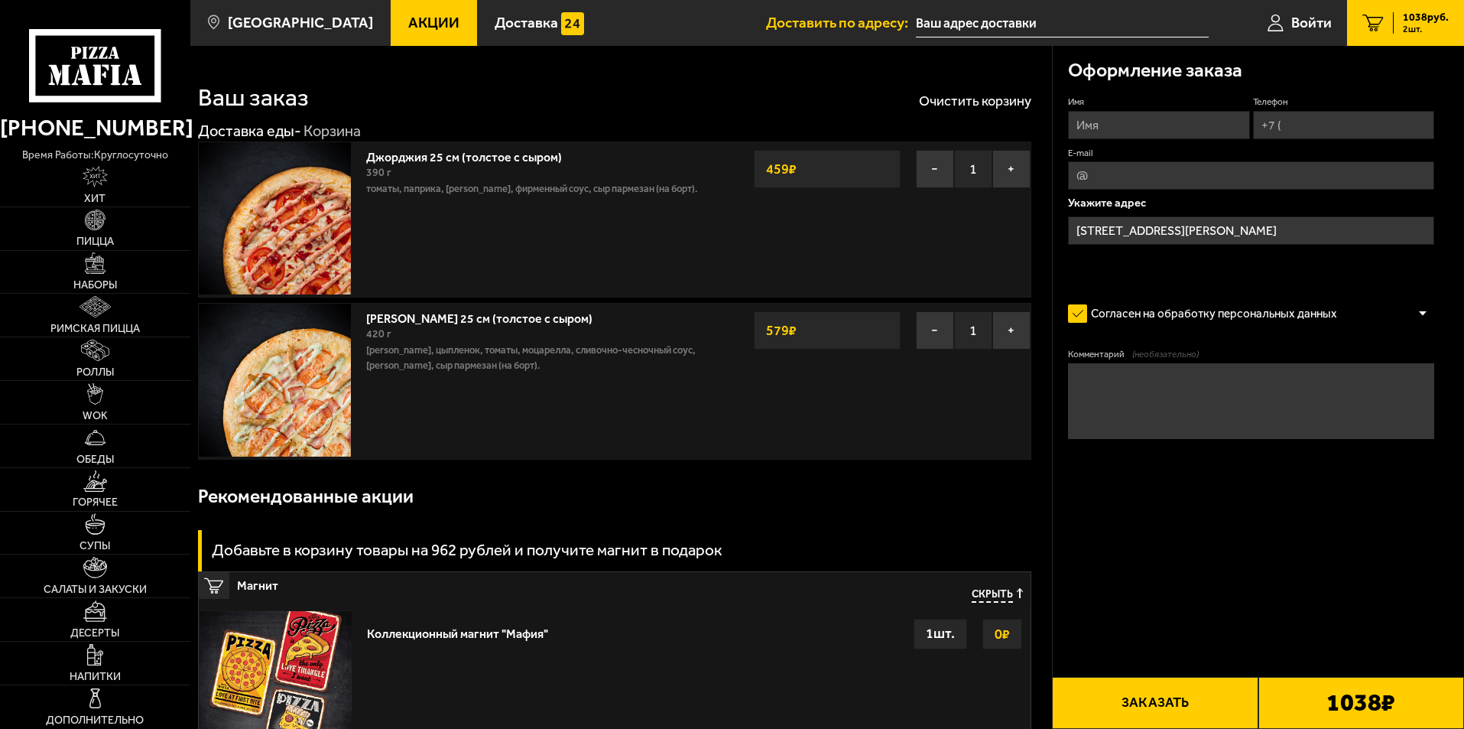
click at [273, 401] on img at bounding box center [275, 380] width 152 height 152
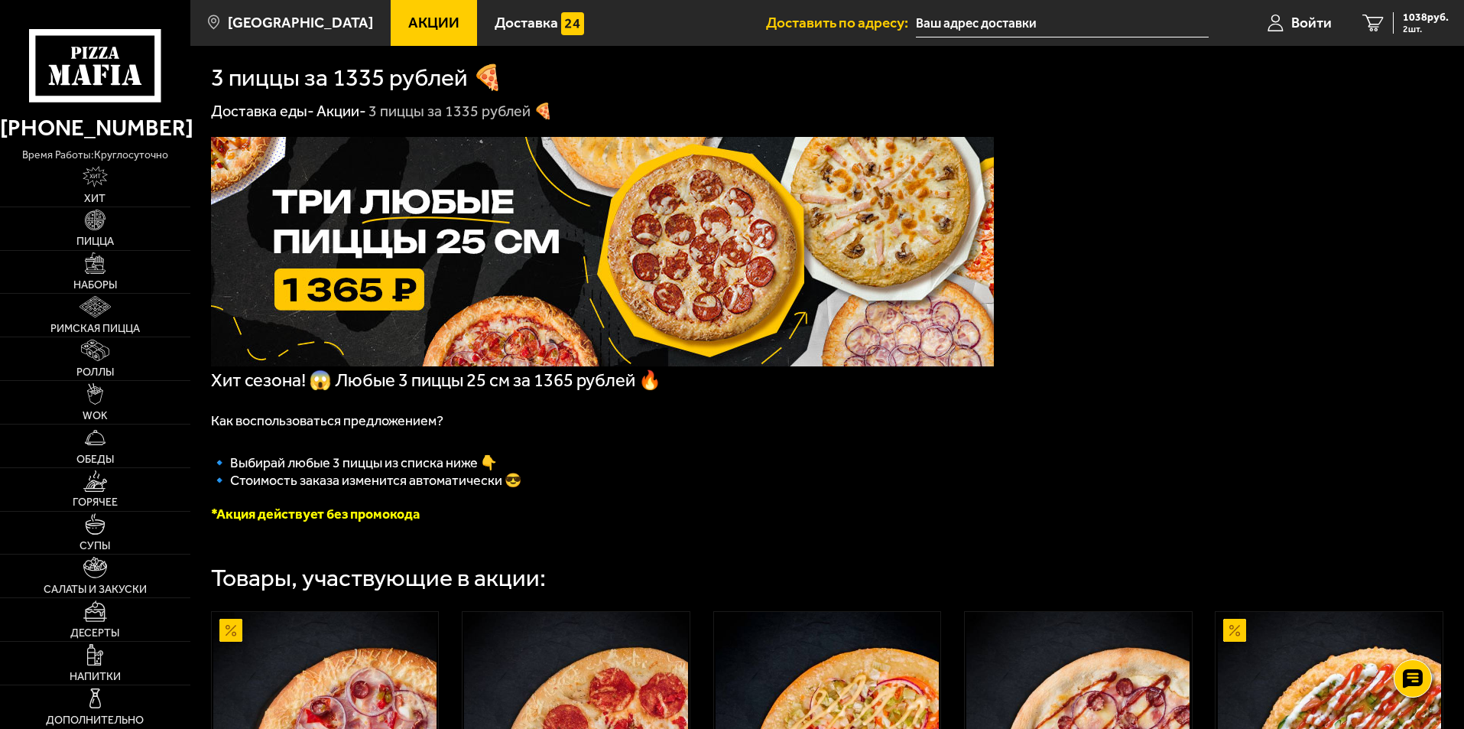
click at [415, 234] on img at bounding box center [602, 251] width 783 height 229
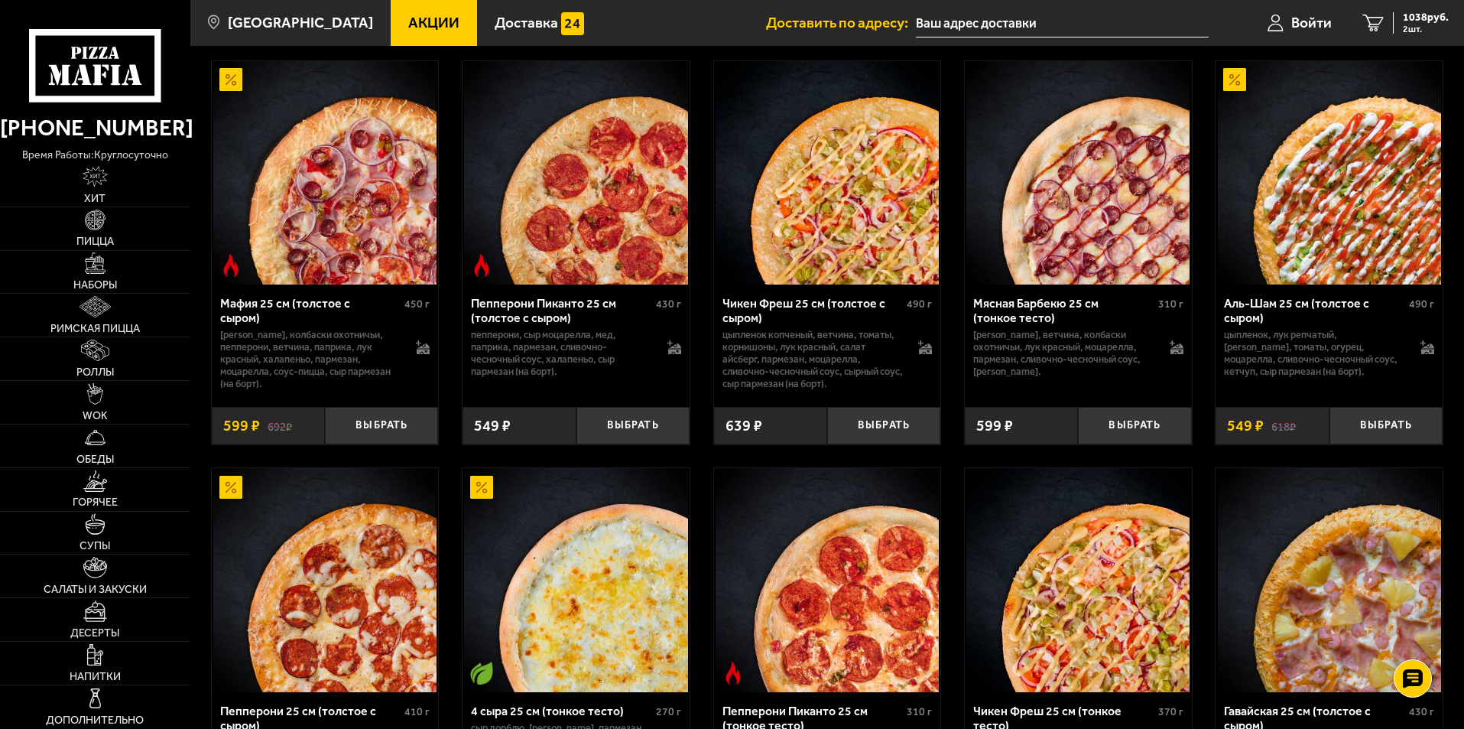
scroll to position [460, 0]
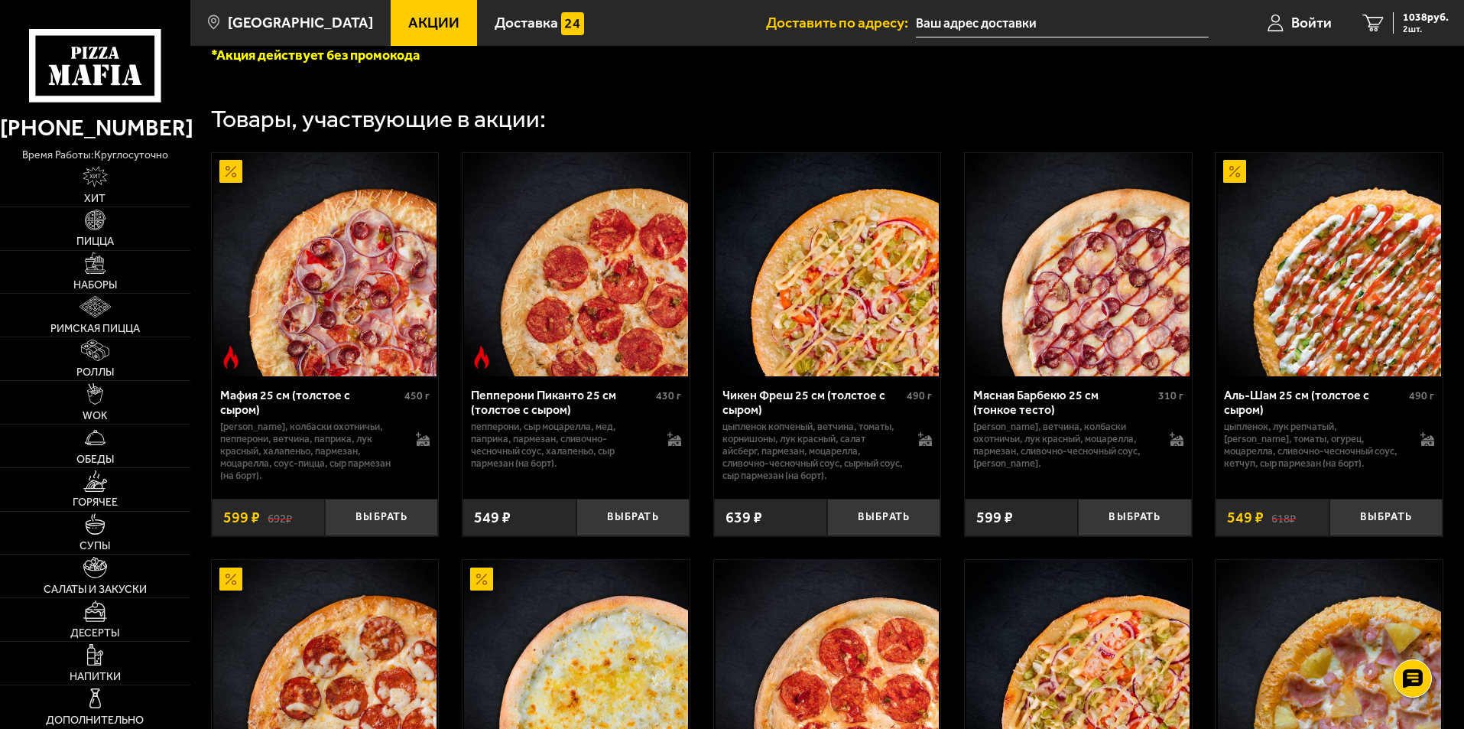
drag, startPoint x: 1467, startPoint y: 143, endPoint x: 1369, endPoint y: 104, distance: 106.1
click at [1369, 104] on div "Товары, участвующие в акции:" at bounding box center [827, 108] width 1233 height 45
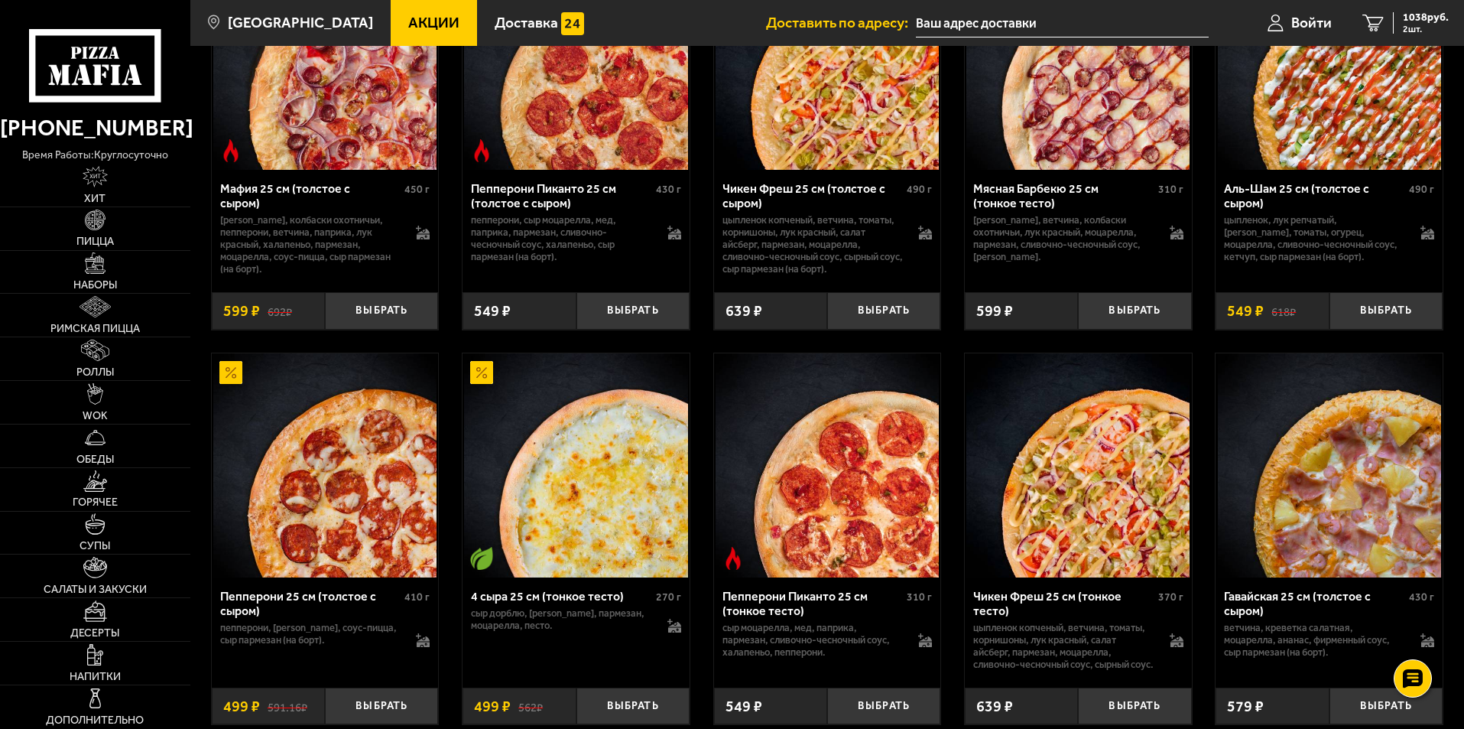
scroll to position [613, 0]
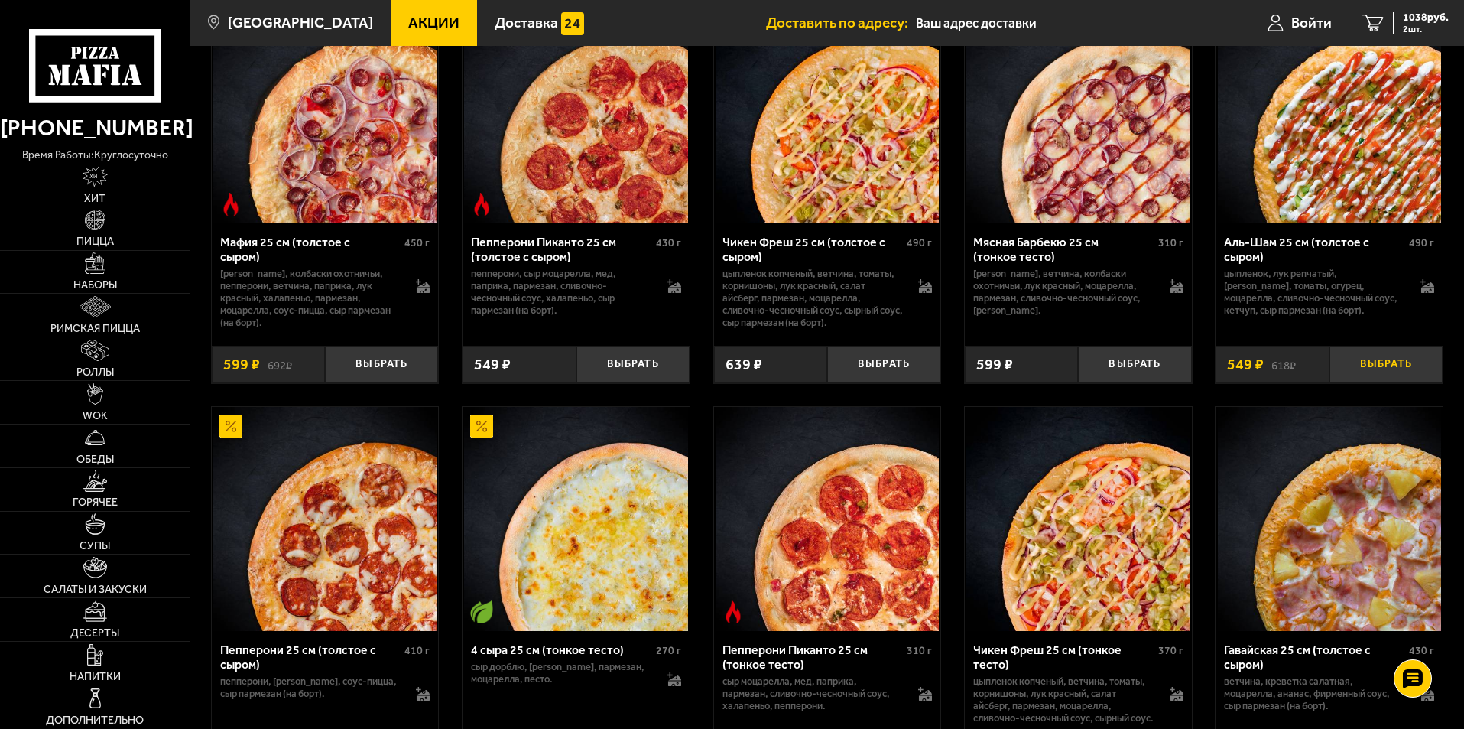
click at [1392, 371] on button "Выбрать" at bounding box center [1386, 364] width 113 height 37
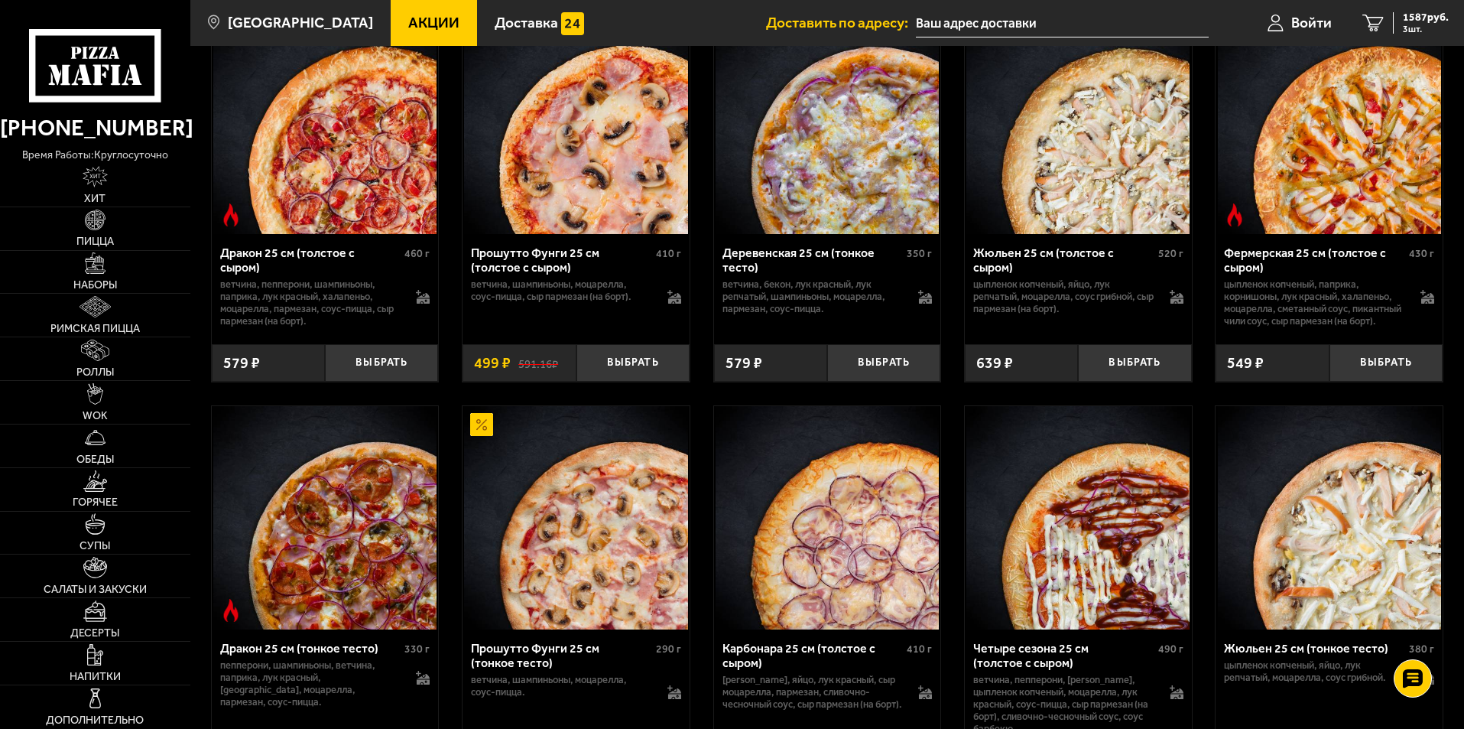
scroll to position [2326, 0]
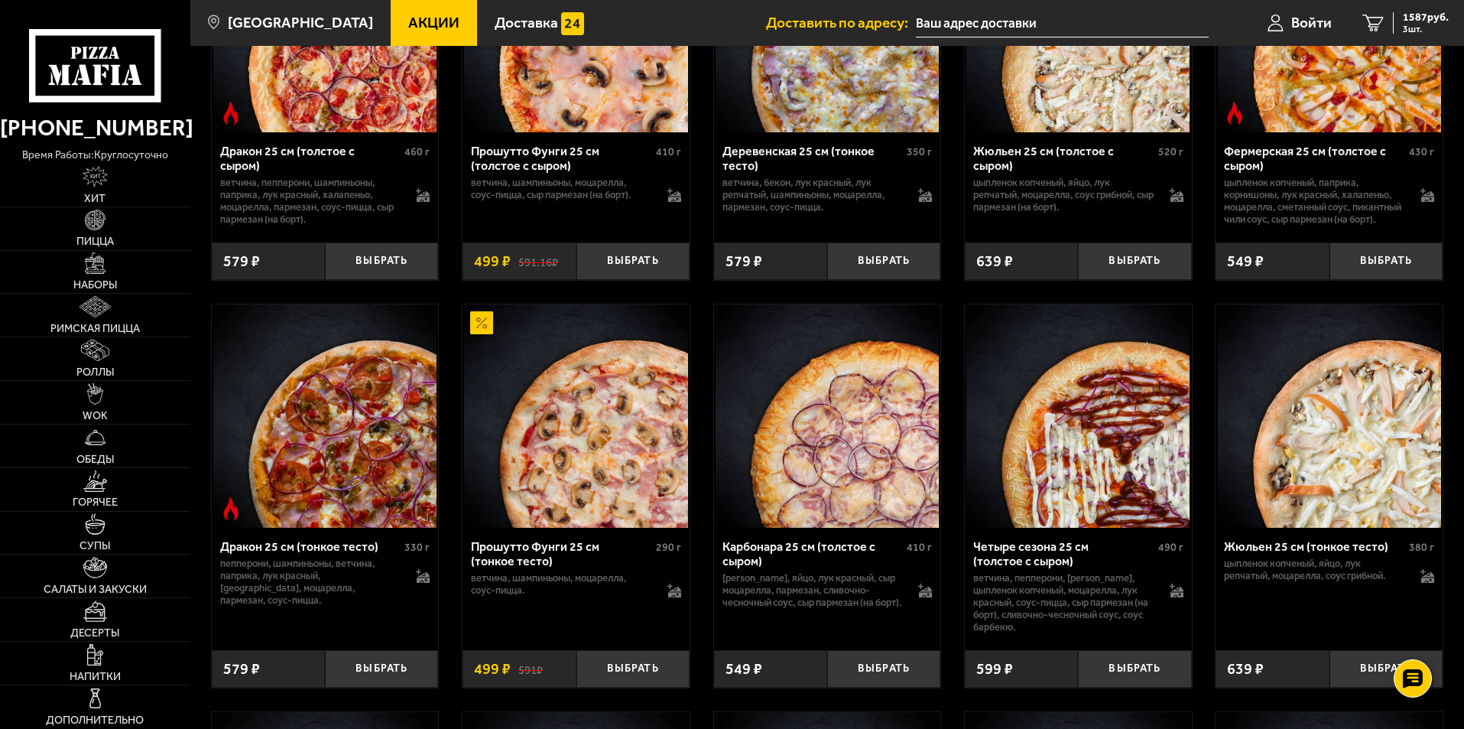
drag, startPoint x: 597, startPoint y: 319, endPoint x: 440, endPoint y: 318, distance: 157.5
drag, startPoint x: 440, startPoint y: 318, endPoint x: 213, endPoint y: 312, distance: 227.2
click at [213, 280] on div "579 ₽" at bounding box center [268, 260] width 113 height 37
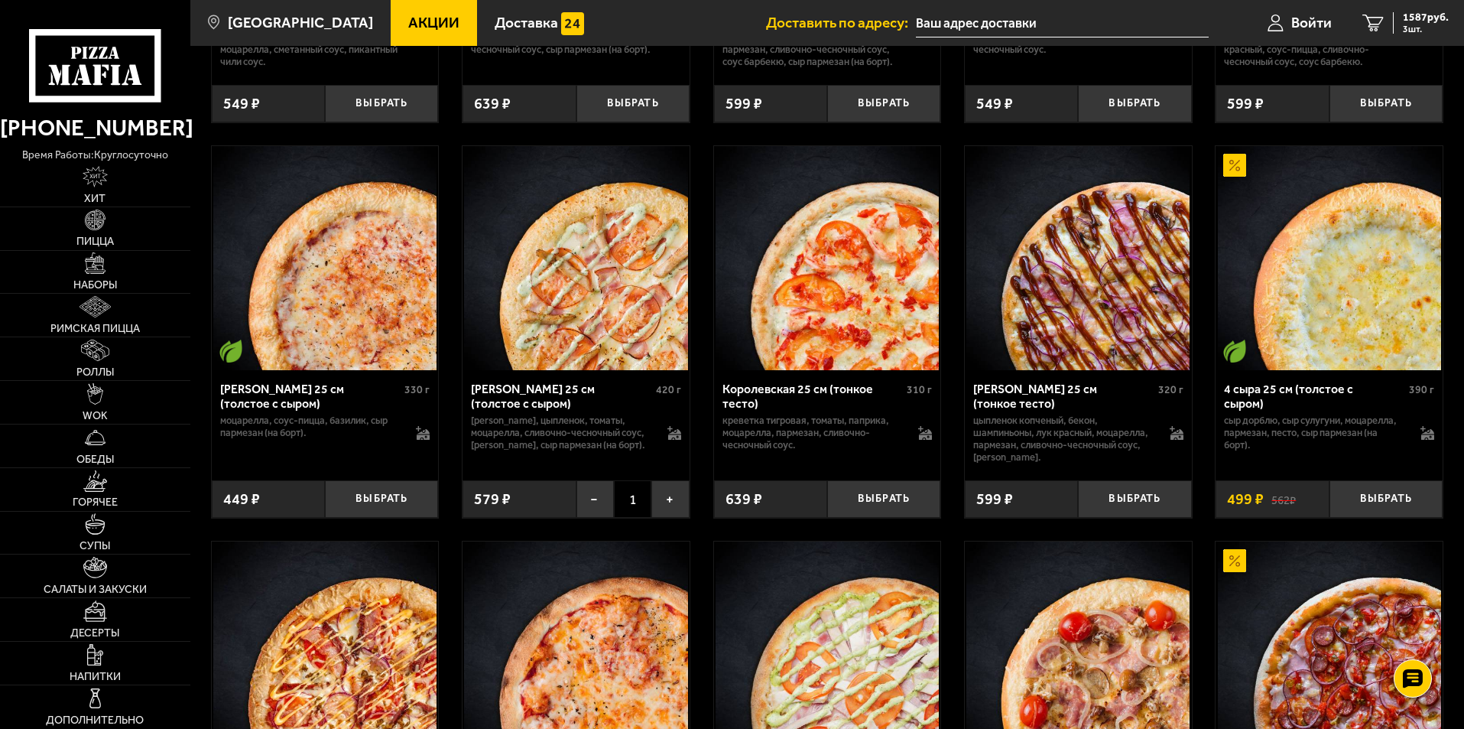
scroll to position [3244, 0]
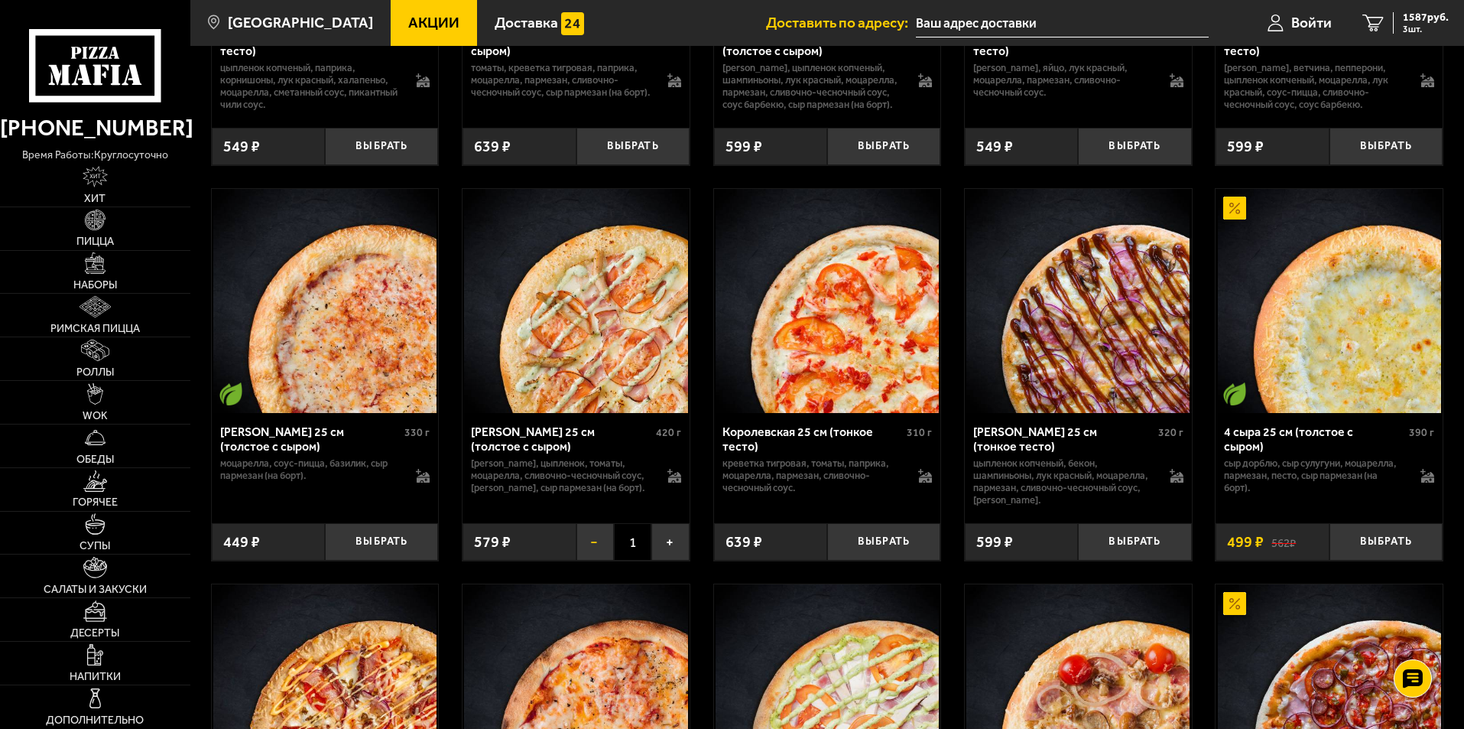
click at [603, 561] on button "−" at bounding box center [595, 541] width 37 height 37
click at [675, 483] on icon at bounding box center [675, 476] width 14 height 14
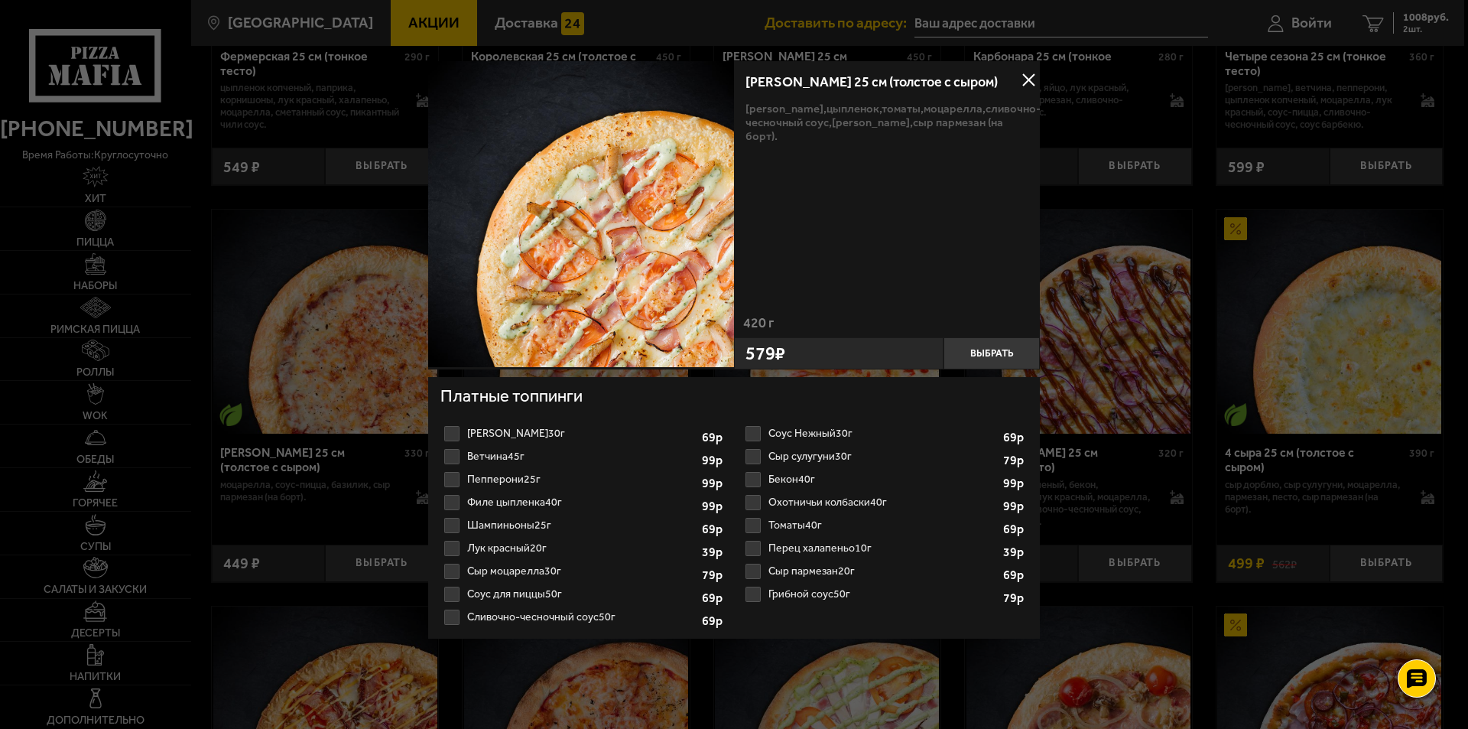
click at [1027, 75] on button at bounding box center [1028, 80] width 23 height 23
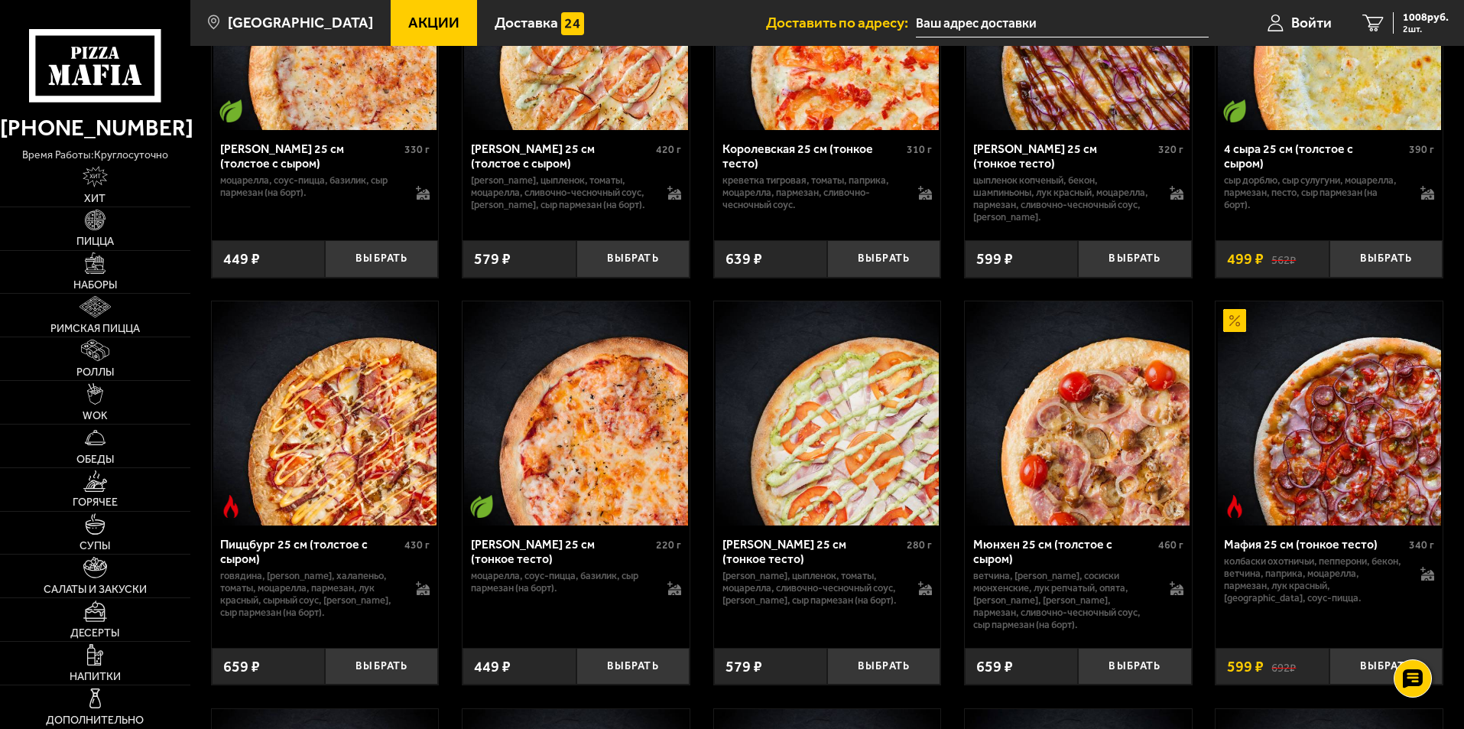
scroll to position [3626, 0]
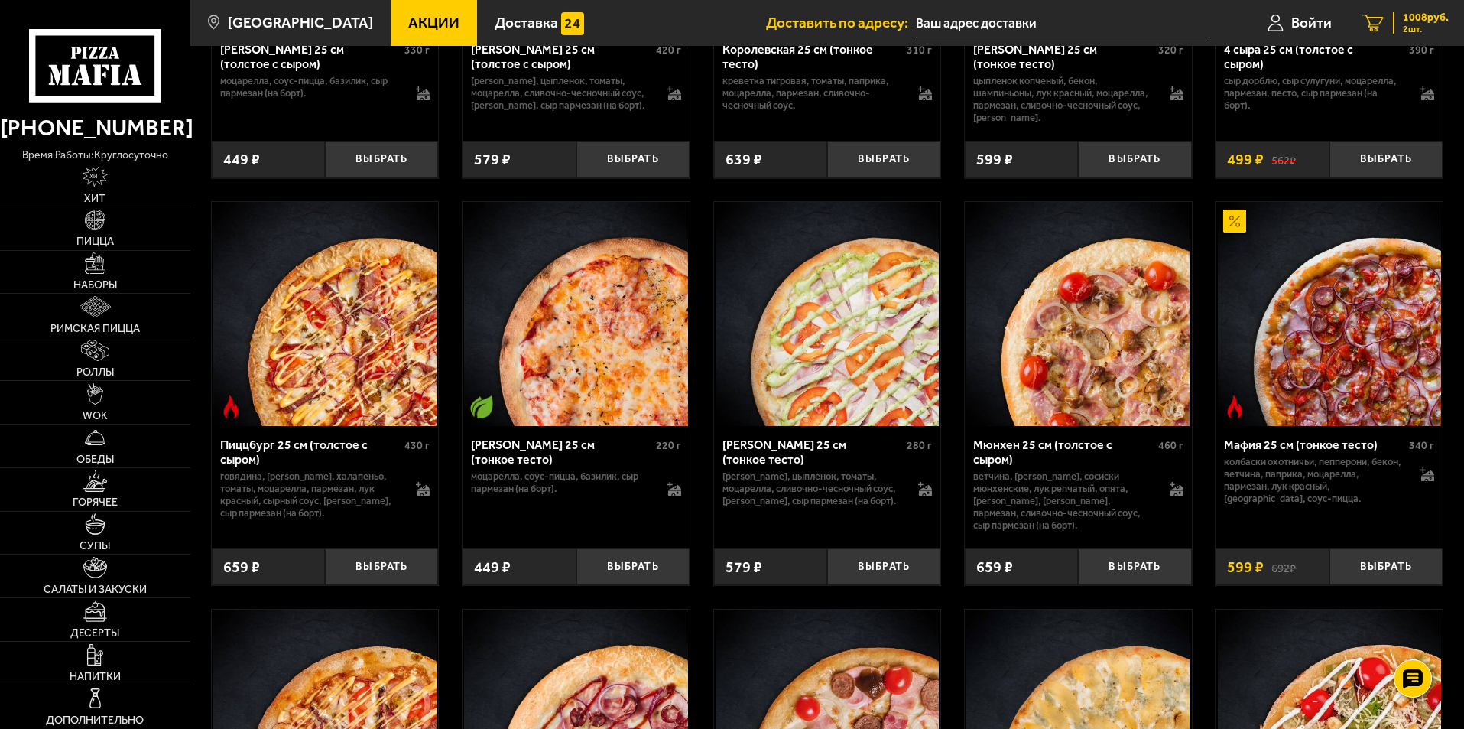
click at [1422, 33] on span "2 шт." at bounding box center [1426, 28] width 46 height 9
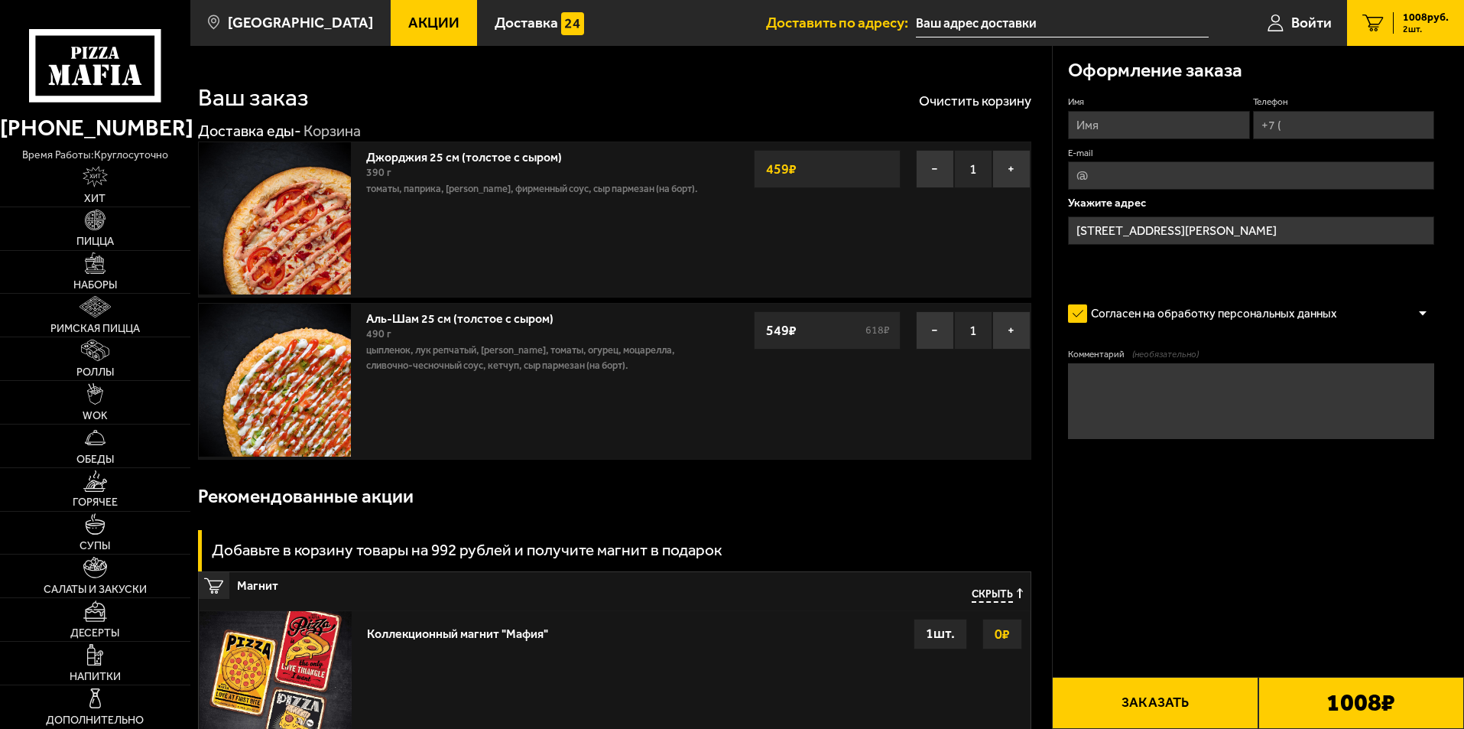
drag, startPoint x: 478, startPoint y: 115, endPoint x: 424, endPoint y: 103, distance: 55.5
click at [424, 103] on div "Ваш заказ Очистить корзину" at bounding box center [615, 87] width 834 height 45
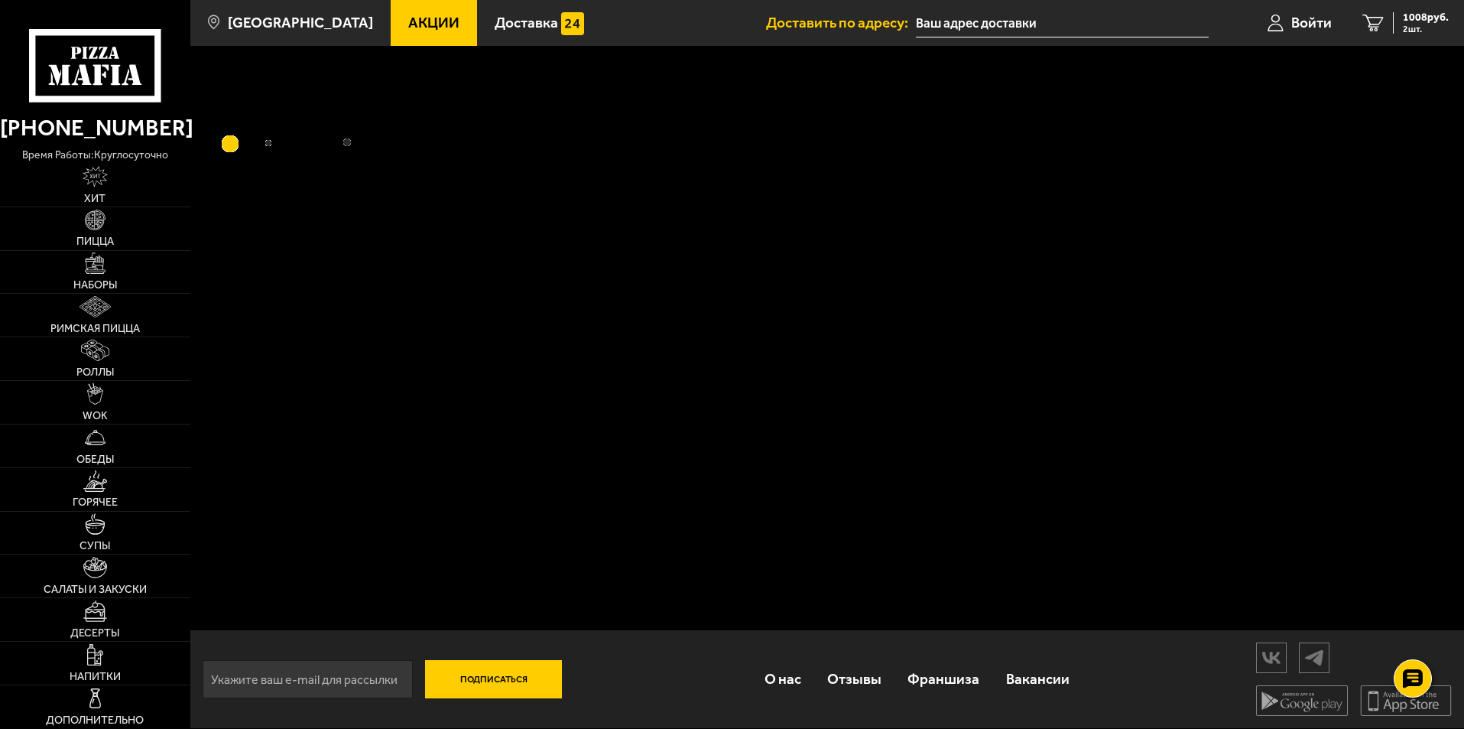
click at [405, 41] on link "Акции" at bounding box center [434, 23] width 86 height 46
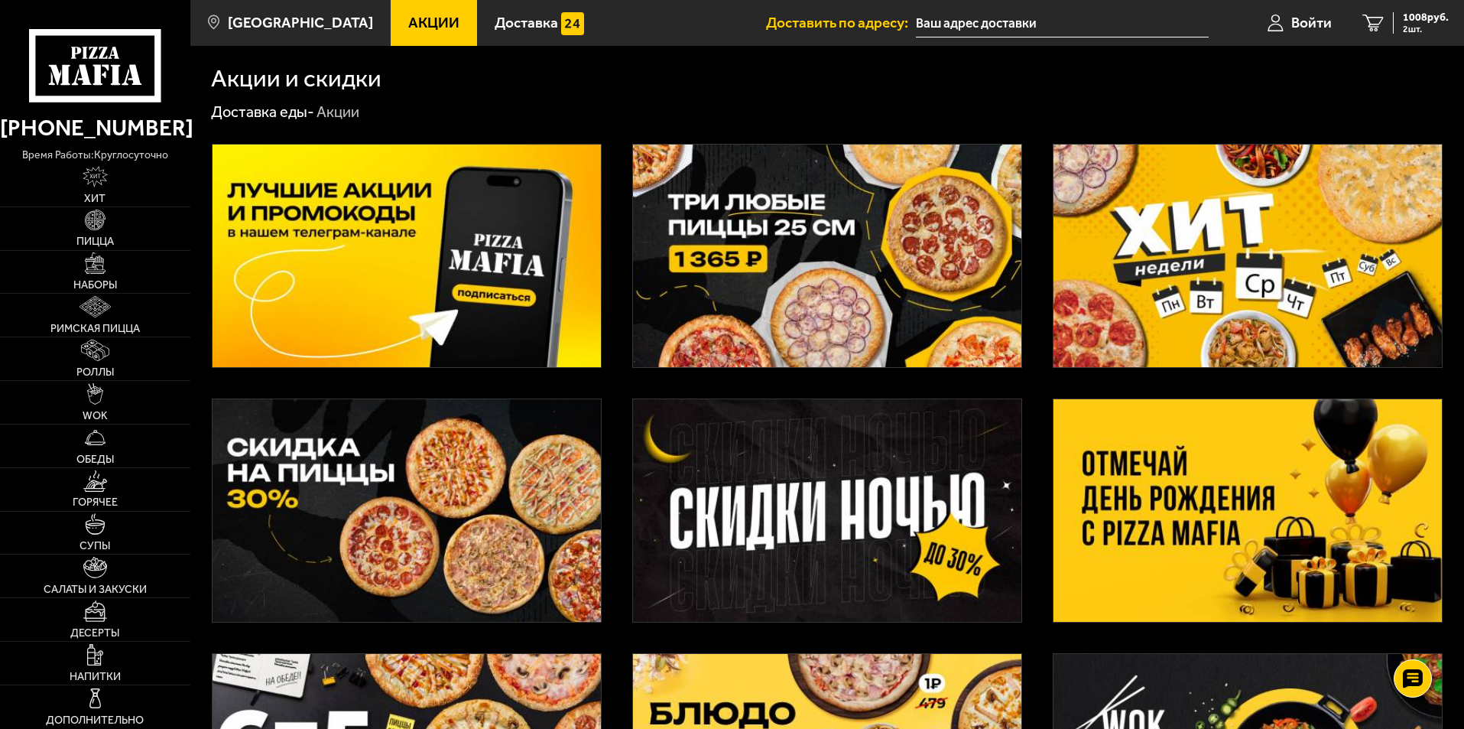
click at [849, 257] on img at bounding box center [827, 256] width 388 height 223
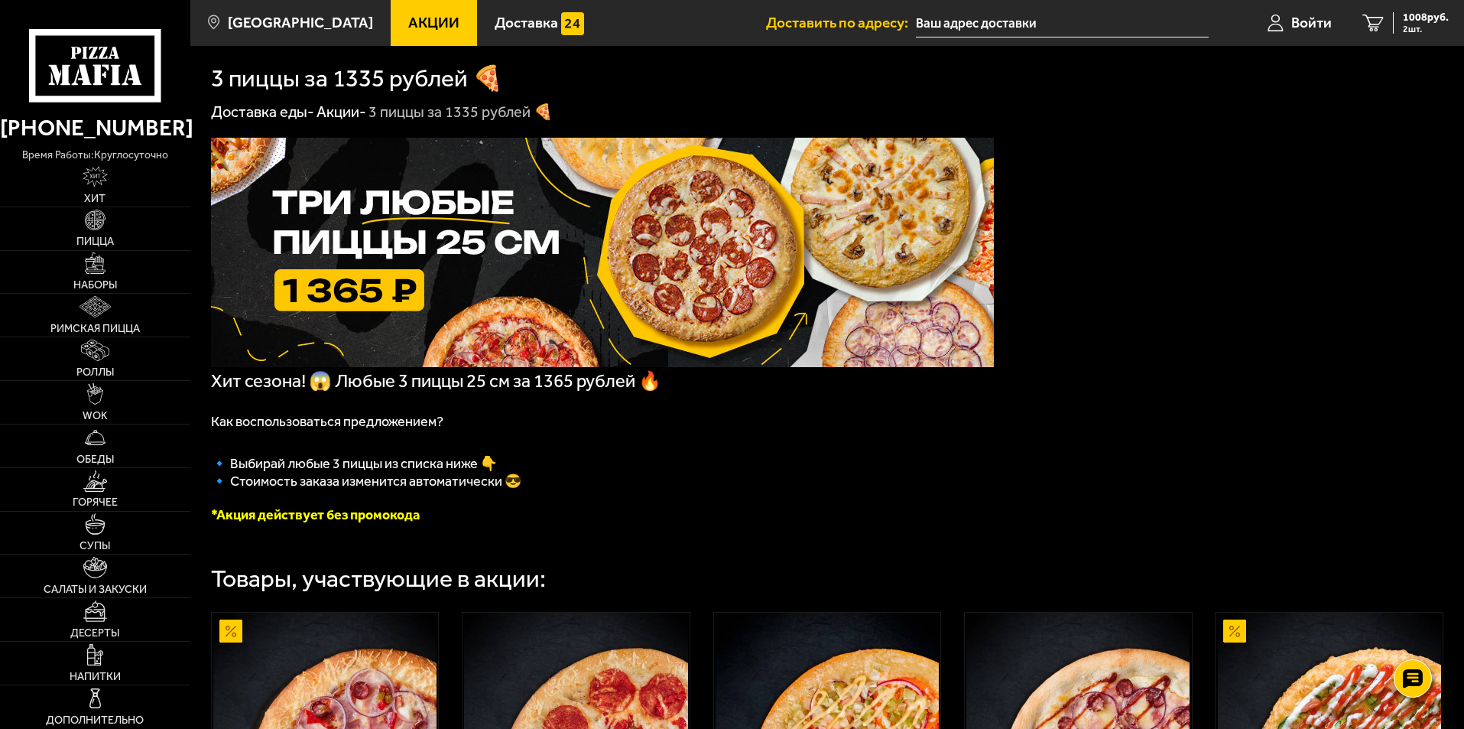
drag, startPoint x: 472, startPoint y: 422, endPoint x: 428, endPoint y: 385, distance: 57.5
click at [428, 385] on span "Хит сезона! 😱 Любые 3 пиццы 25 см за 1365 рублей 🔥" at bounding box center [436, 380] width 450 height 21
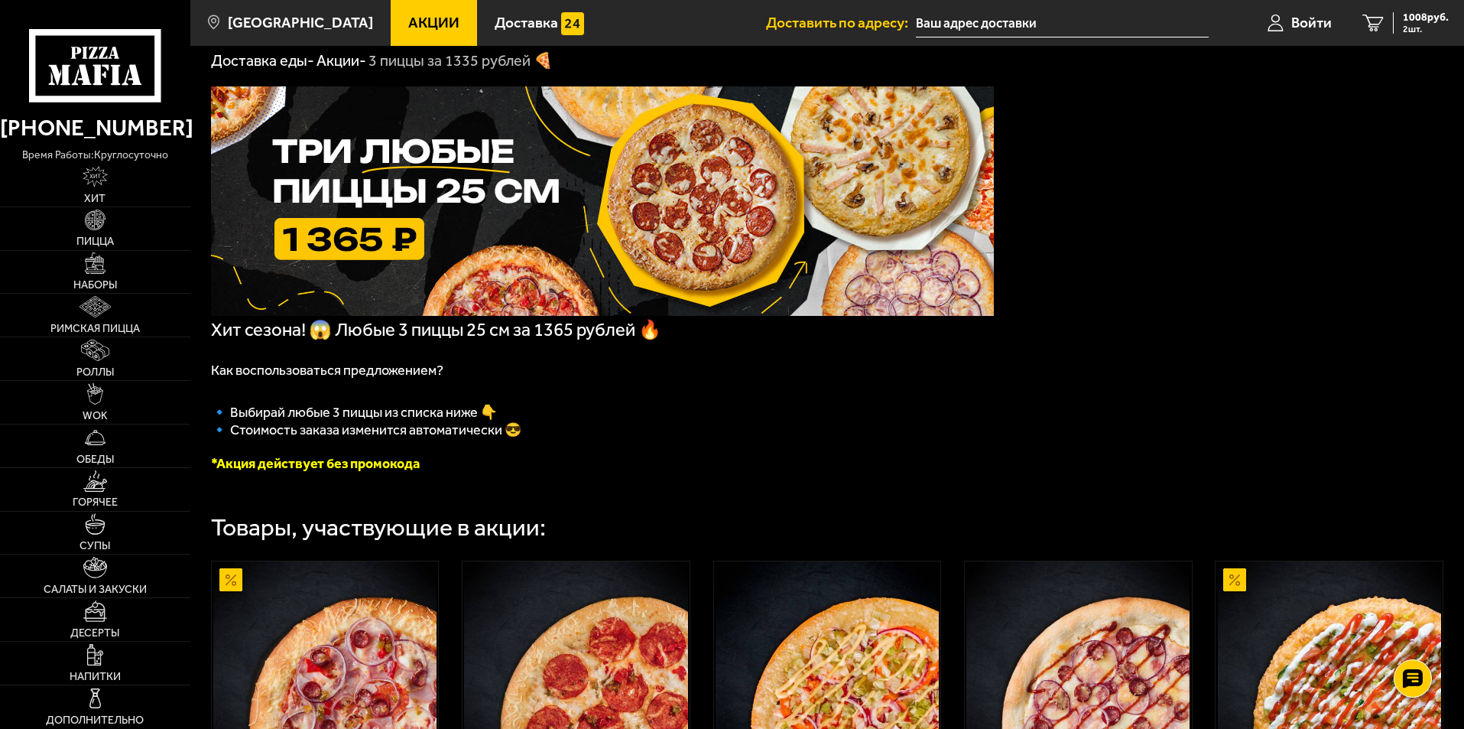
scroll to position [229, 0]
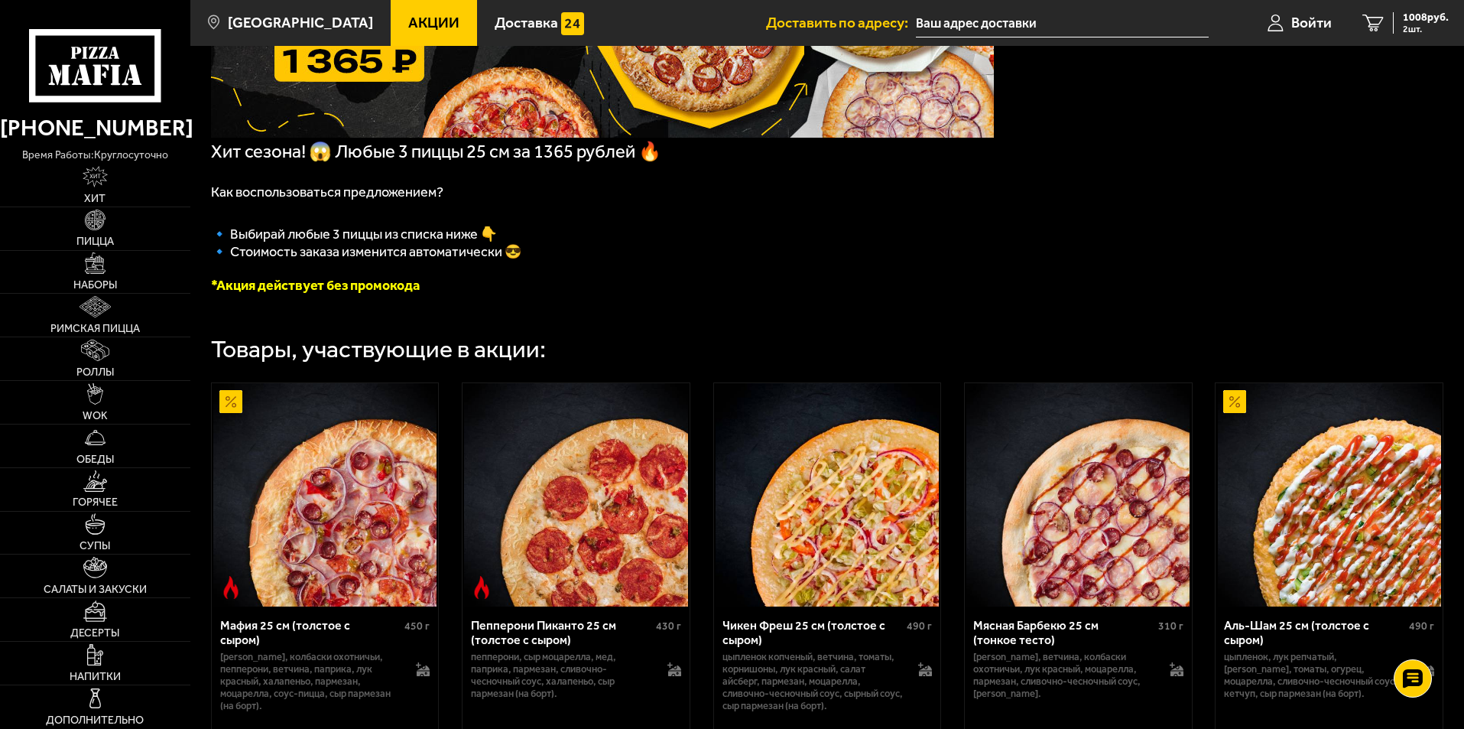
click at [366, 361] on div "Товары, участвующие в акции:" at bounding box center [378, 349] width 335 height 24
click at [355, 357] on div "Товары, участвующие в акции:" at bounding box center [378, 349] width 335 height 24
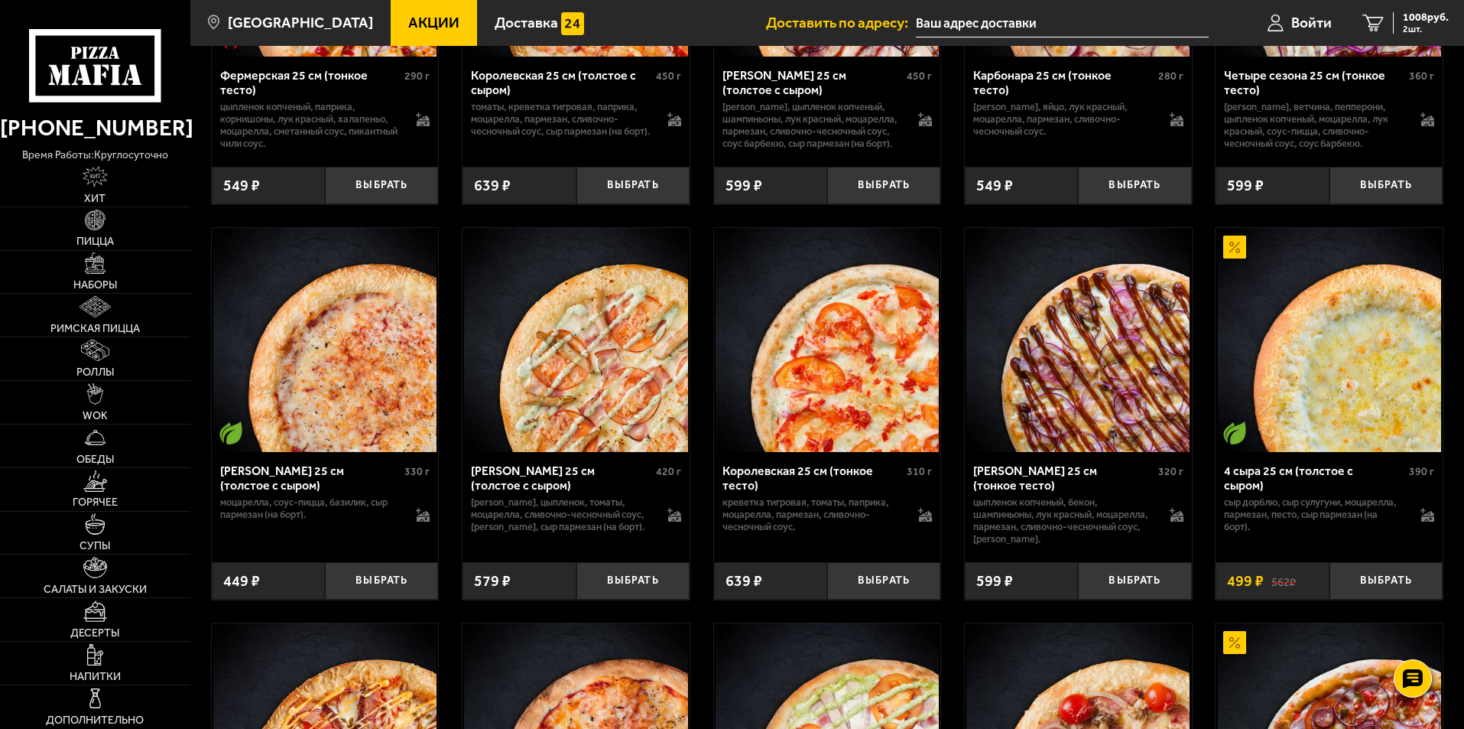
scroll to position [3222, 0]
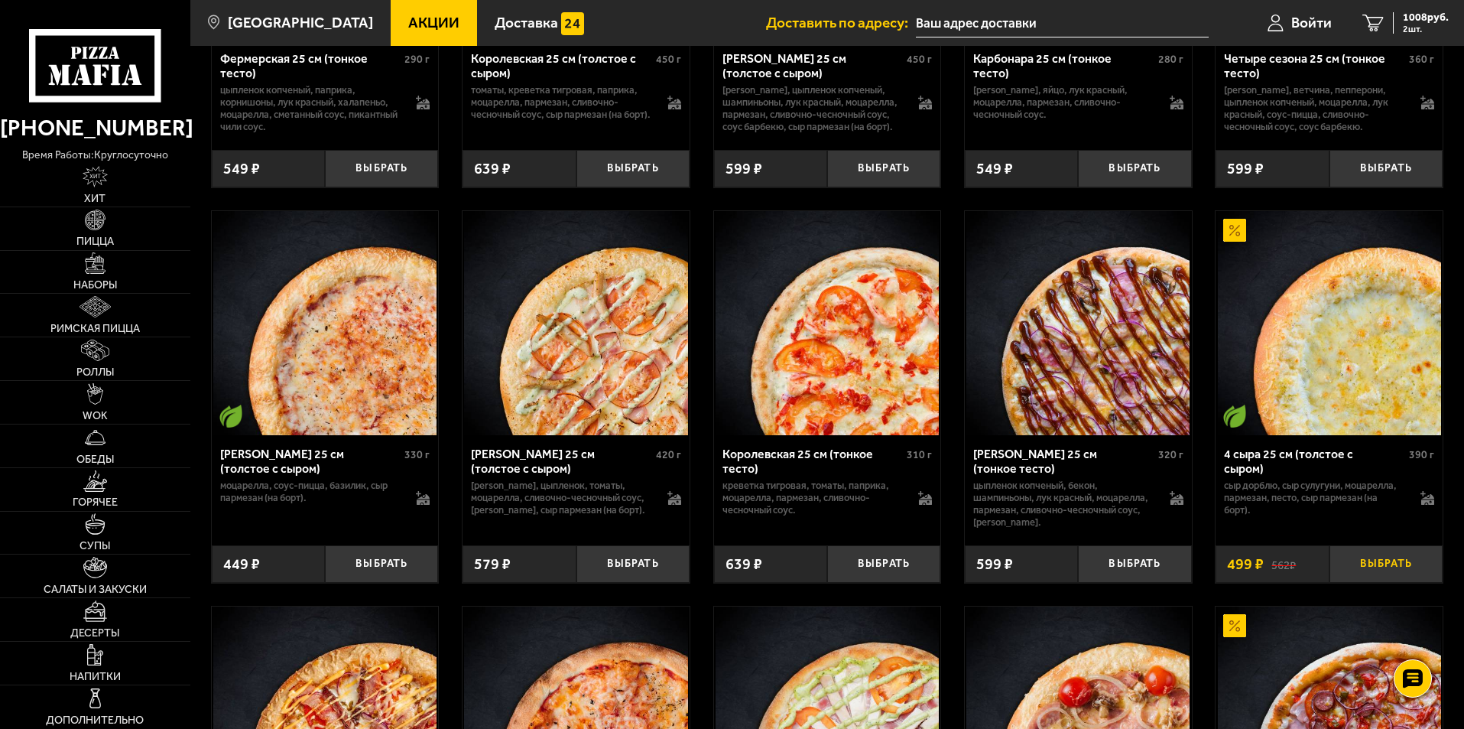
click at [1378, 583] on button "Выбрать" at bounding box center [1386, 563] width 113 height 37
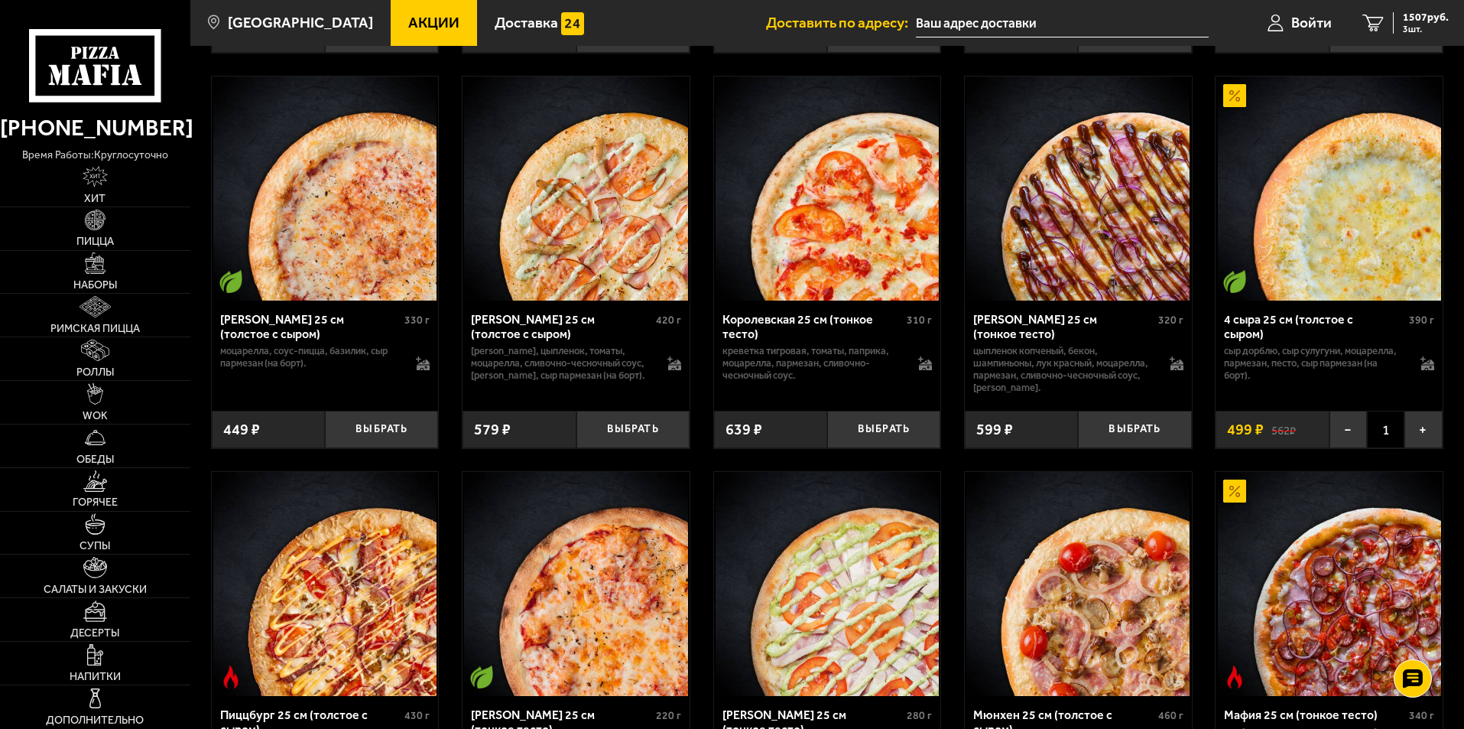
scroll to position [3330, 0]
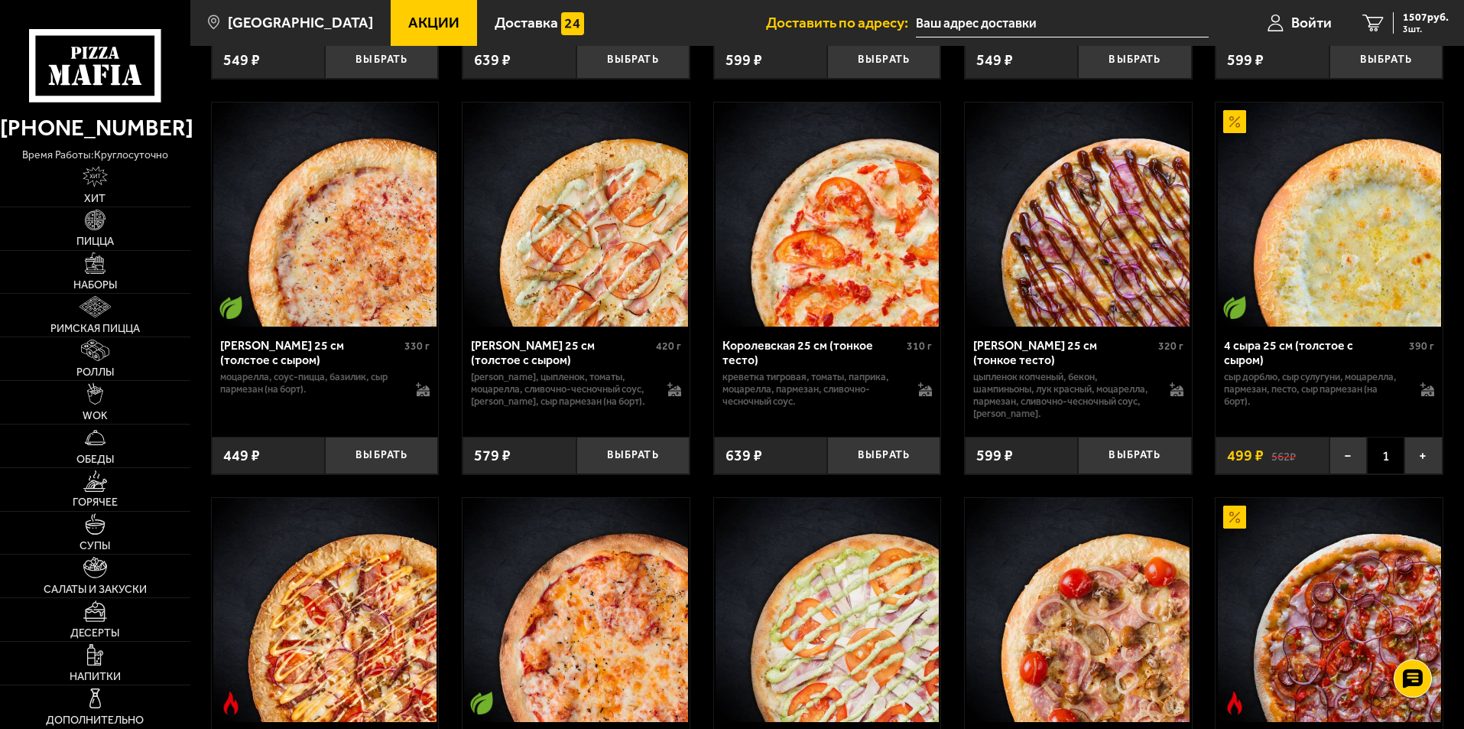
click at [626, 262] on img at bounding box center [575, 213] width 223 height 223
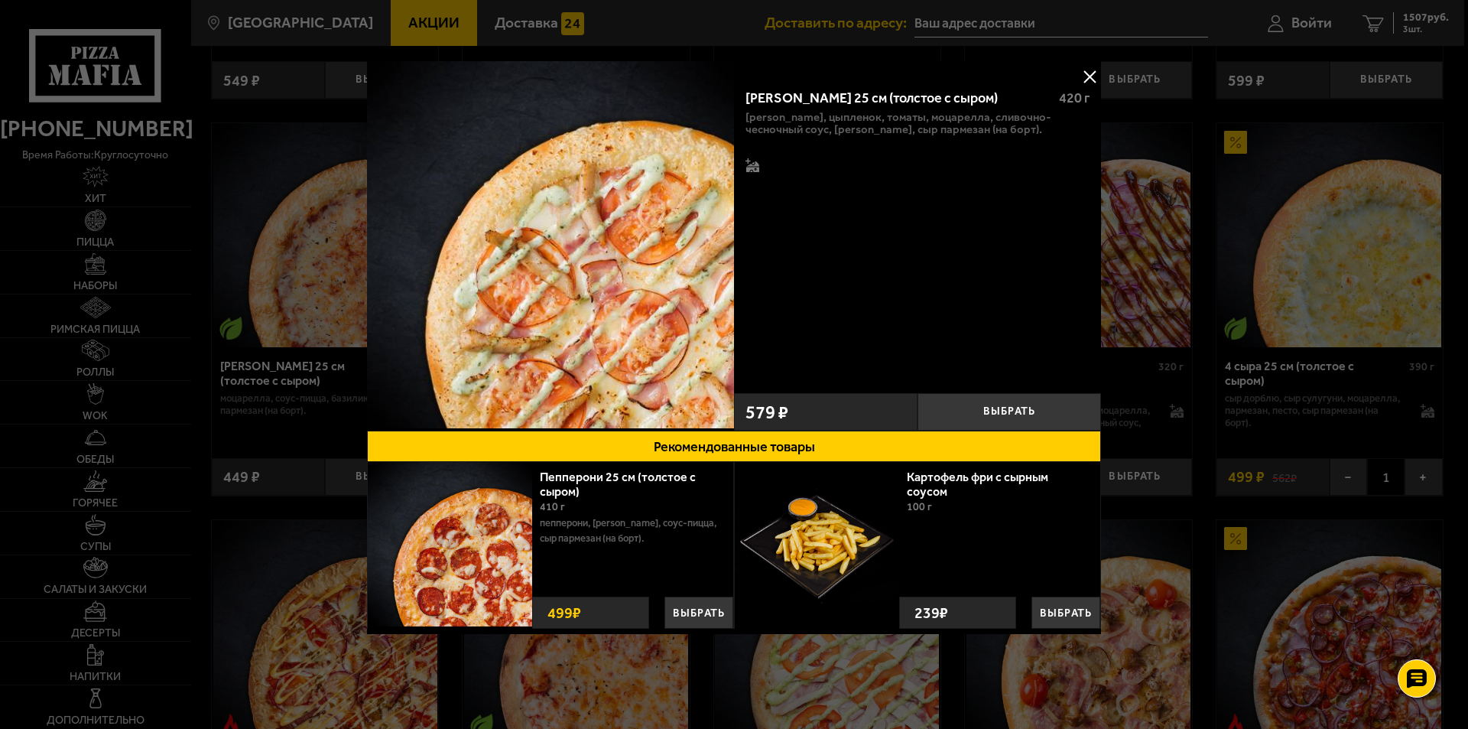
click at [1084, 78] on button at bounding box center [1089, 76] width 23 height 23
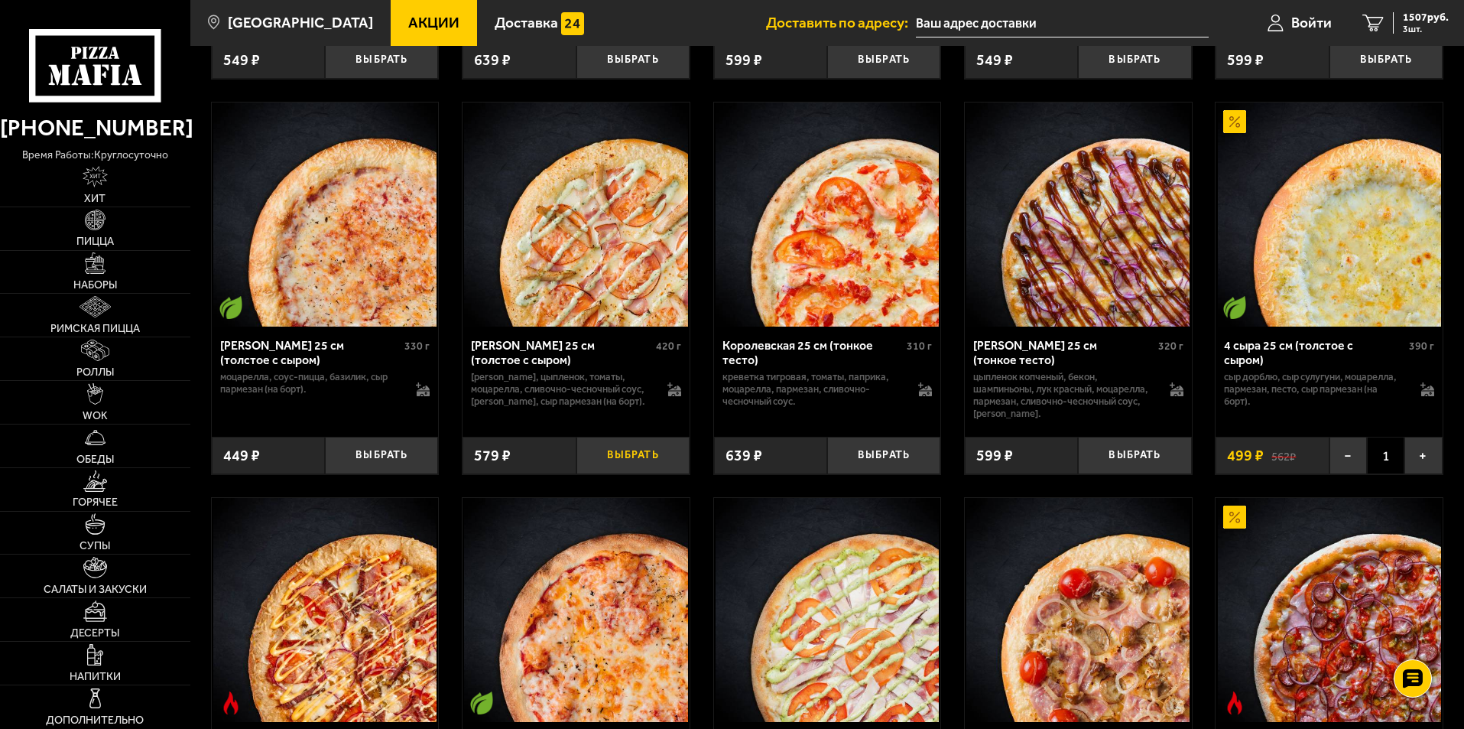
click at [613, 474] on button "Выбрать" at bounding box center [633, 455] width 113 height 37
click at [1421, 25] on span "4 шт." at bounding box center [1426, 28] width 46 height 9
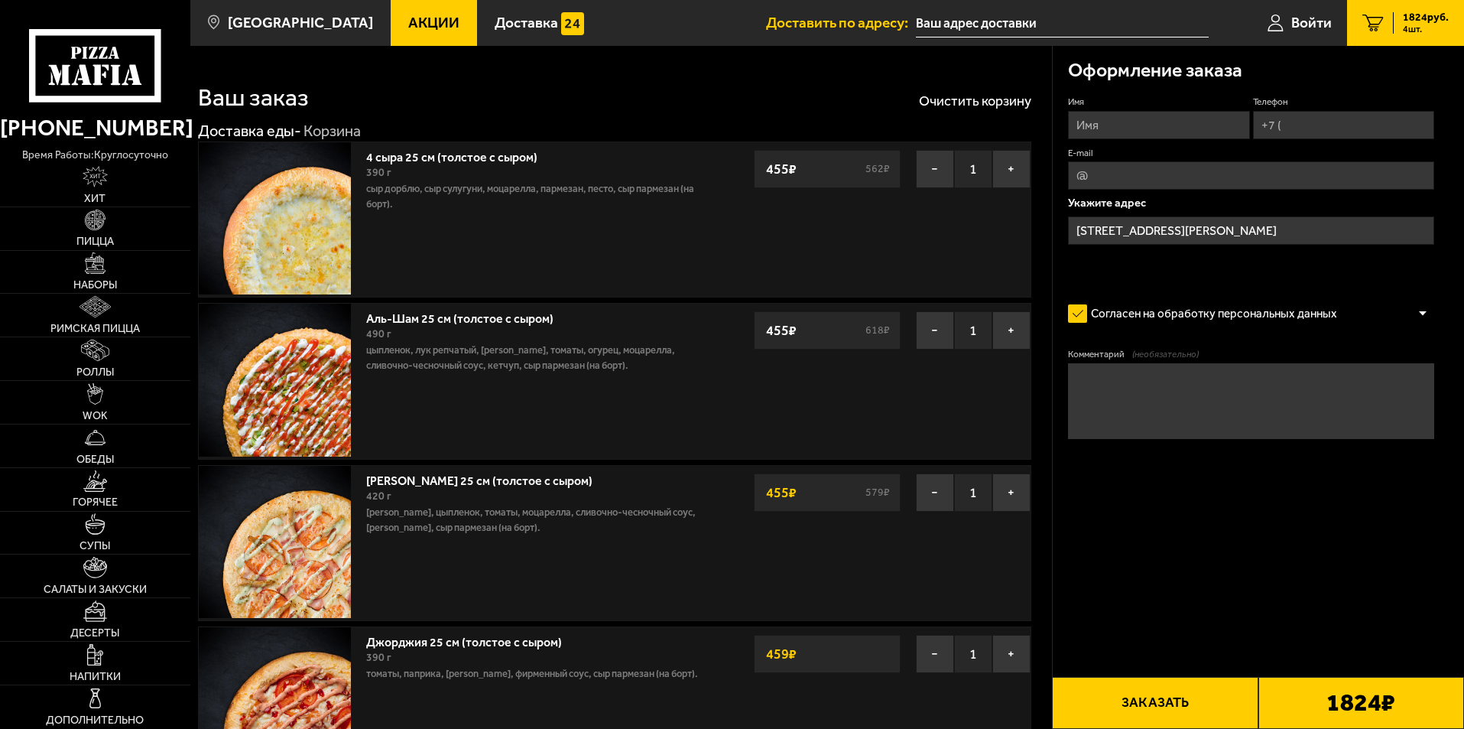
drag, startPoint x: 733, startPoint y: 92, endPoint x: 716, endPoint y: 86, distance: 18.6
drag, startPoint x: 716, startPoint y: 86, endPoint x: 691, endPoint y: 78, distance: 26.4
click at [691, 78] on div "Ваш заказ Очистить корзину" at bounding box center [615, 87] width 834 height 45
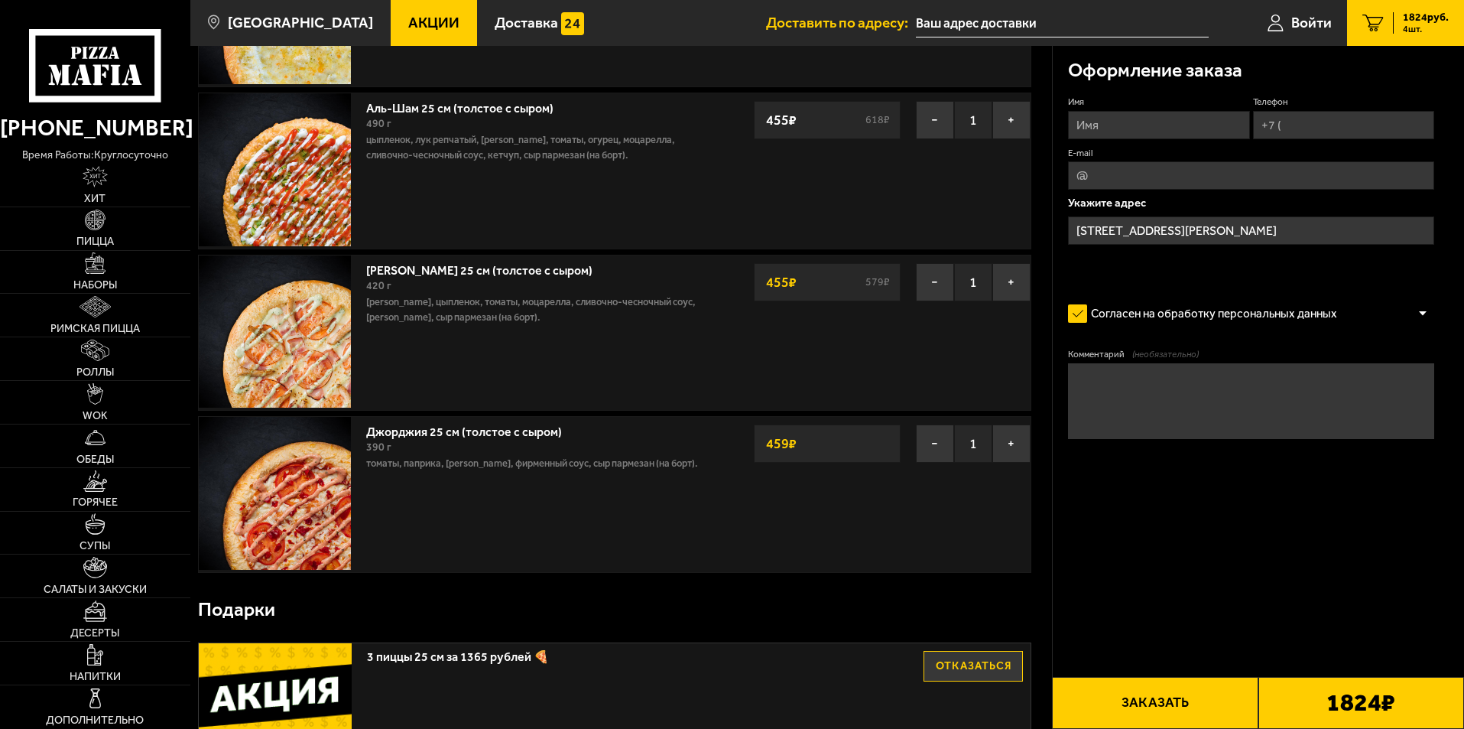
scroll to position [229, 0]
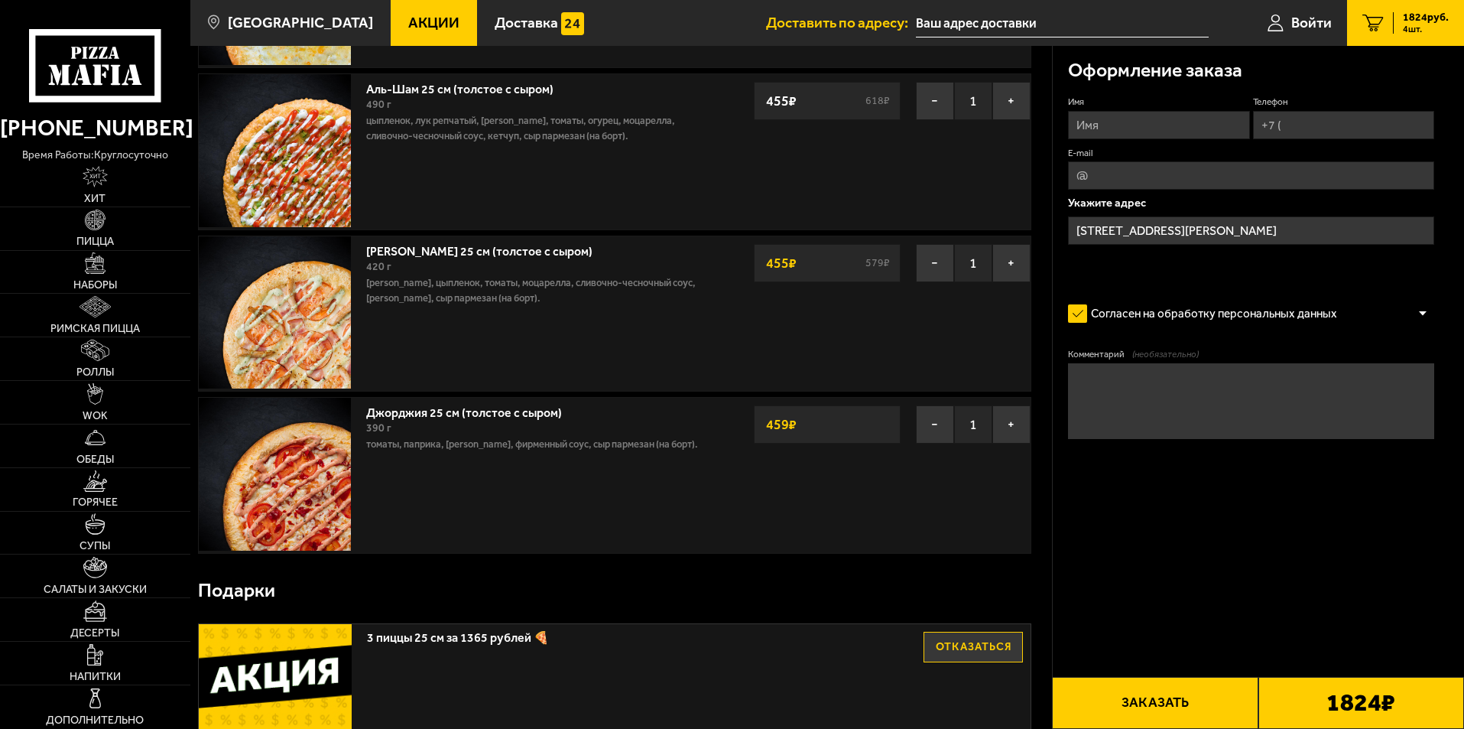
drag, startPoint x: 459, startPoint y: 582, endPoint x: 363, endPoint y: 574, distance: 95.9
click at [363, 574] on div "Подарки" at bounding box center [615, 591] width 834 height 50
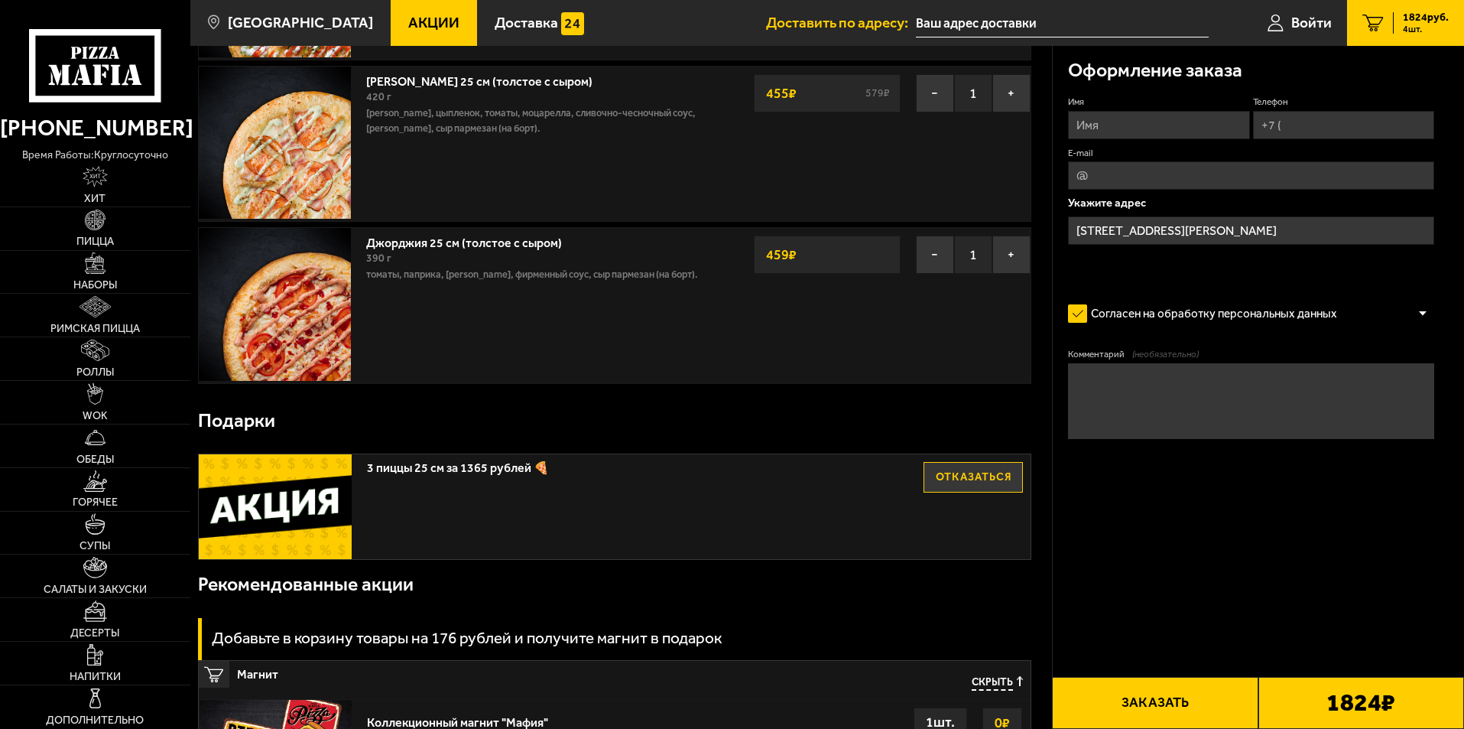
scroll to position [459, 0]
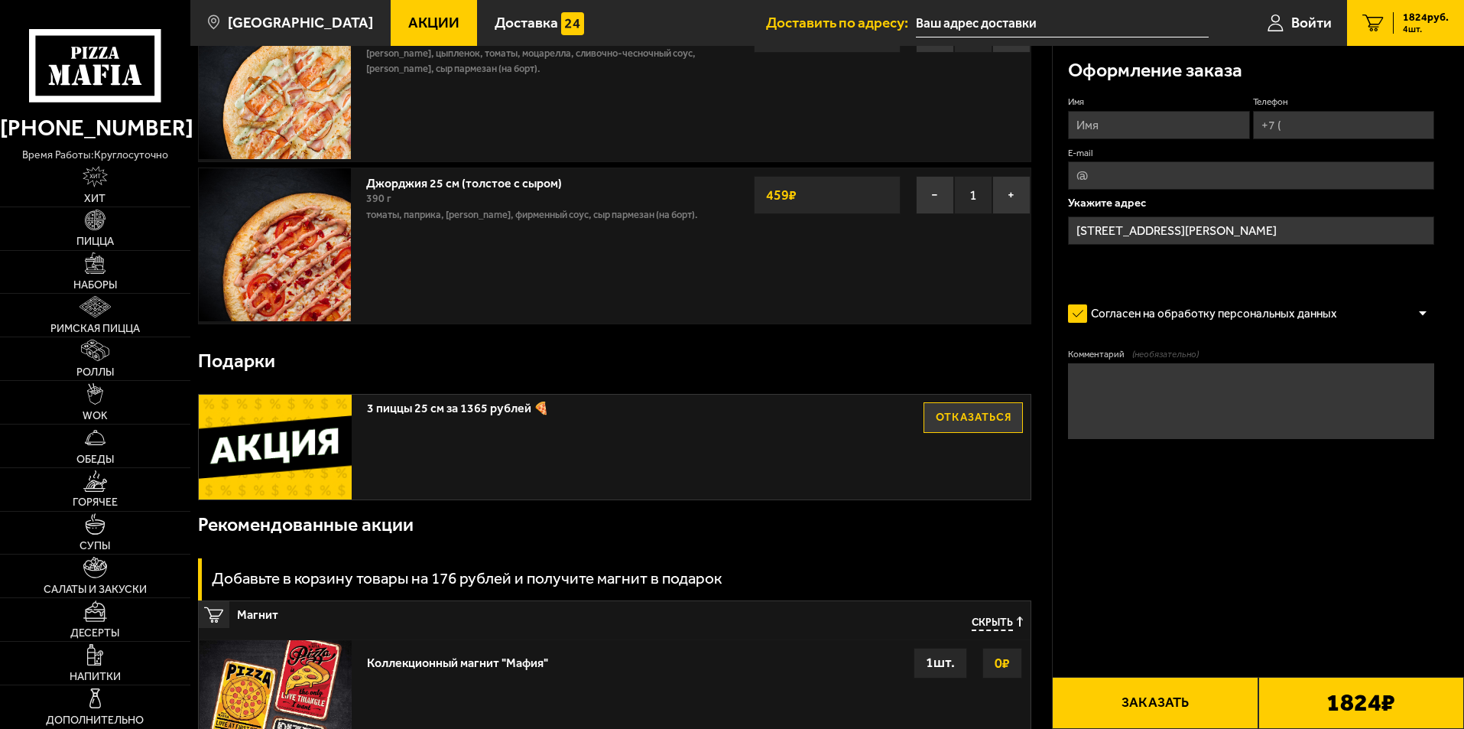
click at [249, 359] on h3 "Подарки" at bounding box center [236, 361] width 77 height 19
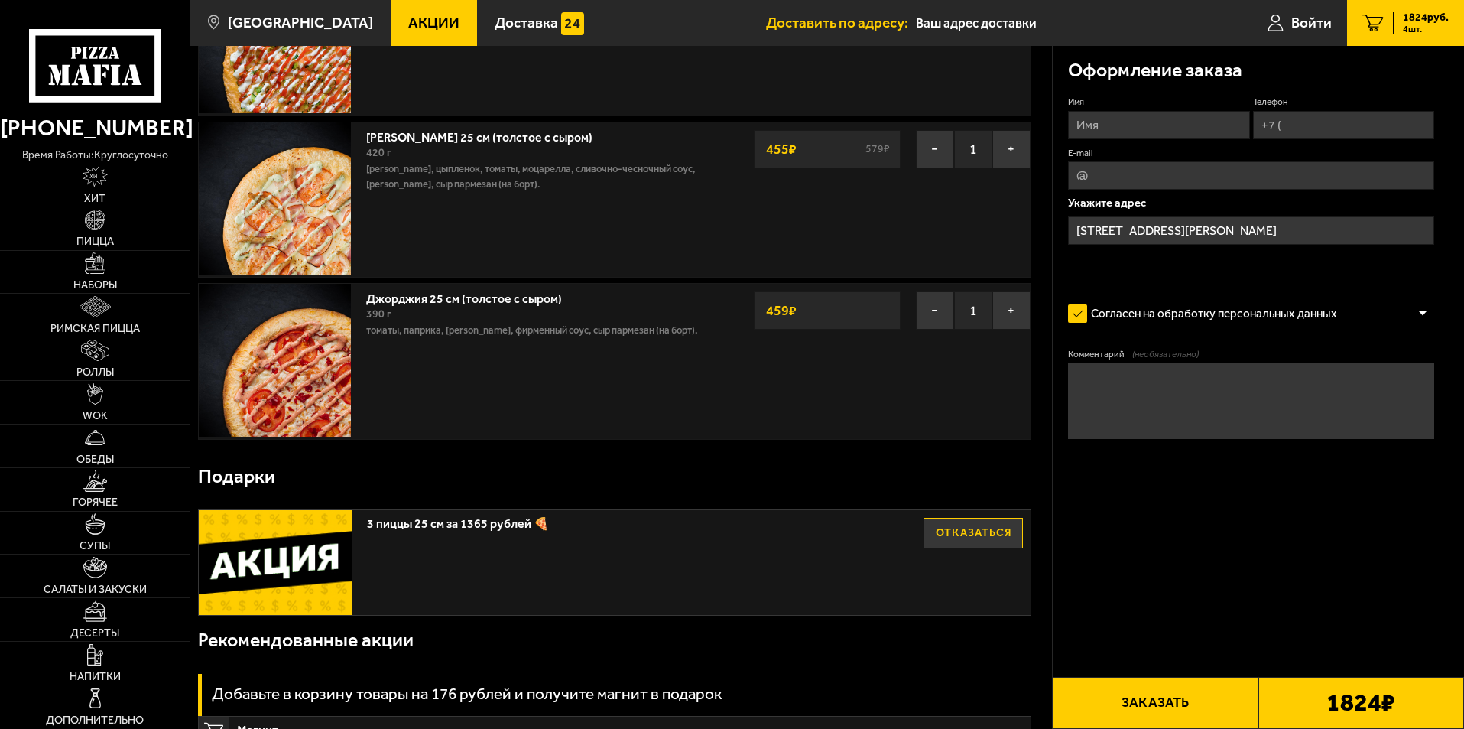
scroll to position [76, 0]
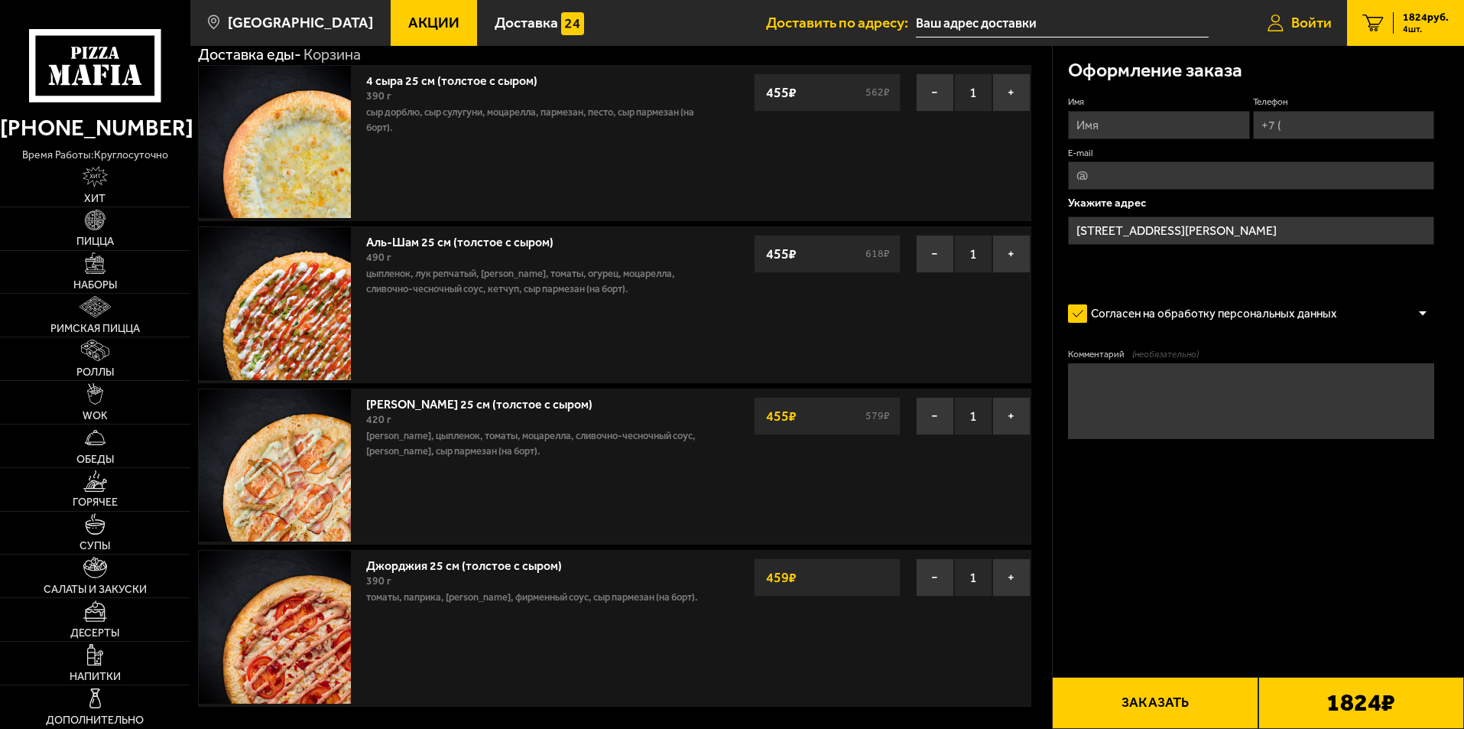
click at [1298, 39] on link "Войти" at bounding box center [1300, 23] width 95 height 46
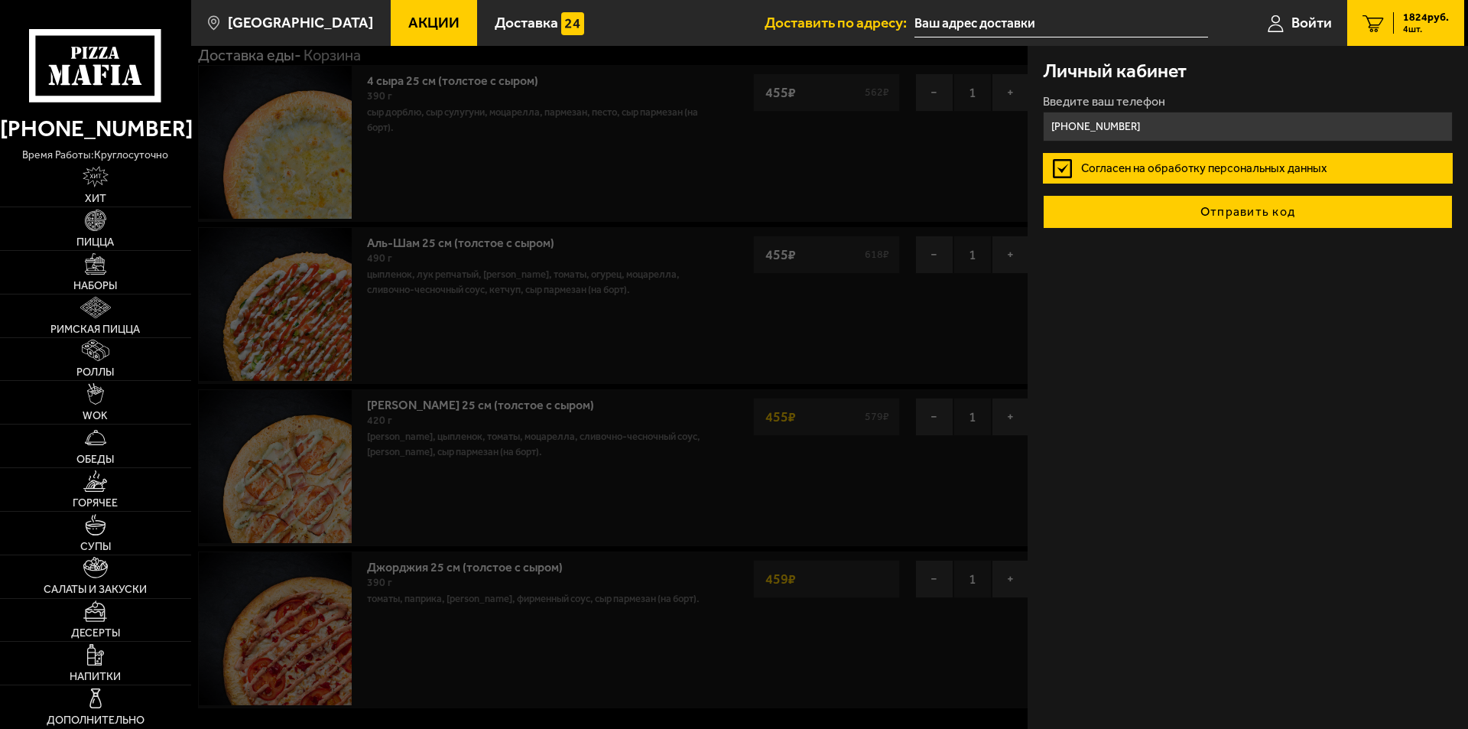
type input "+7 (962) 695-36-88"
click at [1285, 214] on button "Отправить код" at bounding box center [1248, 212] width 410 height 34
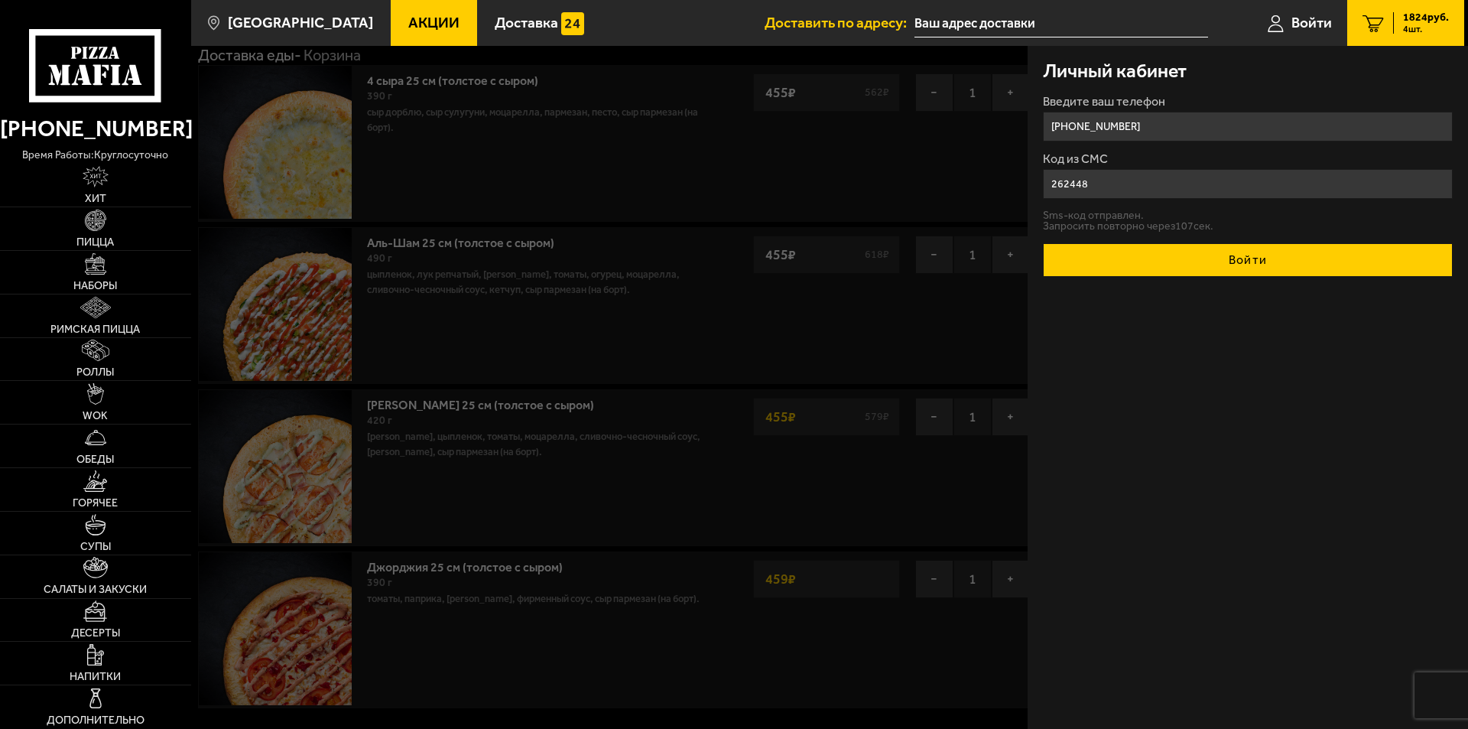
type input "262448"
click at [1269, 251] on button "Войти" at bounding box center [1248, 260] width 410 height 34
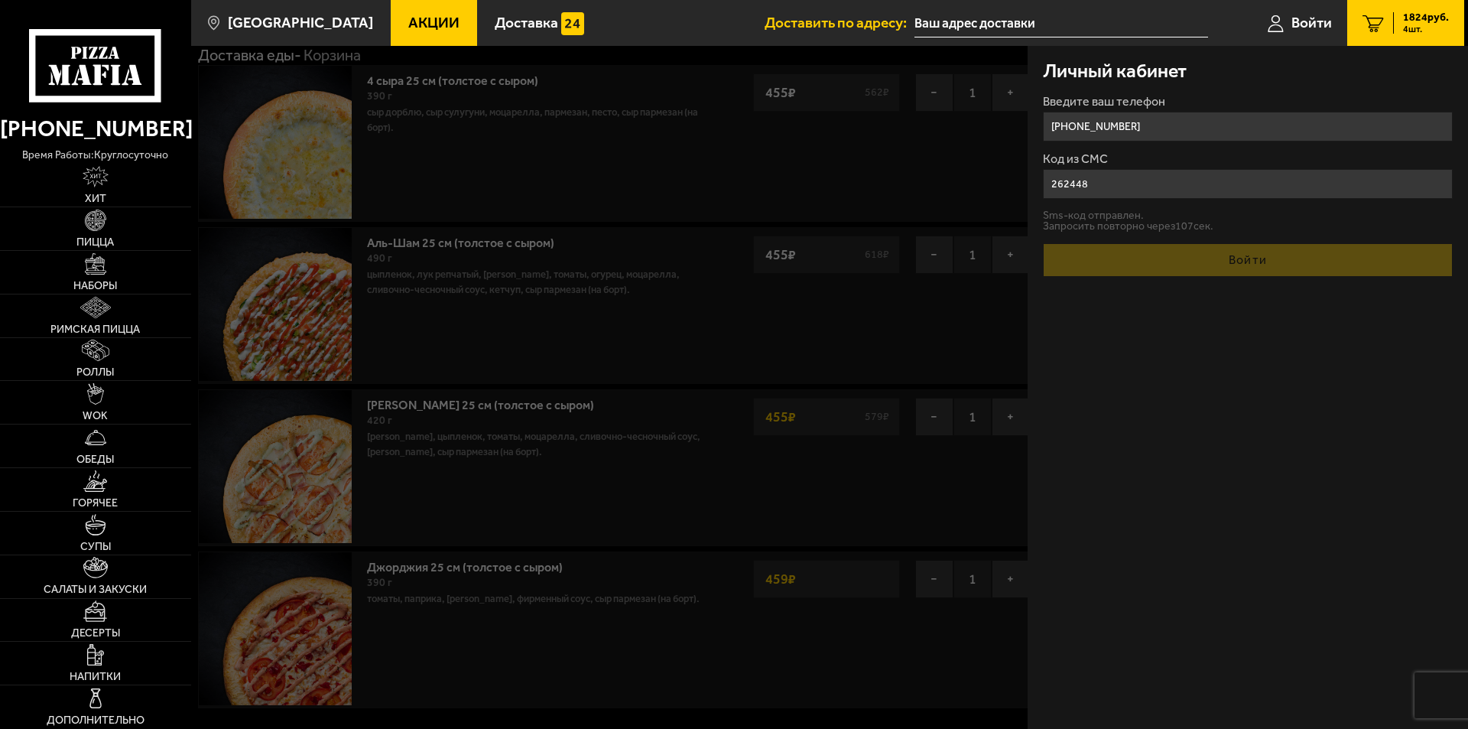
type input "+7 (962) 695-36-88"
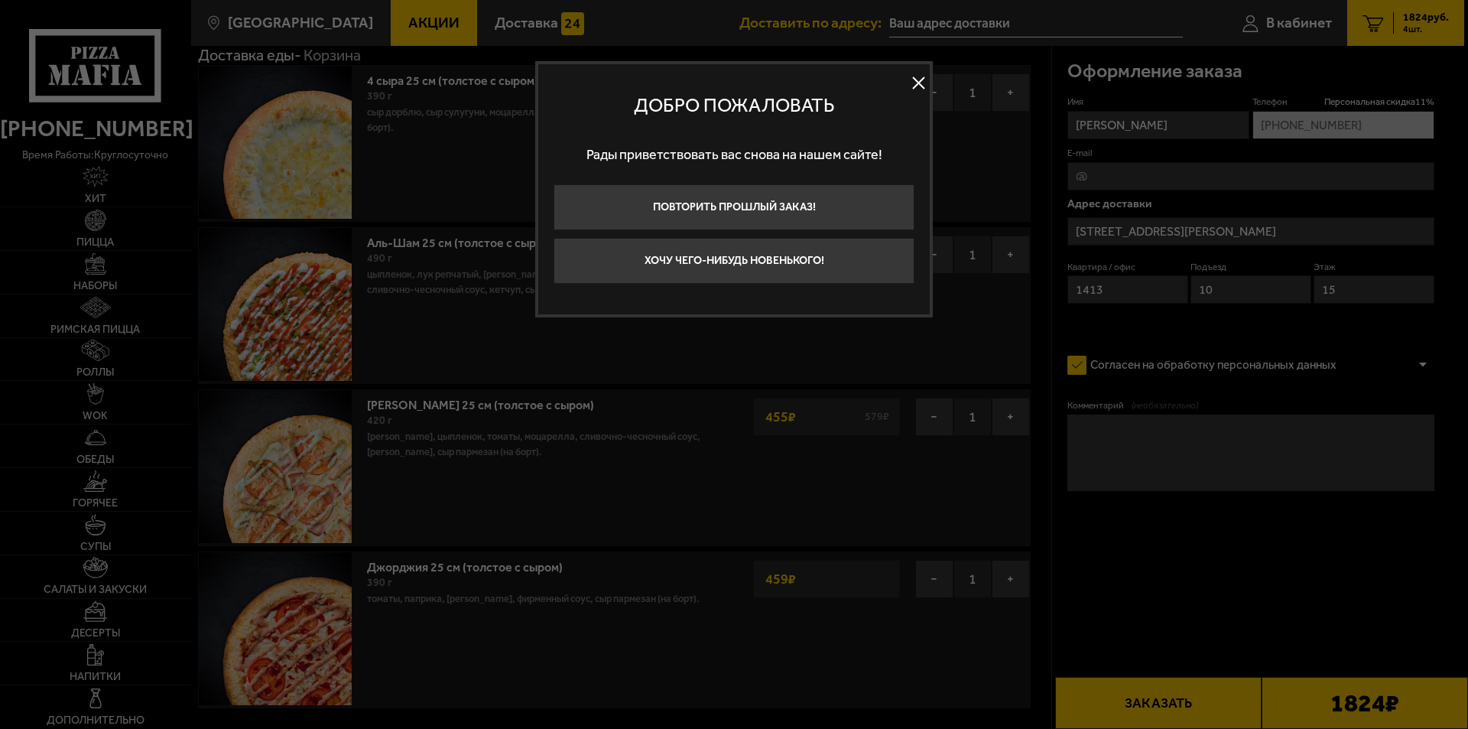
type input "улица Коллонтай, 5/1"
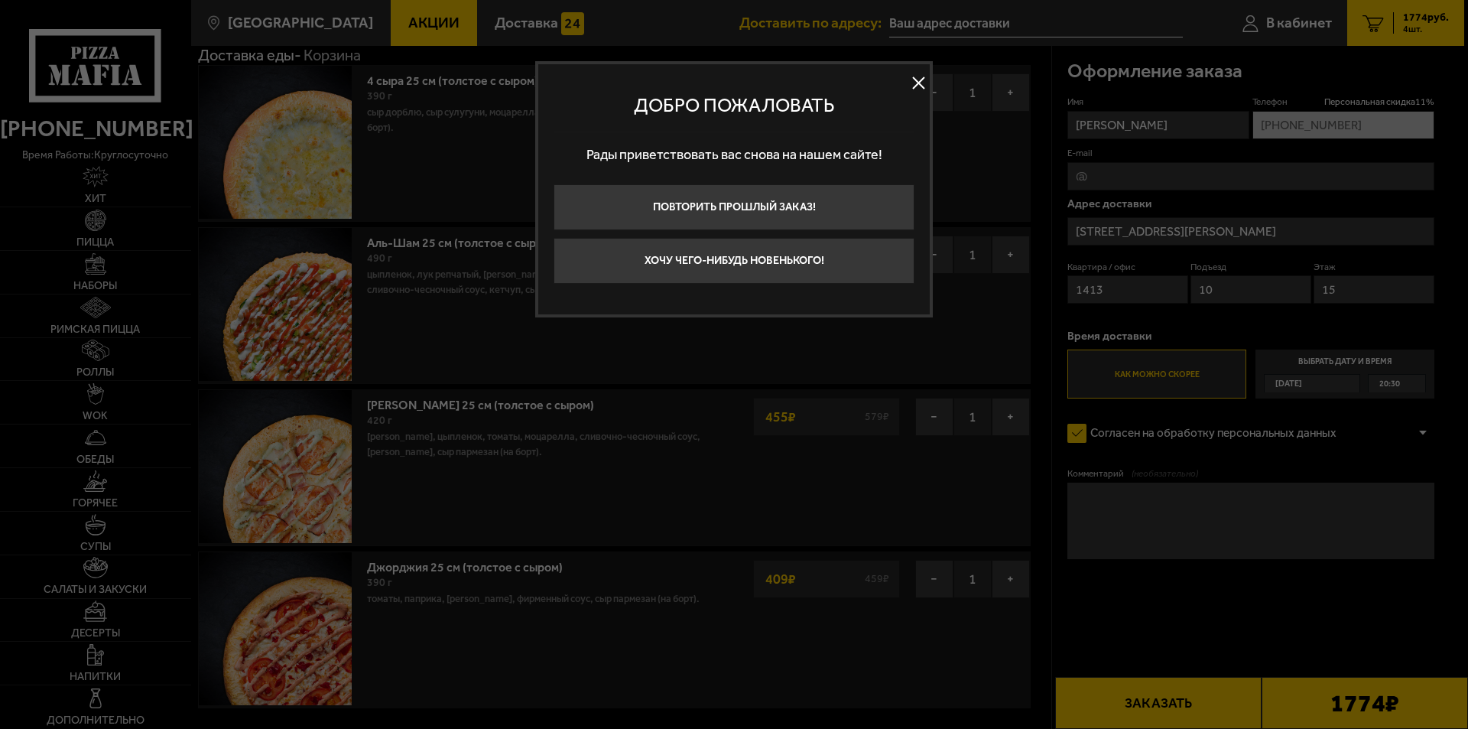
click at [923, 74] on button at bounding box center [918, 83] width 23 height 23
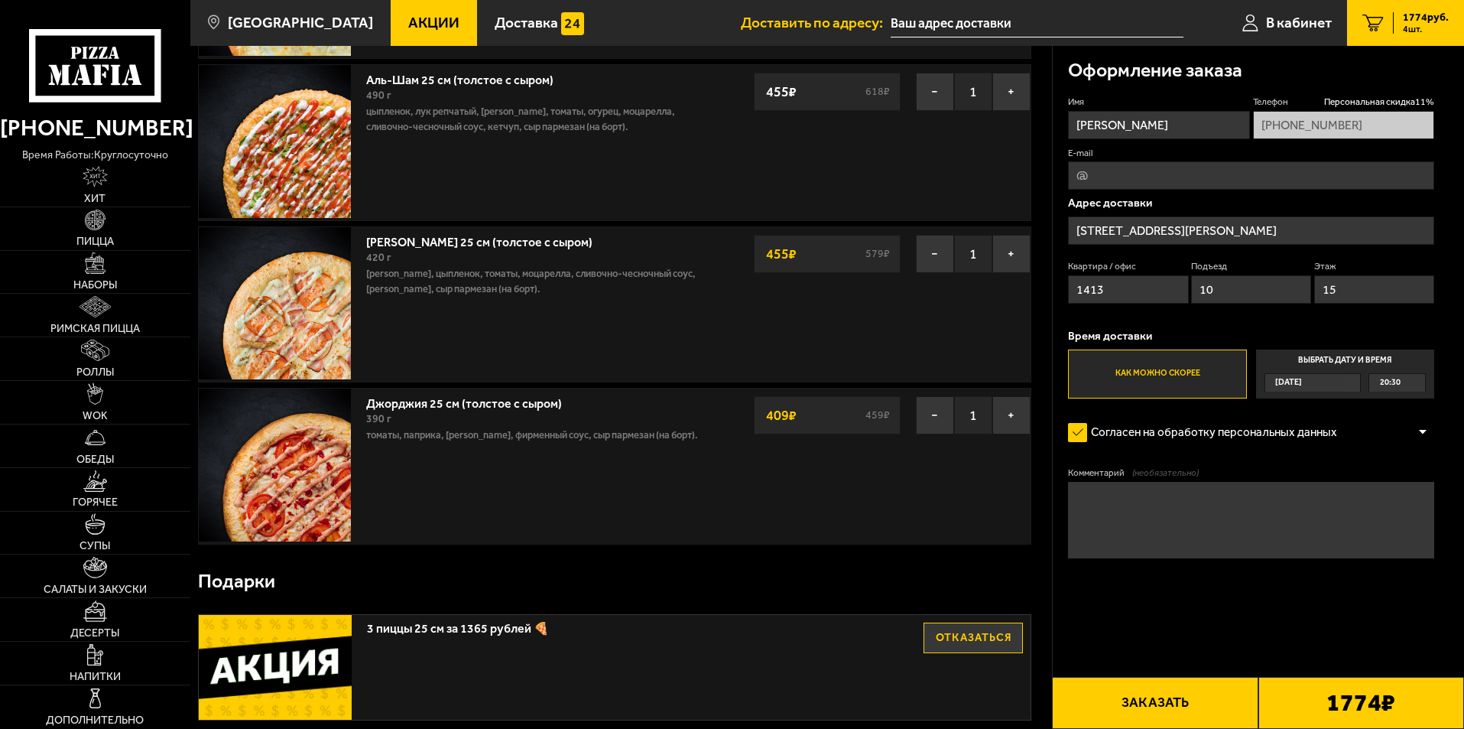
scroll to position [306, 0]
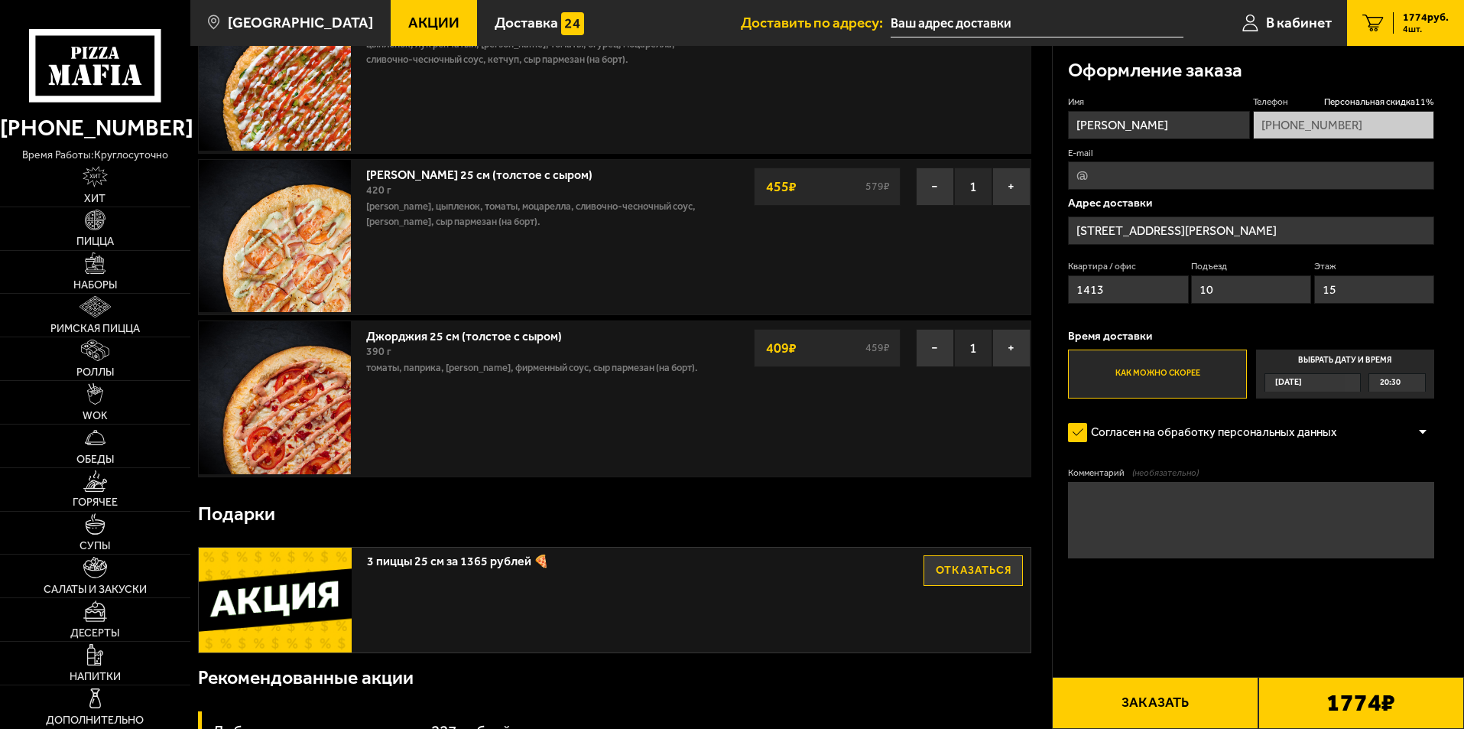
click at [1386, 381] on span "20:30" at bounding box center [1390, 383] width 21 height 18
click at [0, 0] on input "Выбрать дату и время Сегодня 20:30" at bounding box center [0, 0] width 0 height 0
click at [1288, 384] on span "Сегодня" at bounding box center [1288, 383] width 27 height 18
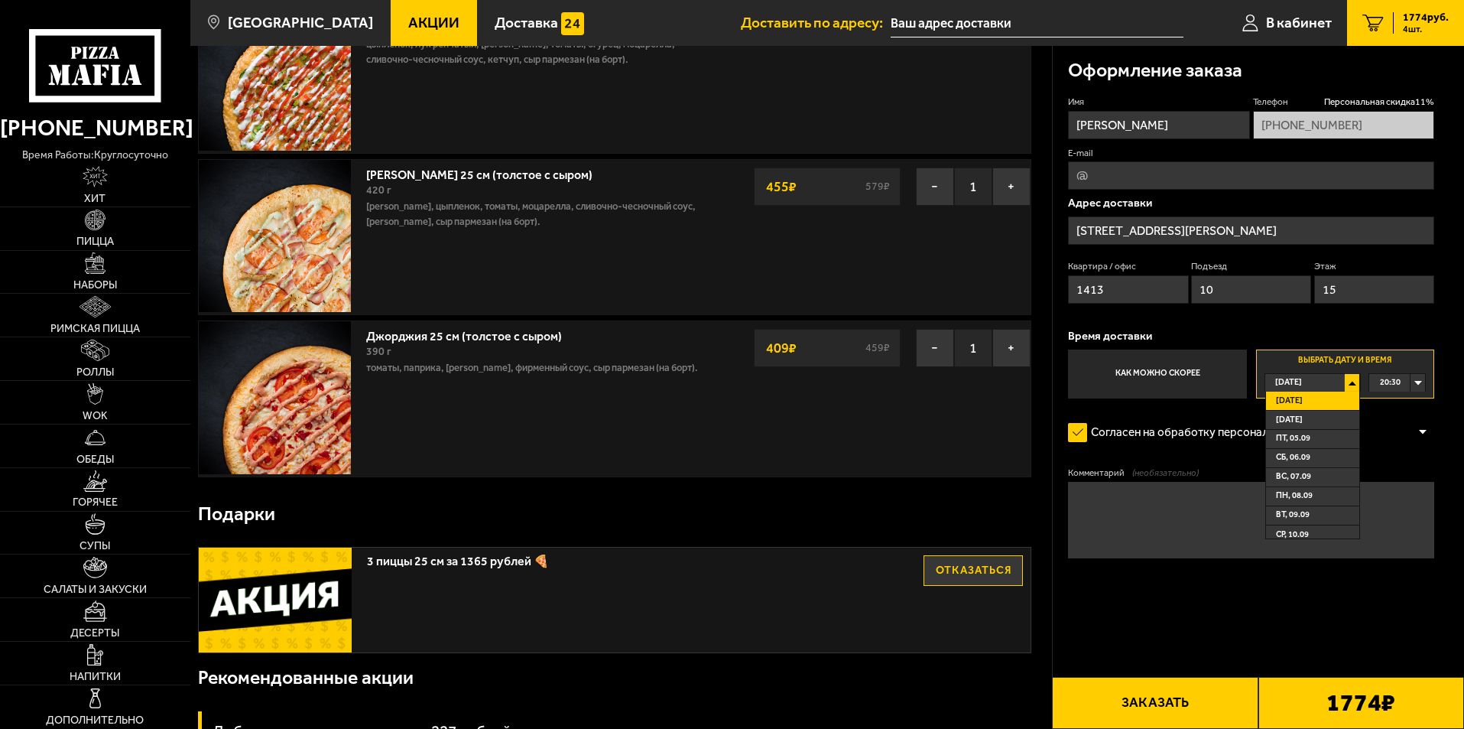
click at [1300, 386] on span "Сегодня" at bounding box center [1288, 383] width 27 height 18
click at [1163, 375] on label "Как можно скорее" at bounding box center [1157, 373] width 178 height 49
click at [0, 0] on input "Как можно скорее" at bounding box center [0, 0] width 0 height 0
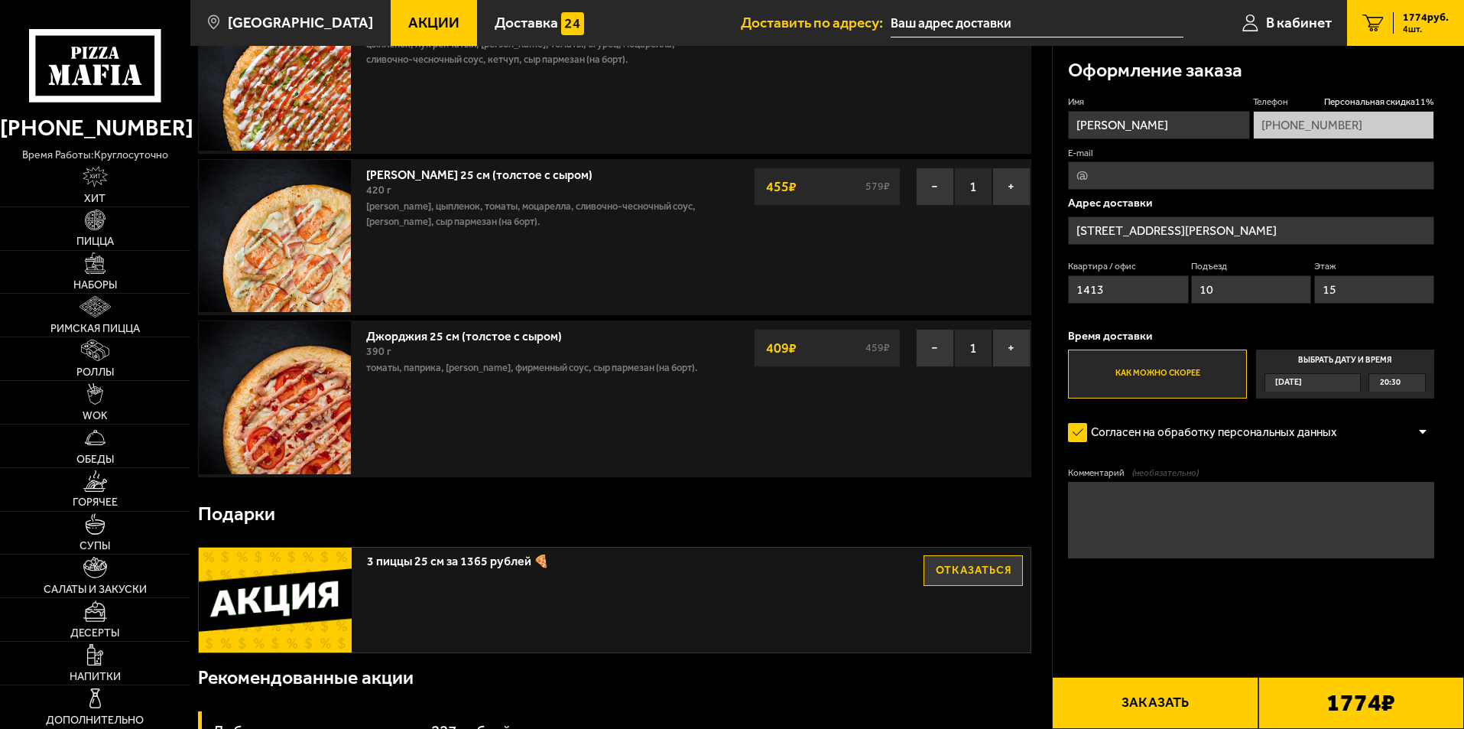
click at [1152, 362] on label "Как можно скорее" at bounding box center [1157, 373] width 178 height 49
click at [0, 0] on input "Как можно скорее" at bounding box center [0, 0] width 0 height 0
drag, startPoint x: 1293, startPoint y: 320, endPoint x: 1324, endPoint y: 323, distance: 31.6
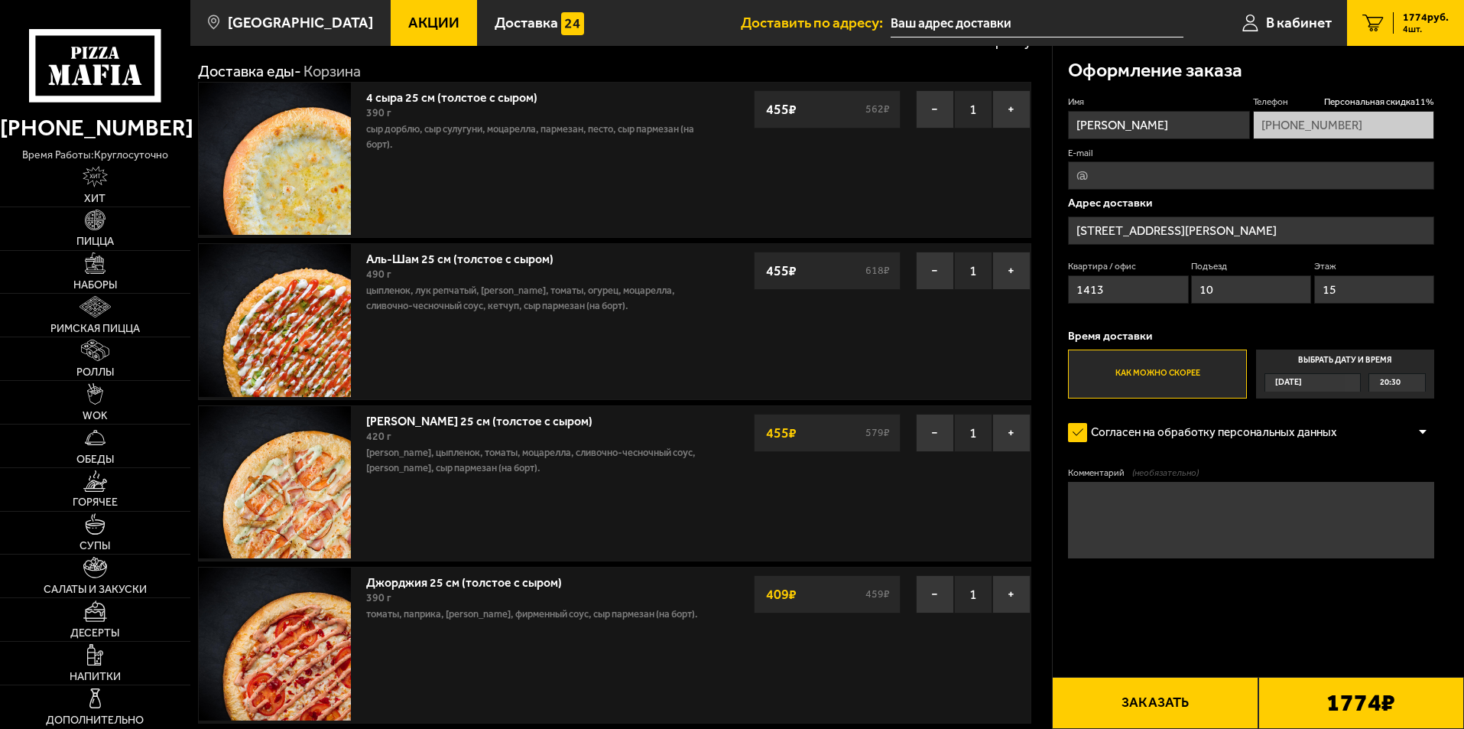
scroll to position [0, 0]
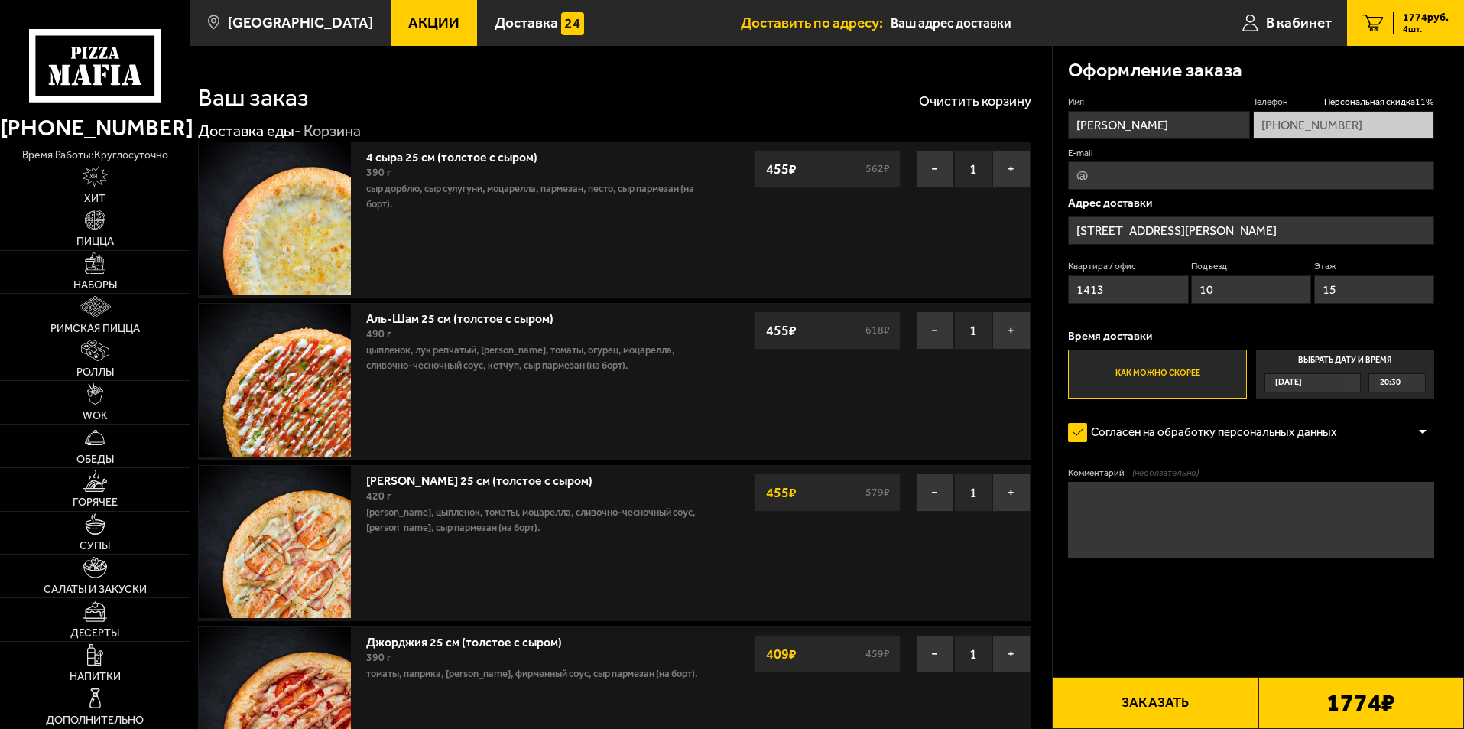
drag, startPoint x: 498, startPoint y: 112, endPoint x: 451, endPoint y: 87, distance: 52.7
click at [451, 87] on div "Ваш заказ Очистить корзину" at bounding box center [615, 87] width 834 height 45
click at [1051, 71] on div "Ваш заказ Очистить корзину Доставка еды - Корзина 4 сыра 25 см (толстое с сыром…" at bounding box center [621, 738] width 862 height 1385
click at [1052, 48] on div "Оформление заказа Имя Телефон Персональная скидка 11 % +7 (962) 695-36-88 E-mai…" at bounding box center [1258, 738] width 412 height 1385
click at [774, 119] on div "Ваш заказ Очистить корзину Доставка еды - Корзина 4 сыра 25 см (толстое с сыром…" at bounding box center [621, 738] width 862 height 1385
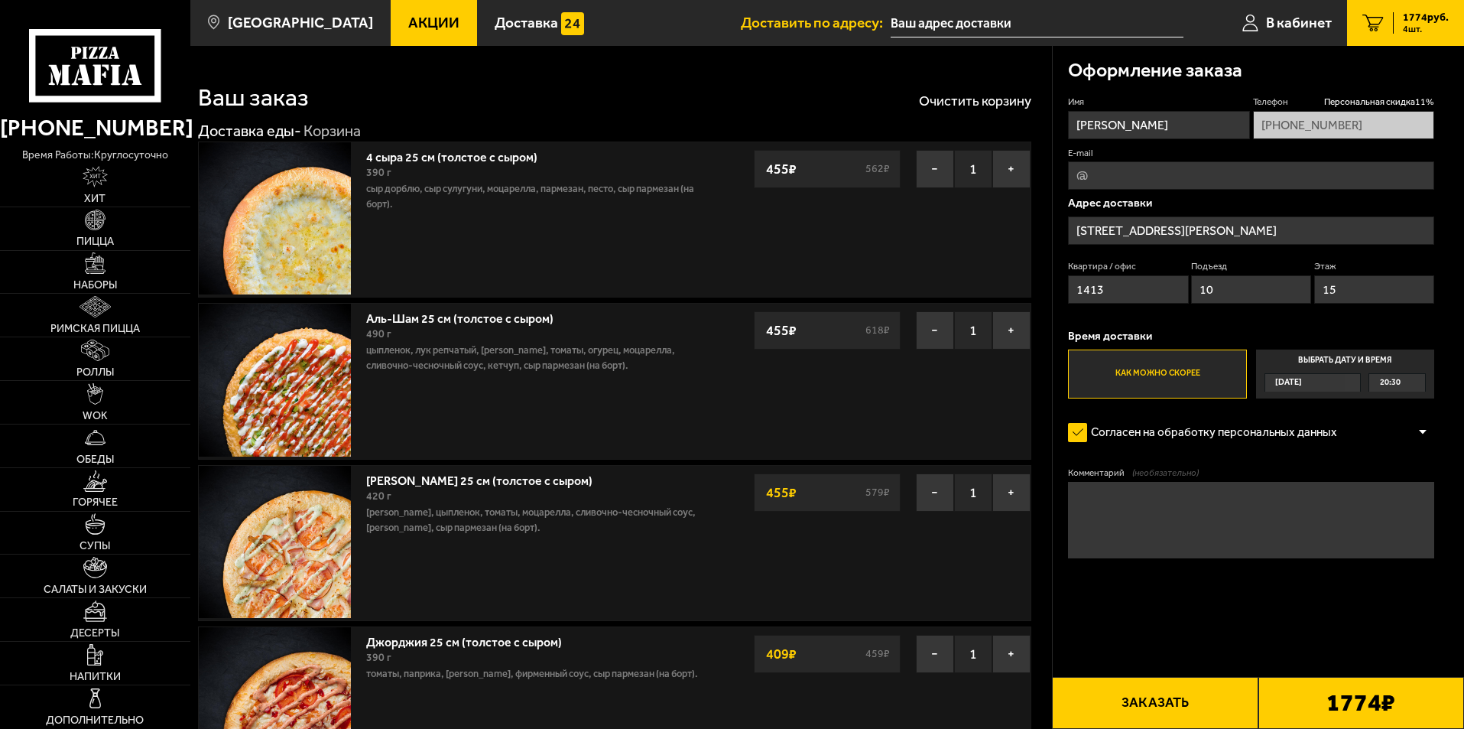
drag, startPoint x: 538, startPoint y: 101, endPoint x: 459, endPoint y: 101, distance: 78.8
click at [538, 101] on div "Ваш заказ Очистить корзину" at bounding box center [615, 87] width 834 height 45
drag, startPoint x: 564, startPoint y: 322, endPoint x: 368, endPoint y: 320, distance: 195.8
click at [368, 320] on div "Аль-Шам 25 см (толстое с сыром) 490 г цыпленок, лук репчатый, салат айсберг, то…" at bounding box center [536, 342] width 340 height 62
click at [560, 120] on div "Ваш заказ Очистить корзину Доставка еды - Корзина 4 сыра 25 см (толстое с сыром…" at bounding box center [621, 738] width 862 height 1385
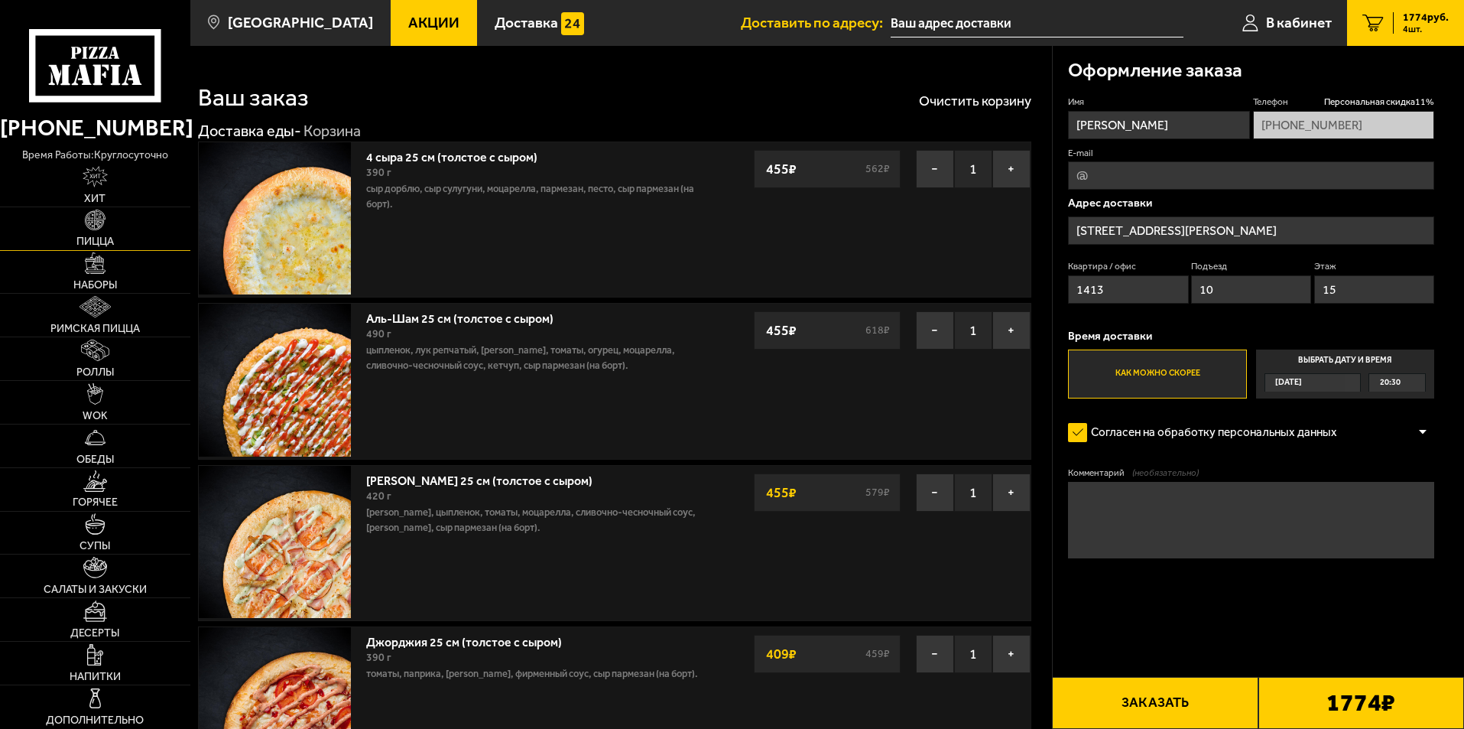
click at [108, 232] on link "Пицца" at bounding box center [95, 228] width 190 height 43
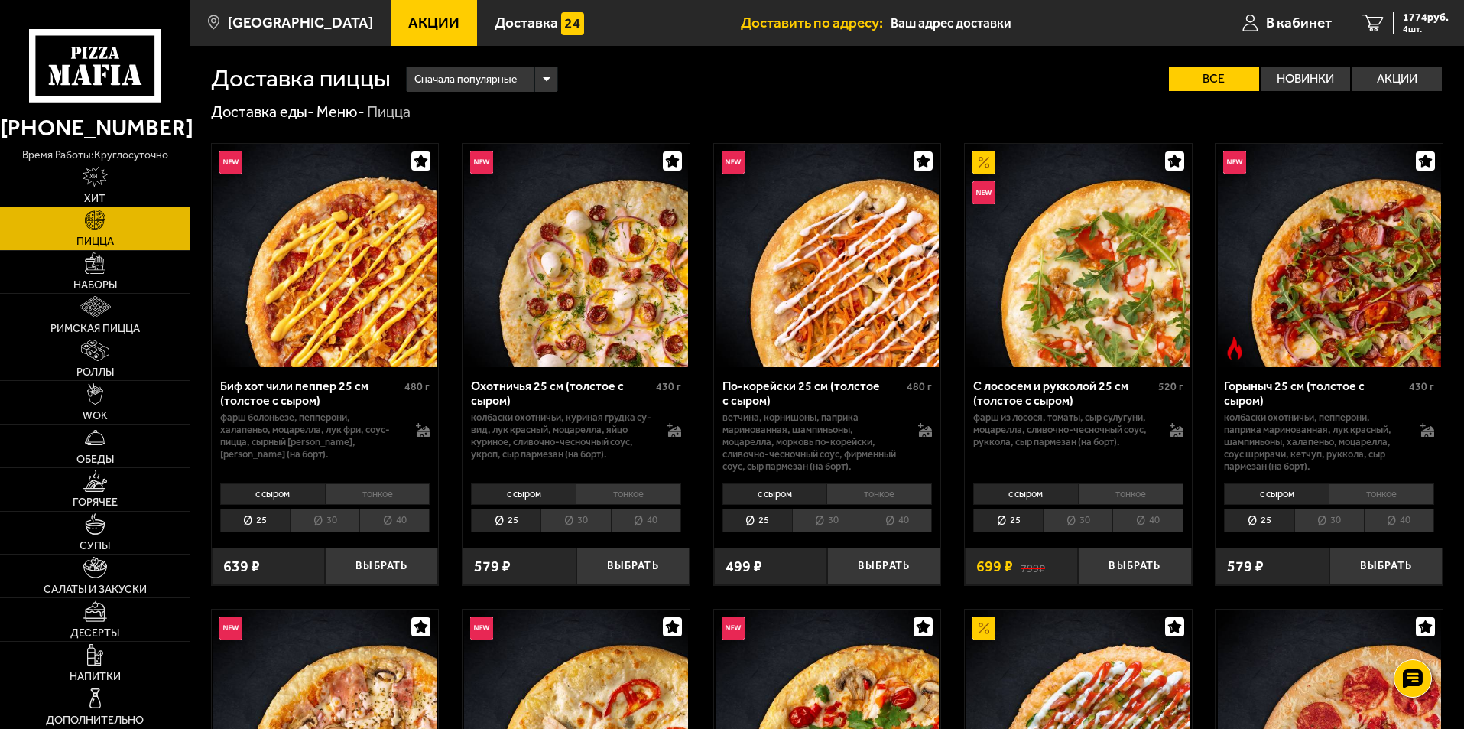
drag, startPoint x: 709, startPoint y: 89, endPoint x: 684, endPoint y: 81, distance: 25.6
drag, startPoint x: 684, startPoint y: 81, endPoint x: 567, endPoint y: 89, distance: 118.1
click at [658, 80] on div "Сначала популярные Все Новинки Акции Пожелания Острое блюдо Вегетарианское блюд…" at bounding box center [917, 79] width 1053 height 24
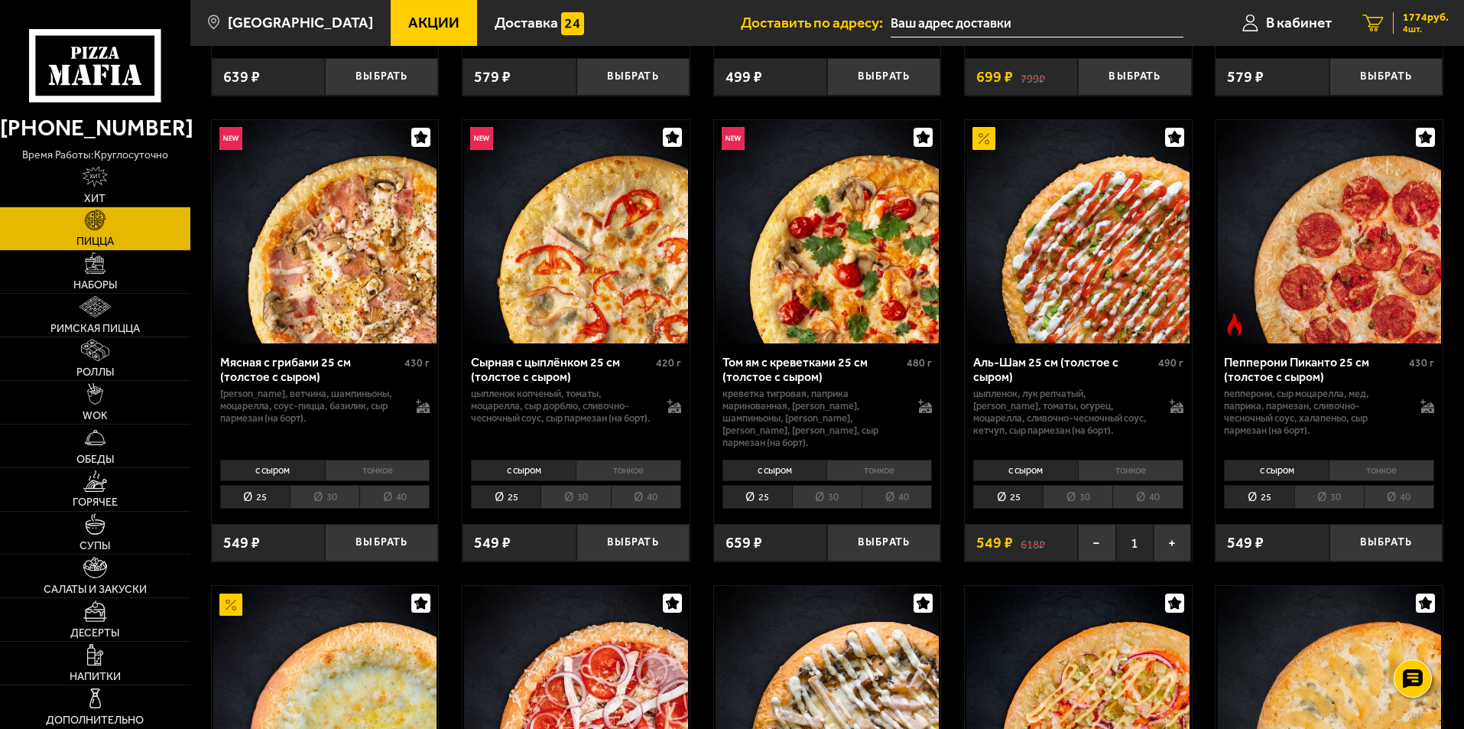
click at [1420, 13] on span "1774 руб." at bounding box center [1426, 17] width 46 height 11
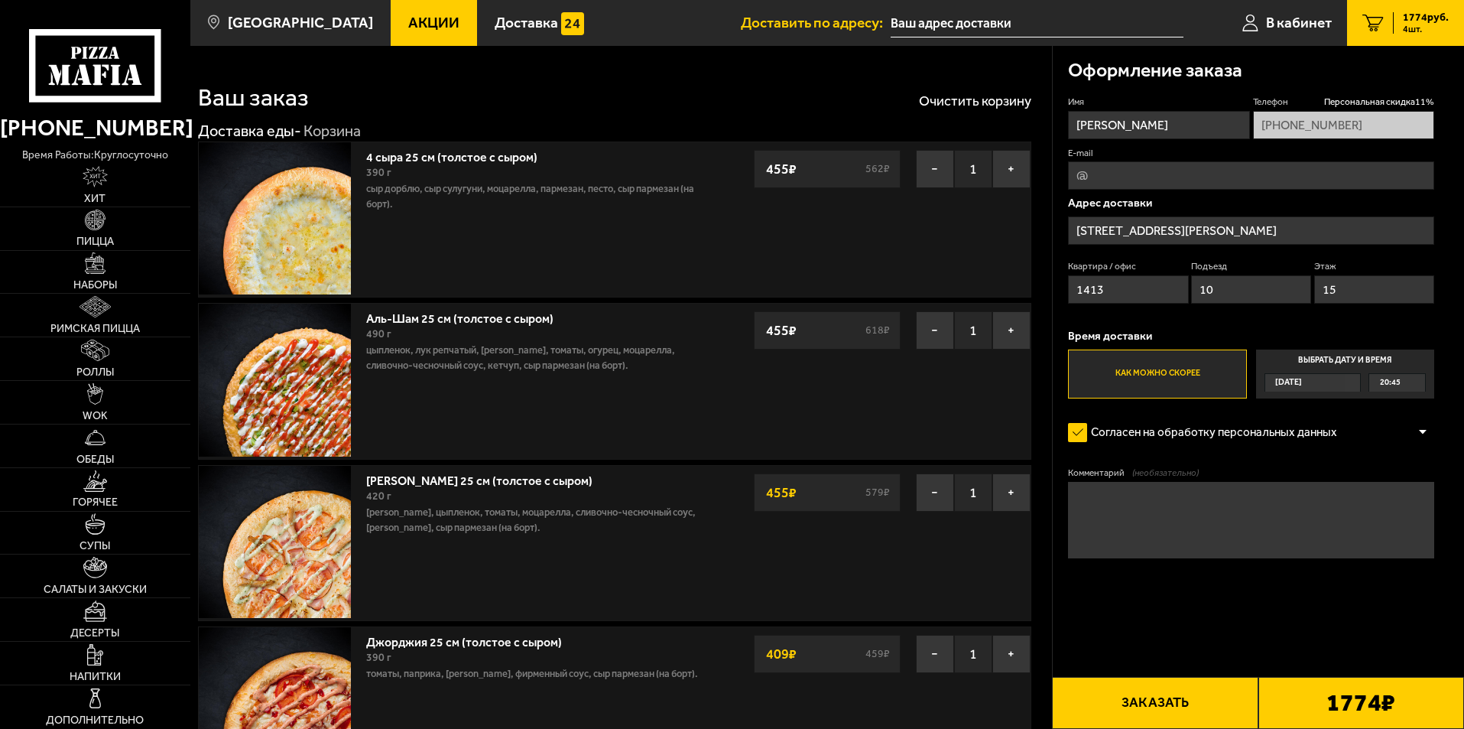
type input "улица Коллонтай, 5/1"
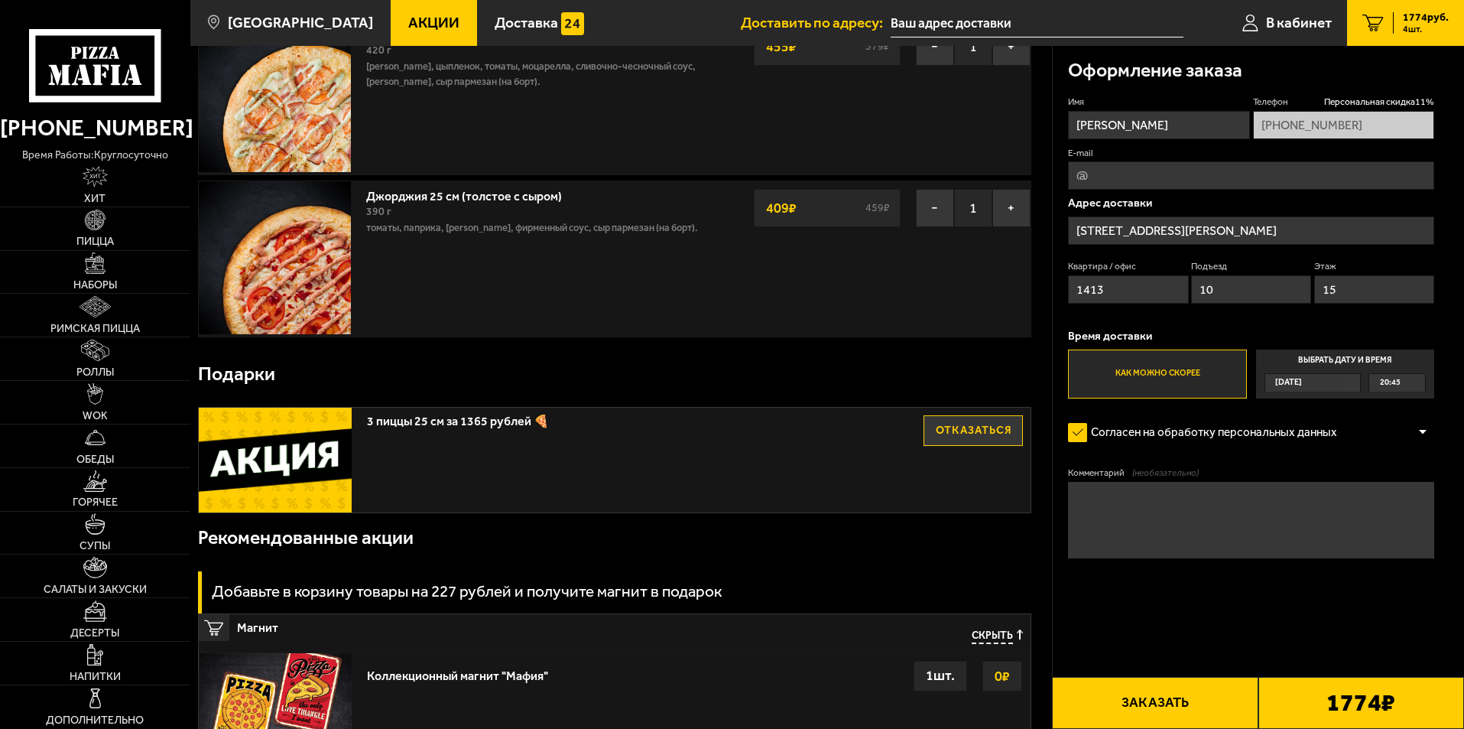
scroll to position [459, 0]
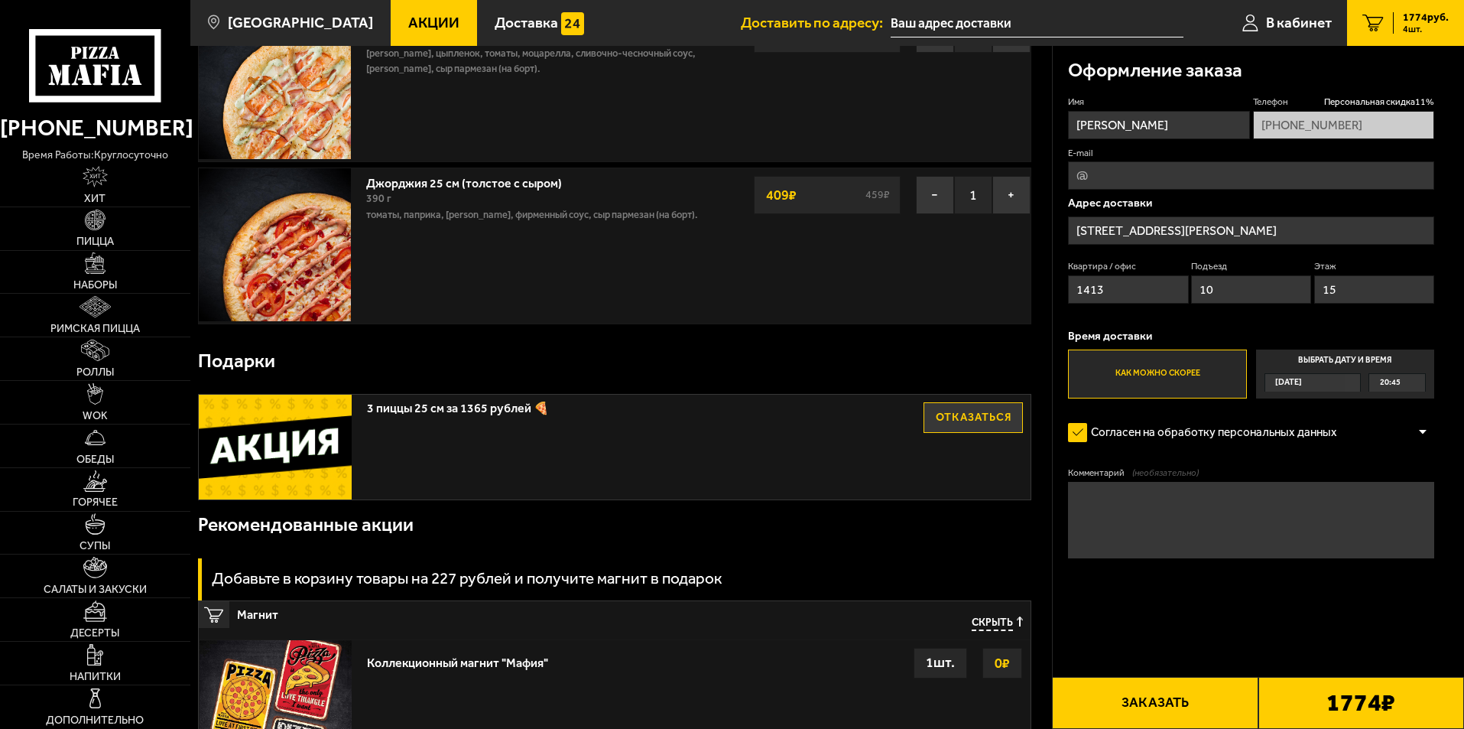
click at [986, 419] on button "Отказаться" at bounding box center [973, 417] width 99 height 31
drag, startPoint x: 899, startPoint y: 304, endPoint x: 793, endPoint y: 341, distance: 111.7
drag, startPoint x: 793, startPoint y: 341, endPoint x: 772, endPoint y: 353, distance: 24.7
click at [770, 355] on div "Подарки" at bounding box center [615, 361] width 834 height 50
click at [972, 418] on button "Выбрать" at bounding box center [973, 417] width 99 height 31
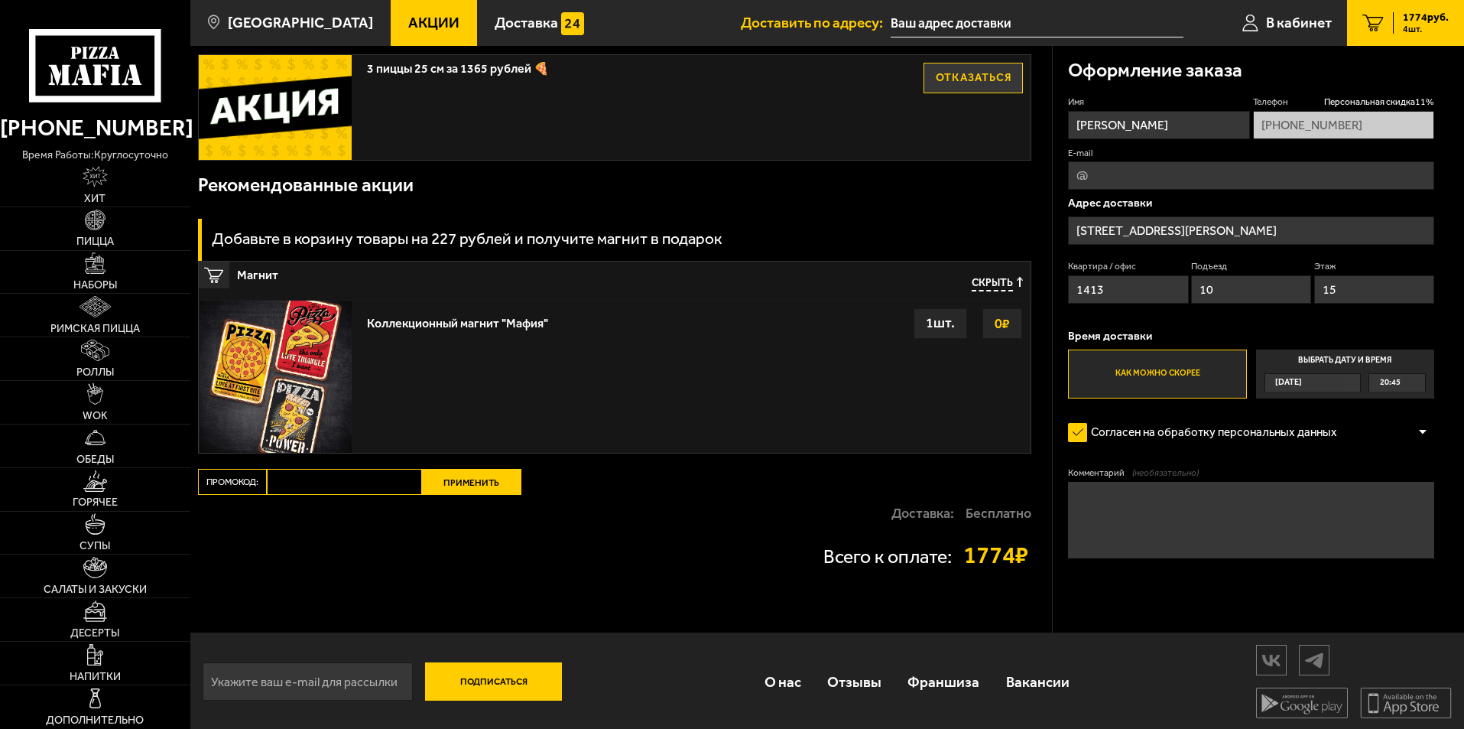
scroll to position [804, 0]
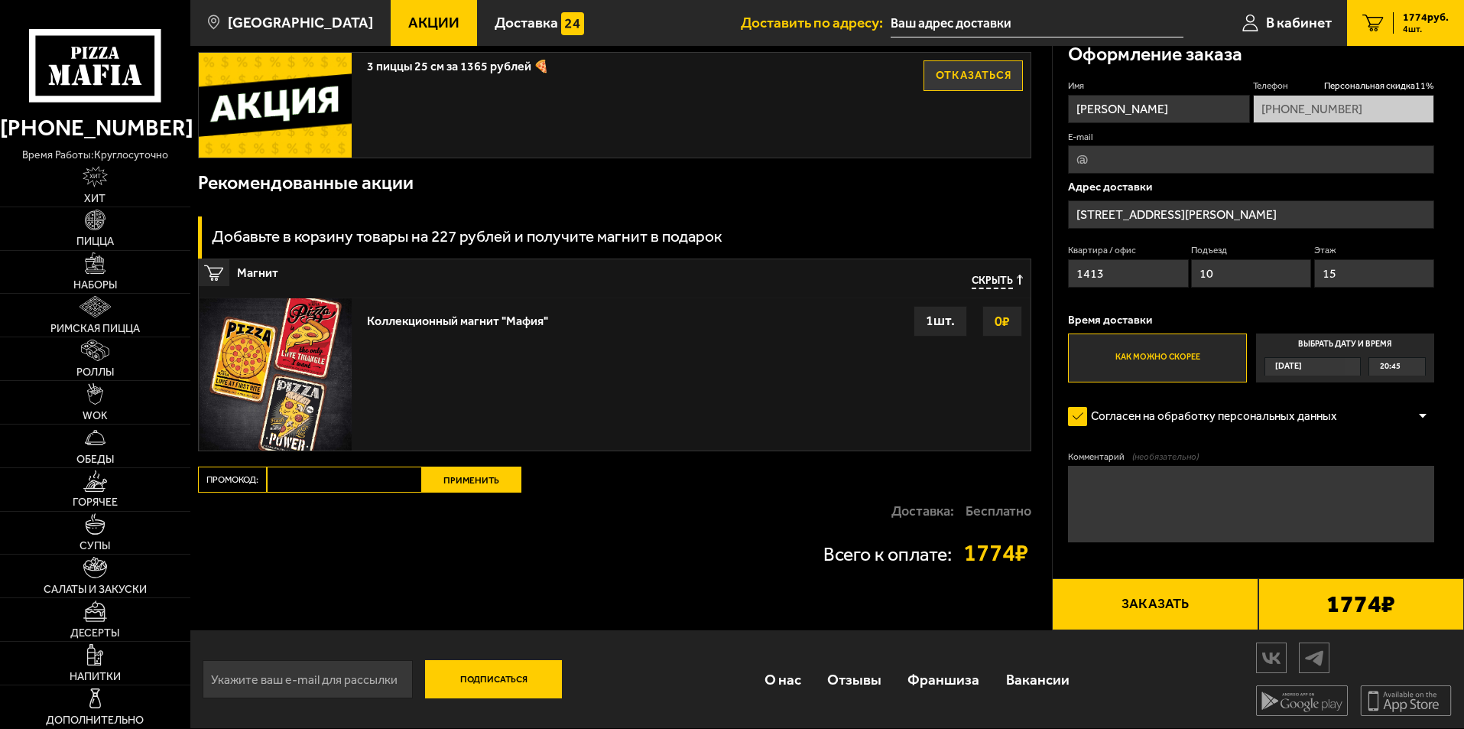
drag, startPoint x: 532, startPoint y: 208, endPoint x: 478, endPoint y: 227, distance: 57.6
drag, startPoint x: 478, startPoint y: 227, endPoint x: 466, endPoint y: 238, distance: 16.3
click at [475, 230] on h3 "Добавьте в корзину товары на 227 рублей и получите магнит в подарок" at bounding box center [467, 237] width 510 height 16
click at [490, 242] on h3 "Добавьте в корзину товары на 227 рублей и получите магнит в подарок" at bounding box center [467, 237] width 510 height 16
drag, startPoint x: 679, startPoint y: 525, endPoint x: 490, endPoint y: 525, distance: 188.9
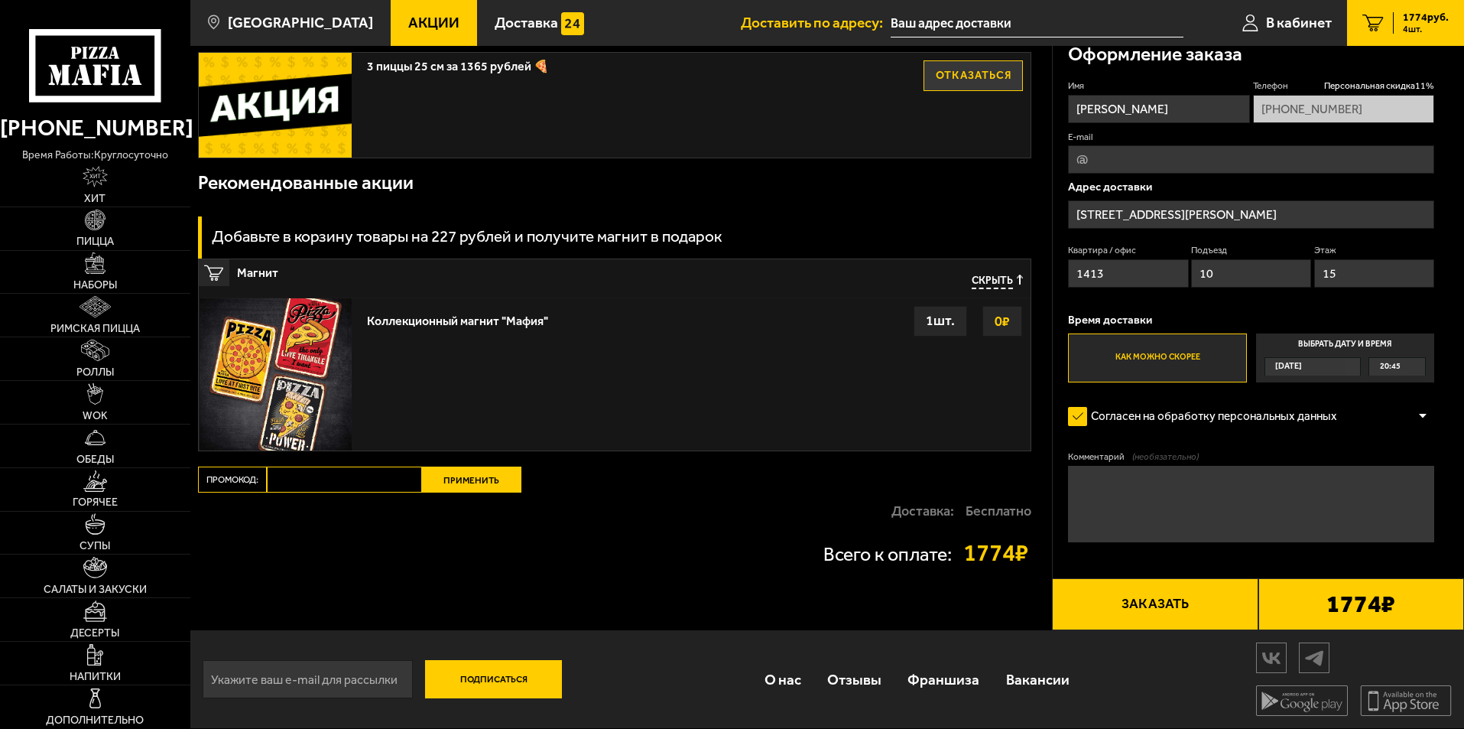
click at [486, 525] on div "Доставка: Бесплатно" at bounding box center [615, 510] width 834 height 37
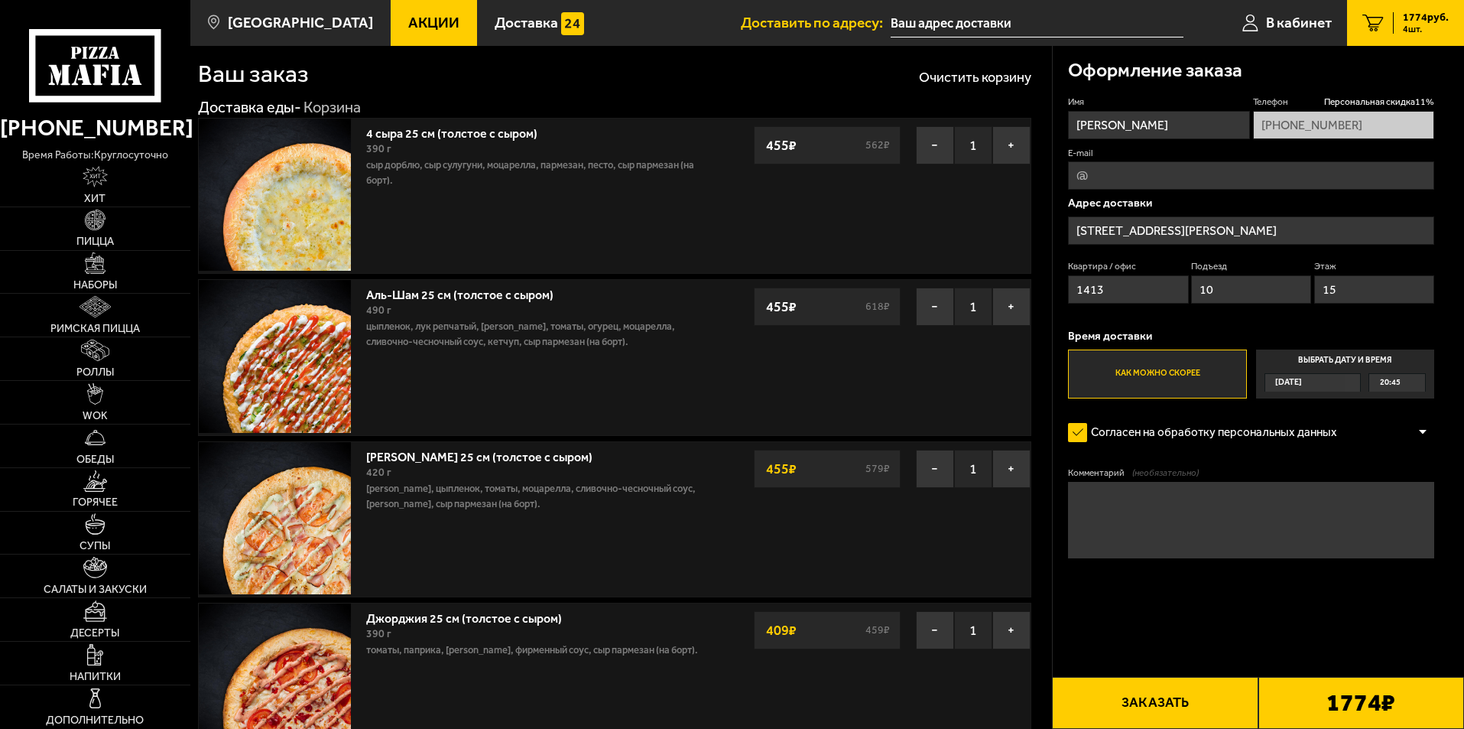
scroll to position [0, 0]
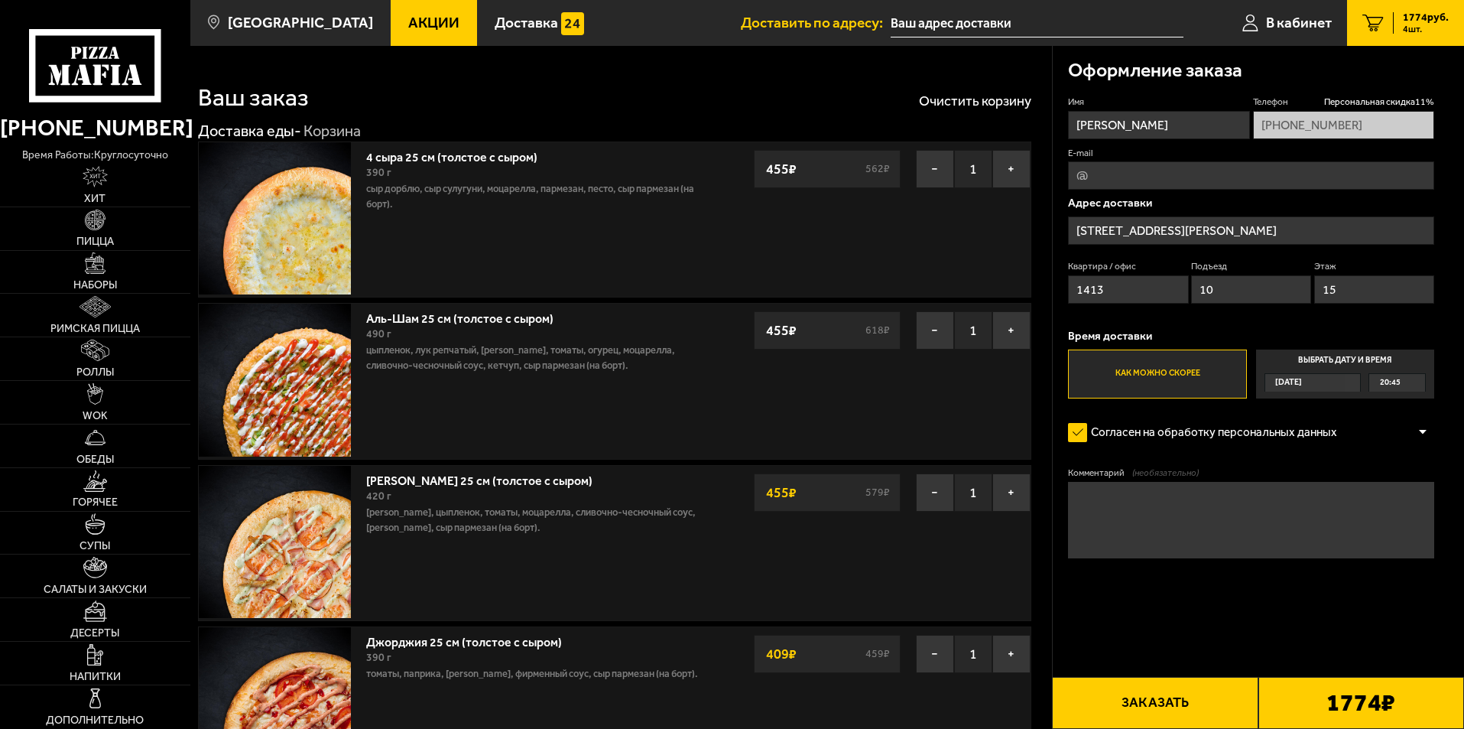
drag, startPoint x: 740, startPoint y: 80, endPoint x: 701, endPoint y: 80, distance: 39.0
drag, startPoint x: 701, startPoint y: 80, endPoint x: 671, endPoint y: 76, distance: 30.1
drag, startPoint x: 671, startPoint y: 76, endPoint x: 640, endPoint y: 72, distance: 31.6
click at [640, 72] on div "Ваш заказ Очистить корзину" at bounding box center [615, 87] width 834 height 45
click at [555, 73] on div "Ваш заказ Очистить корзину" at bounding box center [615, 87] width 834 height 45
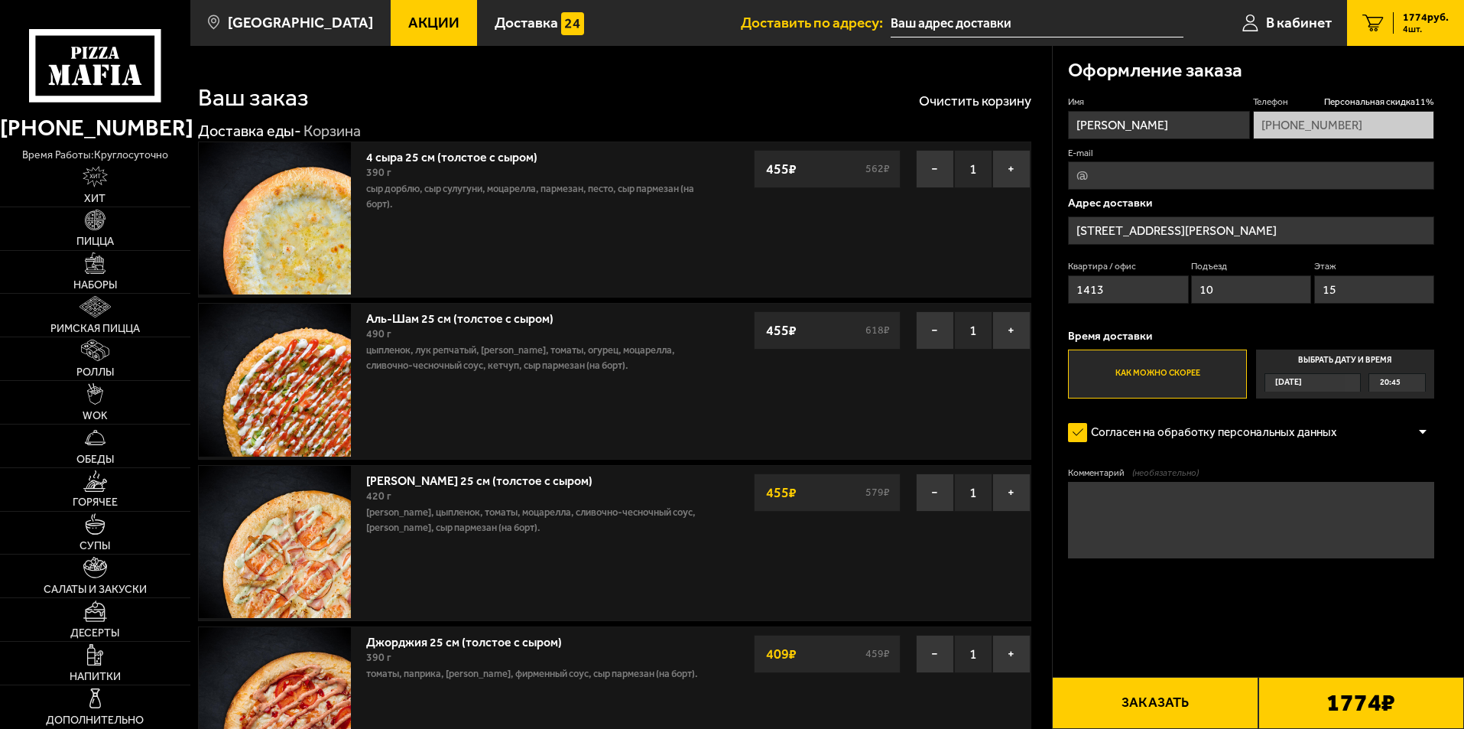
click at [555, 73] on div "Ваш заказ Очистить корзину" at bounding box center [615, 87] width 834 height 45
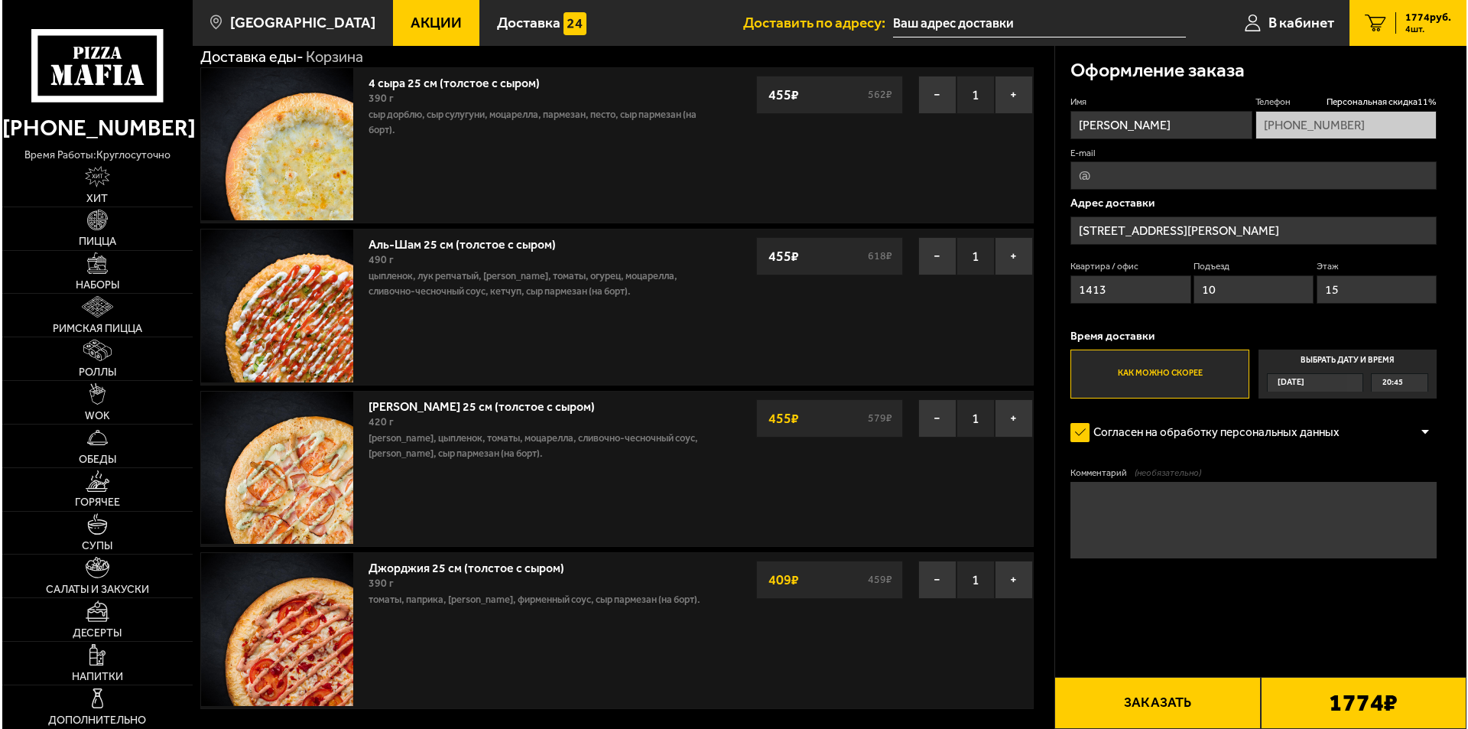
scroll to position [76, 0]
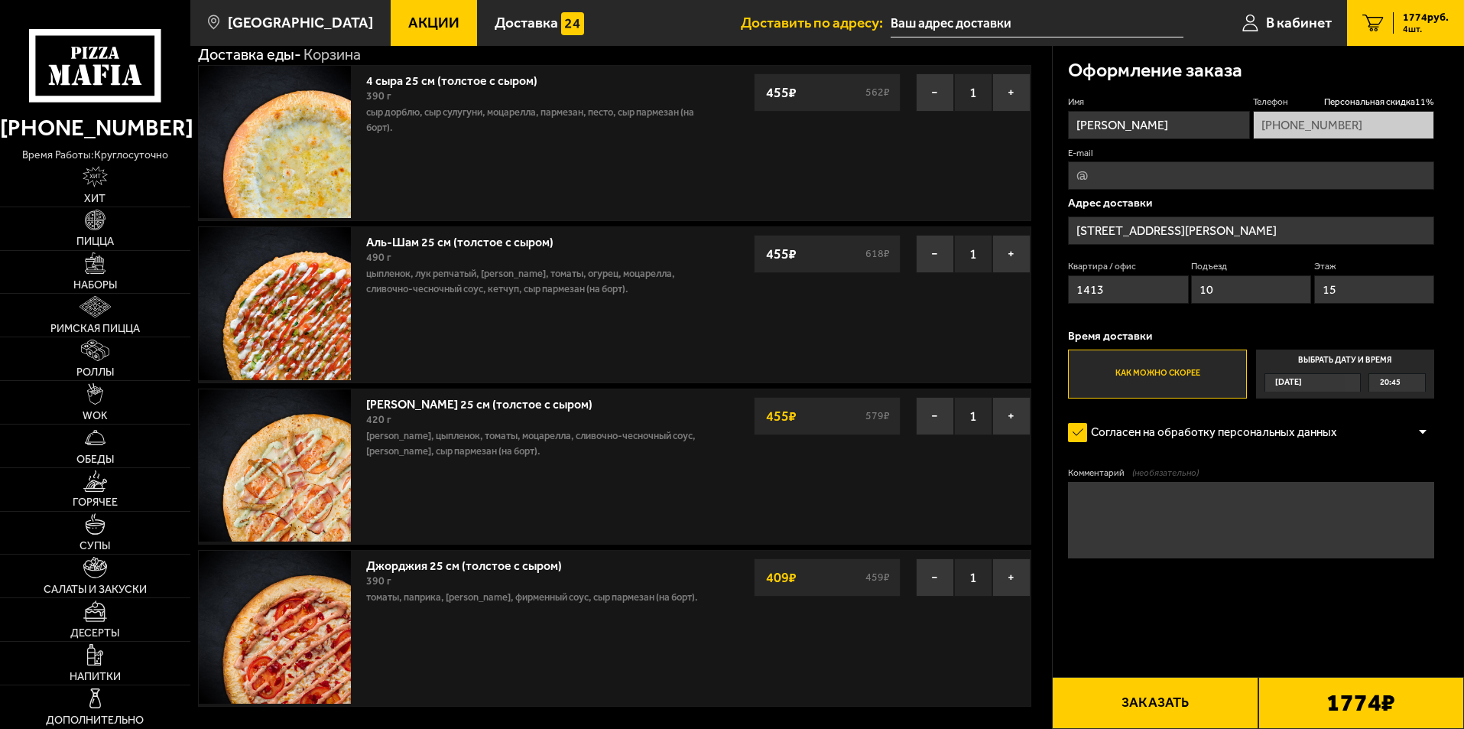
click at [1148, 710] on button "Заказать" at bounding box center [1155, 703] width 206 height 52
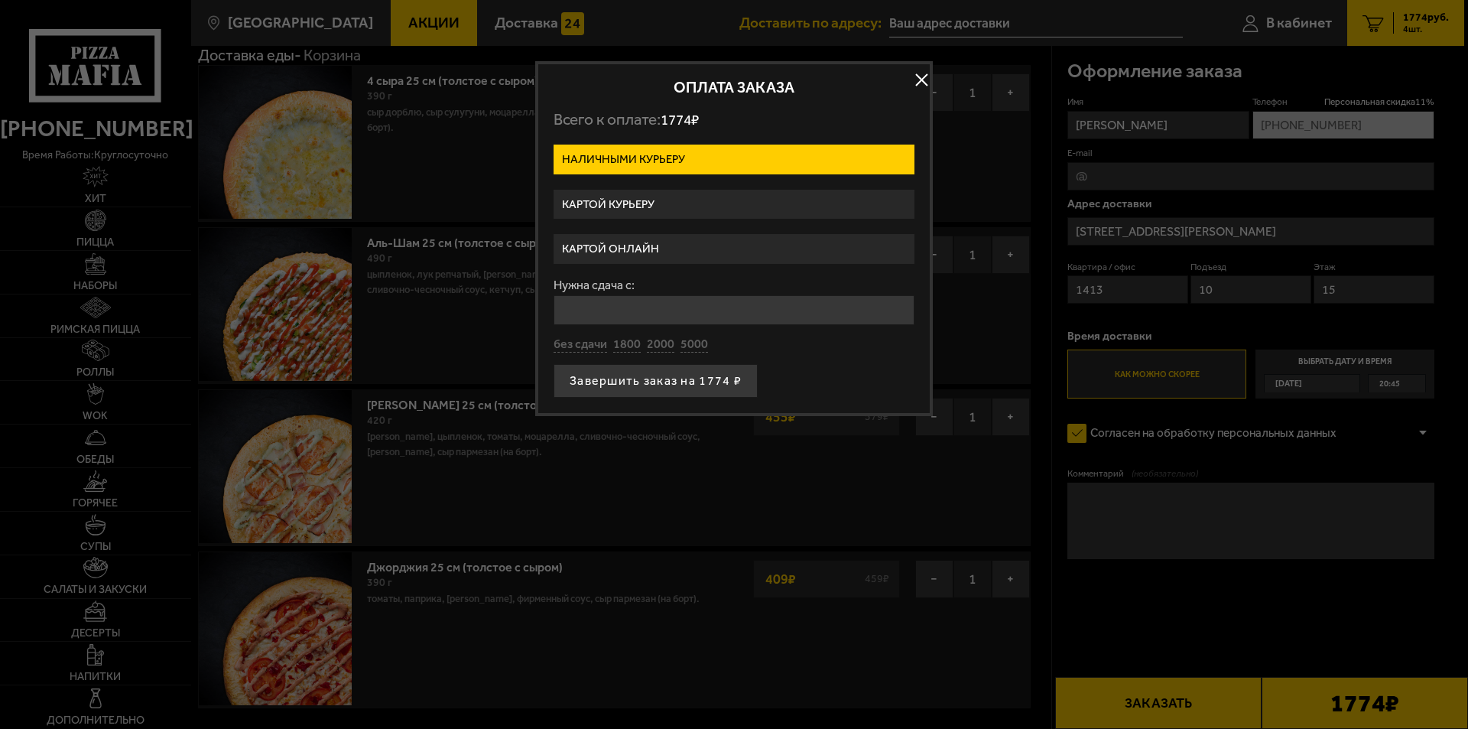
click at [641, 203] on label "Картой курьеру" at bounding box center [734, 205] width 361 height 30
click at [0, 0] on input "Картой курьеру" at bounding box center [0, 0] width 0 height 0
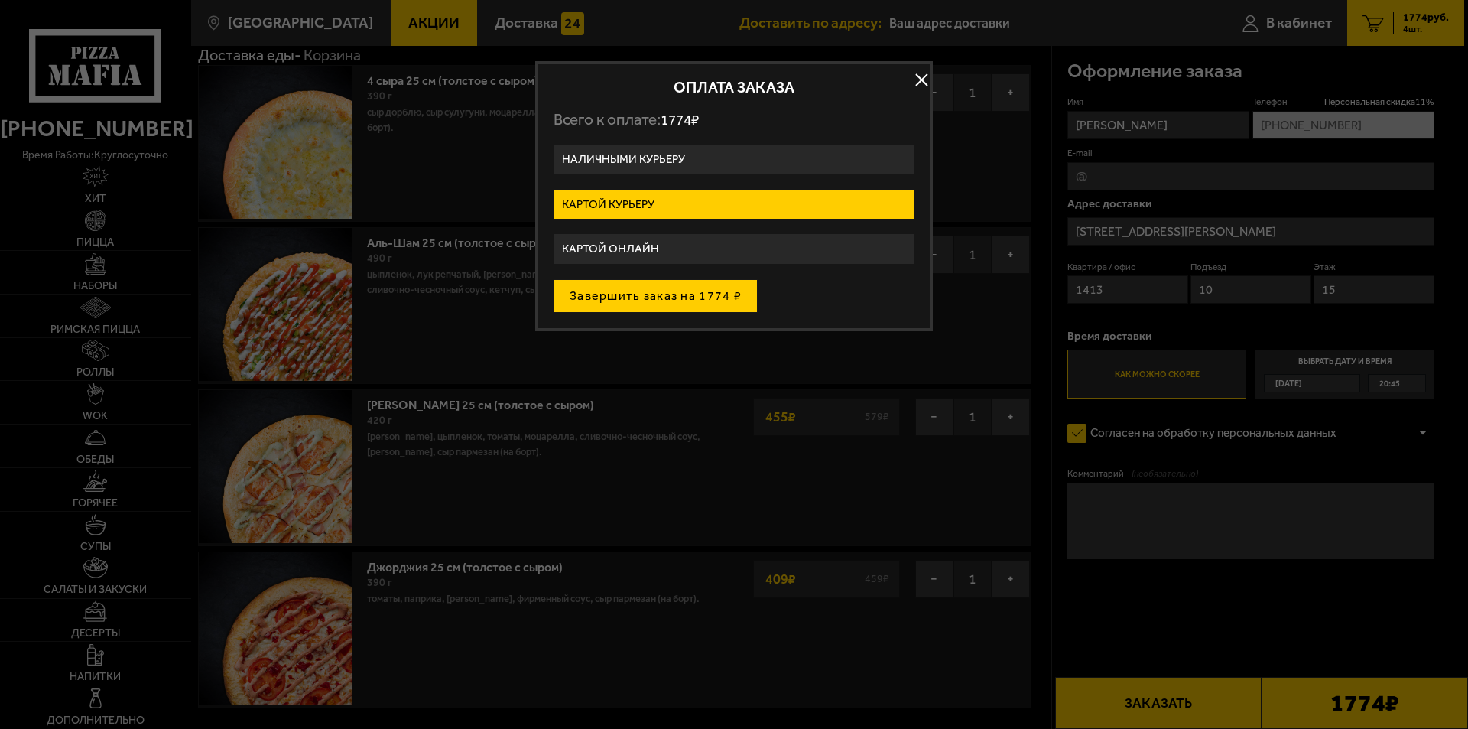
click at [664, 293] on button "Завершить заказ на 1774 ₽" at bounding box center [656, 296] width 204 height 34
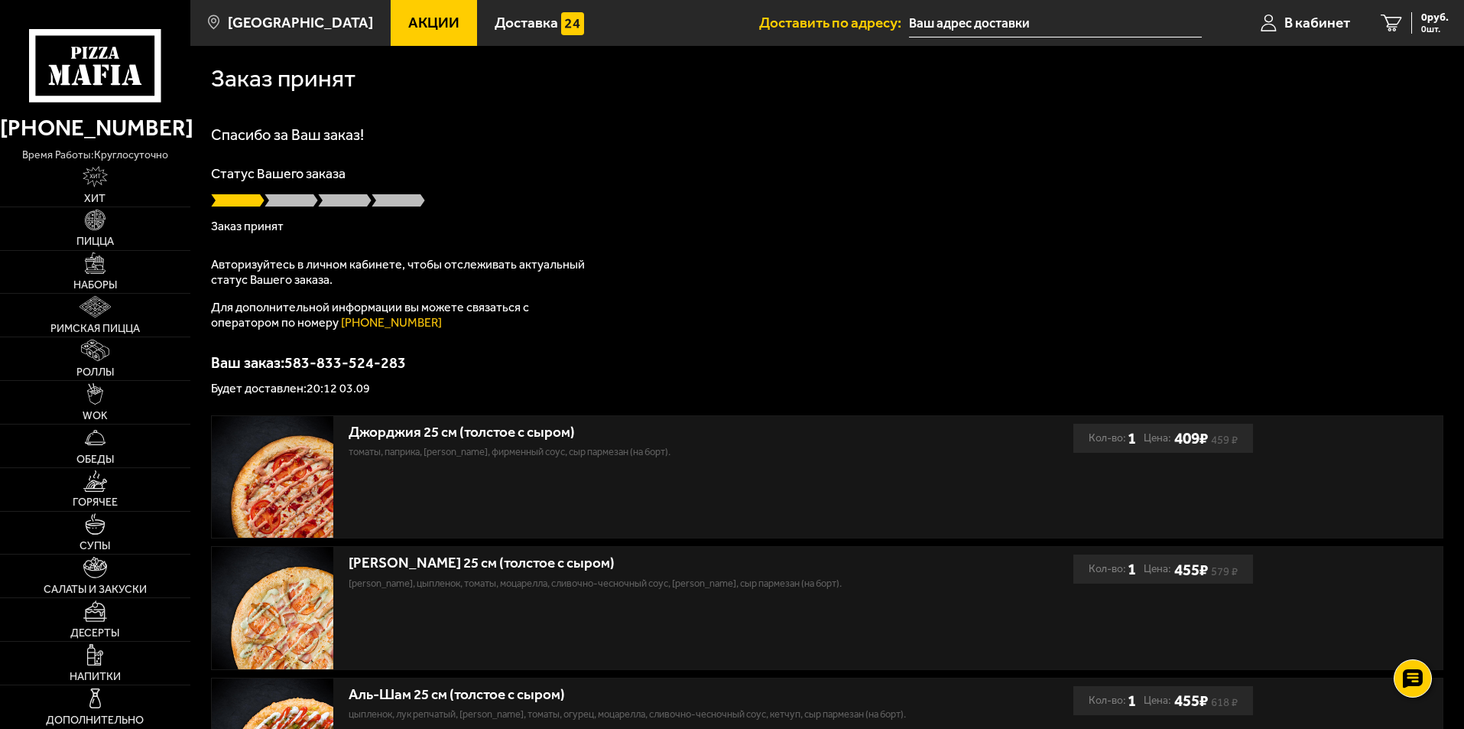
click at [372, 267] on p "Авторизуйтесь в личном кабинете, чтобы отслеживать актуальный статус Вашего зак…" at bounding box center [402, 272] width 382 height 31
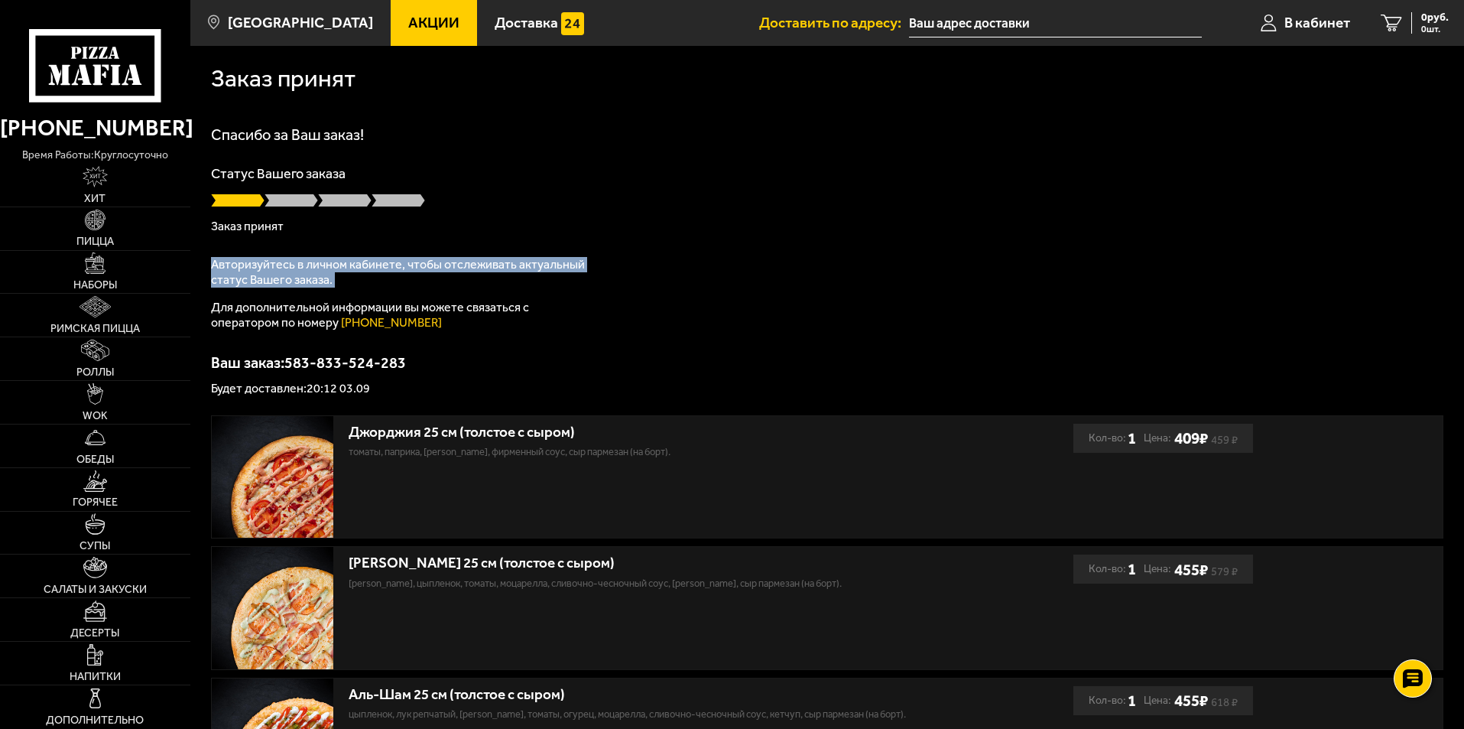
click at [372, 267] on p "Авторизуйтесь в личном кабинете, чтобы отслеживать актуальный статус Вашего зак…" at bounding box center [402, 272] width 382 height 31
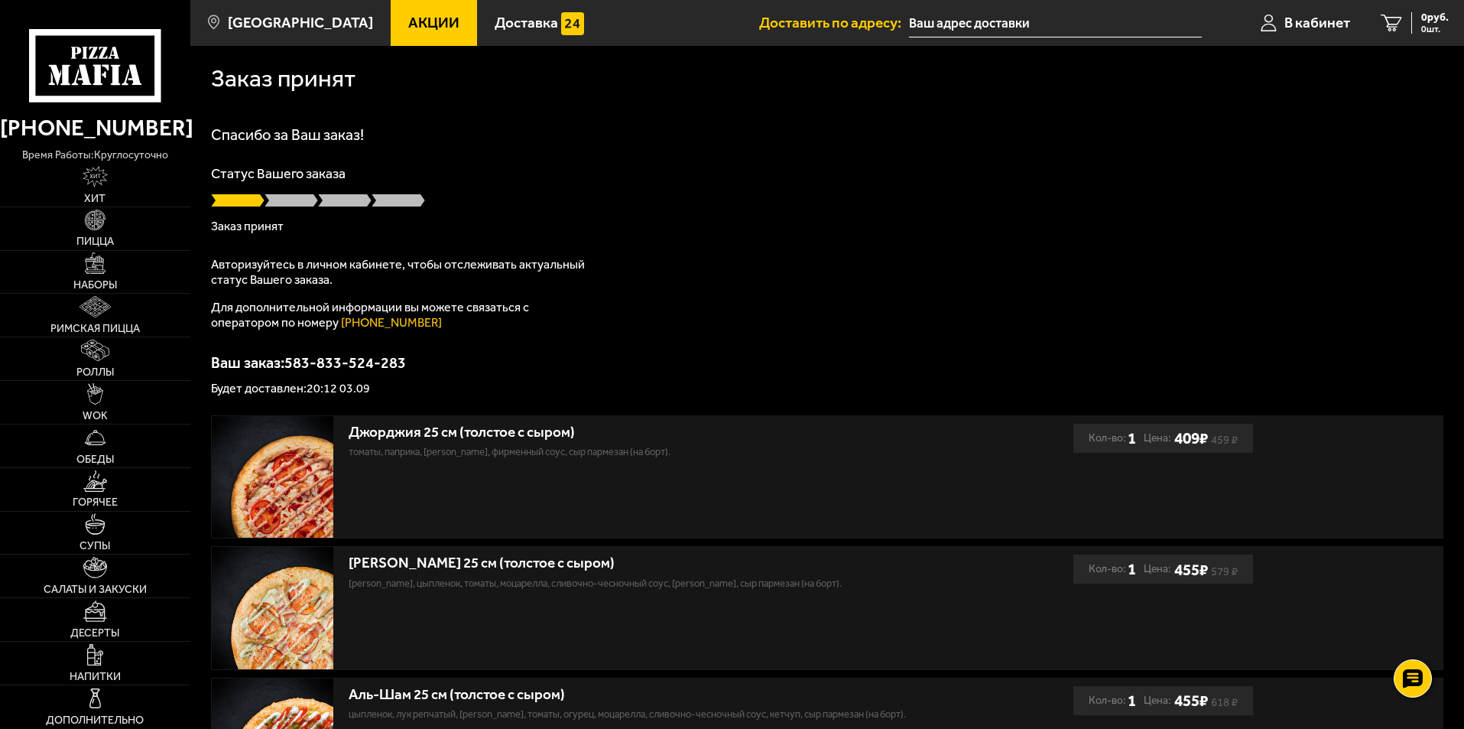
drag, startPoint x: 870, startPoint y: 154, endPoint x: 431, endPoint y: 268, distance: 453.5
click at [431, 268] on p "Авторизуйтесь в личном кабинете, чтобы отслеживать актуальный статус Вашего зак…" at bounding box center [402, 272] width 382 height 31
drag, startPoint x: 969, startPoint y: 185, endPoint x: 886, endPoint y: 164, distance: 85.3
click at [886, 164] on div "Спасибо за Ваш заказ! Статус Вашего заказа Заказ принят Авторизуйтесь в личном …" at bounding box center [827, 261] width 1233 height 268
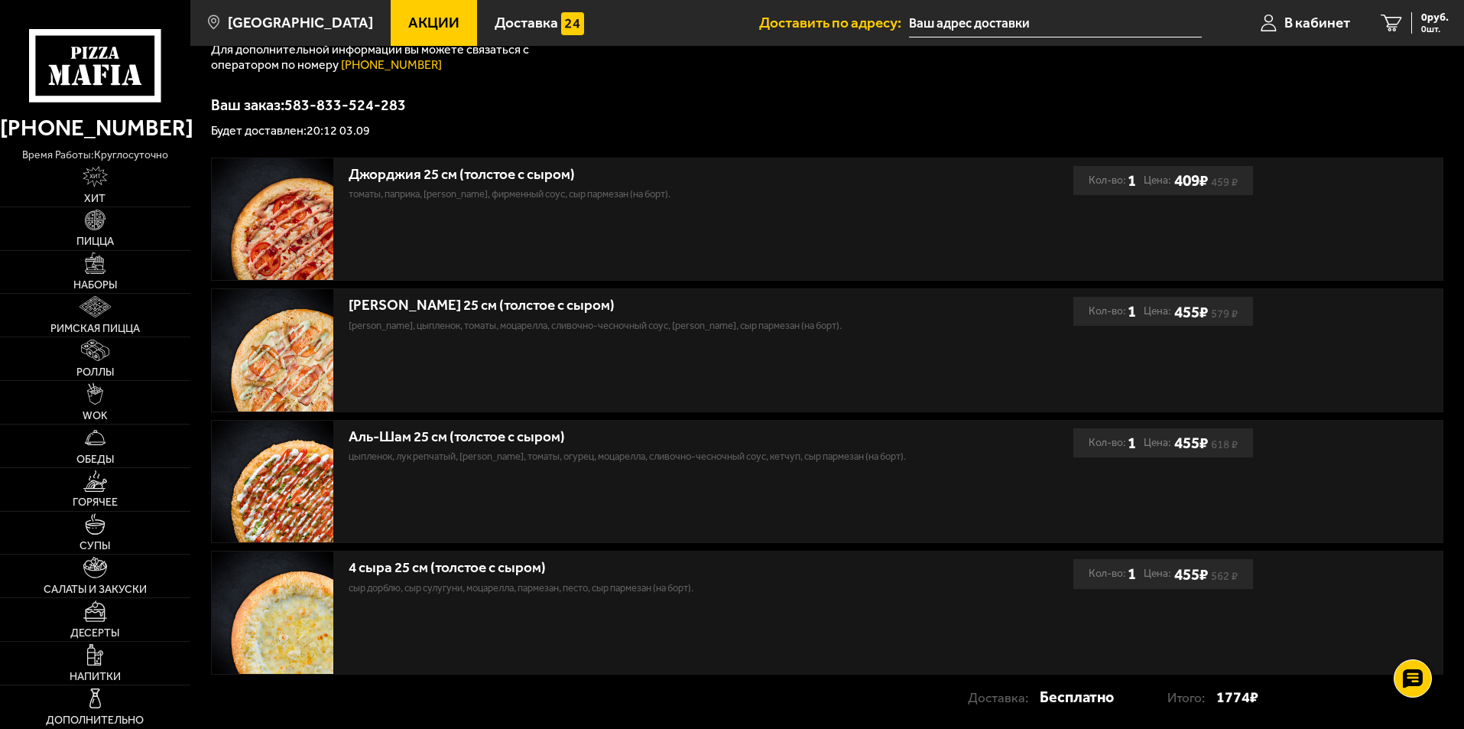
scroll to position [364, 0]
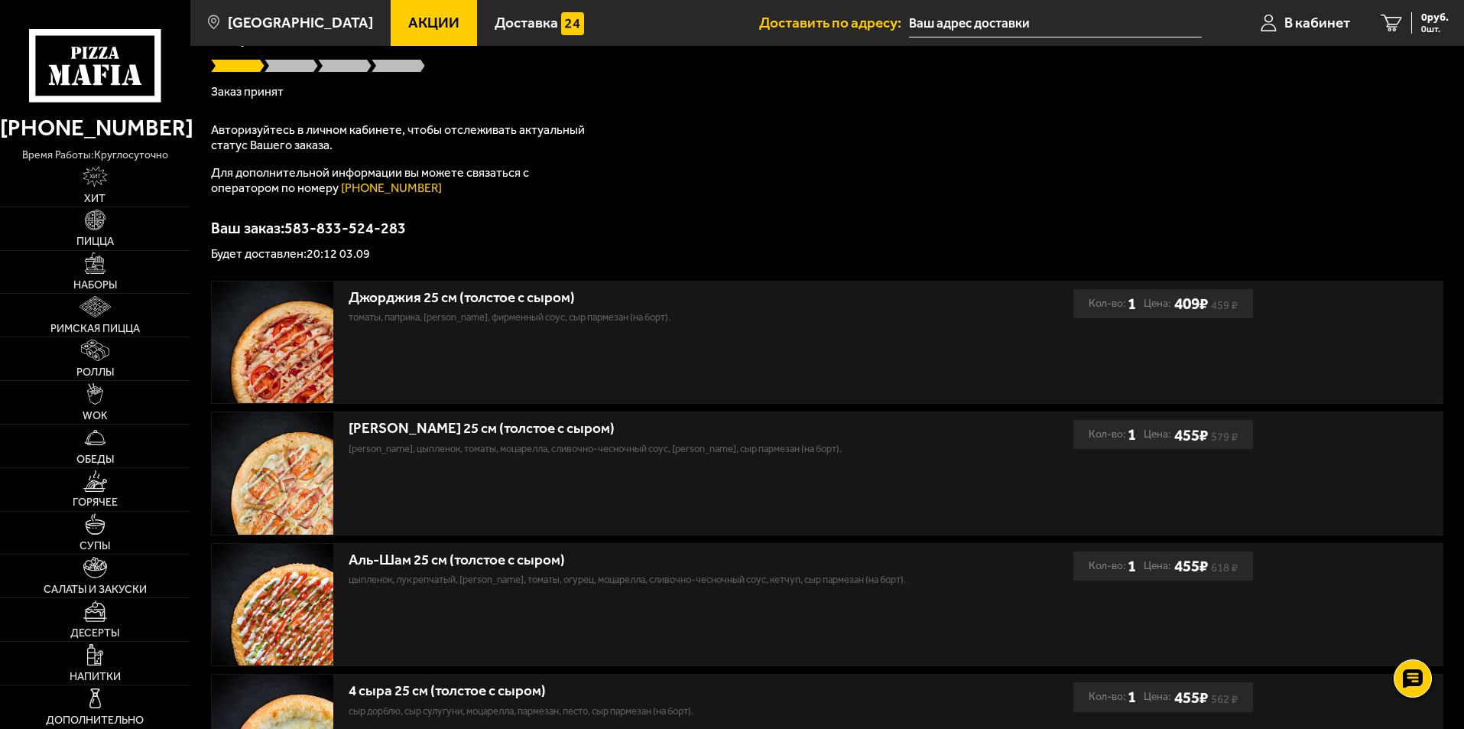
drag, startPoint x: 854, startPoint y: 169, endPoint x: 832, endPoint y: 167, distance: 22.3
drag, startPoint x: 832, startPoint y: 167, endPoint x: 804, endPoint y: 157, distance: 30.0
click at [804, 157] on div "Спасибо за Ваш заказ! Статус Вашего заказа Заказ принят Авторизуйтесь в личном …" at bounding box center [827, 126] width 1233 height 268
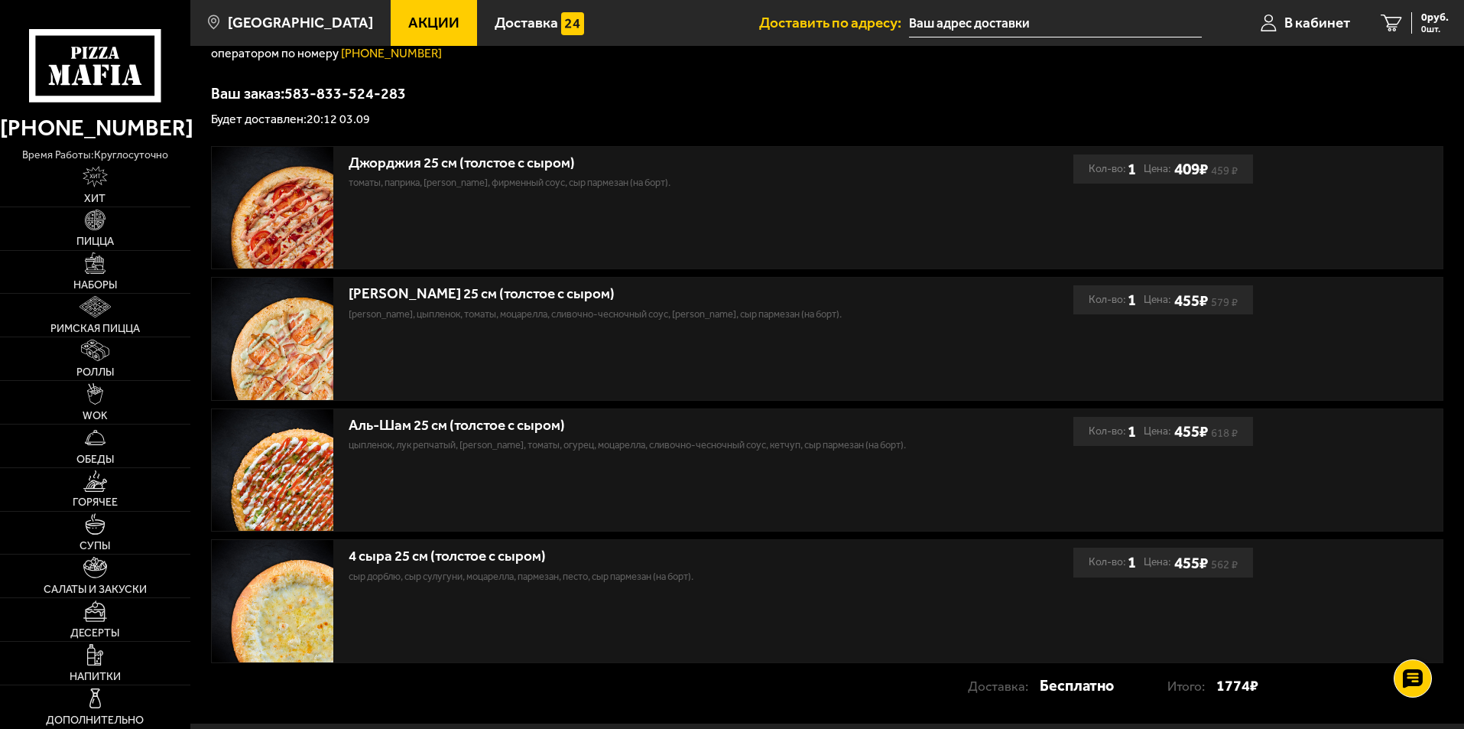
scroll to position [288, 0]
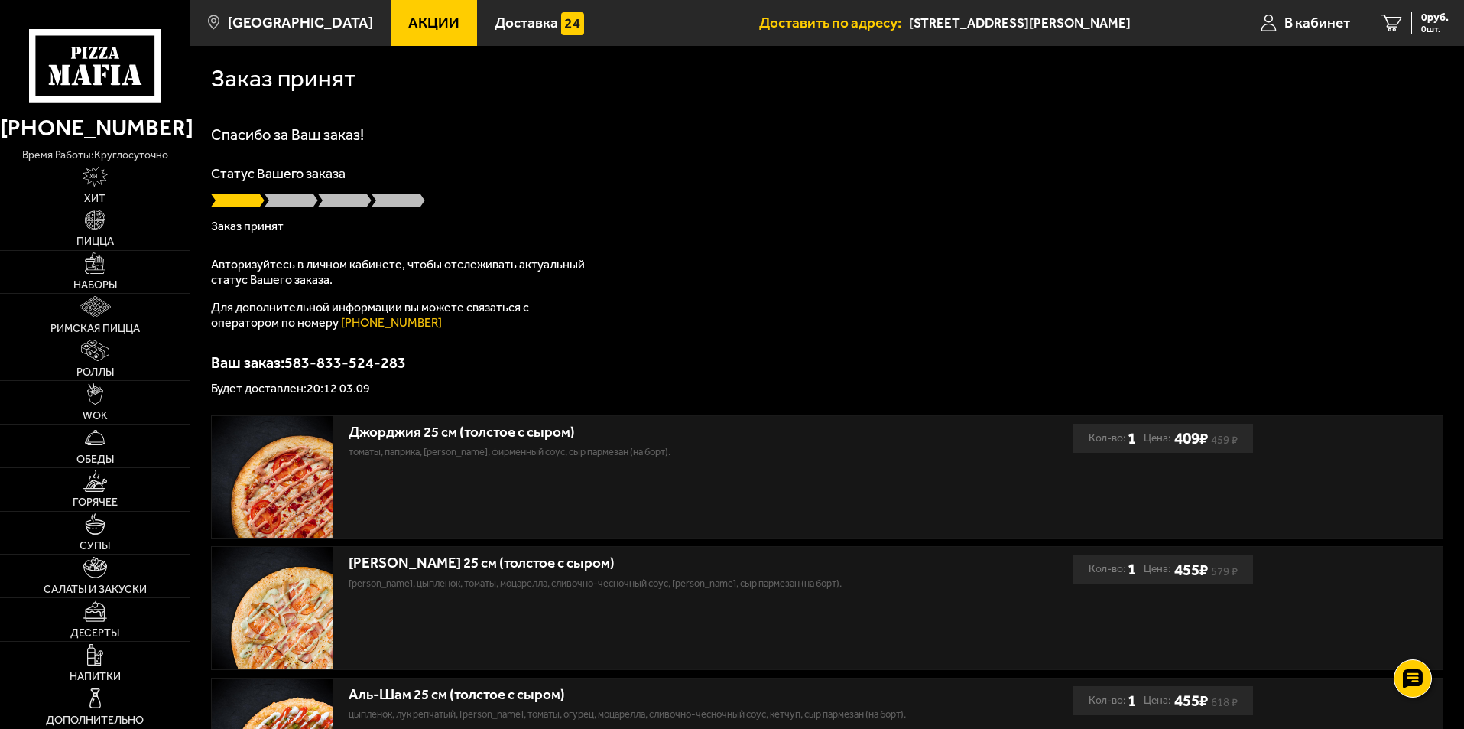
drag, startPoint x: 391, startPoint y: 278, endPoint x: 369, endPoint y: 282, distance: 22.5
drag, startPoint x: 369, startPoint y: 282, endPoint x: 359, endPoint y: 276, distance: 11.7
click at [369, 282] on p "Авторизуйтесь в личном кабинете, чтобы отслеживать актуальный статус Вашего зак…" at bounding box center [402, 272] width 382 height 31
click at [417, 266] on p "Авторизуйтесь в личном кабинете, чтобы отслеживать актуальный статус Вашего зак…" at bounding box center [402, 272] width 382 height 31
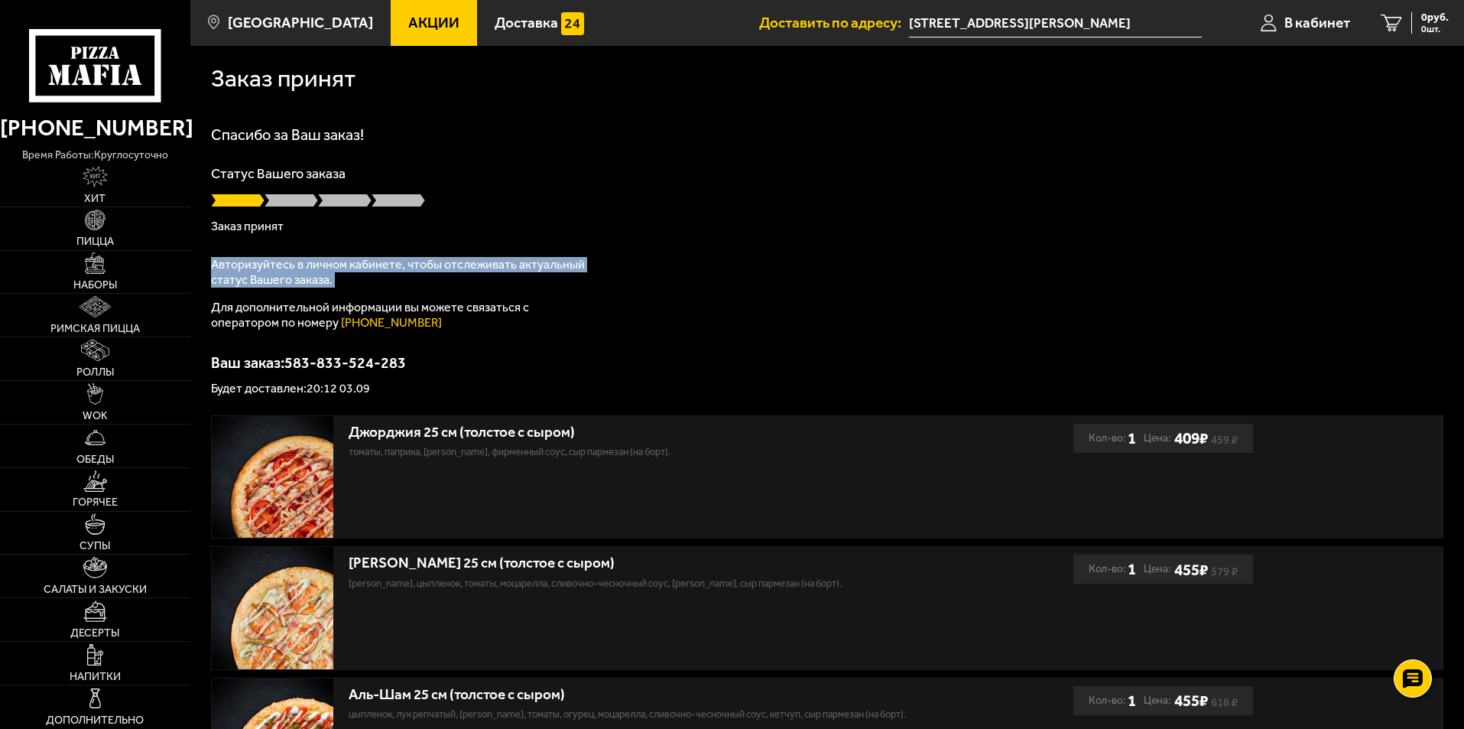
click at [417, 266] on p "Авторизуйтесь в личном кабинете, чтобы отслеживать актуальный статус Вашего зак…" at bounding box center [402, 272] width 382 height 31
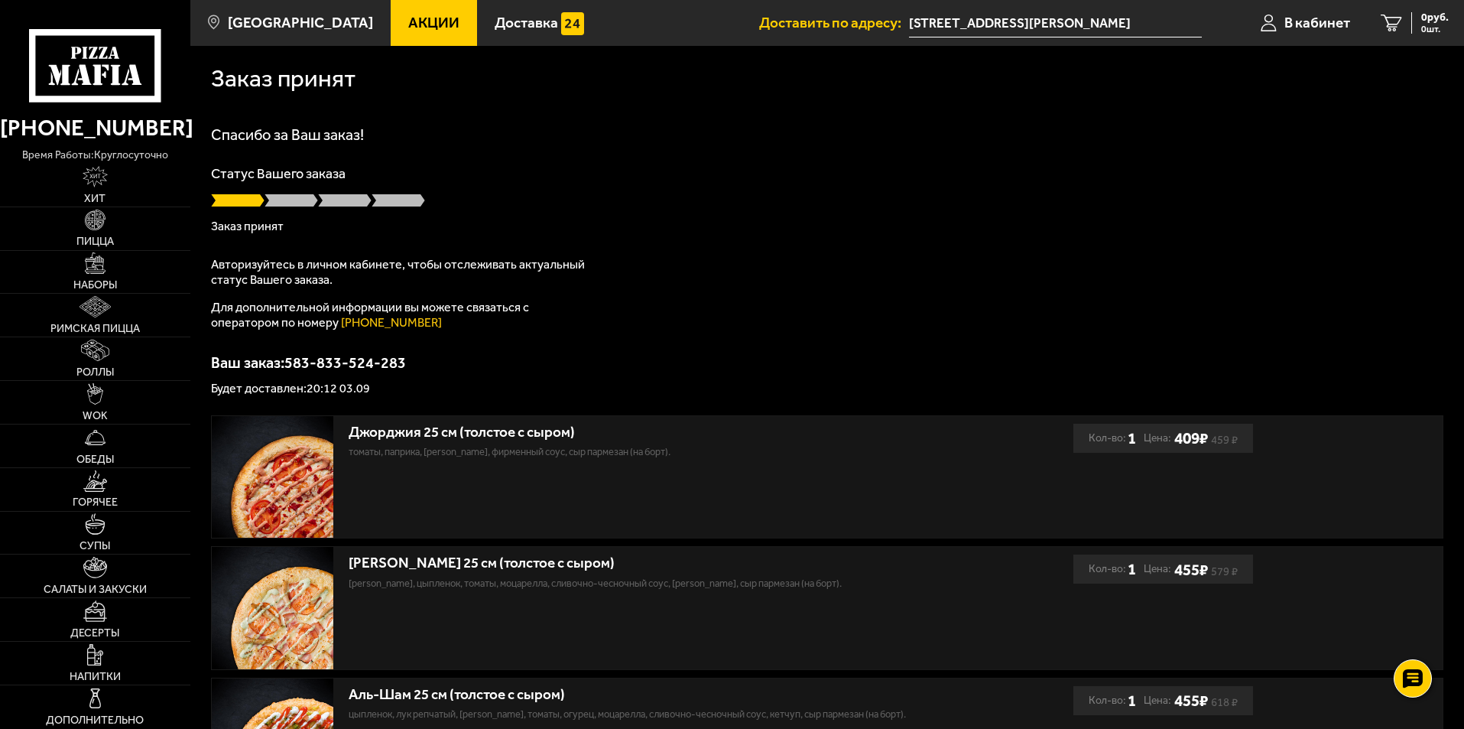
click at [444, 304] on p "Для дополнительной информации вы можете связаться с оператором по номеру (812) …" at bounding box center [402, 315] width 382 height 31
click at [486, 309] on p "Для дополнительной информации вы можете связаться с оператором по номеру (812) …" at bounding box center [402, 315] width 382 height 31
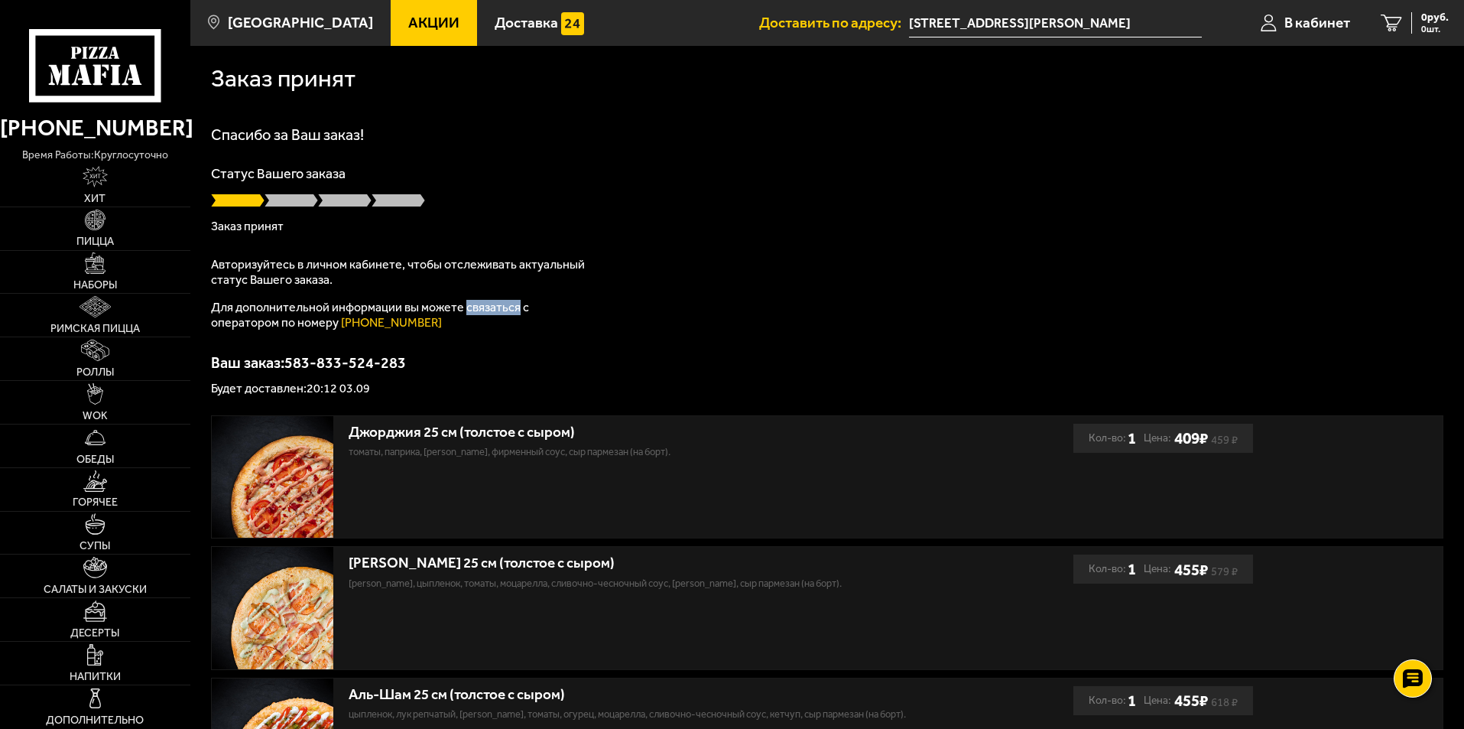
click at [486, 308] on p "Для дополнительной информации вы можете связаться с оператором по номеру (812) …" at bounding box center [402, 315] width 382 height 31
click at [349, 388] on p "Будет доставлен: 20:12 03.09" at bounding box center [827, 388] width 1233 height 12
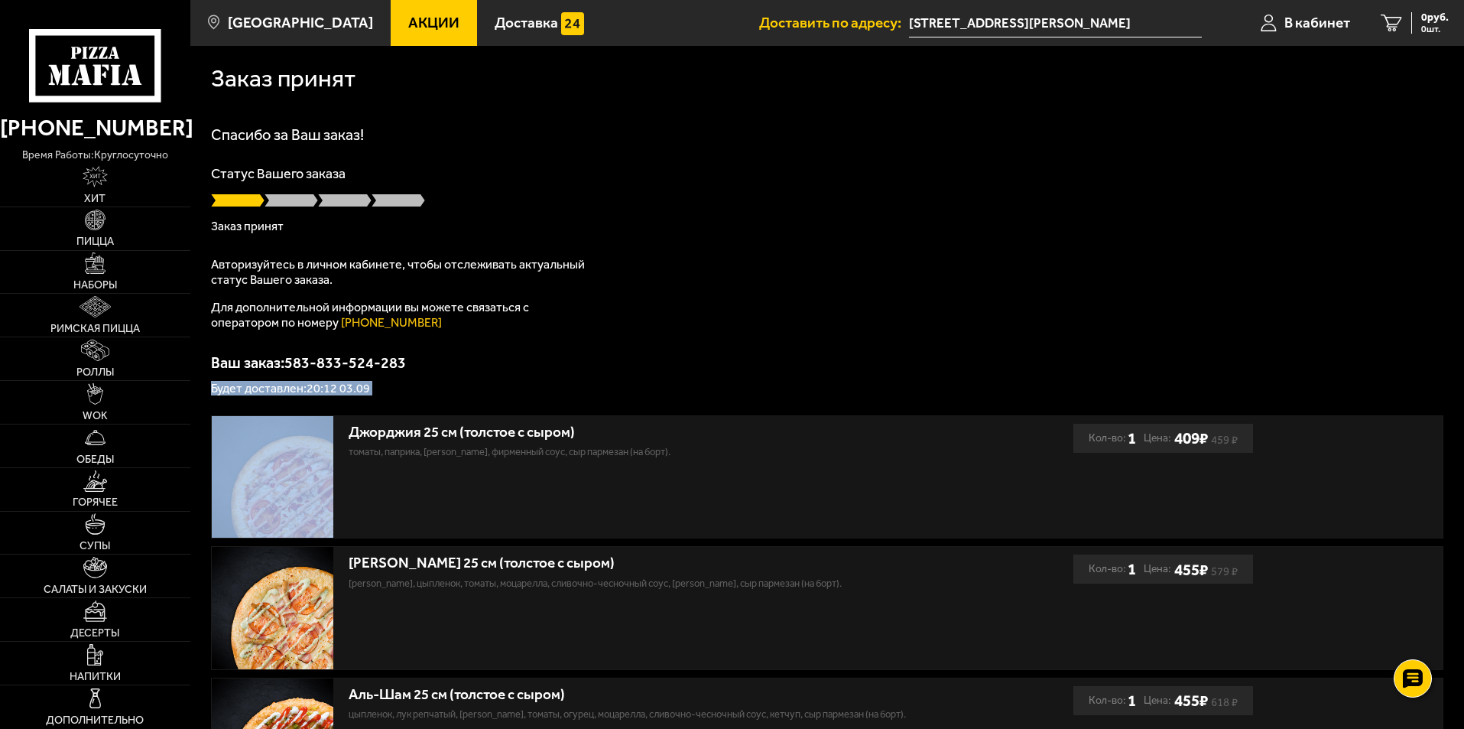
click at [349, 388] on p "Будет доставлен: 20:12 03.09" at bounding box center [827, 388] width 1233 height 12
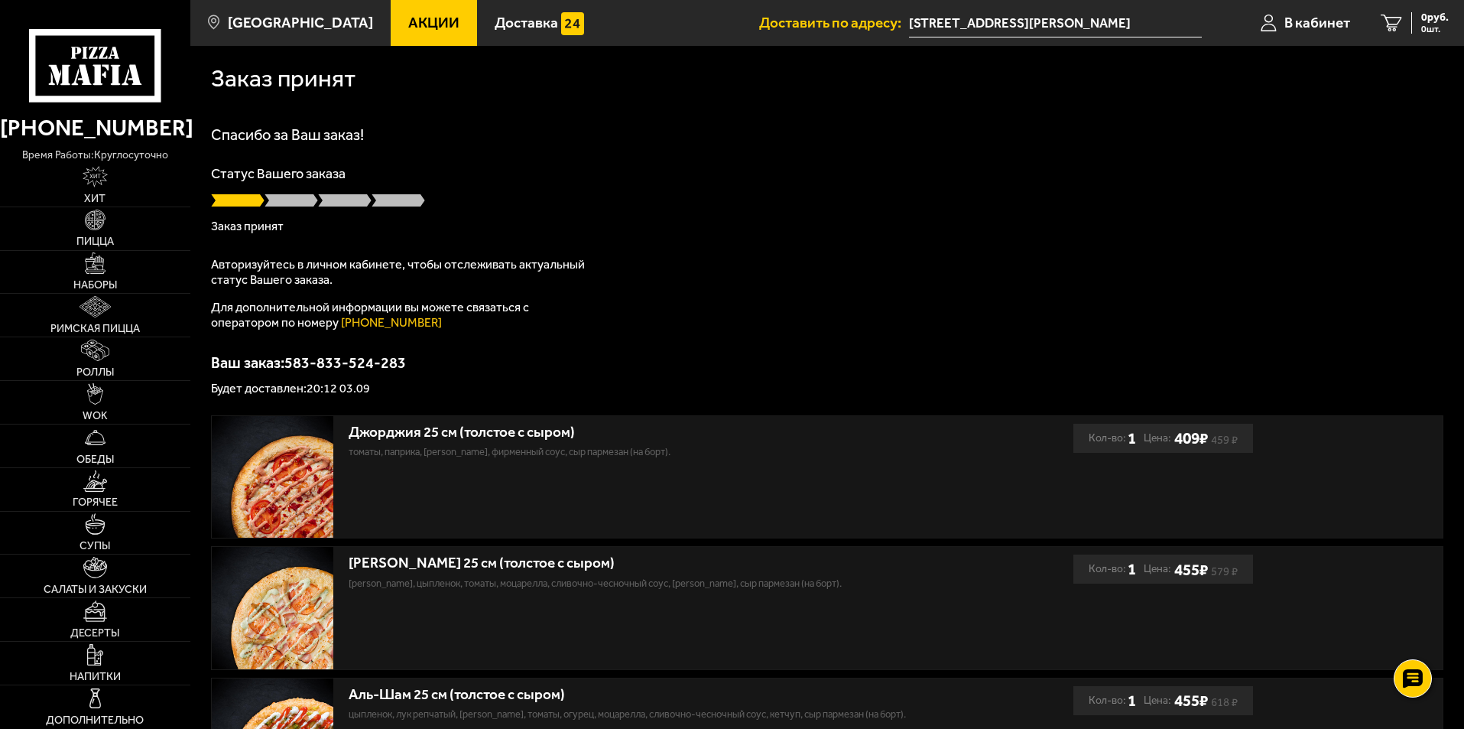
click at [343, 383] on p "Будет доставлен: 20:12 03.09" at bounding box center [827, 388] width 1233 height 12
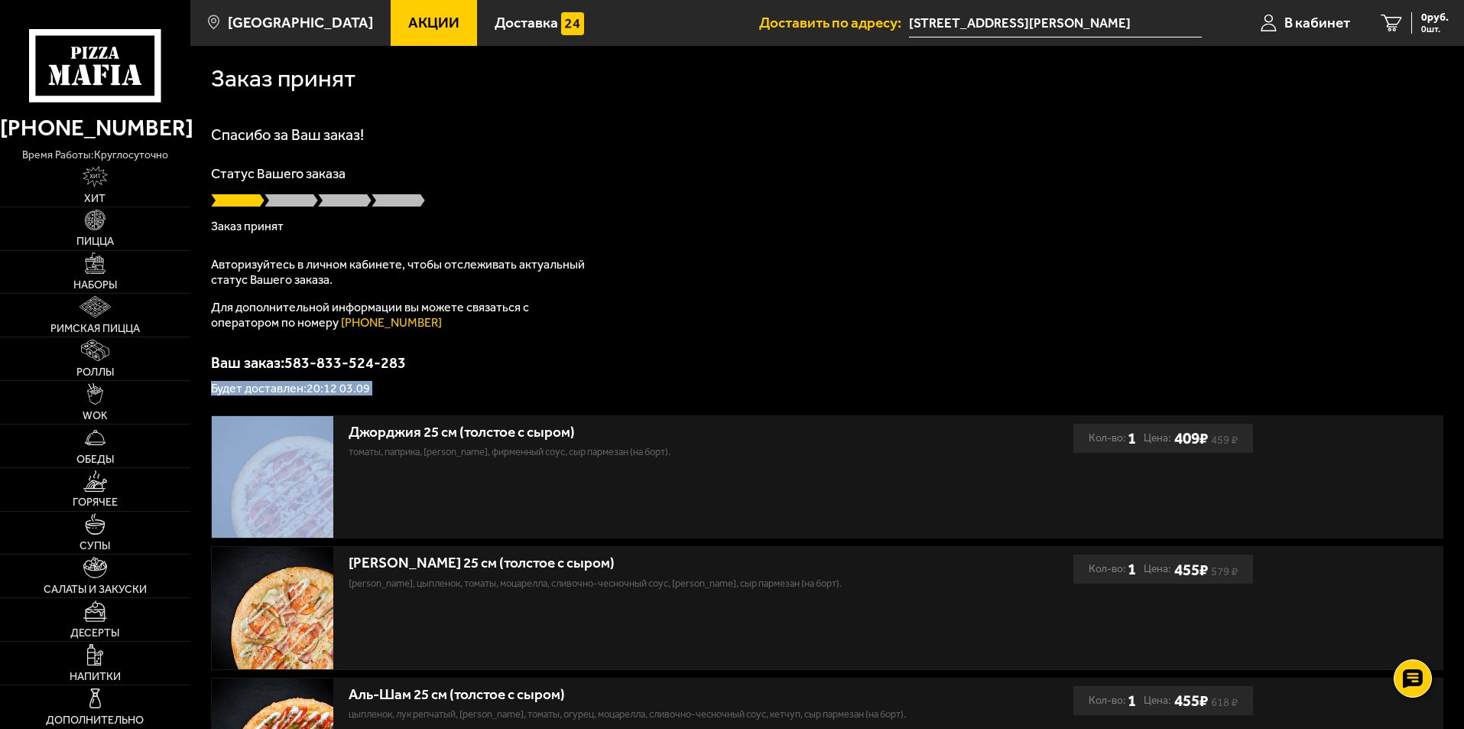
click at [343, 383] on p "Будет доставлен: 20:12 03.09" at bounding box center [827, 388] width 1233 height 12
drag, startPoint x: 343, startPoint y: 383, endPoint x: 429, endPoint y: 330, distance: 101.6
click at [343, 383] on p "Будет доставлен: 20:12 03.09" at bounding box center [827, 388] width 1233 height 12
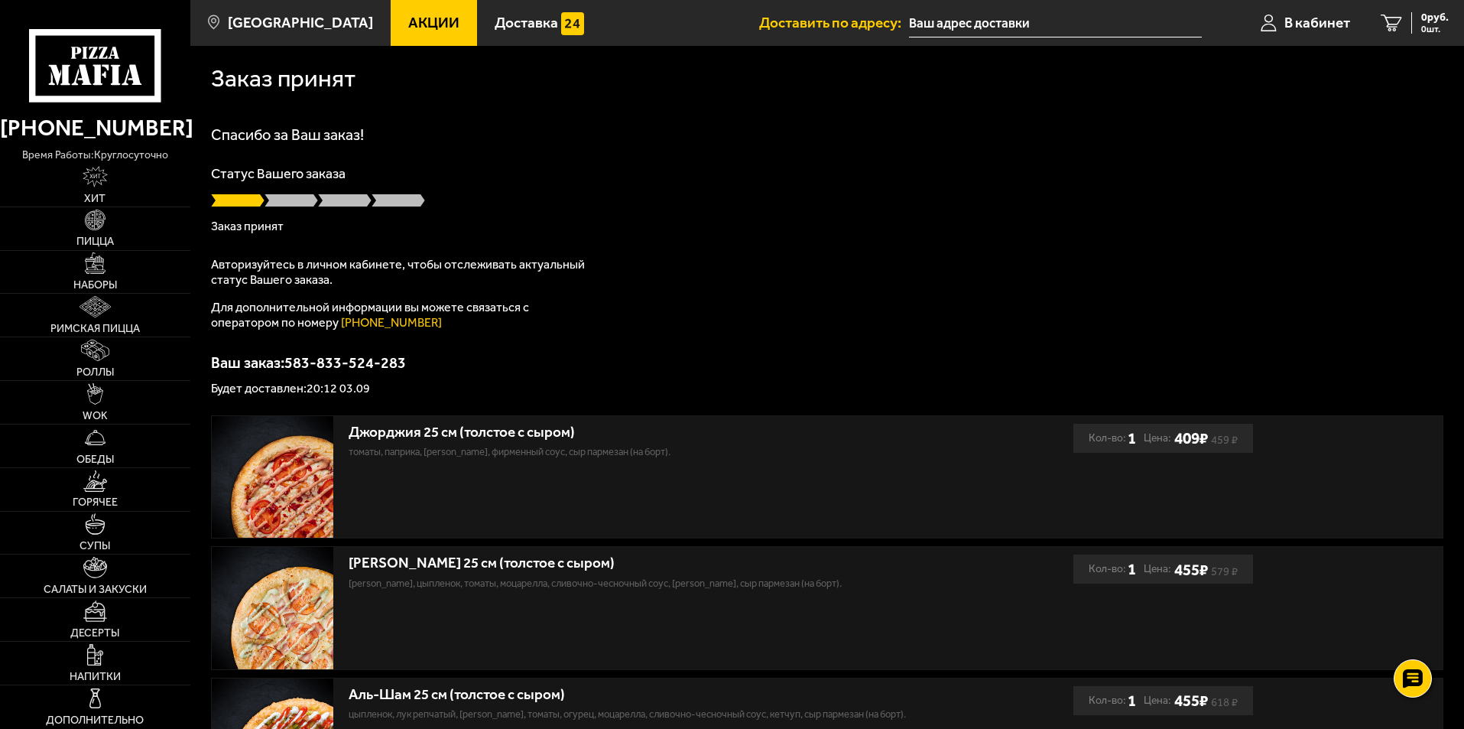
drag, startPoint x: 327, startPoint y: 284, endPoint x: 308, endPoint y: 271, distance: 22.1
click at [308, 271] on p "Авторизуйтесь в личном кабинете, чтобы отслеживать актуальный статус Вашего зак…" at bounding box center [402, 272] width 382 height 31
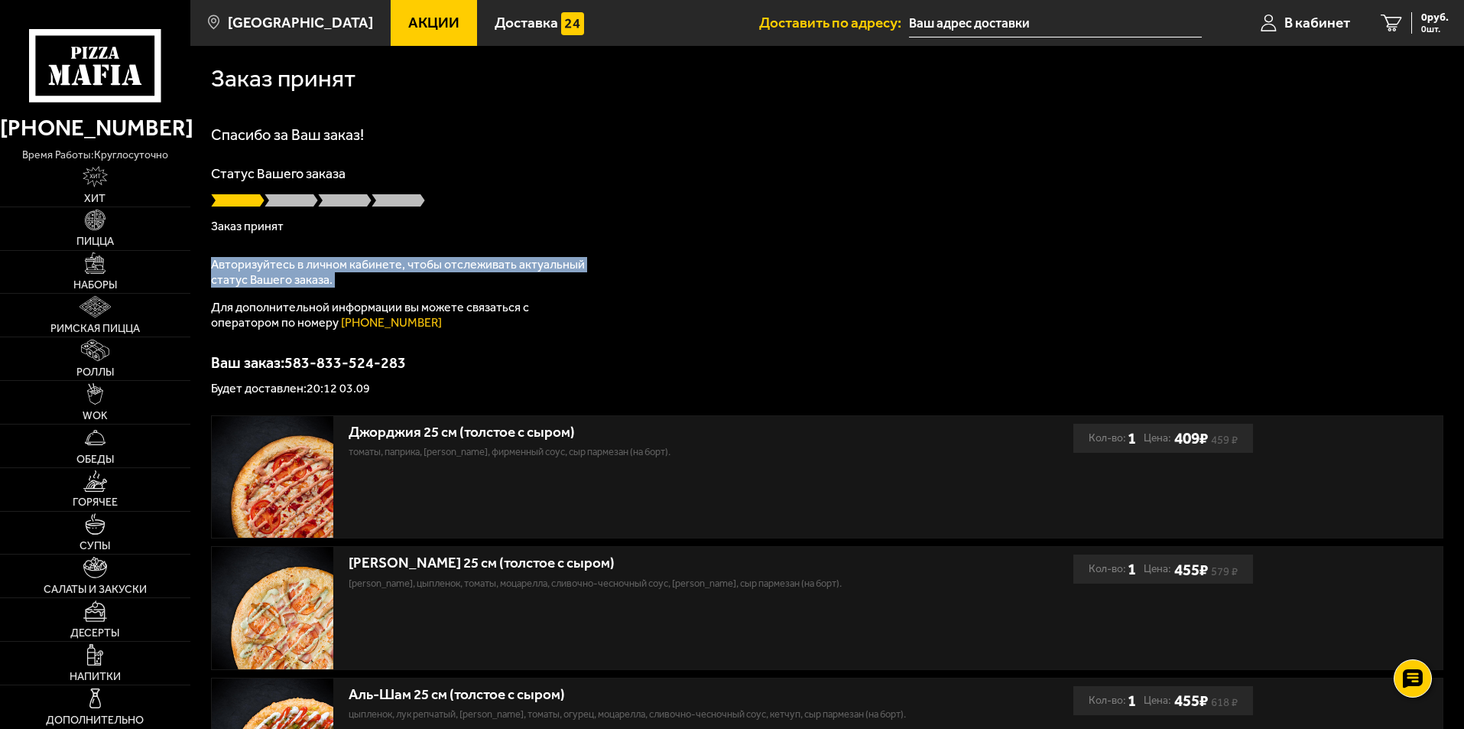
click at [307, 271] on p "Авторизуйтесь в личном кабинете, чтобы отслеживать актуальный статус Вашего зак…" at bounding box center [402, 272] width 382 height 31
drag, startPoint x: 307, startPoint y: 271, endPoint x: 746, endPoint y: 125, distance: 462.6
click at [307, 271] on p "Авторизуйтесь в личном кабинете, чтобы отслеживать актуальный статус Вашего зак…" at bounding box center [402, 272] width 382 height 31
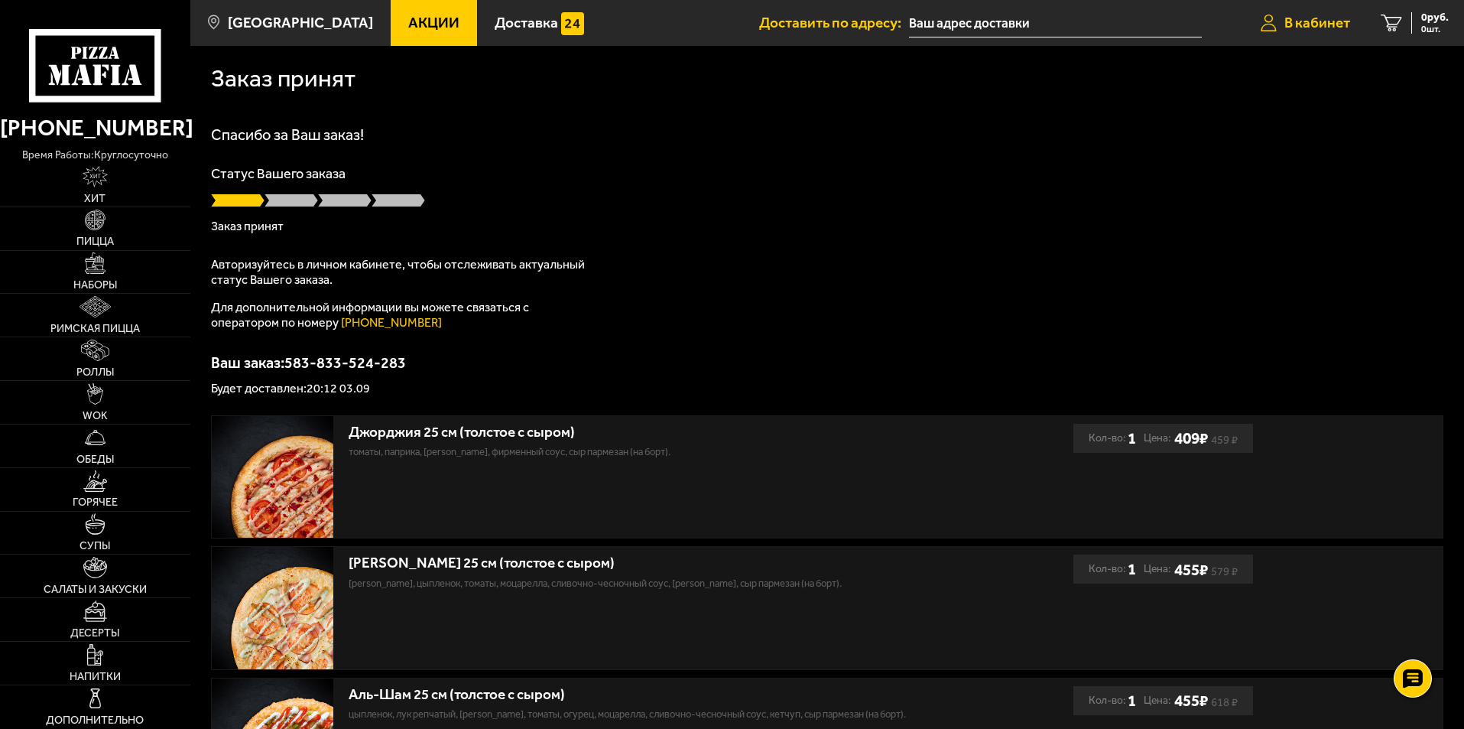
click at [1325, 31] on link "В кабинет" at bounding box center [1306, 23] width 120 height 46
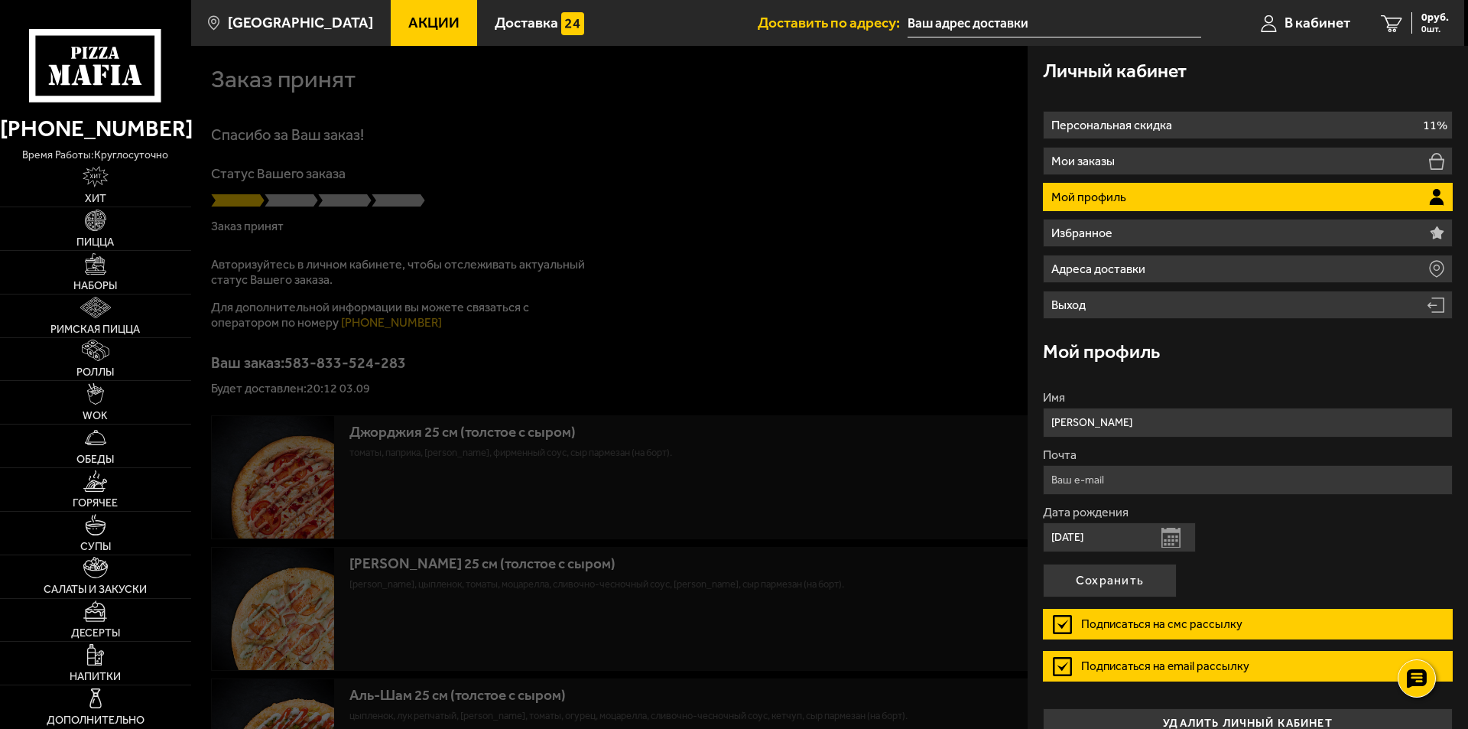
click at [1093, 200] on p "Мой профиль" at bounding box center [1090, 197] width 79 height 12
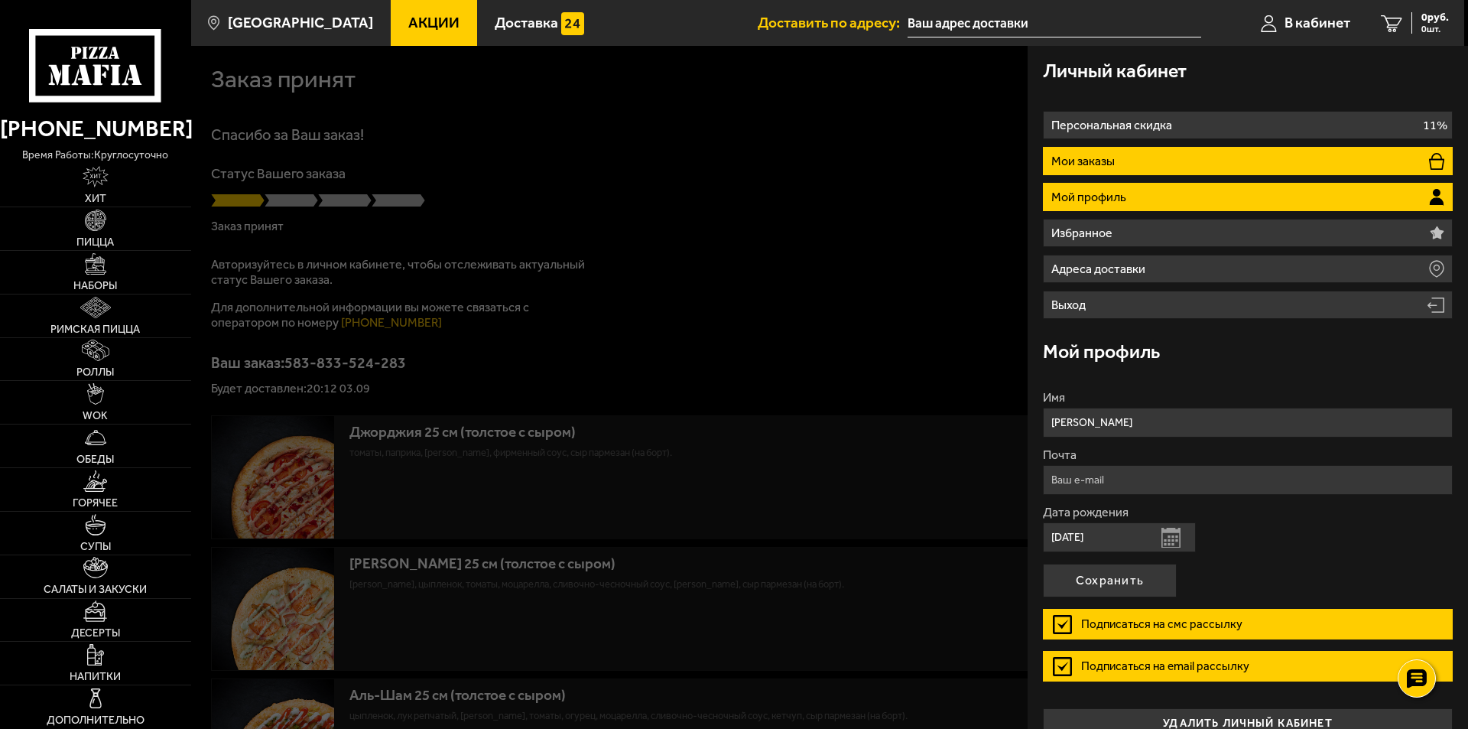
click at [1090, 148] on li "Мои заказы" at bounding box center [1248, 161] width 410 height 28
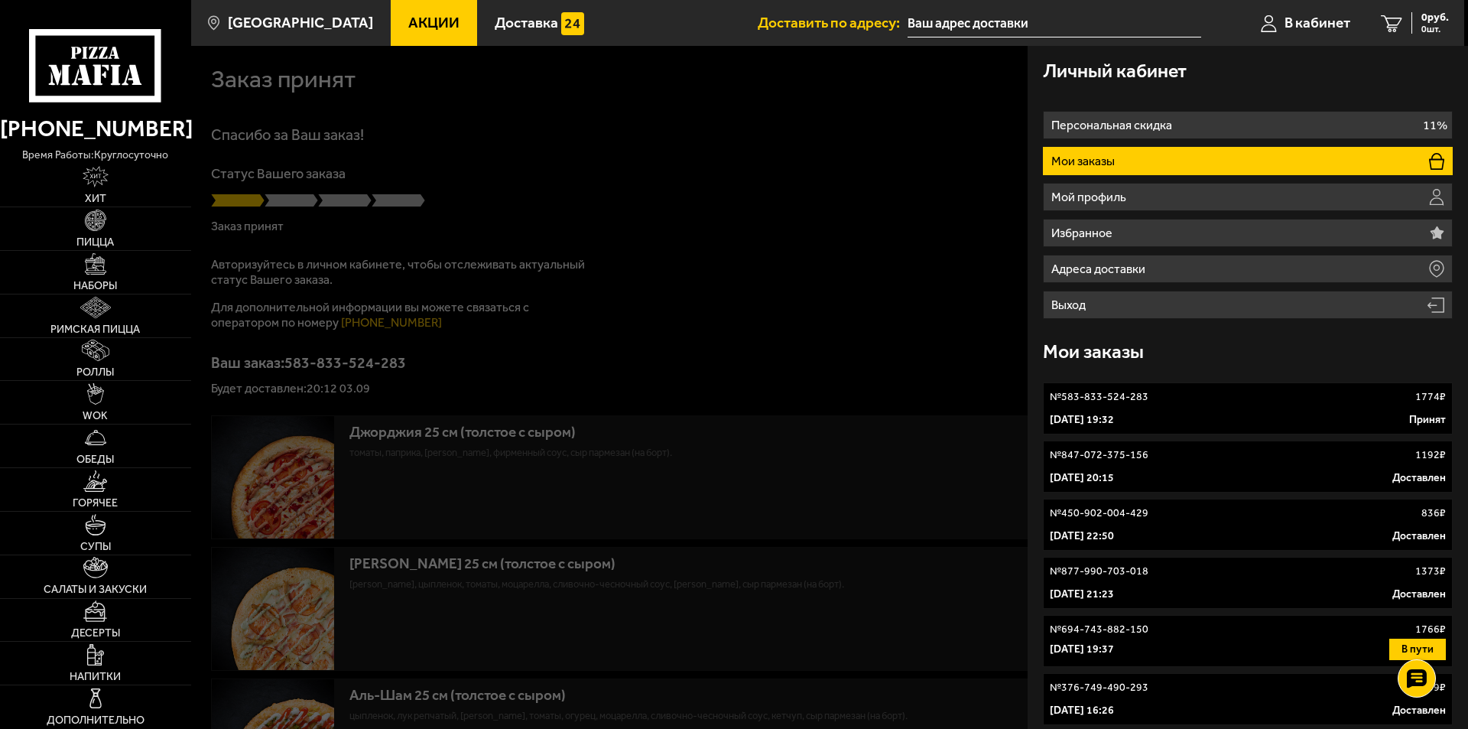
click at [1162, 407] on link "№ 583-833-524-283 1774 ₽ 3 сентября 2025 г. 19:32 Принят" at bounding box center [1248, 408] width 410 height 52
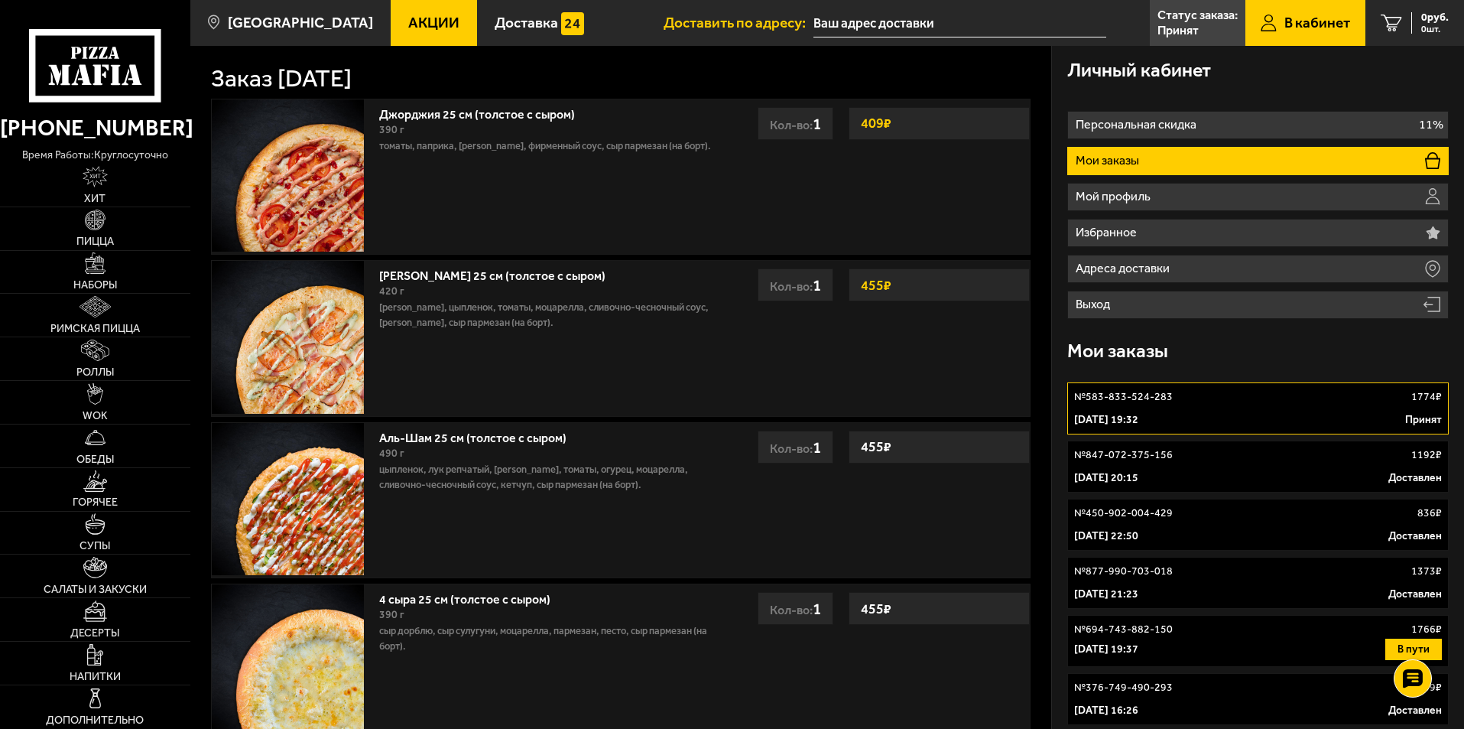
click at [1178, 401] on div "№ 583-833-524-283 1774 ₽" at bounding box center [1258, 396] width 368 height 15
click at [1128, 163] on p "Мои заказы" at bounding box center [1109, 160] width 67 height 12
click at [1139, 415] on p "3 сентября 2025 г. 19:32" at bounding box center [1106, 419] width 64 height 15
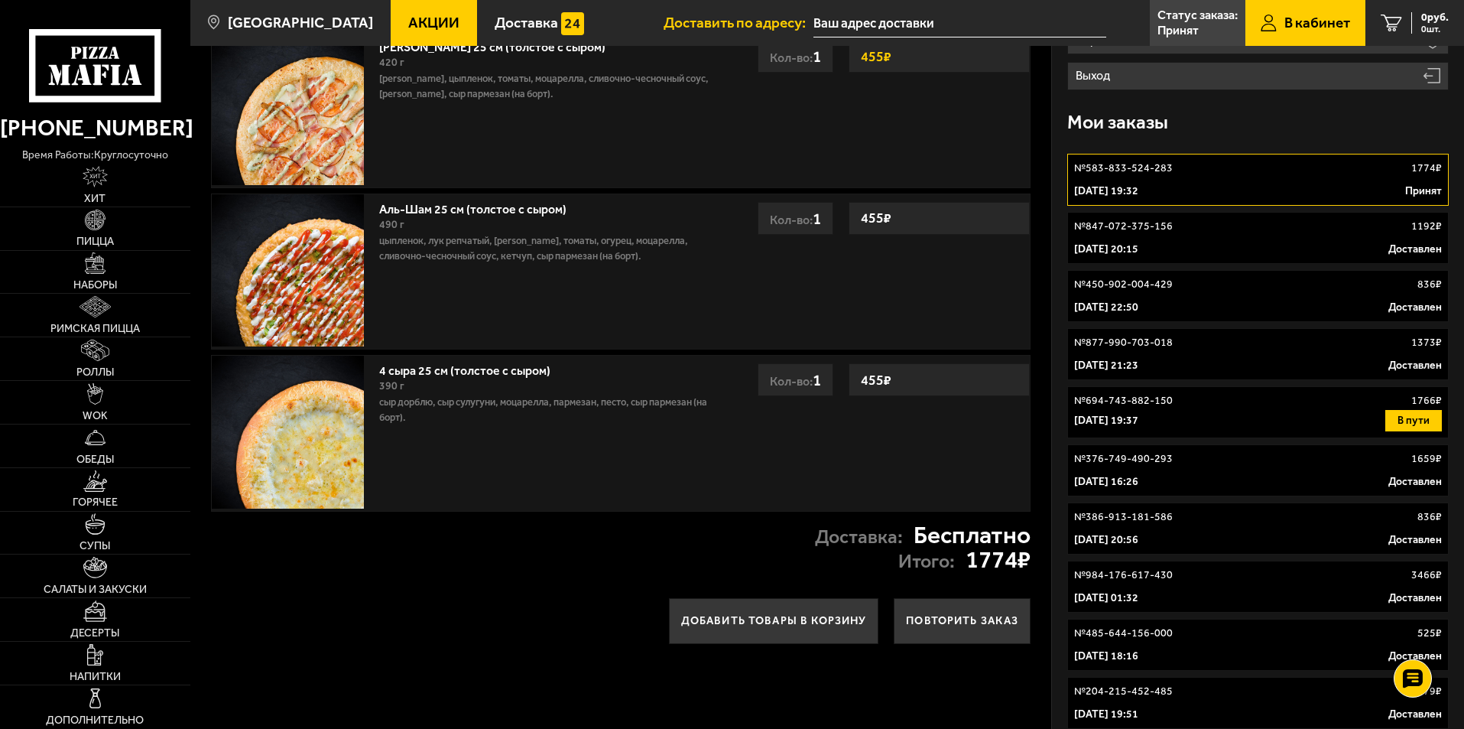
scroll to position [306, 0]
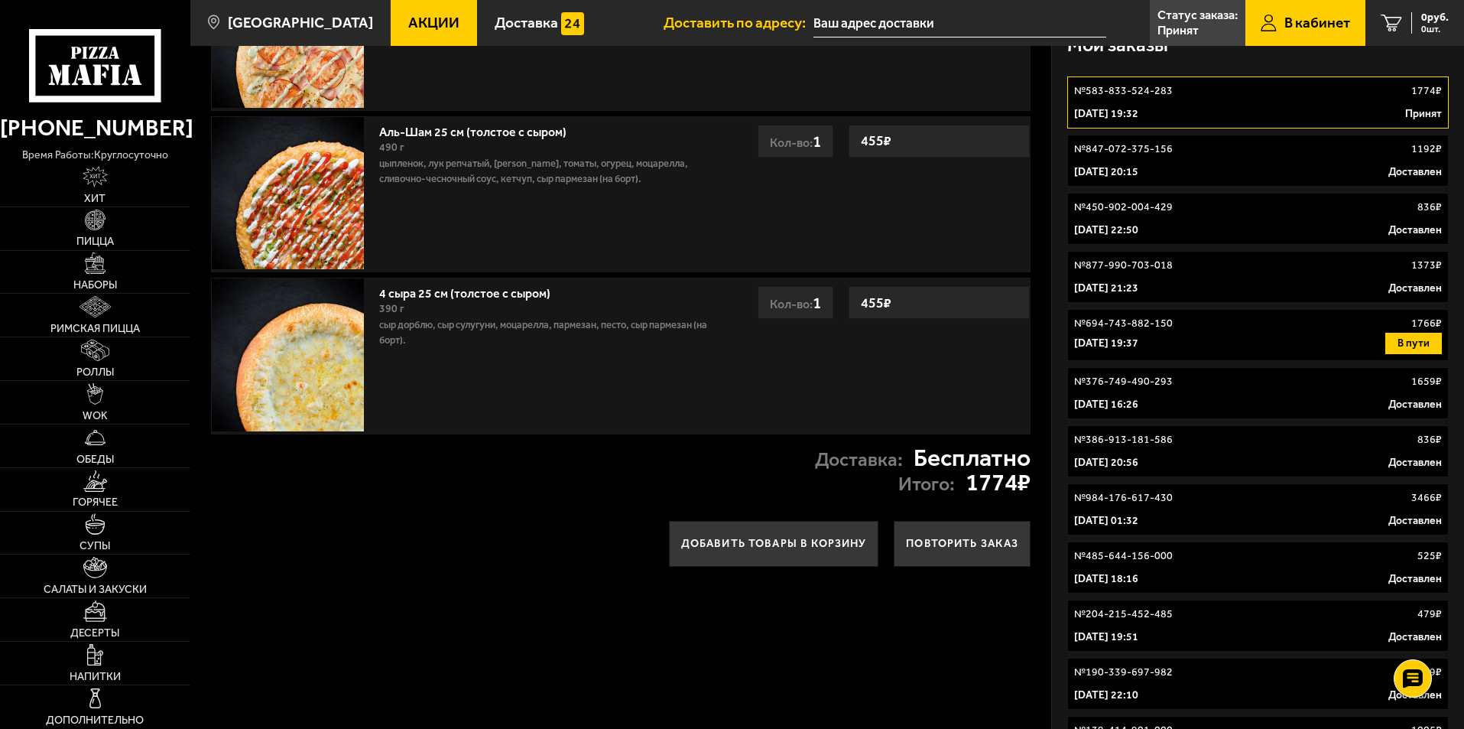
drag, startPoint x: 466, startPoint y: 498, endPoint x: 384, endPoint y: 510, distance: 83.5
click at [385, 506] on div "Доставка: Бесплатно Итого: 1774 ₽" at bounding box center [620, 470] width 861 height 72
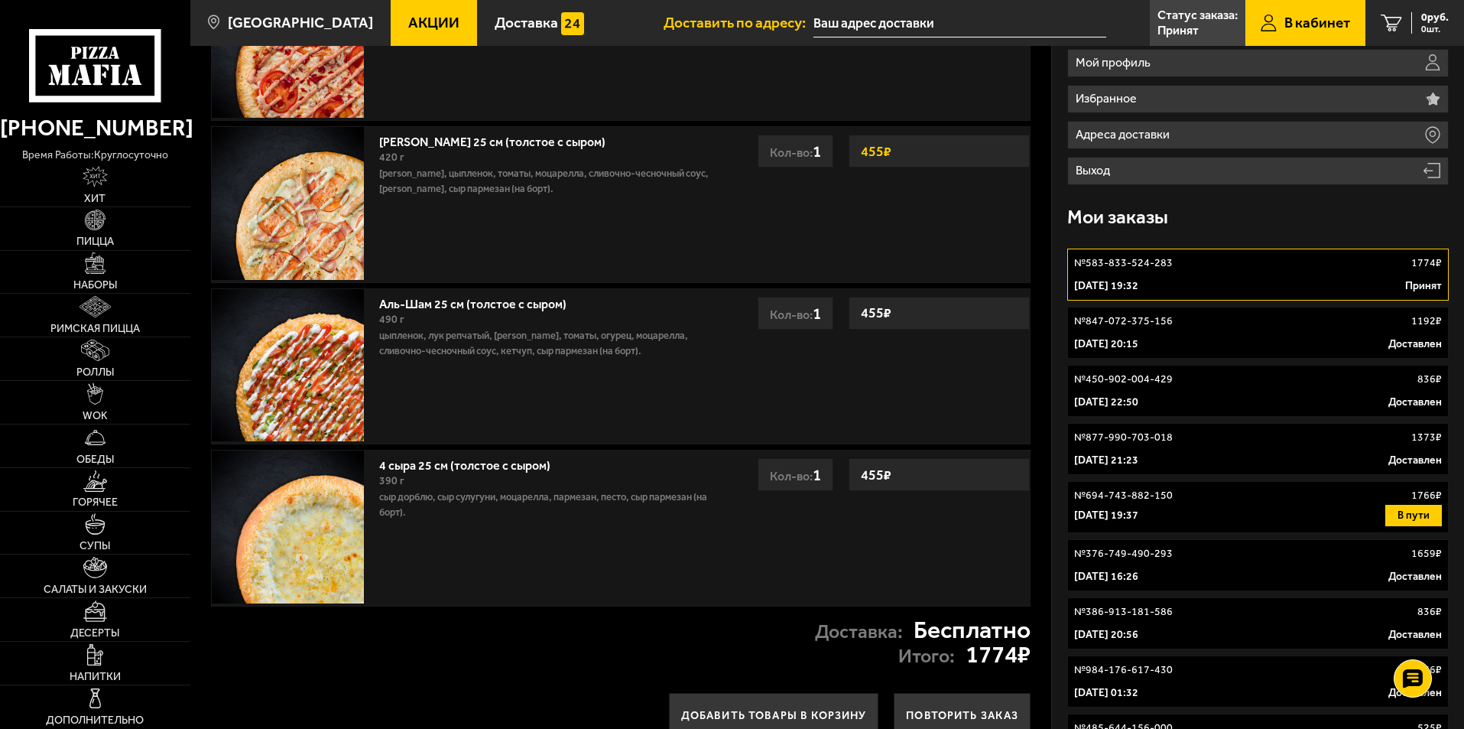
scroll to position [153, 0]
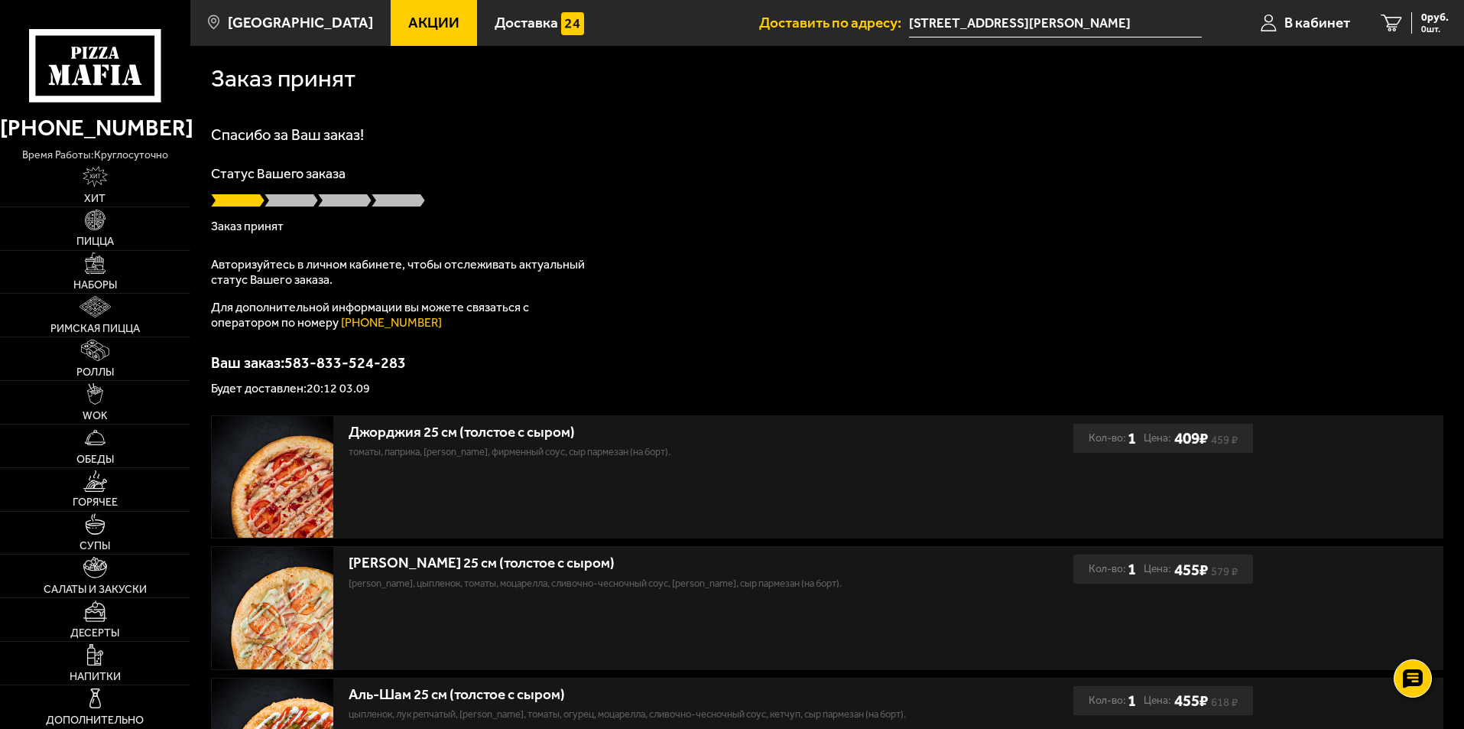
click at [297, 272] on p "Авторизуйтесь в личном кабинете, чтобы отслеживать актуальный статус Вашего зак…" at bounding box center [402, 272] width 382 height 31
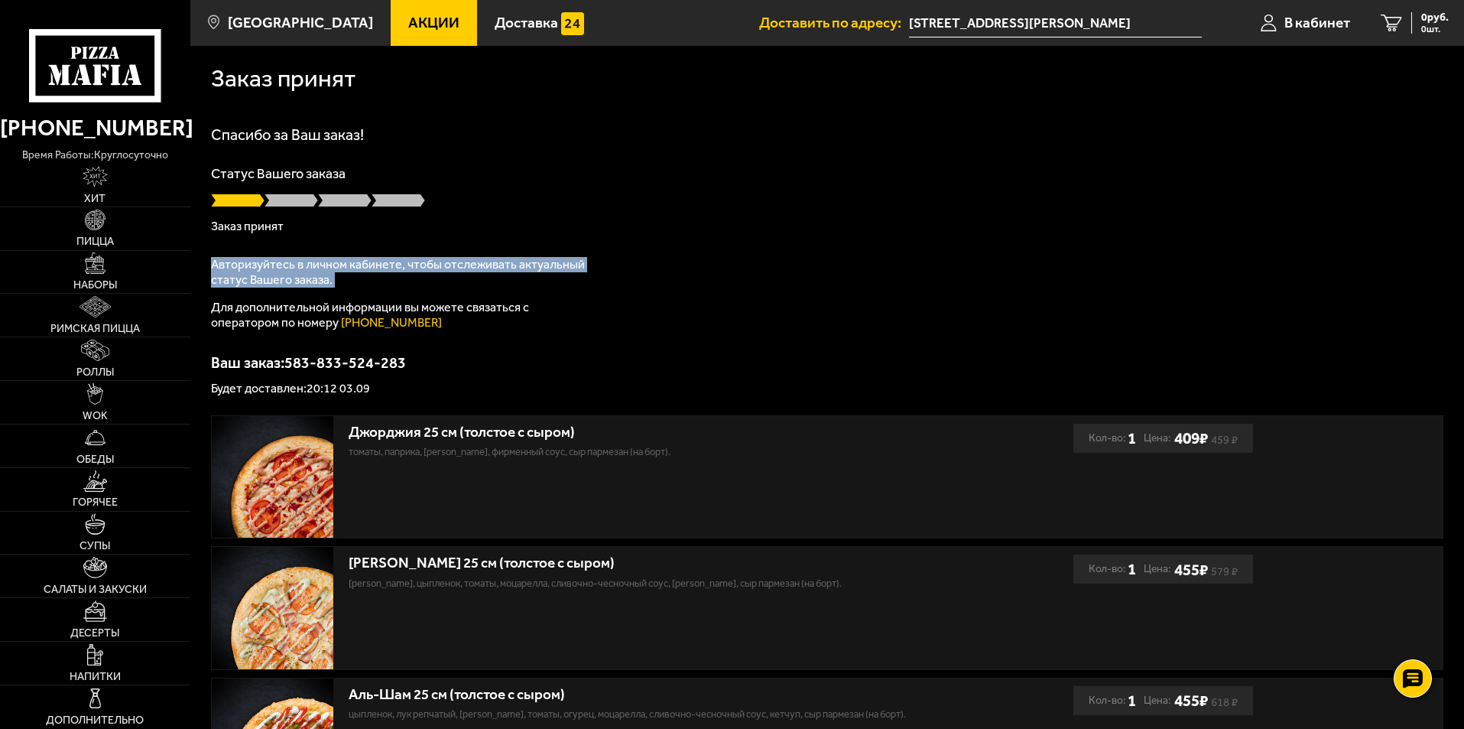
click at [297, 272] on p "Авторизуйтесь в личном кабинете, чтобы отслеживать актуальный статус Вашего зак…" at bounding box center [402, 272] width 382 height 31
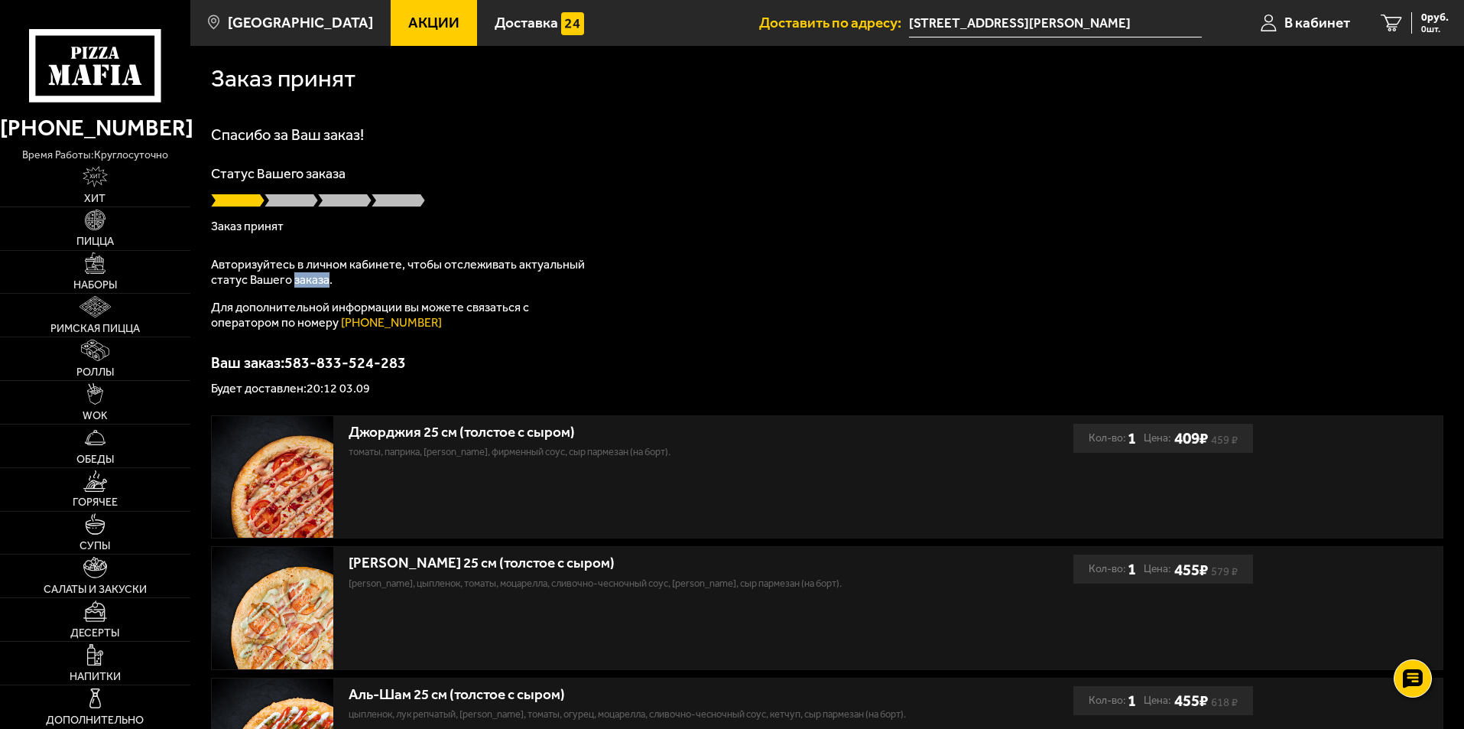
click at [297, 272] on p "Авторизуйтесь в личном кабинете, чтобы отслеживать актуальный статус Вашего зак…" at bounding box center [402, 272] width 382 height 31
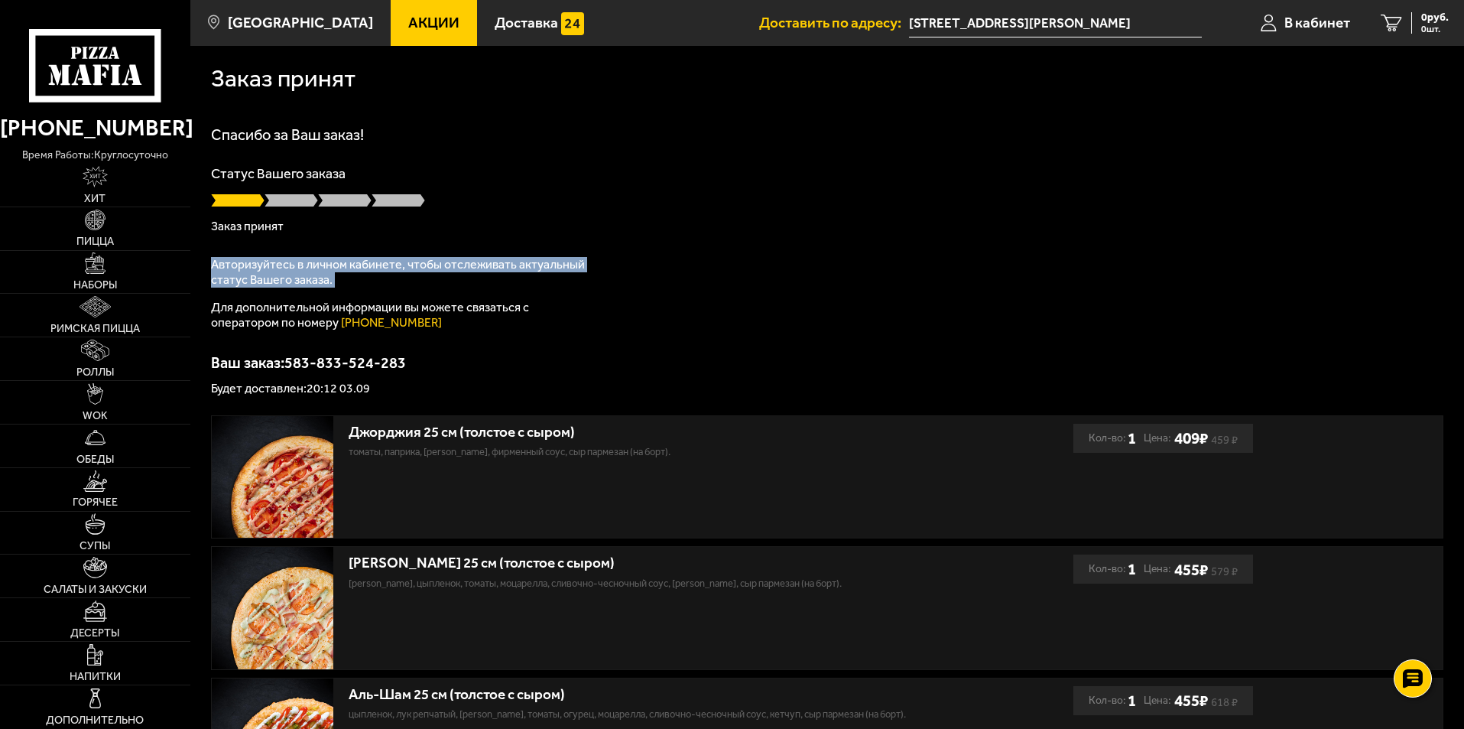
click at [297, 272] on p "Авторизуйтесь в личном кабинете, чтобы отслеживать актуальный статус Вашего зак…" at bounding box center [402, 272] width 382 height 31
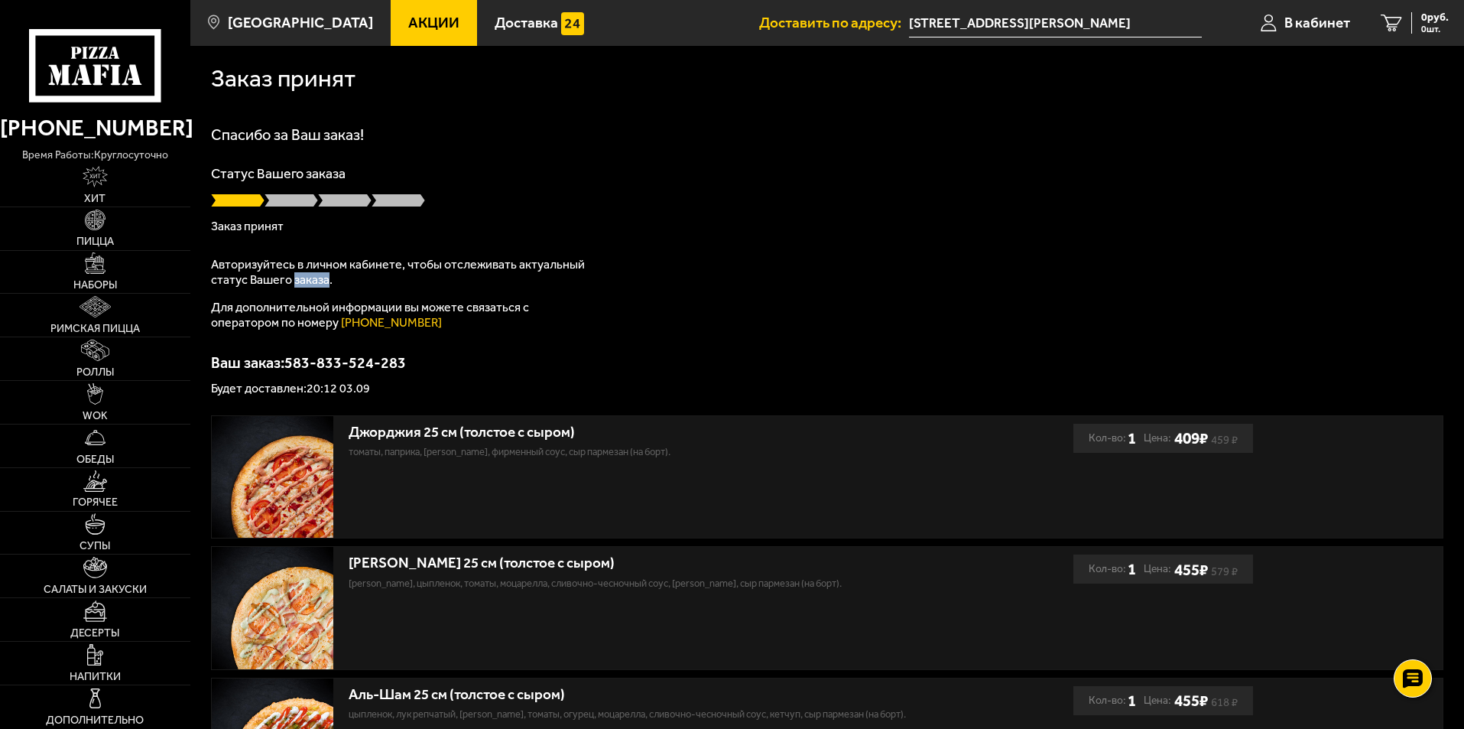
click at [297, 273] on p "Авторизуйтесь в личном кабинете, чтобы отслеживать актуальный статус Вашего зак…" at bounding box center [402, 272] width 382 height 31
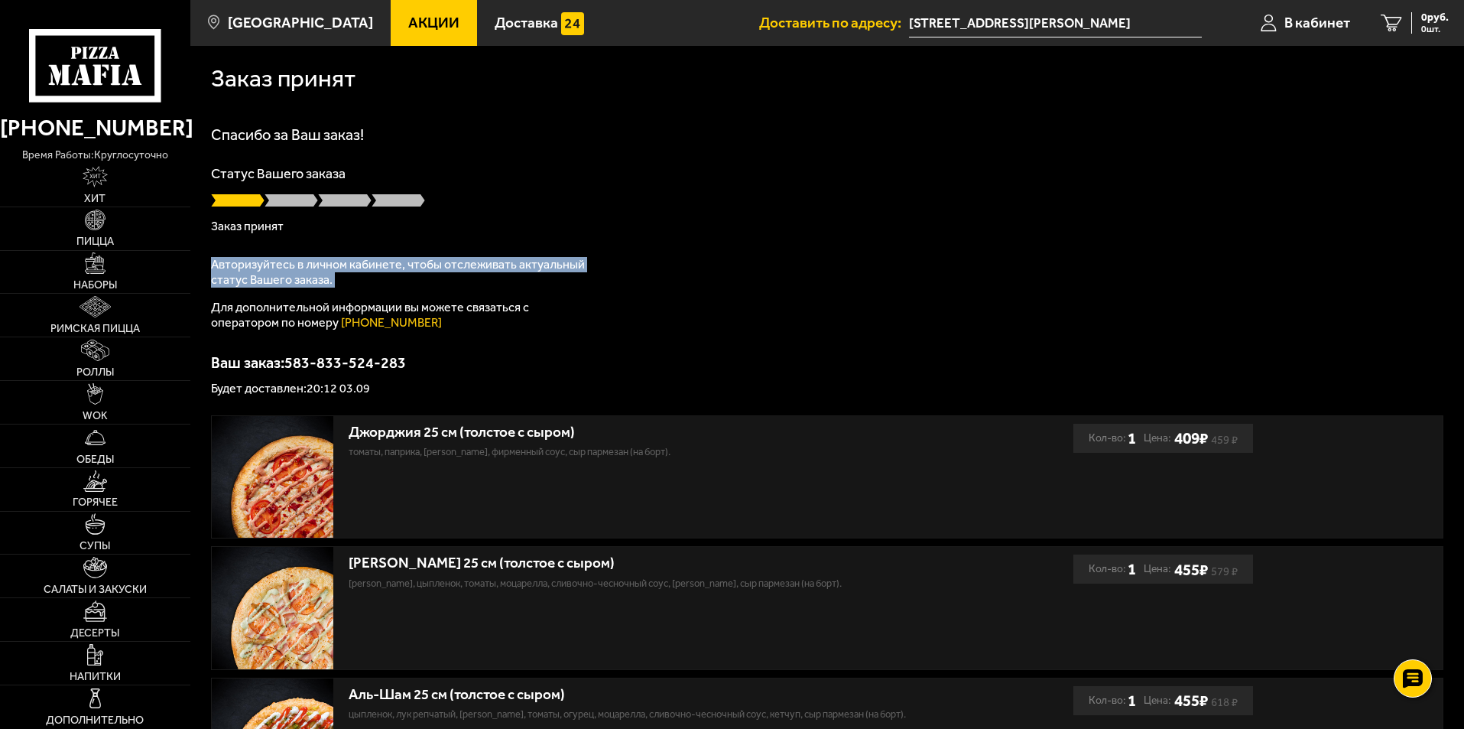
click at [297, 273] on p "Авторизуйтесь в личном кабинете, чтобы отслеживать актуальный статус Вашего зак…" at bounding box center [402, 272] width 382 height 31
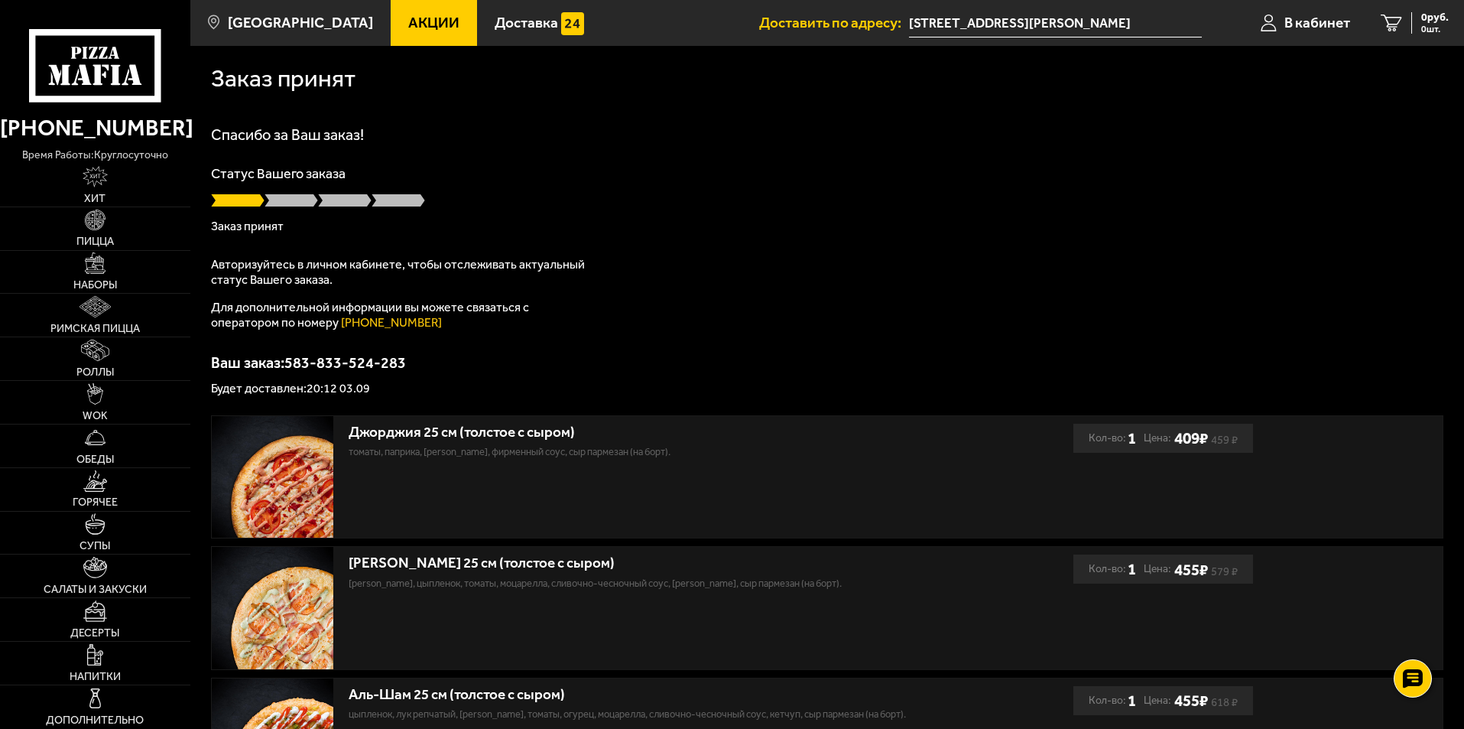
click at [315, 385] on p "Будет доставлен: 20:12 03.09" at bounding box center [827, 388] width 1233 height 12
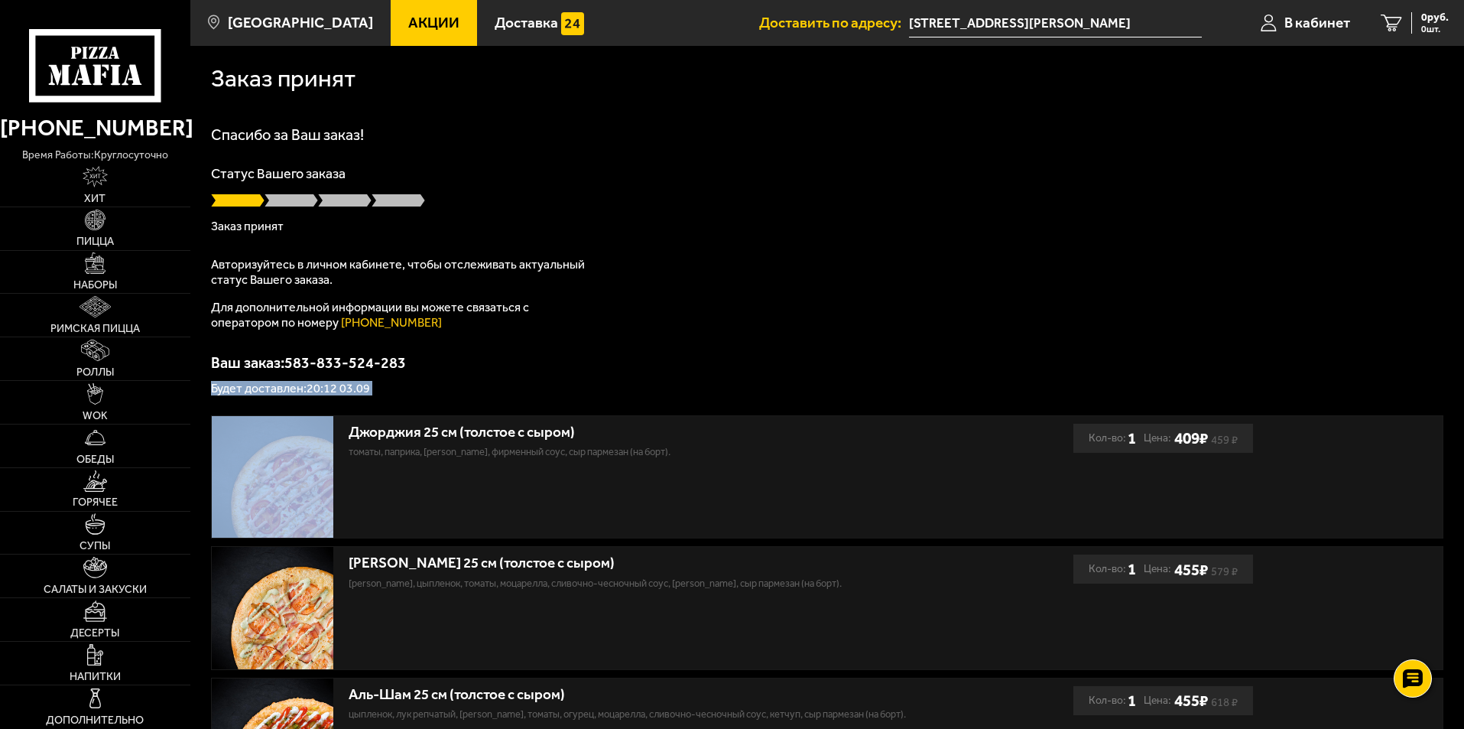
click at [315, 385] on p "Будет доставлен: 20:12 03.09" at bounding box center [827, 388] width 1233 height 12
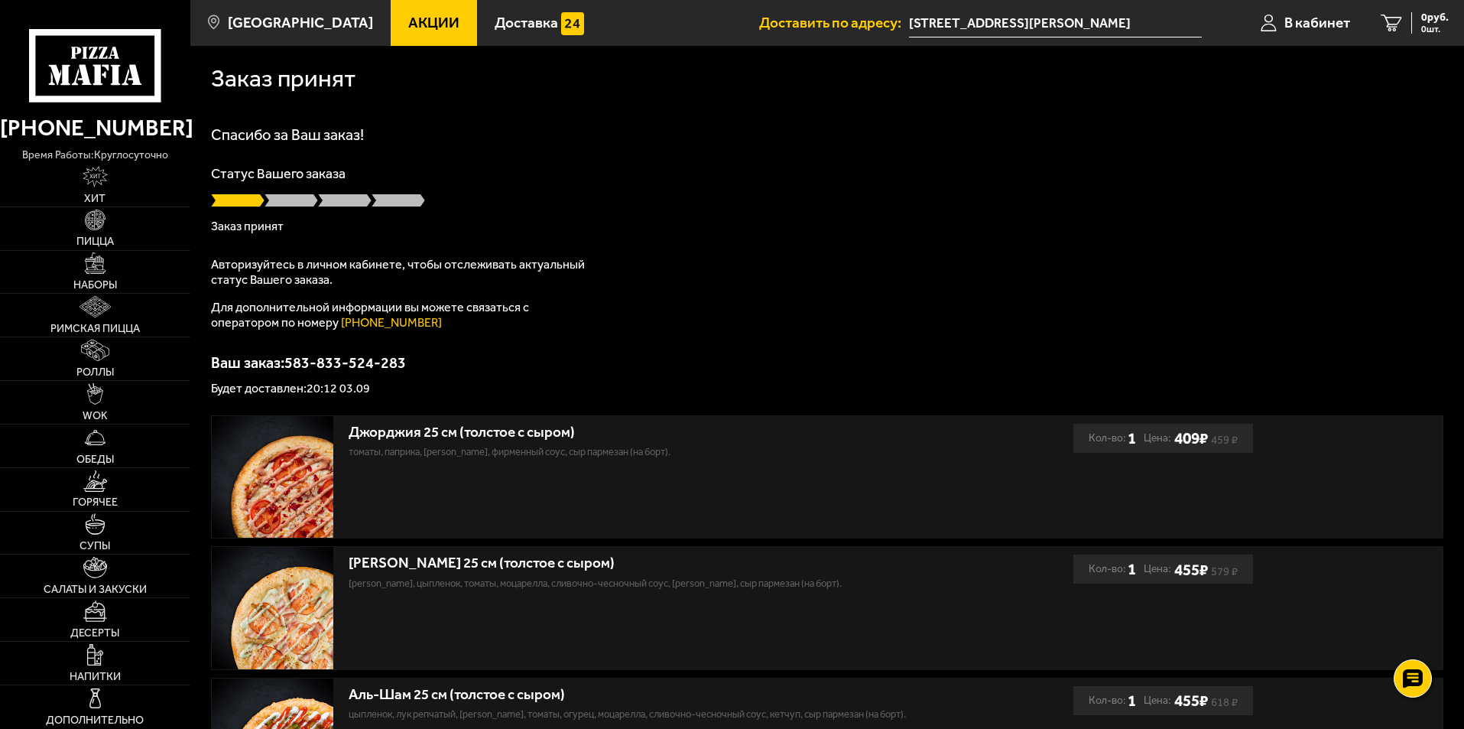
click at [277, 191] on div "Статус Вашего заказа Заказ принят" at bounding box center [827, 200] width 1233 height 66
click at [277, 177] on p "Статус Вашего заказа" at bounding box center [827, 174] width 1233 height 14
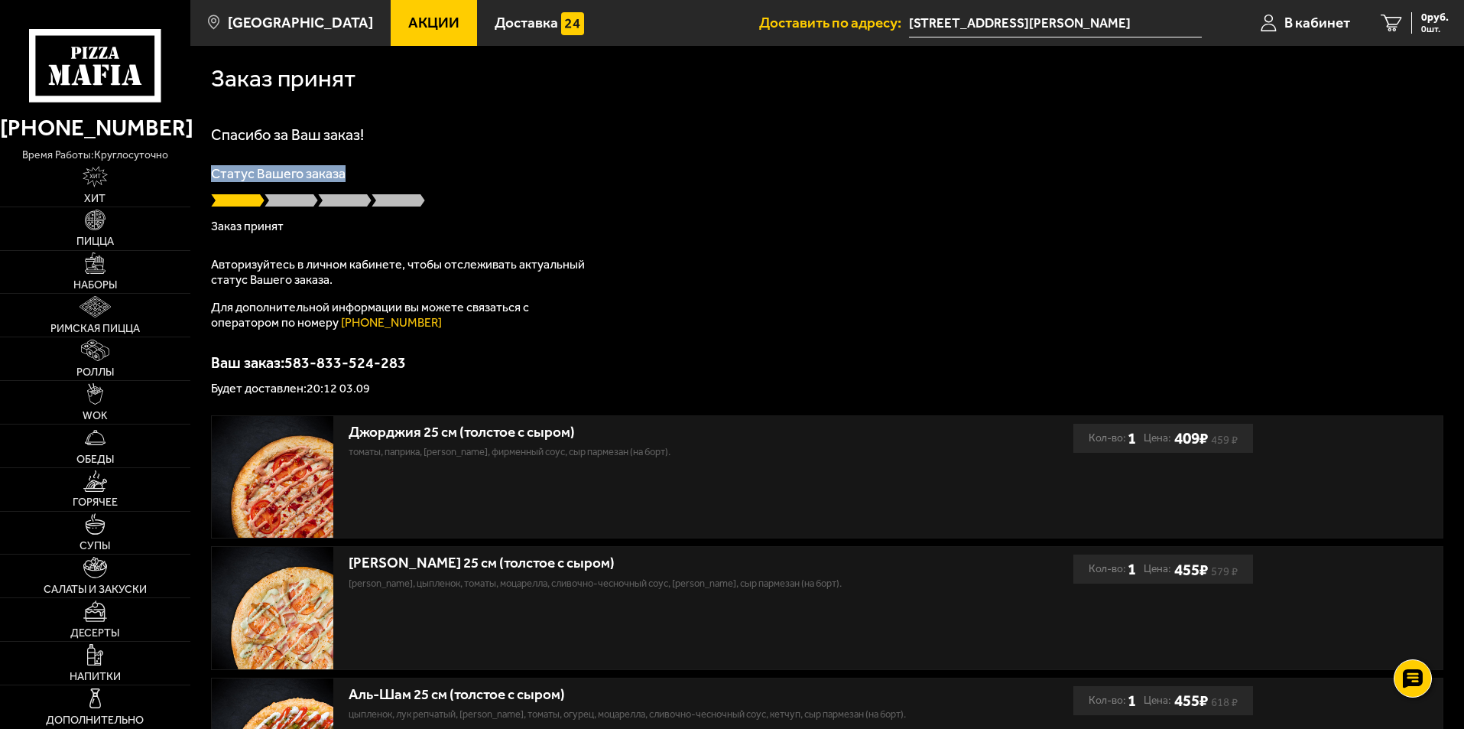
click at [277, 177] on p "Статус Вашего заказа" at bounding box center [827, 174] width 1233 height 14
click at [207, 288] on div "Заказ принят Спасибо за Ваш заказ! Статус Вашего заказа Заказ принят Авторизуйт…" at bounding box center [827, 519] width 1274 height 947
click at [1324, 29] on span "В кабинет" at bounding box center [1318, 22] width 66 height 15
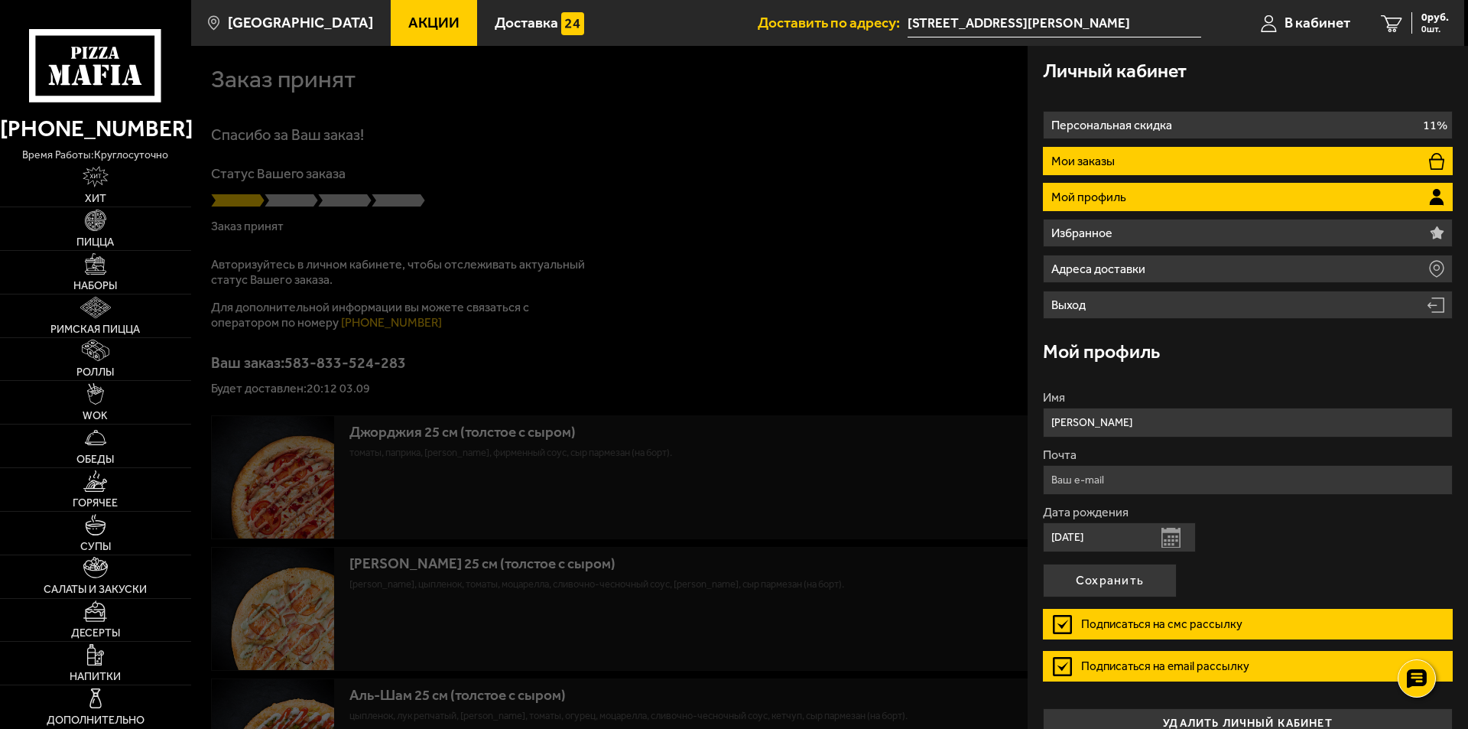
click at [1102, 160] on p "Мои заказы" at bounding box center [1084, 161] width 67 height 12
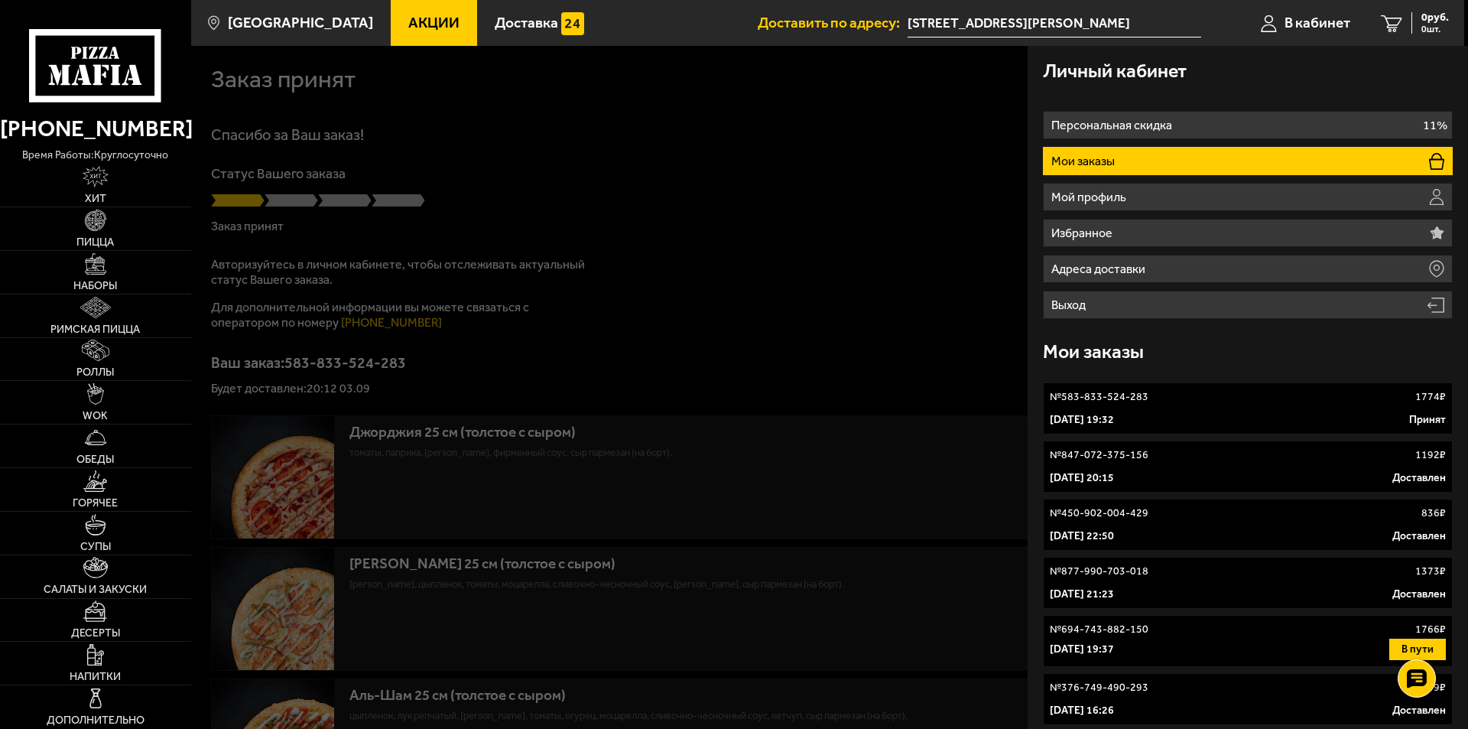
click at [1415, 408] on link "№ 583-833-524-283 1774 ₽ 3 сентября 2025 г. 19:32 Принят" at bounding box center [1248, 408] width 410 height 52
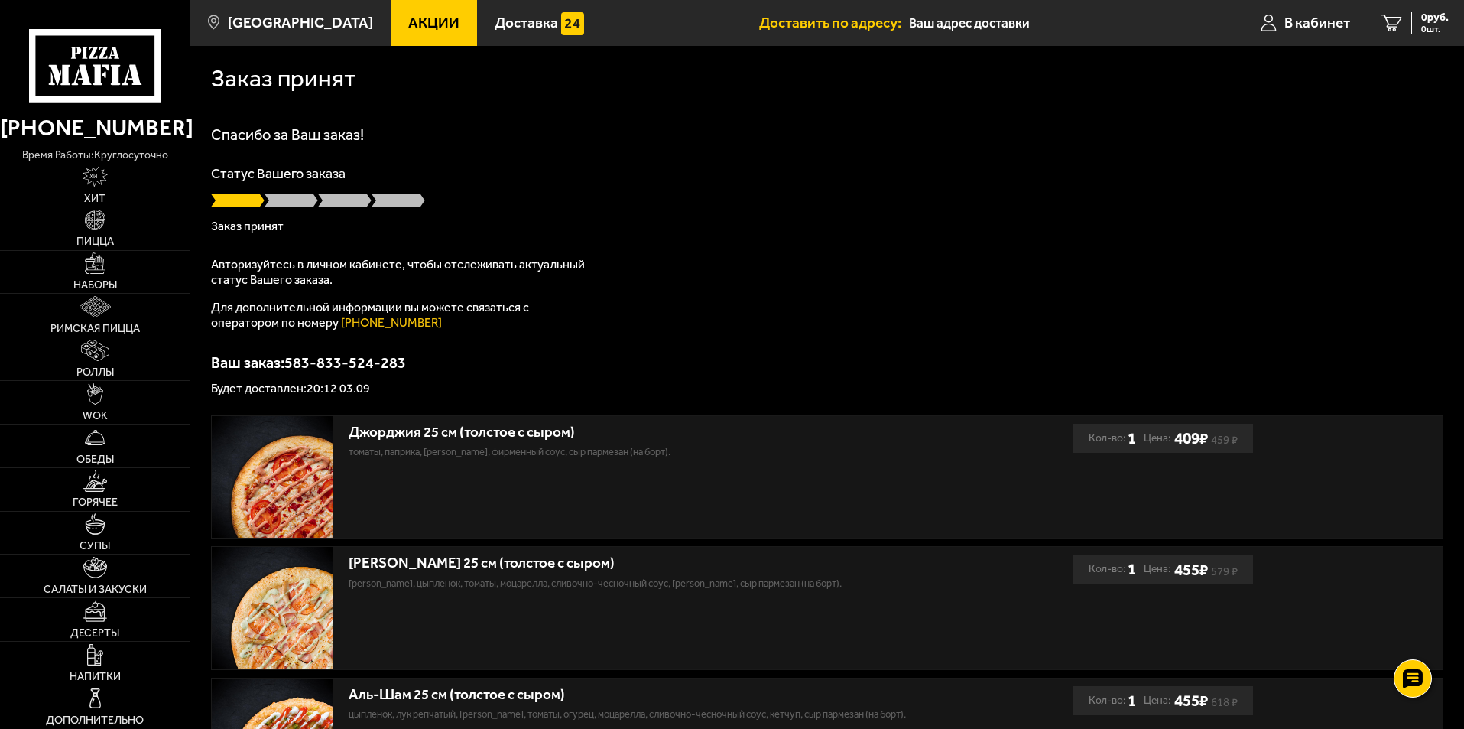
drag, startPoint x: 512, startPoint y: 238, endPoint x: 398, endPoint y: 280, distance: 120.7
click at [398, 280] on p "Авторизуйтесь в личном кабинете, чтобы отслеживать актуальный статус Вашего зак…" at bounding box center [402, 272] width 382 height 31
drag, startPoint x: 471, startPoint y: 301, endPoint x: 412, endPoint y: 271, distance: 66.4
click at [405, 275] on p "Авторизуйтесь в личном кабинете, чтобы отслеживать актуальный статус Вашего зак…" at bounding box center [402, 272] width 382 height 31
